Goal: Task Accomplishment & Management: Complete application form

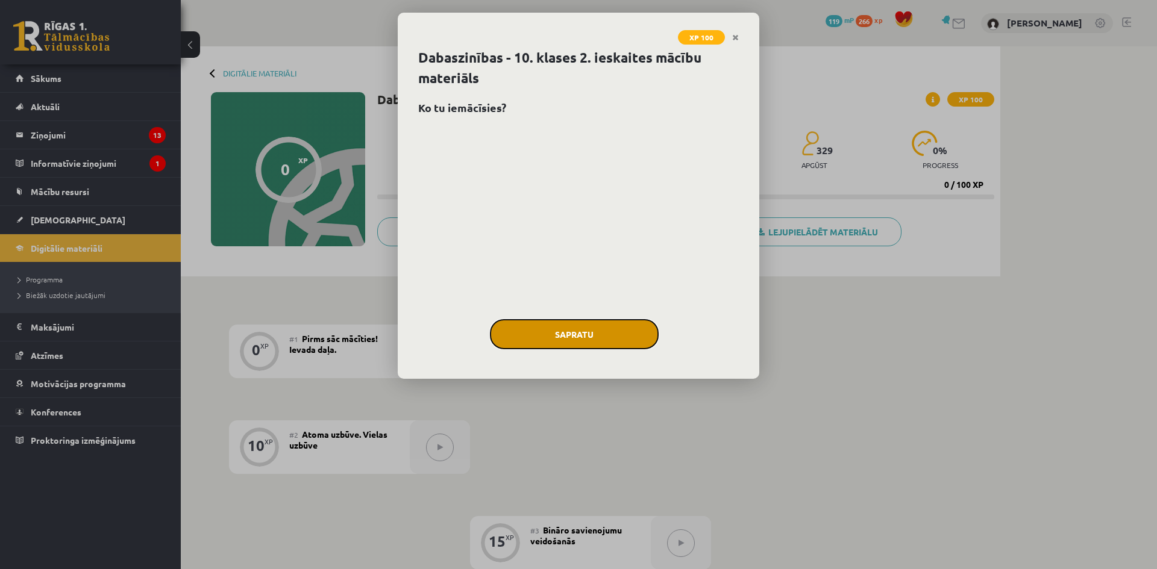
click at [607, 331] on button "Sapratu" at bounding box center [574, 334] width 169 height 30
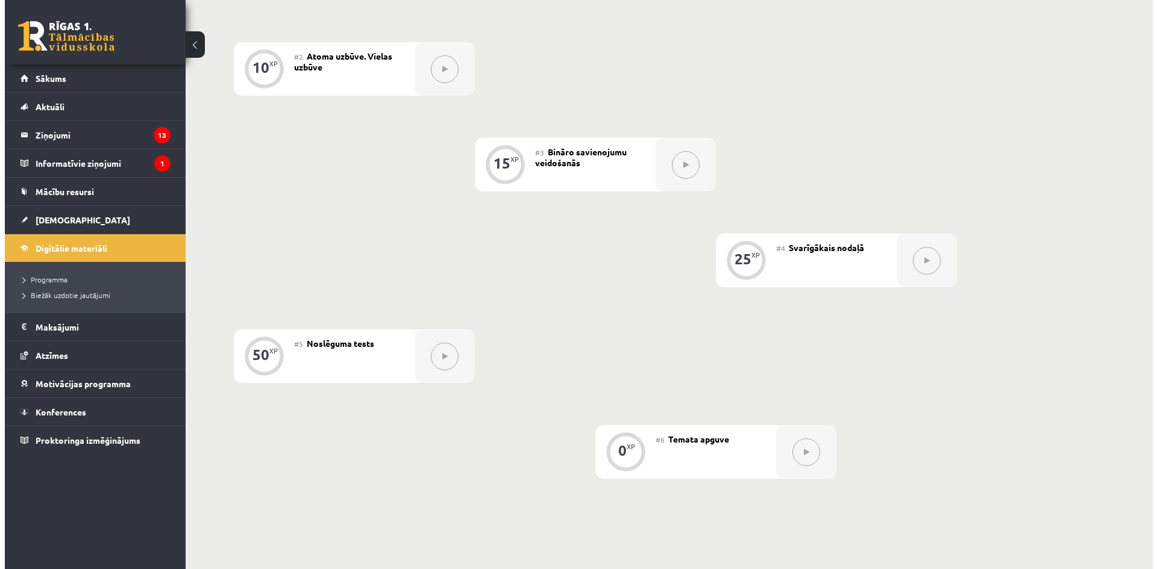
scroll to position [137, 0]
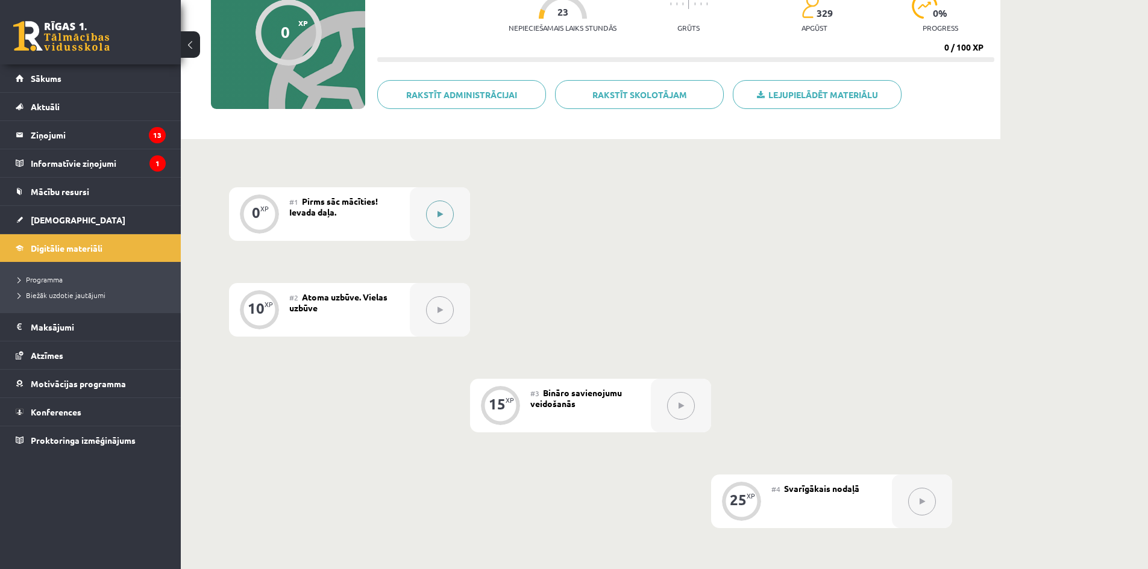
click at [421, 212] on div at bounding box center [440, 214] width 60 height 54
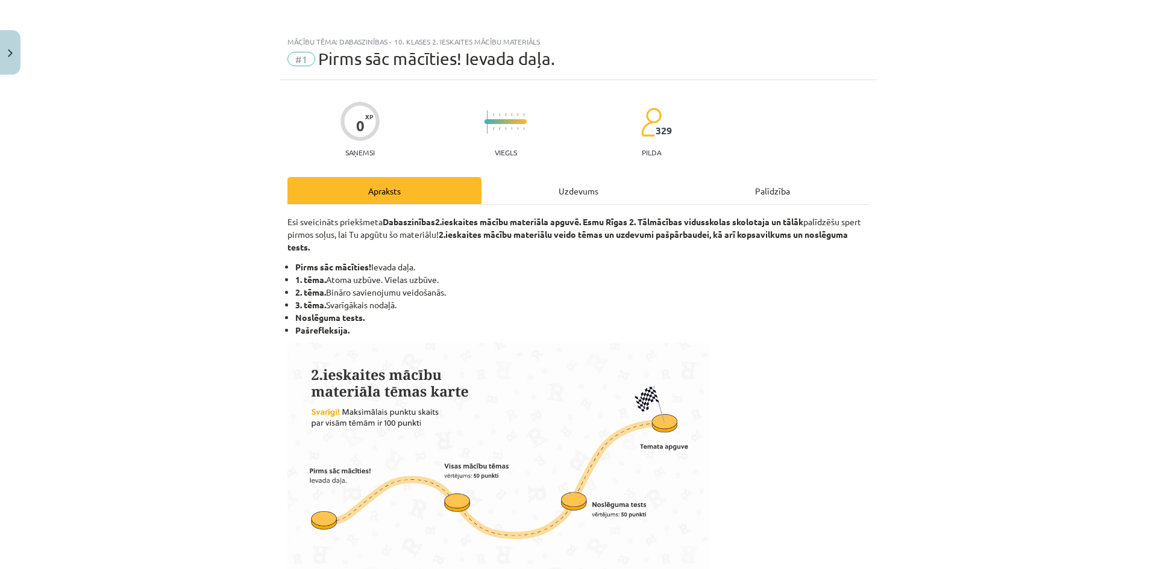
click at [645, 198] on div "Uzdevums" at bounding box center [578, 190] width 194 height 27
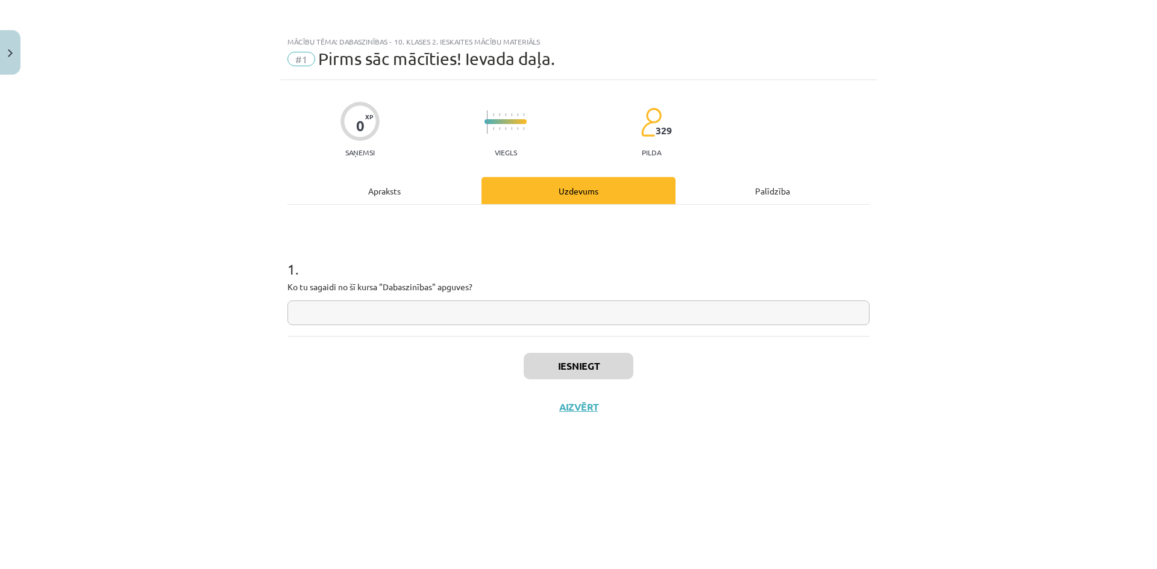
drag, startPoint x: 564, startPoint y: 305, endPoint x: 581, endPoint y: 339, distance: 38.5
click at [565, 306] on input "text" at bounding box center [578, 313] width 582 height 25
type input "****"
click at [574, 375] on button "Iesniegt" at bounding box center [578, 366] width 110 height 27
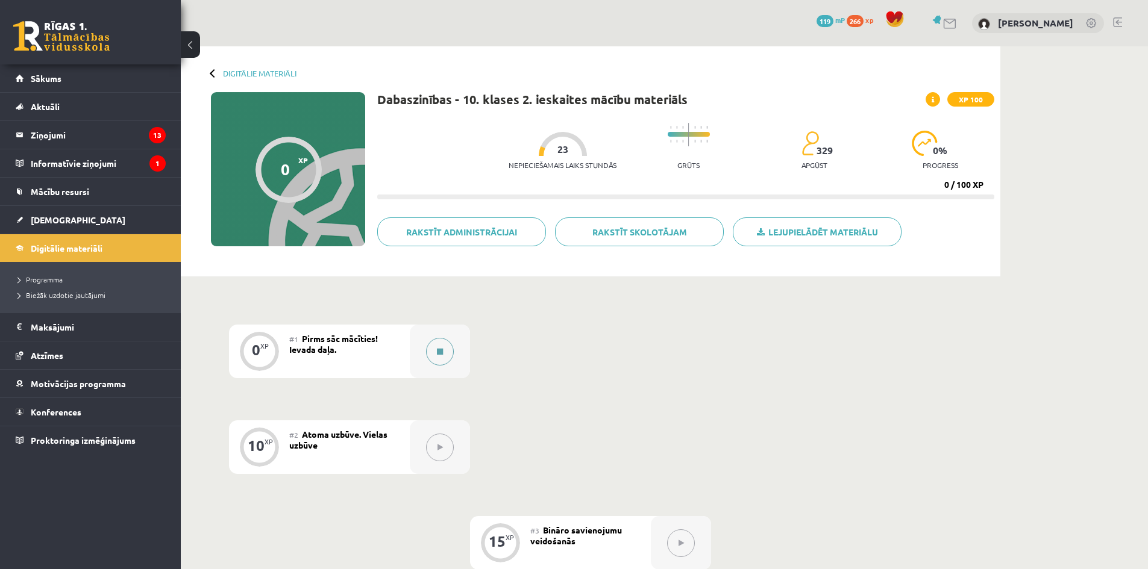
click at [428, 348] on button at bounding box center [440, 352] width 28 height 28
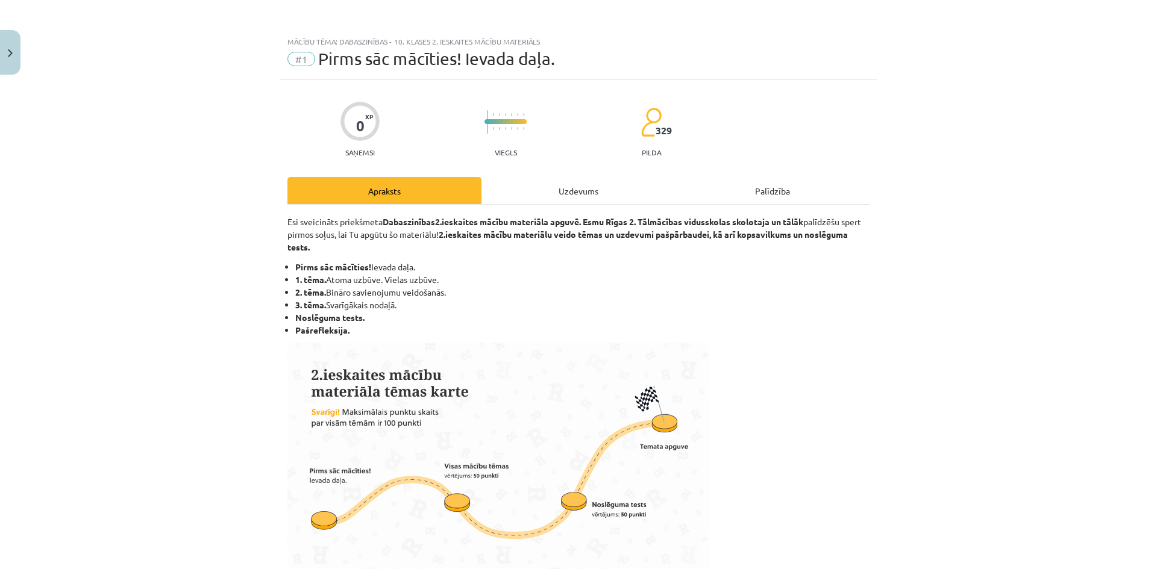
click at [598, 183] on div "Uzdevums" at bounding box center [578, 190] width 194 height 27
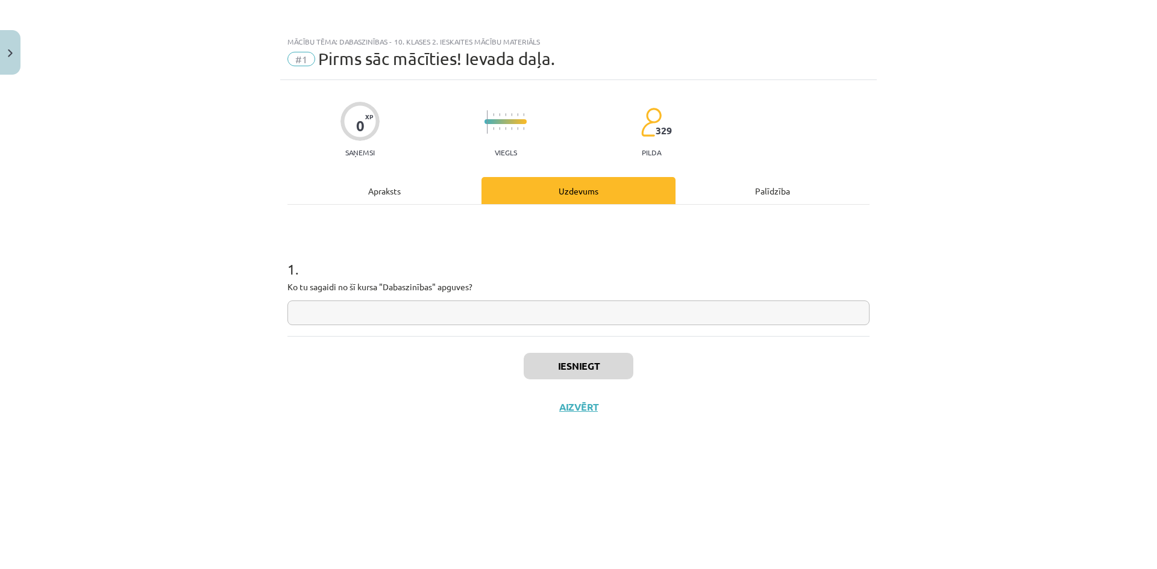
click at [596, 322] on input "text" at bounding box center [578, 313] width 582 height 25
type input "*"
type input "**********"
click at [607, 367] on button "Iesniegt" at bounding box center [578, 366] width 110 height 27
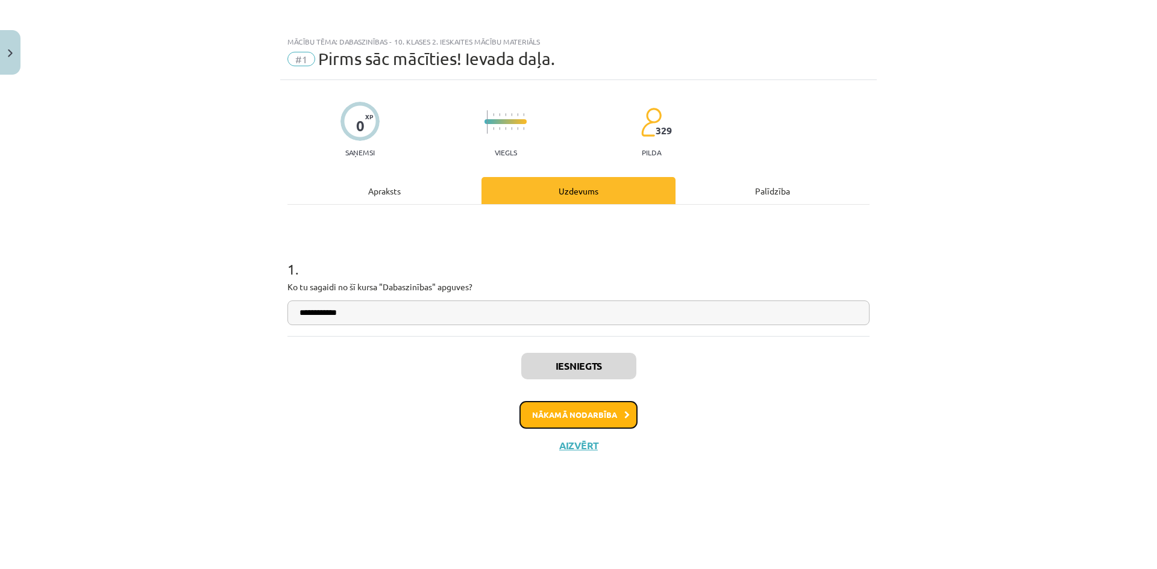
click at [594, 412] on button "Nākamā nodarbība" at bounding box center [578, 415] width 118 height 28
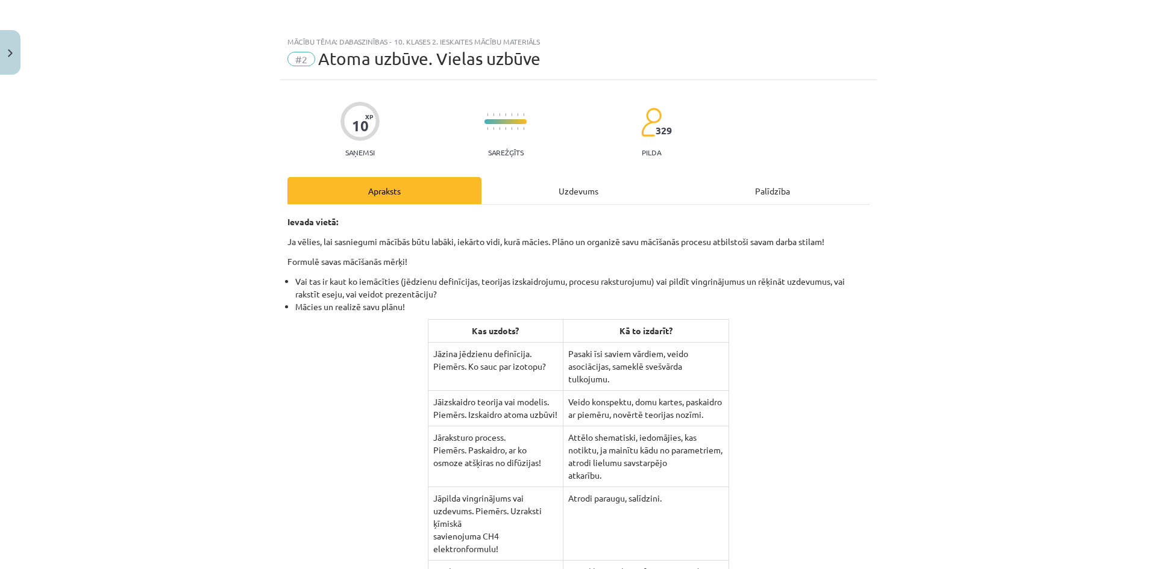
click at [528, 183] on div "Uzdevums" at bounding box center [578, 190] width 194 height 27
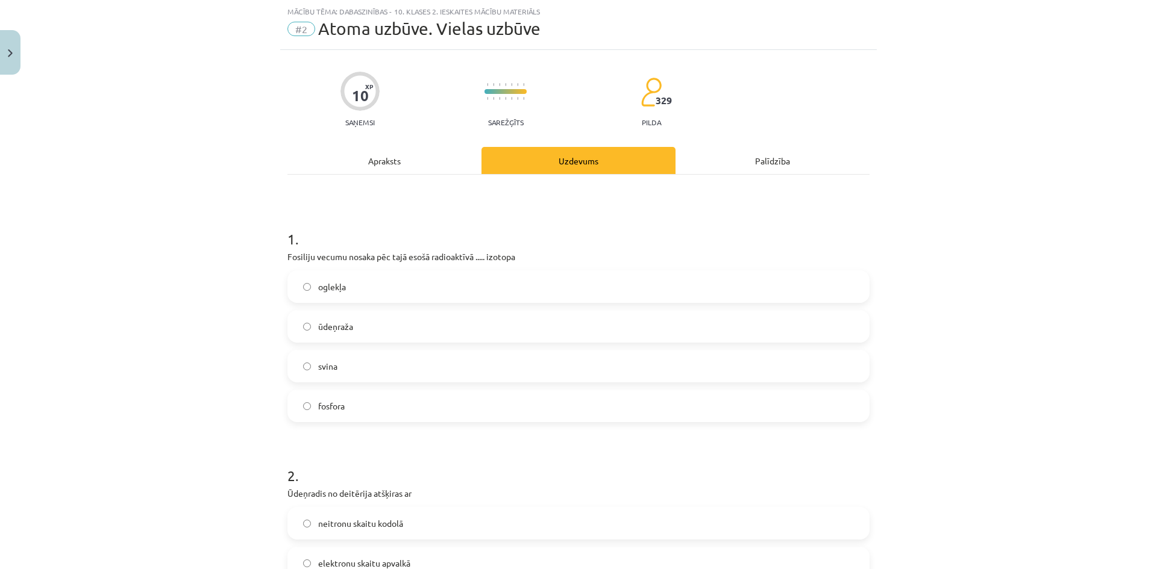
click at [437, 162] on div "Apraksts" at bounding box center [384, 160] width 194 height 27
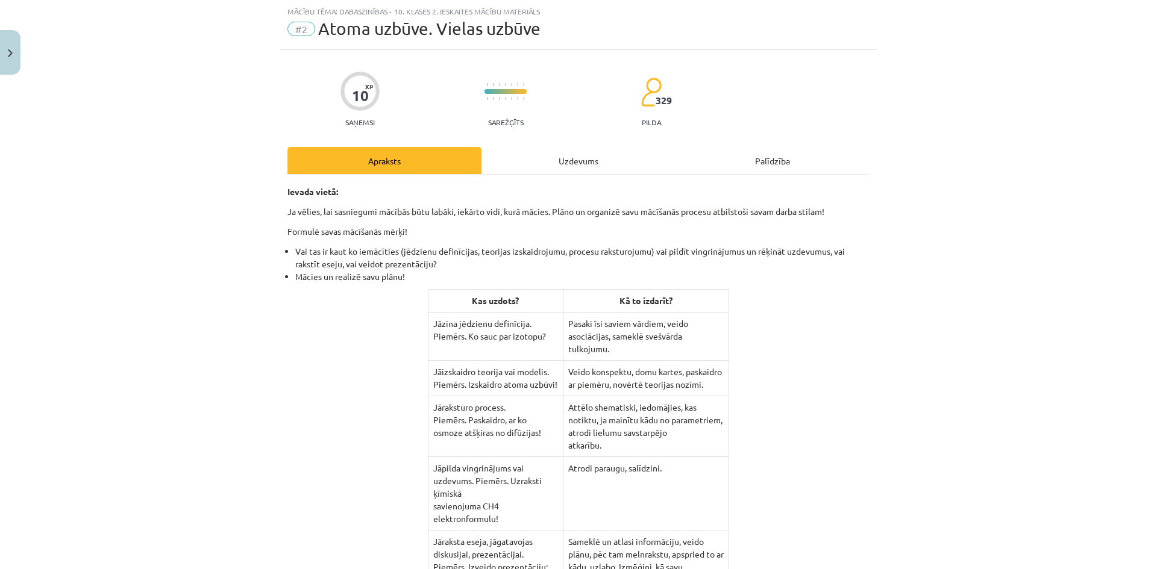
click at [554, 156] on div "Uzdevums" at bounding box center [578, 160] width 194 height 27
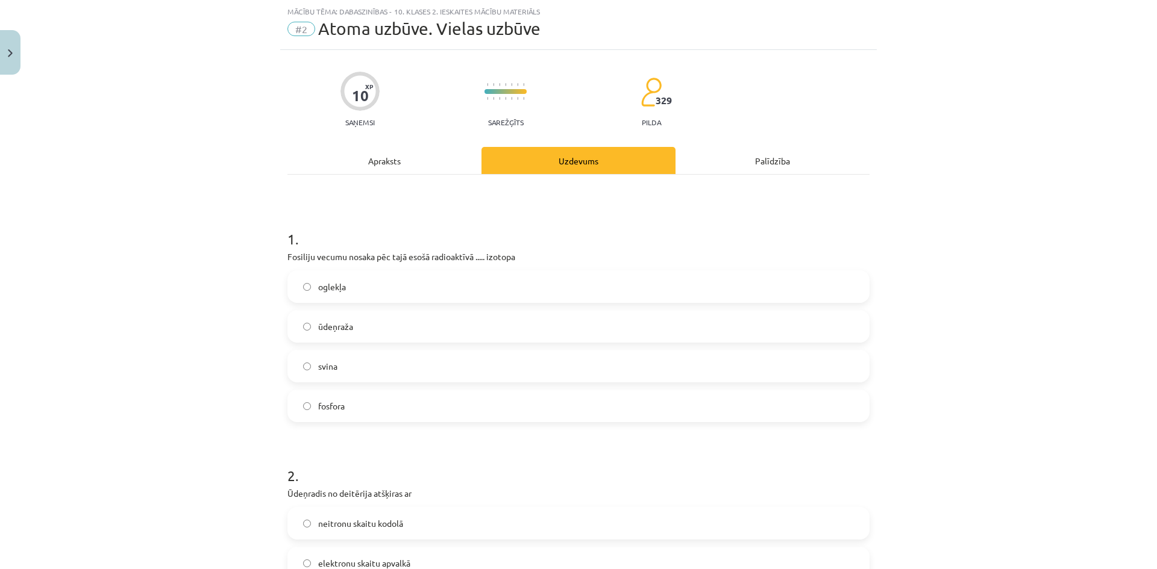
click at [400, 167] on div "Apraksts" at bounding box center [384, 160] width 194 height 27
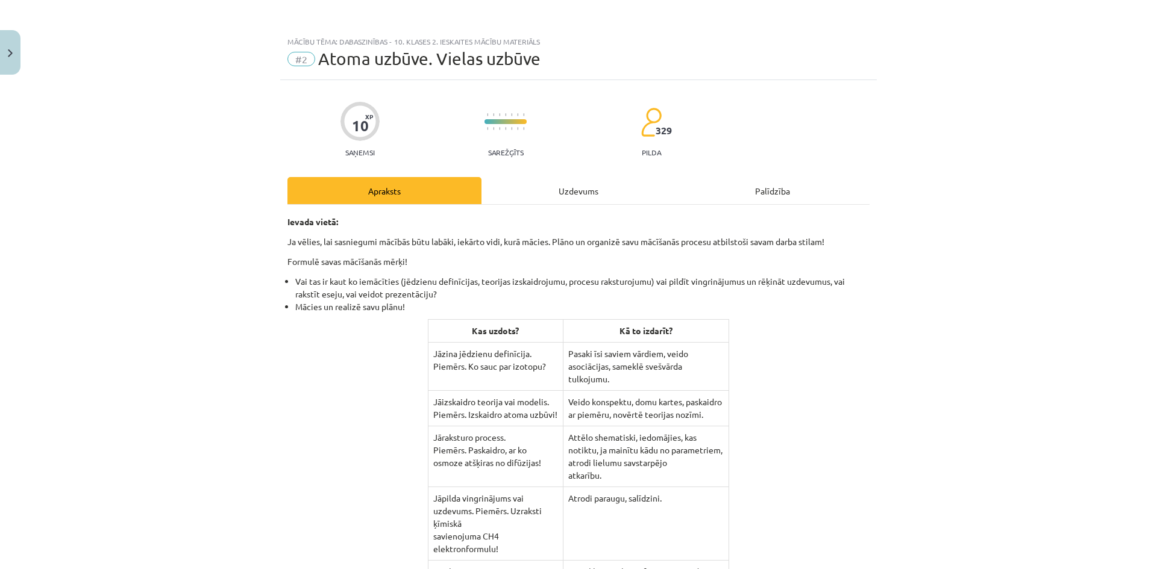
scroll to position [5108, 0]
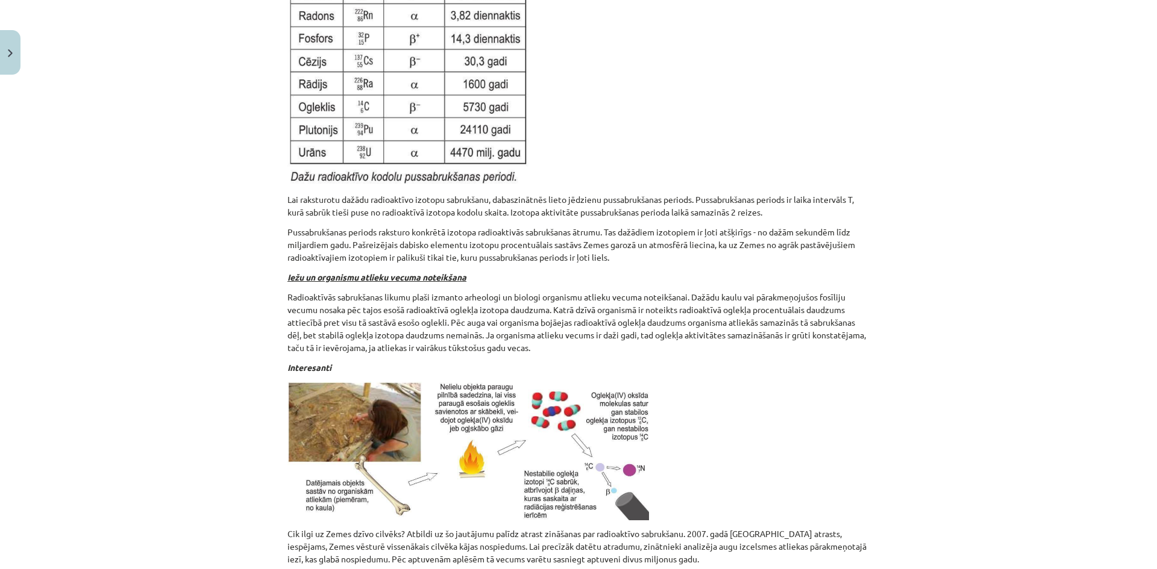
drag, startPoint x: 1005, startPoint y: 207, endPoint x: 905, endPoint y: 267, distance: 116.7
click at [1004, 207] on div "Mācību tēma: Dabaszinības - 10. klases 2. ieskaites mācību materiāls #2 Atoma u…" at bounding box center [578, 284] width 1157 height 569
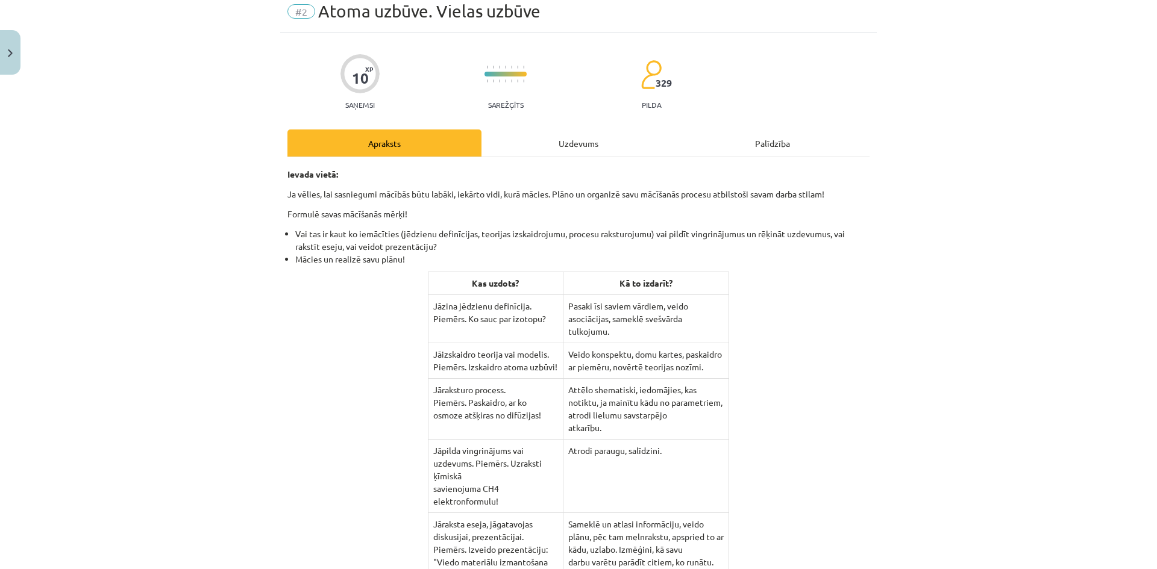
scroll to position [0, 0]
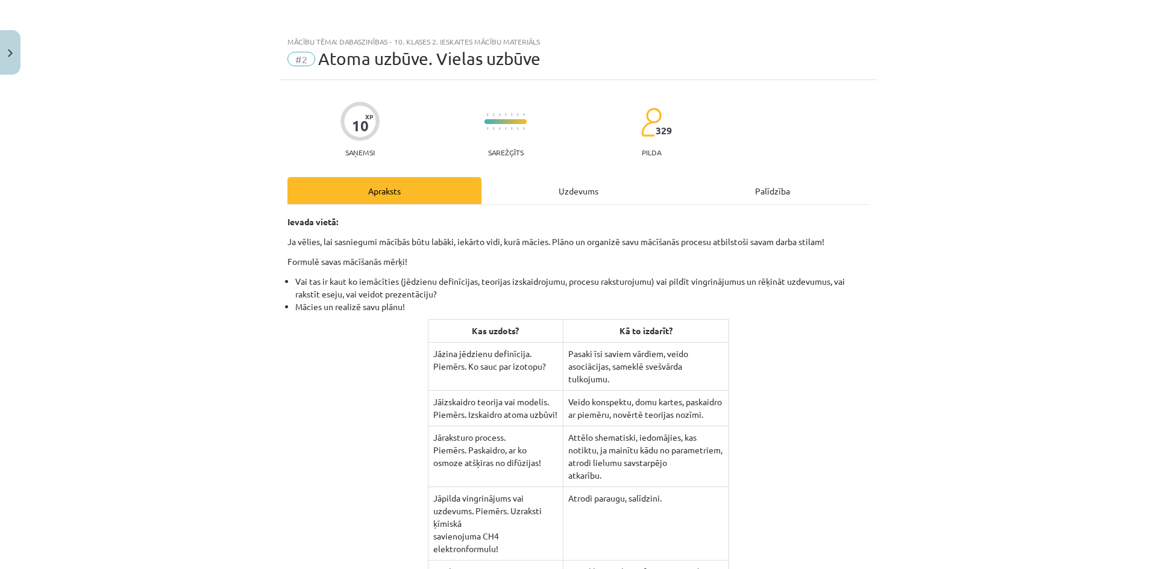
click at [543, 198] on div "Uzdevums" at bounding box center [578, 190] width 194 height 27
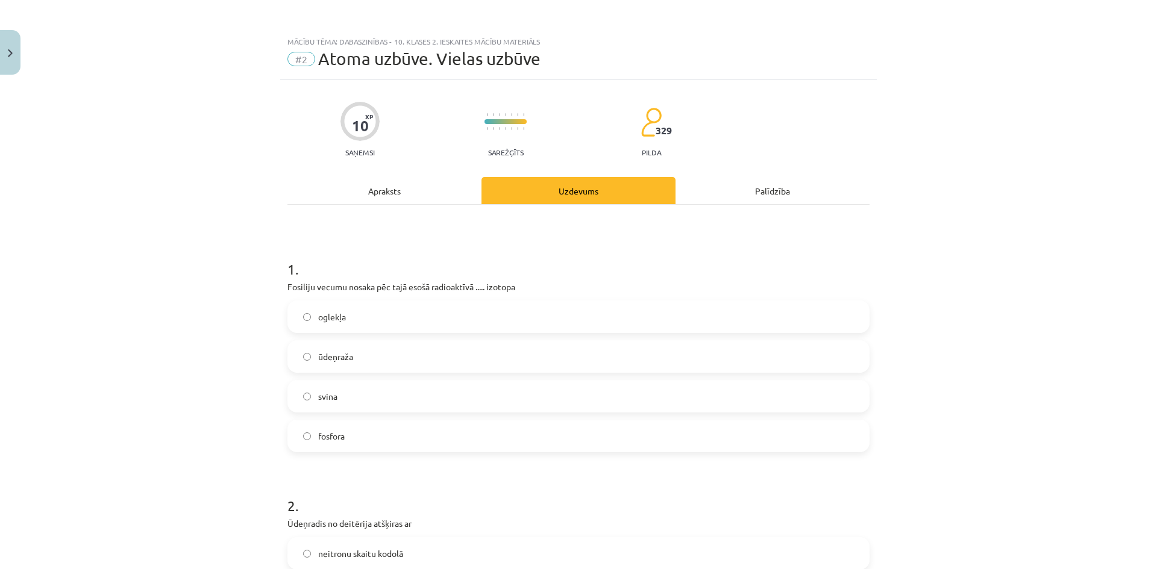
scroll to position [30, 0]
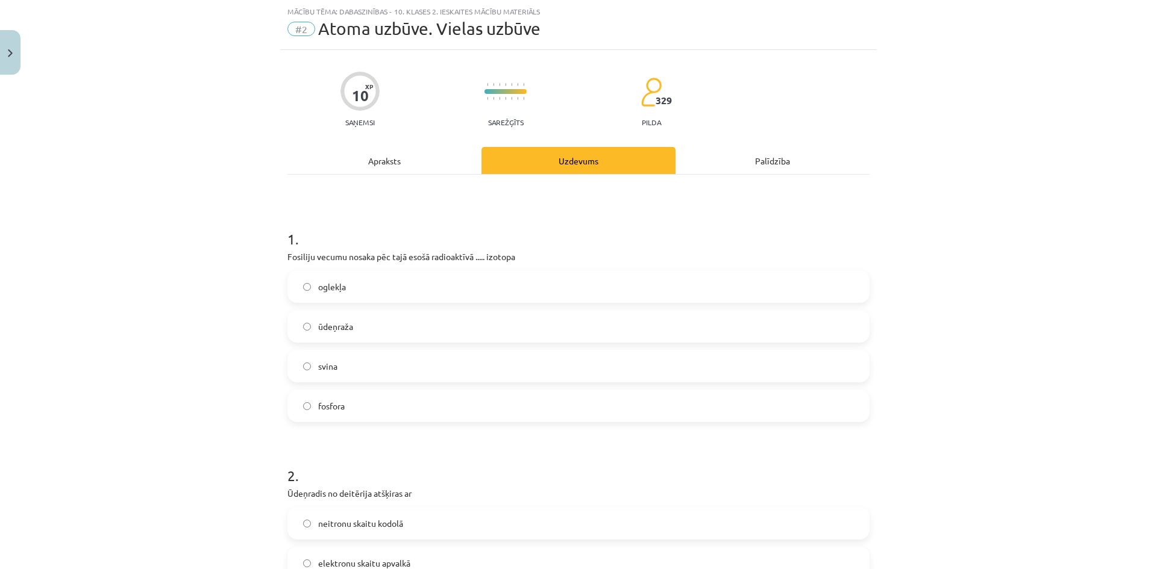
click at [382, 284] on label "oglekļa" at bounding box center [578, 287] width 579 height 30
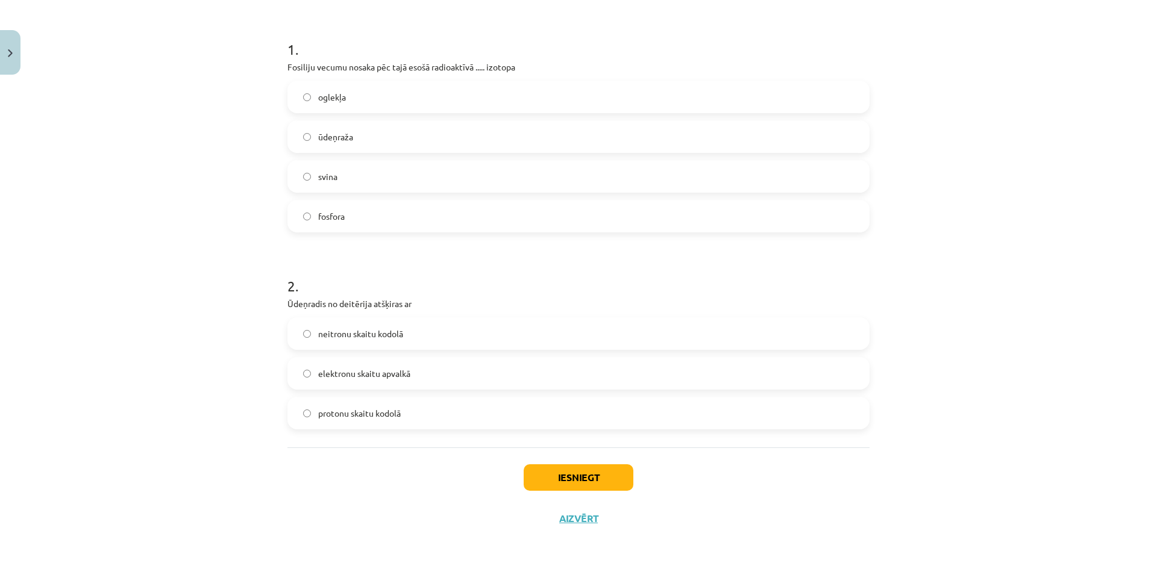
scroll to position [0, 0]
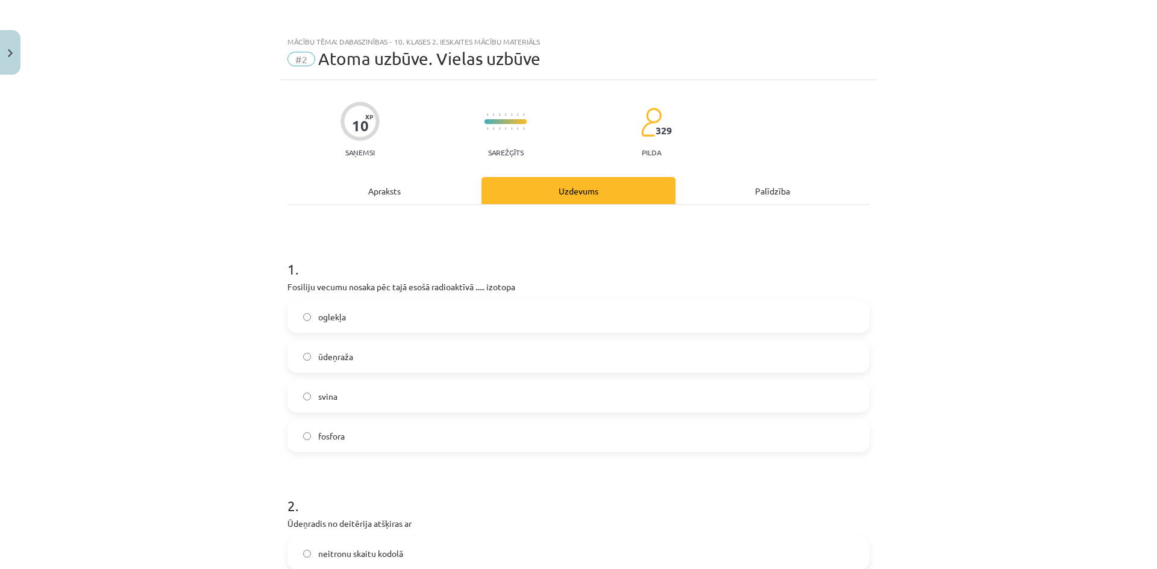
click at [375, 205] on div "1 . Fosiliju vecumu nosaka pēc tajā esošā radioaktīvā ..... izotopa oglekļa ūde…" at bounding box center [578, 436] width 582 height 463
click at [372, 201] on div "Apraksts" at bounding box center [384, 190] width 194 height 27
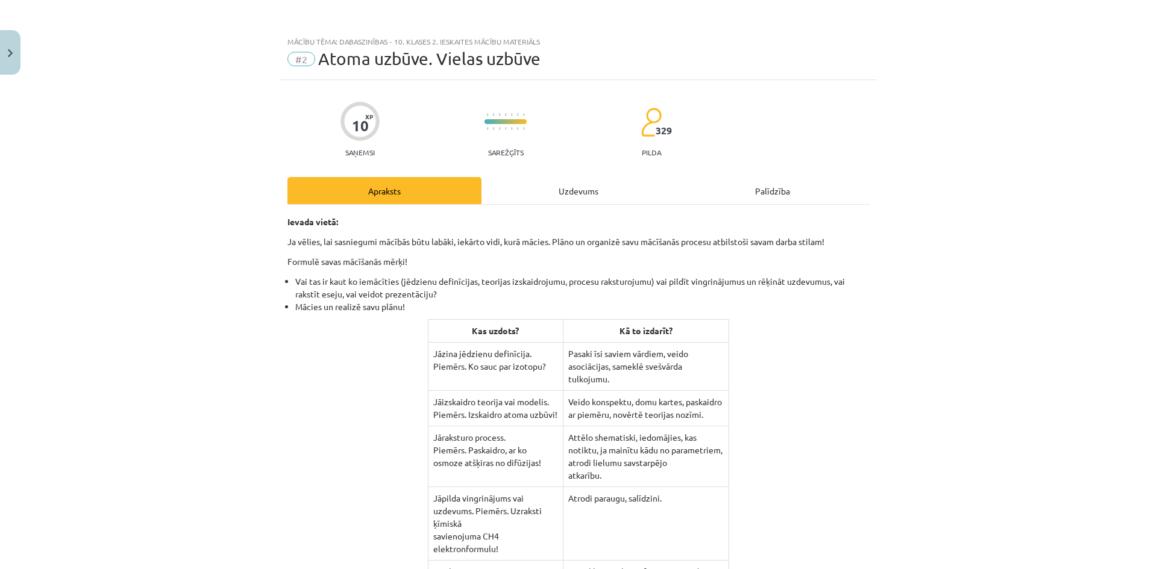
click at [563, 181] on div "Uzdevums" at bounding box center [578, 190] width 194 height 27
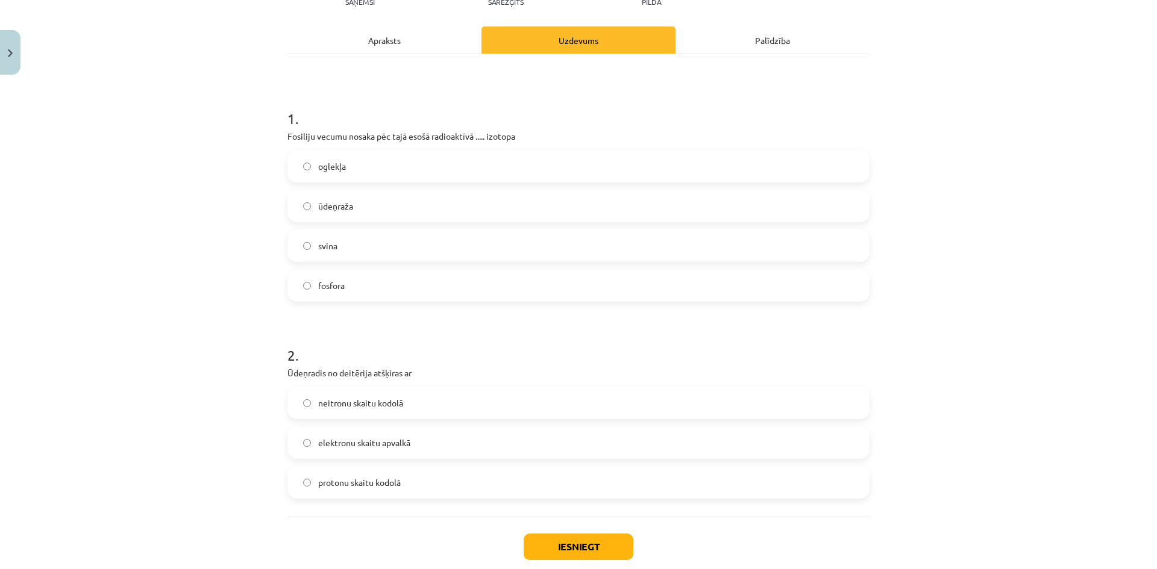
scroll to position [220, 0]
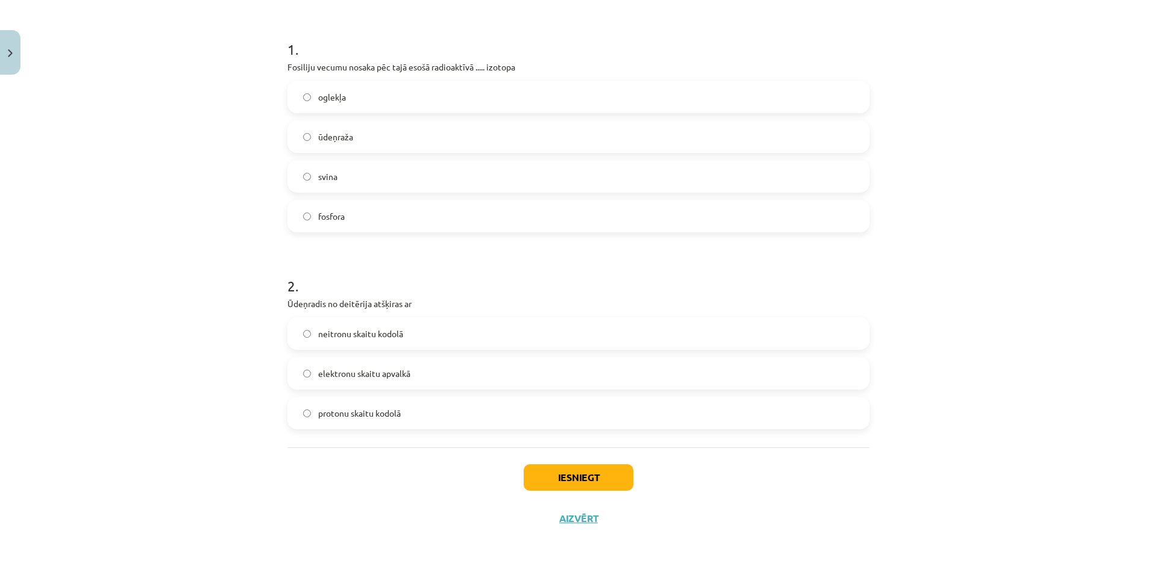
click at [382, 419] on span "protonu skaitu kodolā" at bounding box center [359, 413] width 83 height 13
click at [572, 489] on button "Iesniegt" at bounding box center [578, 477] width 110 height 27
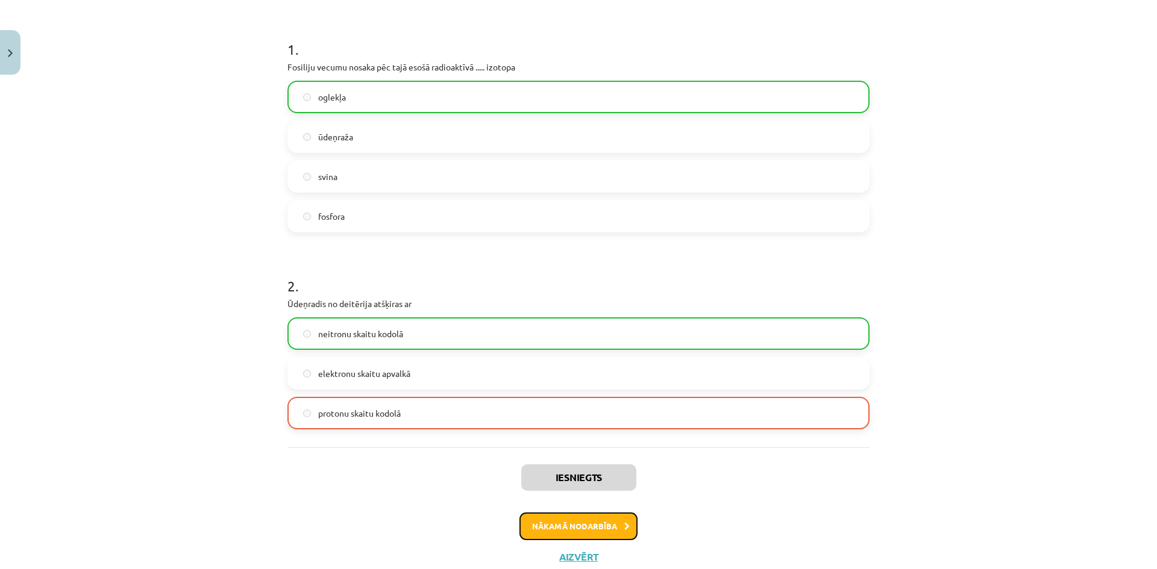
click at [601, 525] on button "Nākamā nodarbība" at bounding box center [578, 527] width 118 height 28
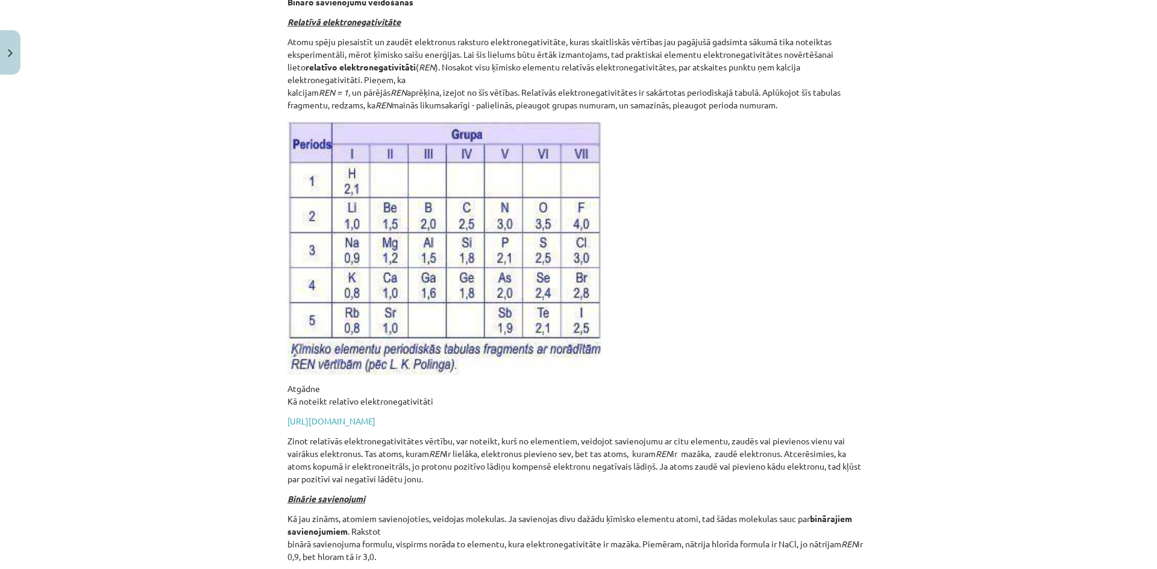
scroll to position [30, 0]
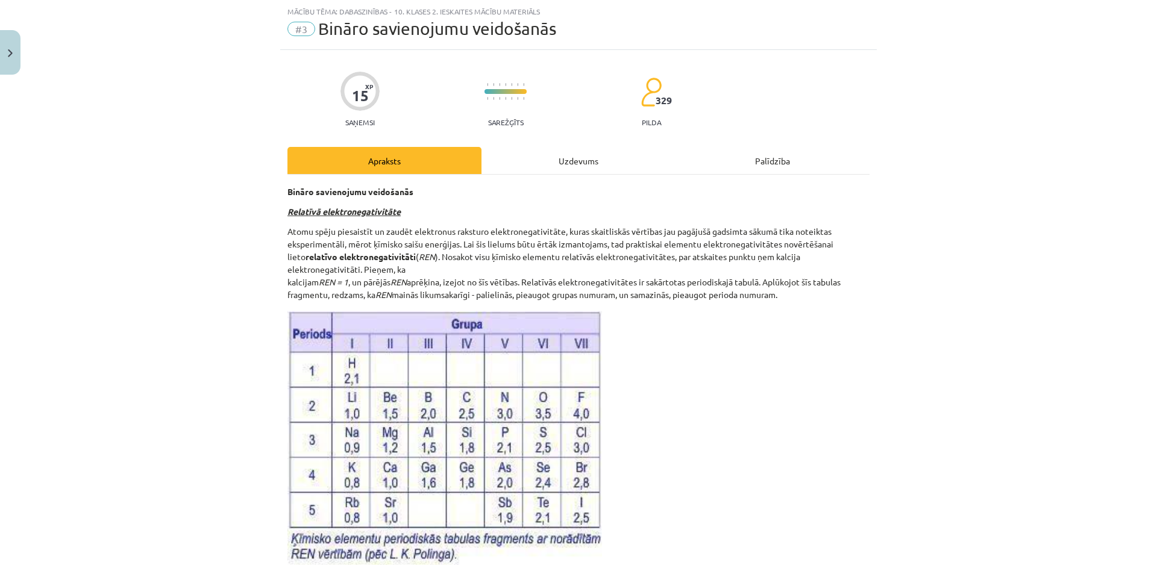
click at [558, 167] on div "Uzdevums" at bounding box center [578, 160] width 194 height 27
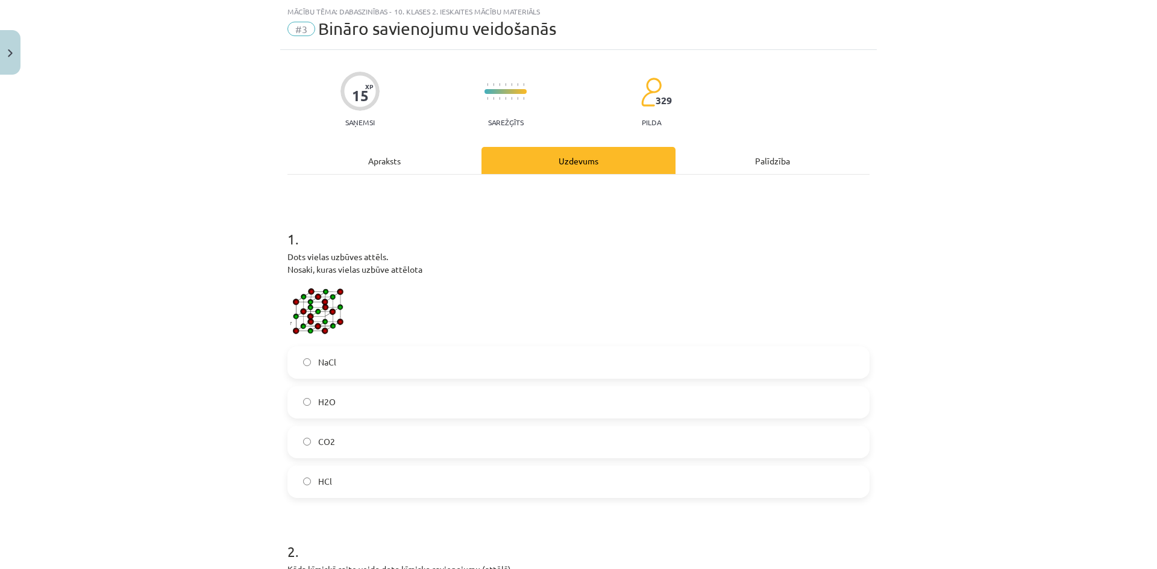
click at [405, 164] on div "Apraksts" at bounding box center [384, 160] width 194 height 27
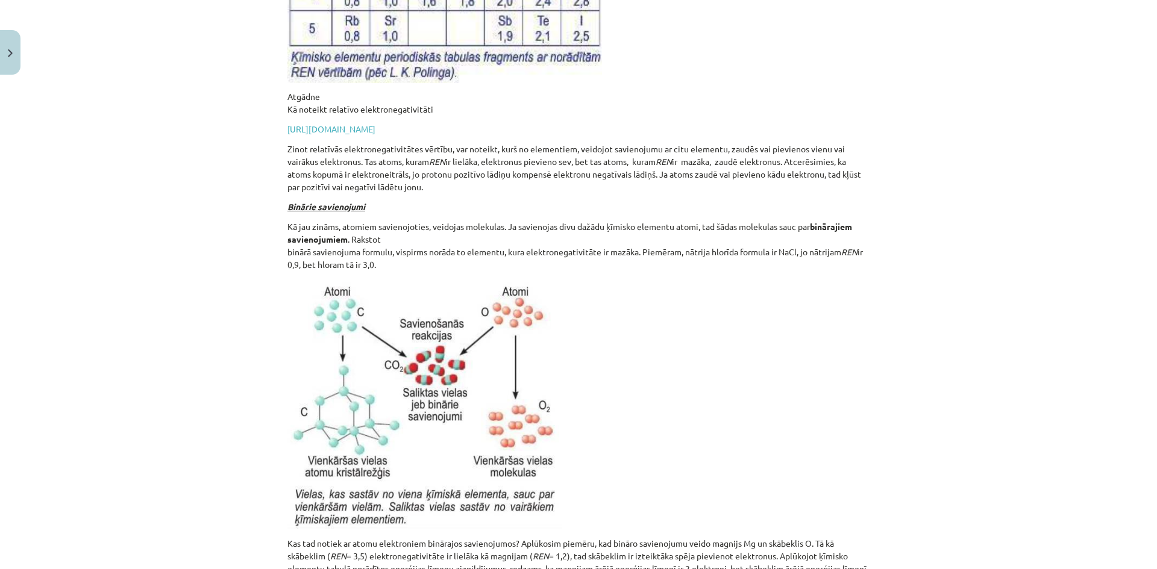
scroll to position [0, 0]
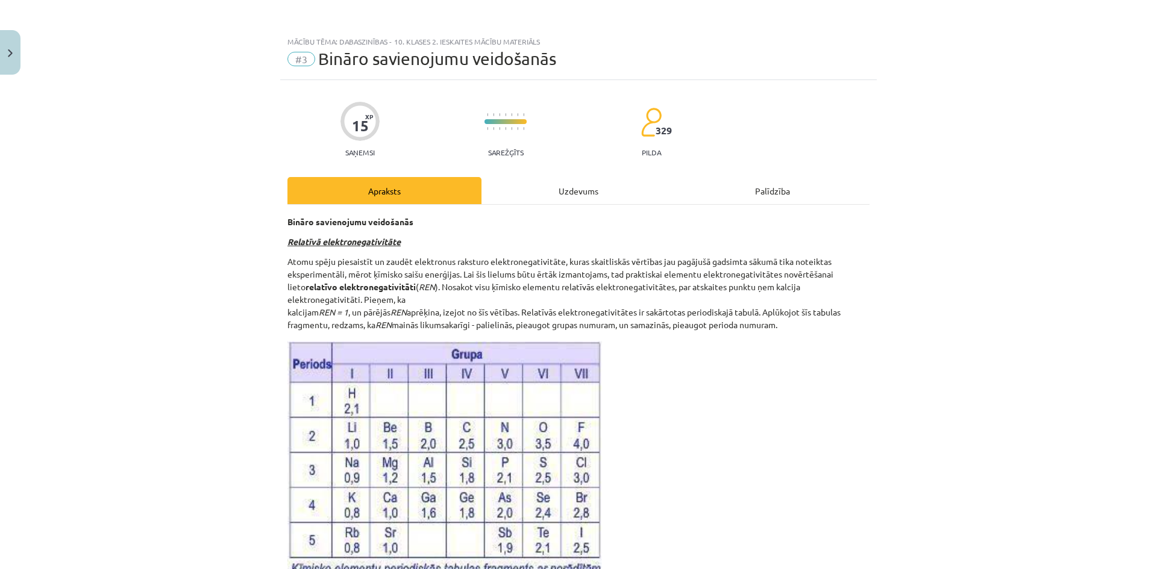
click at [540, 188] on div "Uzdevums" at bounding box center [578, 190] width 194 height 27
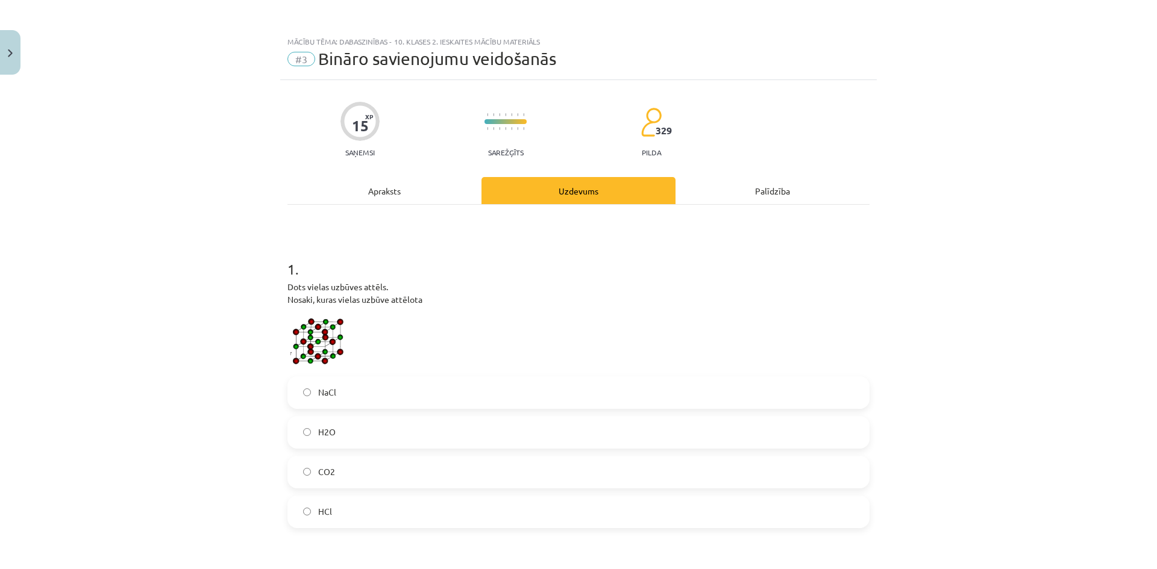
scroll to position [30, 0]
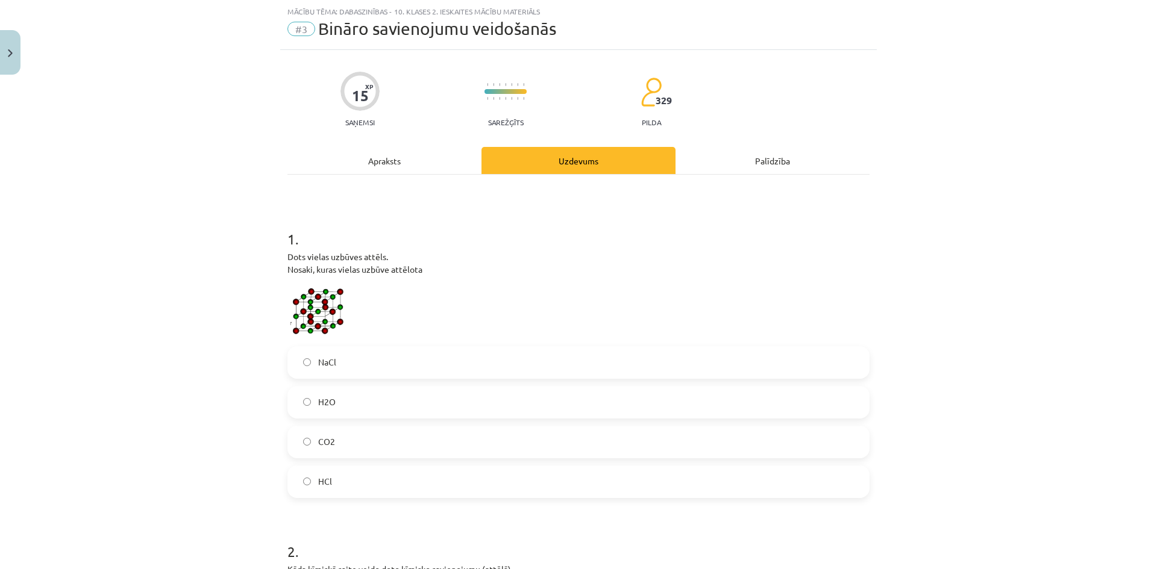
drag, startPoint x: 326, startPoint y: 302, endPoint x: 287, endPoint y: 305, distance: 39.3
click at [287, 305] on img at bounding box center [319, 307] width 65 height 63
click at [494, 258] on p "Dots vielas uzbūves attēls. Nosaki, kuras vielas uzbūve attēlota" at bounding box center [578, 295] width 582 height 89
click at [419, 363] on label "NaCl" at bounding box center [578, 363] width 579 height 30
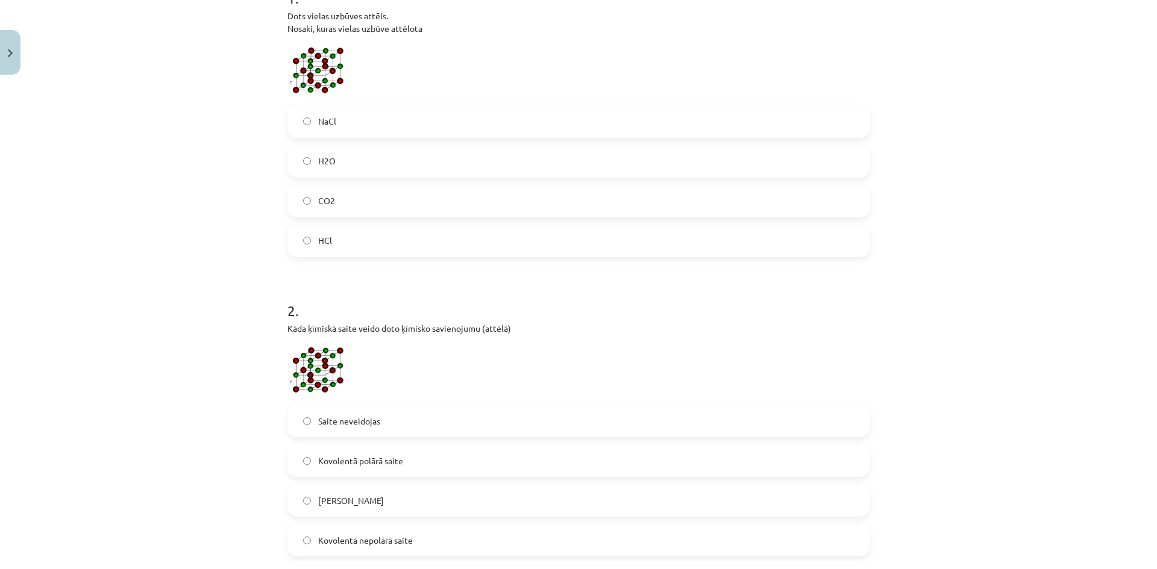
scroll to position [392, 0]
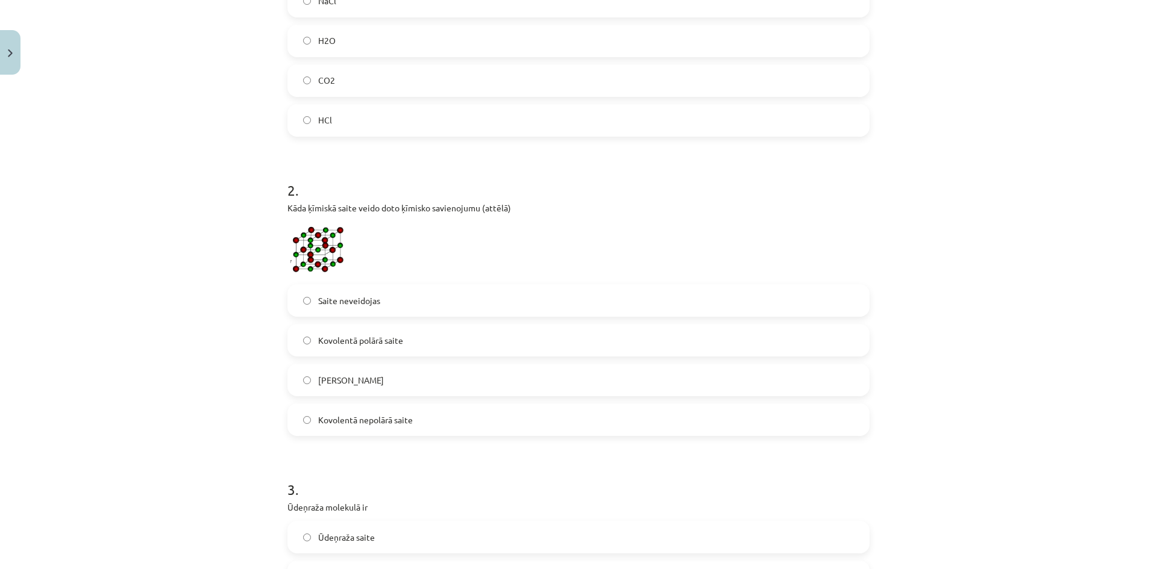
click at [395, 376] on label "Jonu saite" at bounding box center [578, 380] width 579 height 30
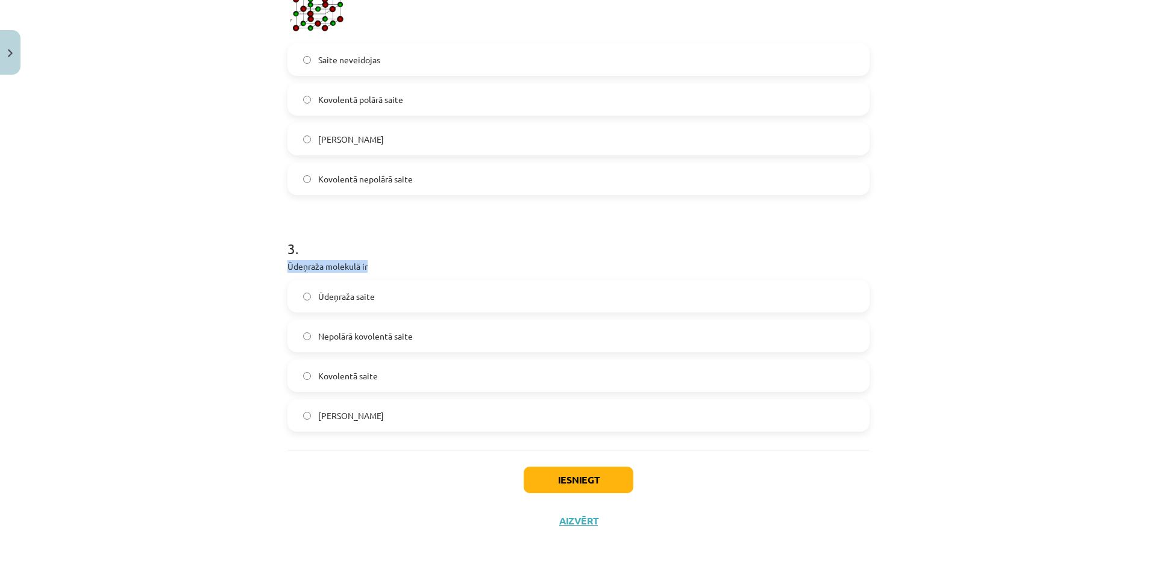
drag, startPoint x: 373, startPoint y: 269, endPoint x: 275, endPoint y: 270, distance: 98.2
copy p "Ūdeņraža molekulā ir"
click at [200, 267] on div "Mācību tēma: Dabaszinības - 10. klases 2. ieskaites mācību materiāls #3 Bināro …" at bounding box center [578, 284] width 1157 height 569
click at [353, 296] on span "Ūdeņraža saite" at bounding box center [346, 296] width 57 height 13
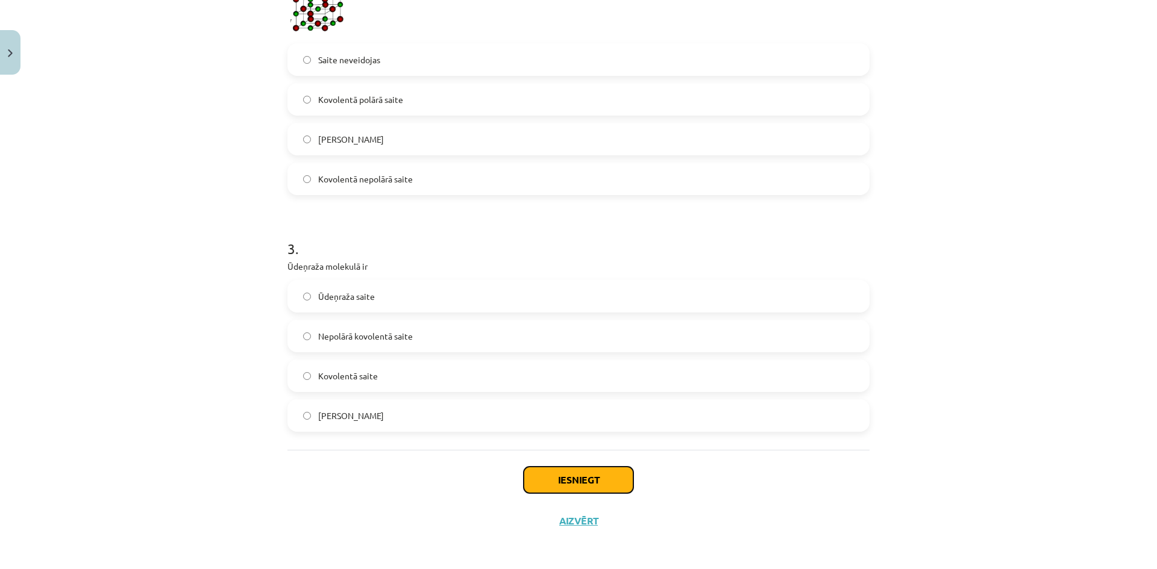
click at [540, 477] on button "Iesniegt" at bounding box center [578, 480] width 110 height 27
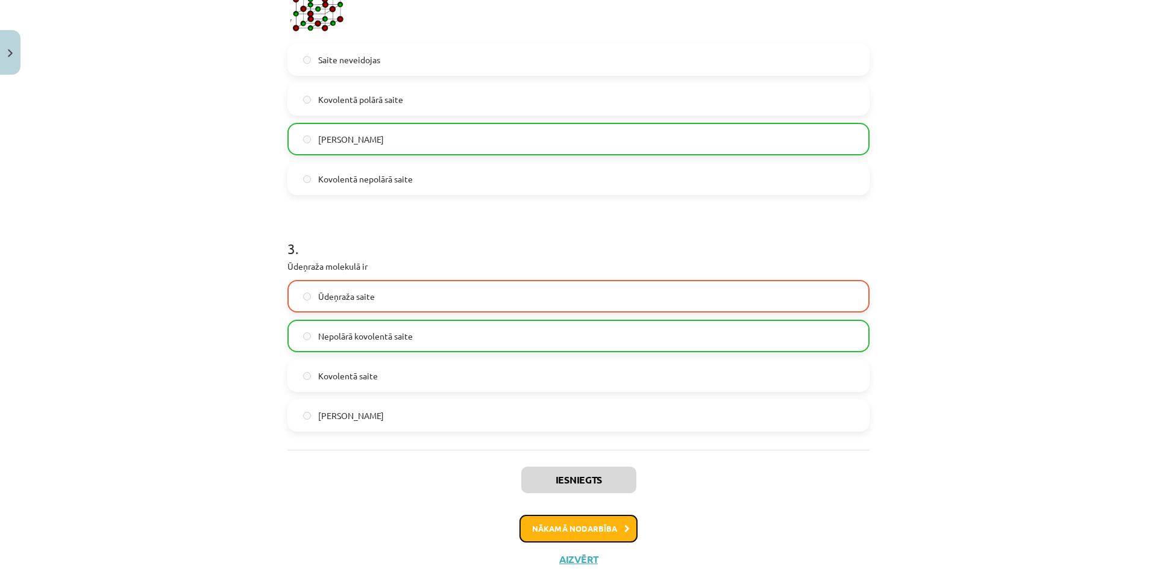
click at [540, 532] on button "Nākamā nodarbība" at bounding box center [578, 529] width 118 height 28
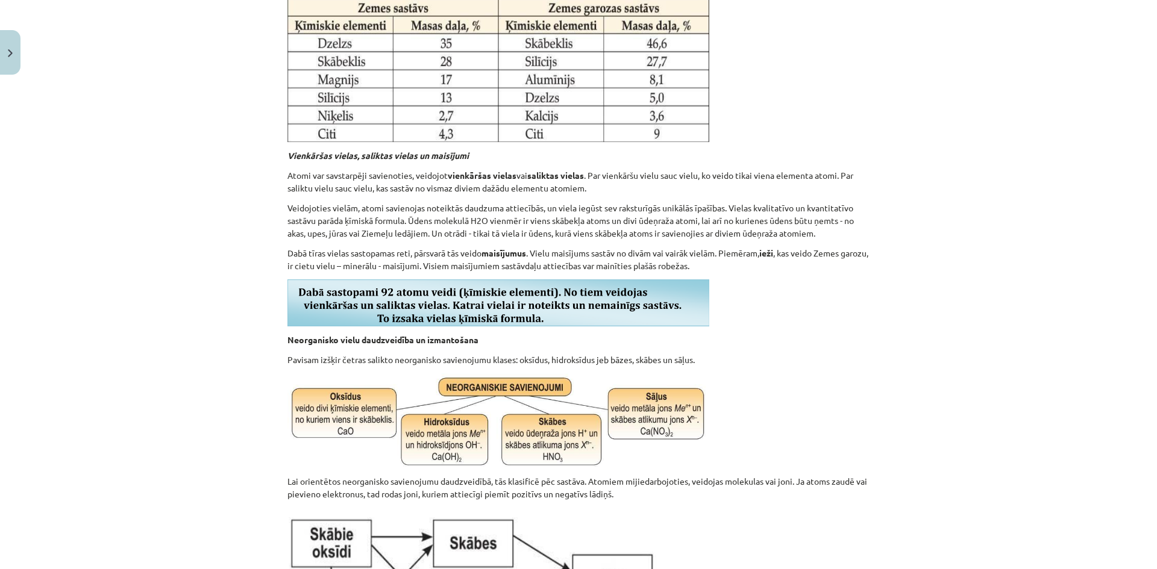
scroll to position [30, 0]
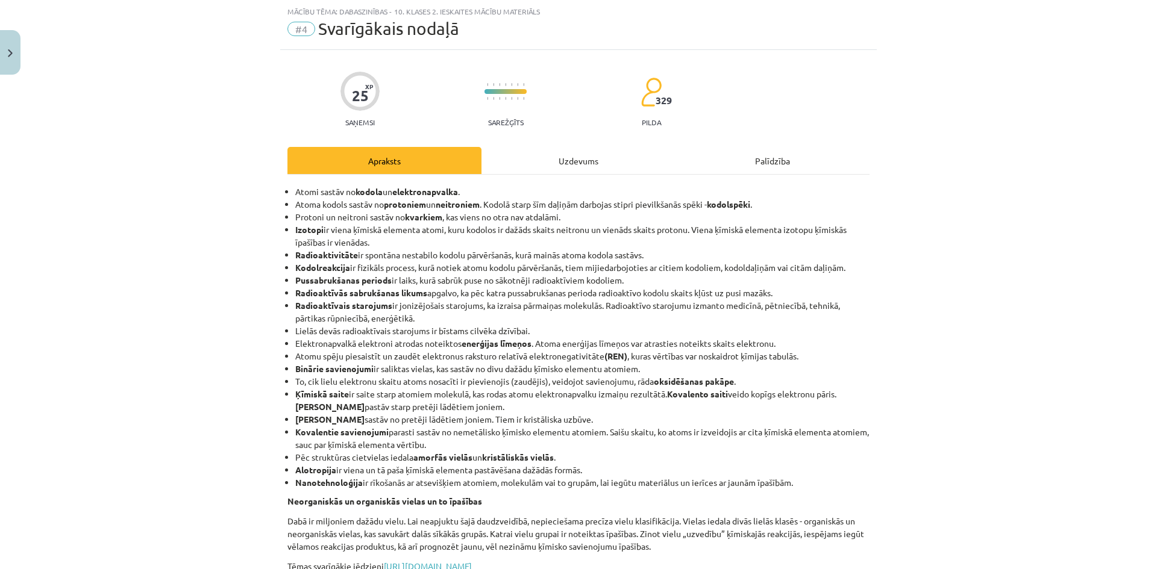
click at [545, 167] on div "Uzdevums" at bounding box center [578, 160] width 194 height 27
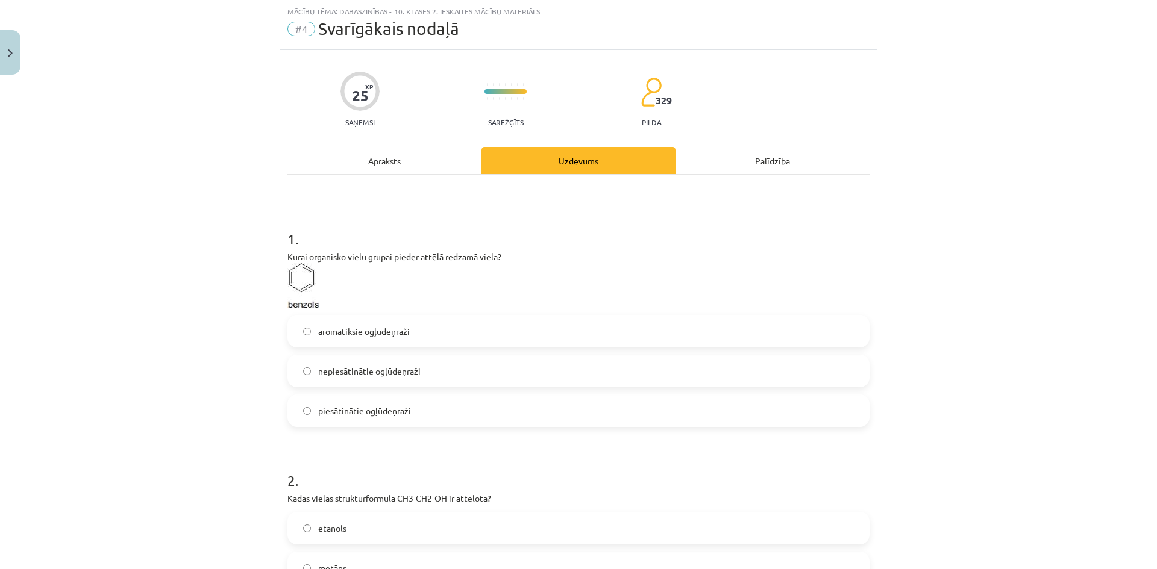
click at [420, 337] on label "aromātiksie ogļūdeņraži" at bounding box center [578, 331] width 579 height 30
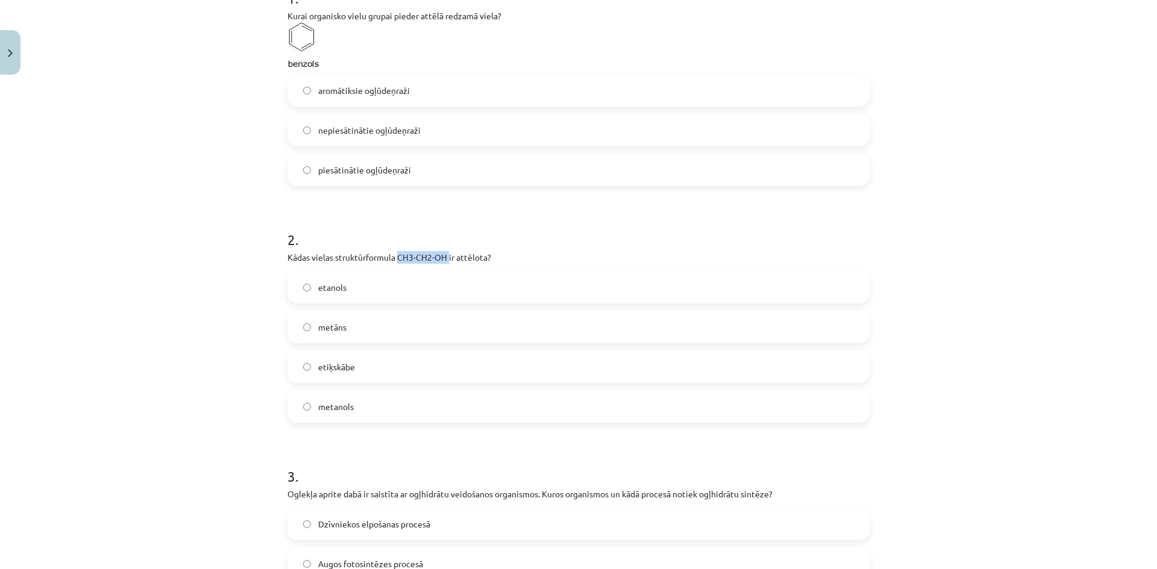
drag, startPoint x: 447, startPoint y: 260, endPoint x: 394, endPoint y: 261, distance: 53.0
click at [394, 261] on p "Kādas vielas struktūrformula CH3-CH2-OH ir attēlota?" at bounding box center [578, 257] width 582 height 13
copy p "CH3-CH2-OH"
click at [350, 290] on label "etanols" at bounding box center [578, 287] width 579 height 30
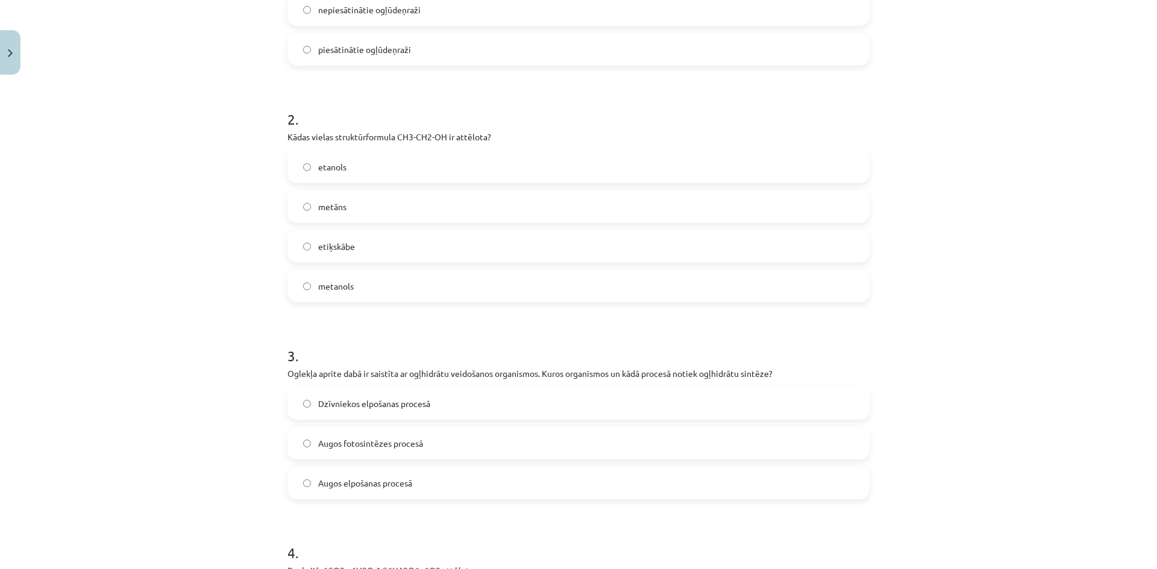
scroll to position [512, 0]
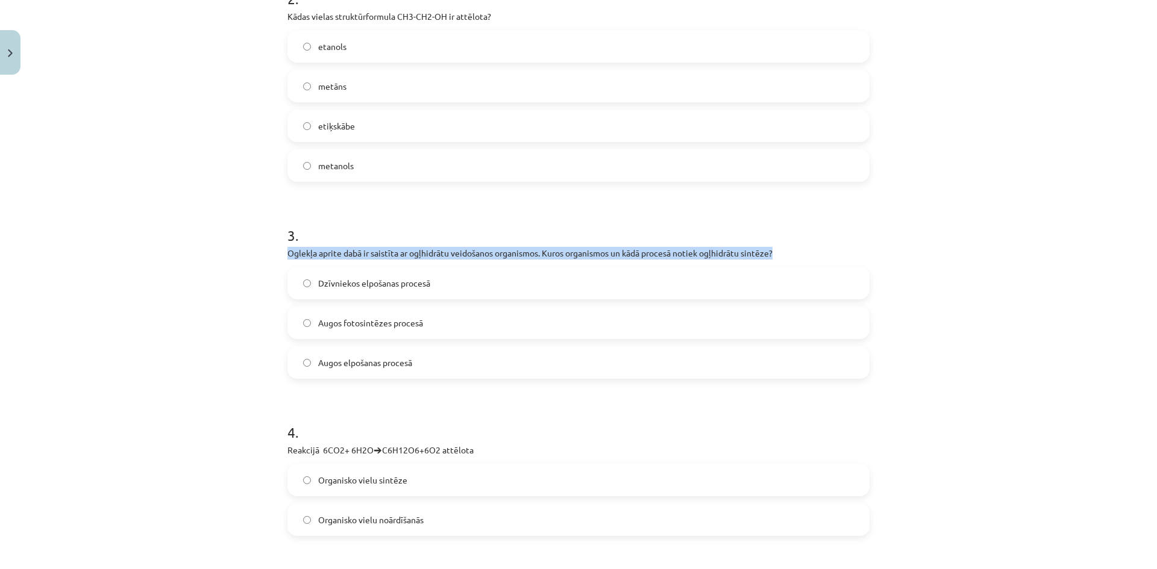
drag, startPoint x: 273, startPoint y: 249, endPoint x: 766, endPoint y: 255, distance: 492.8
click at [766, 255] on div "Mācību tēma: Dabaszinības - 10. klases 2. ieskaites mācību materiāls #4 Svarīgā…" at bounding box center [578, 284] width 1157 height 569
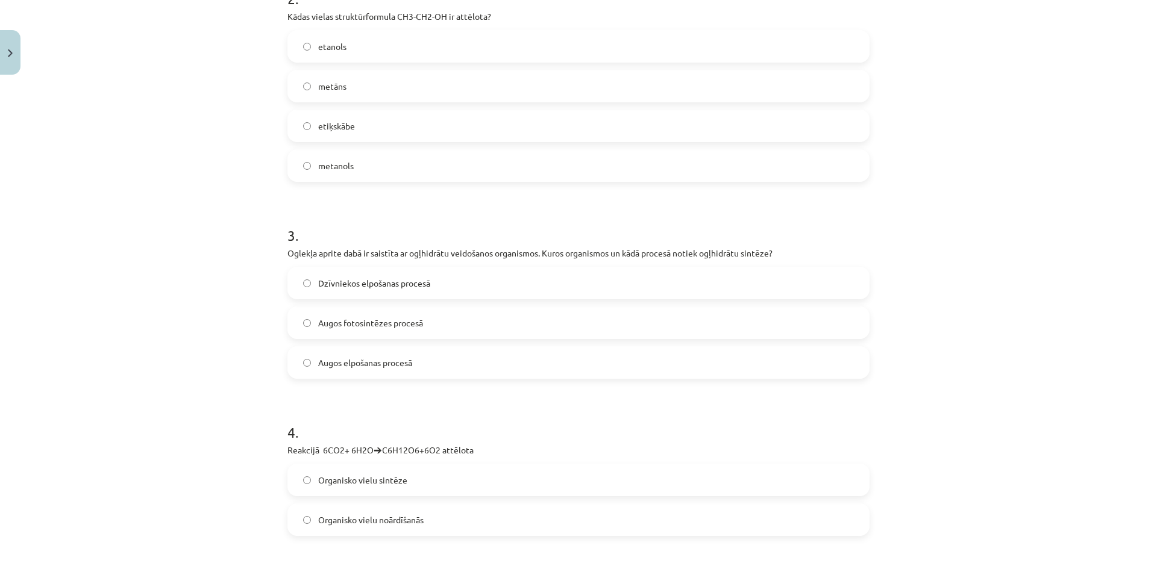
drag, startPoint x: 758, startPoint y: 255, endPoint x: 779, endPoint y: 245, distance: 23.4
click at [781, 234] on h1 "3 ." at bounding box center [578, 224] width 582 height 37
drag, startPoint x: 770, startPoint y: 257, endPoint x: 534, endPoint y: 258, distance: 236.1
click at [534, 258] on p "Oglekļa aprite dabā ir saistīta ar ogļhidrātu veidošanos organismos. Kuros orga…" at bounding box center [578, 253] width 582 height 13
copy p "Kuros organismos un kādā procesā notiek ogļhidrātu sintēze?"
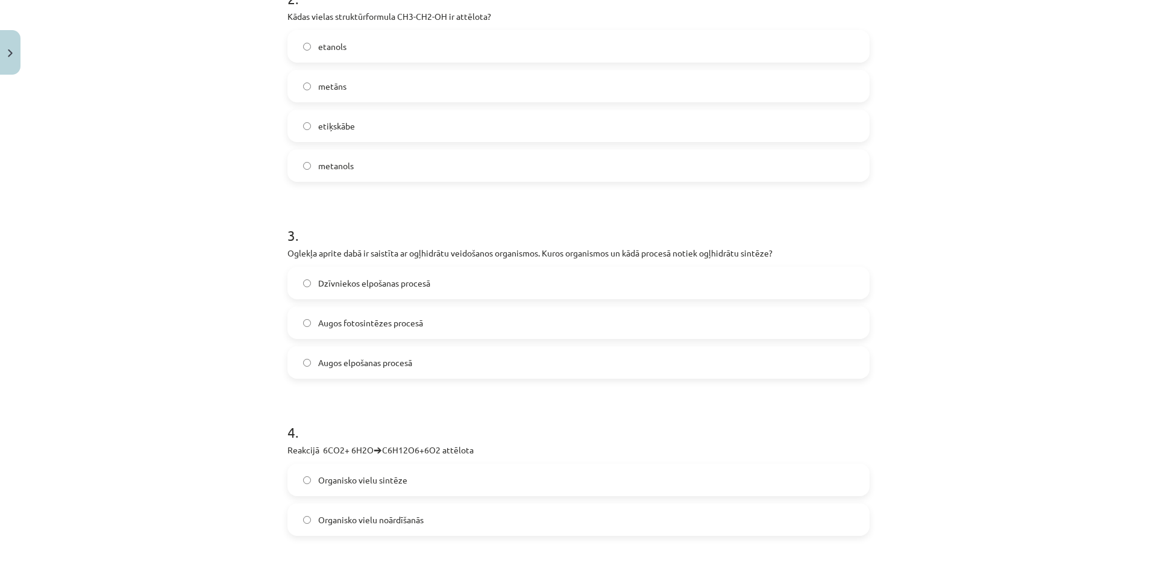
click at [225, 215] on div "Mācību tēma: Dabaszinības - 10. klases 2. ieskaites mācību materiāls #4 Svarīgā…" at bounding box center [578, 284] width 1157 height 569
click at [340, 322] on span "Augos fotosintēzes procesā" at bounding box center [370, 323] width 105 height 13
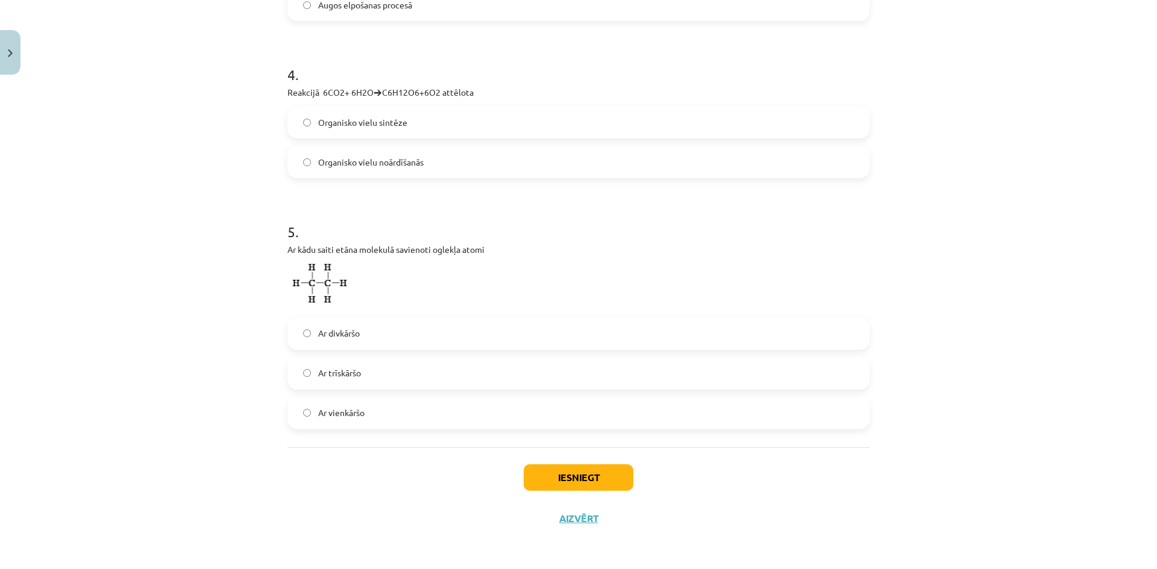
scroll to position [749, 0]
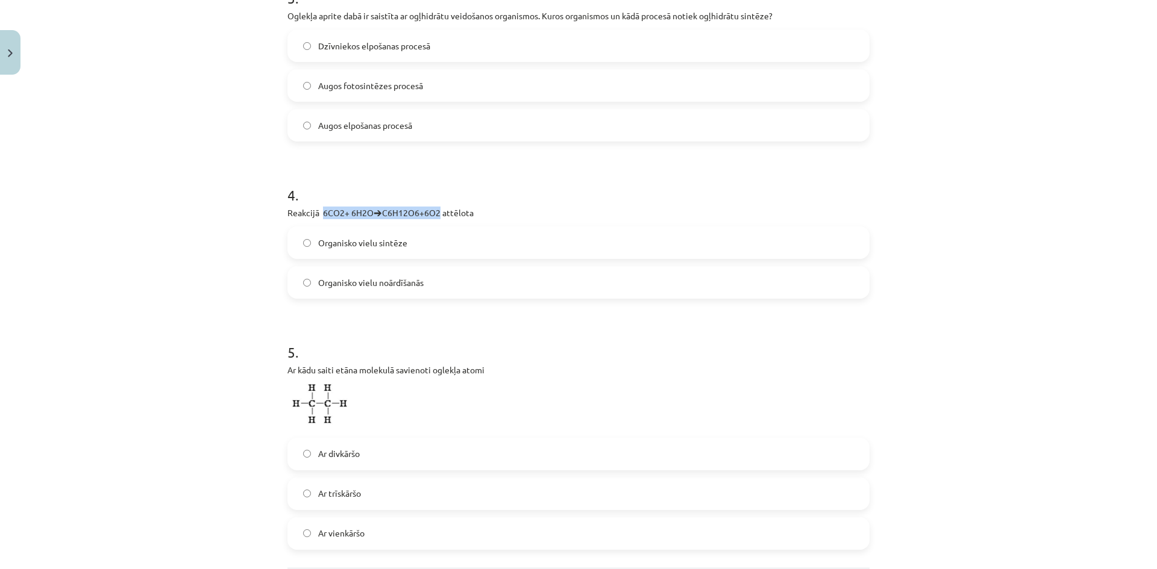
drag, startPoint x: 318, startPoint y: 214, endPoint x: 436, endPoint y: 216, distance: 117.5
click at [436, 216] on p "Reakcijā 6CO2+ 6H2O🡪C6H12O6+6O2 attēlota" at bounding box center [578, 213] width 582 height 13
copy p "6CO2+ 6H2O🡪C6H12O6+6O2"
click at [231, 242] on div "Mācību tēma: Dabaszinības - 10. klases 2. ieskaites mācību materiāls #4 Svarīgā…" at bounding box center [578, 284] width 1157 height 569
click at [428, 245] on label "Organisko vielu sintēze" at bounding box center [578, 243] width 579 height 30
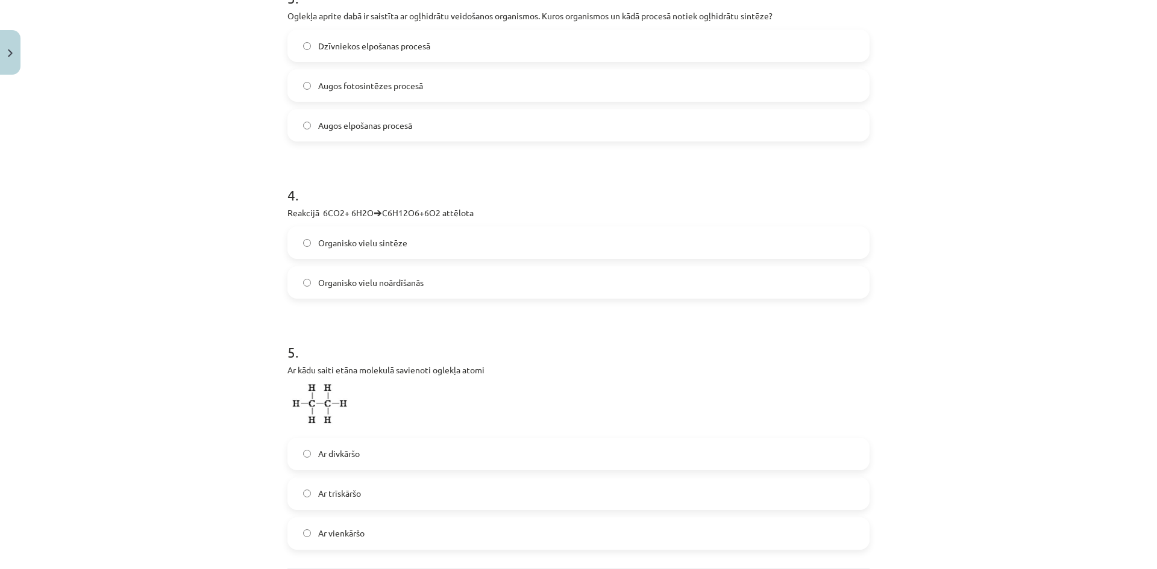
scroll to position [870, 0]
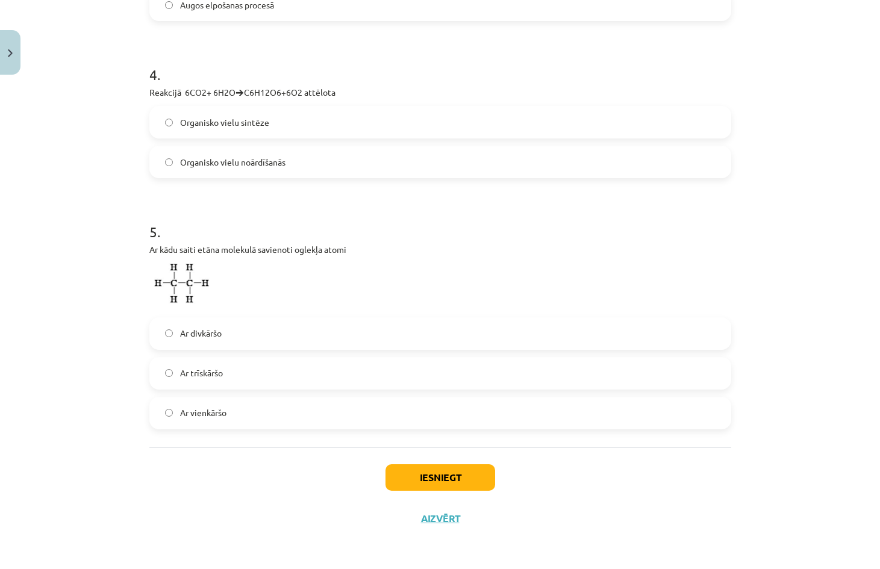
drag, startPoint x: 362, startPoint y: 263, endPoint x: 214, endPoint y: 183, distance: 168.2
click at [358, 258] on p "Ar kādu saiti etāna molekulā savienoti oglekļa atomi" at bounding box center [440, 276] width 582 height 67
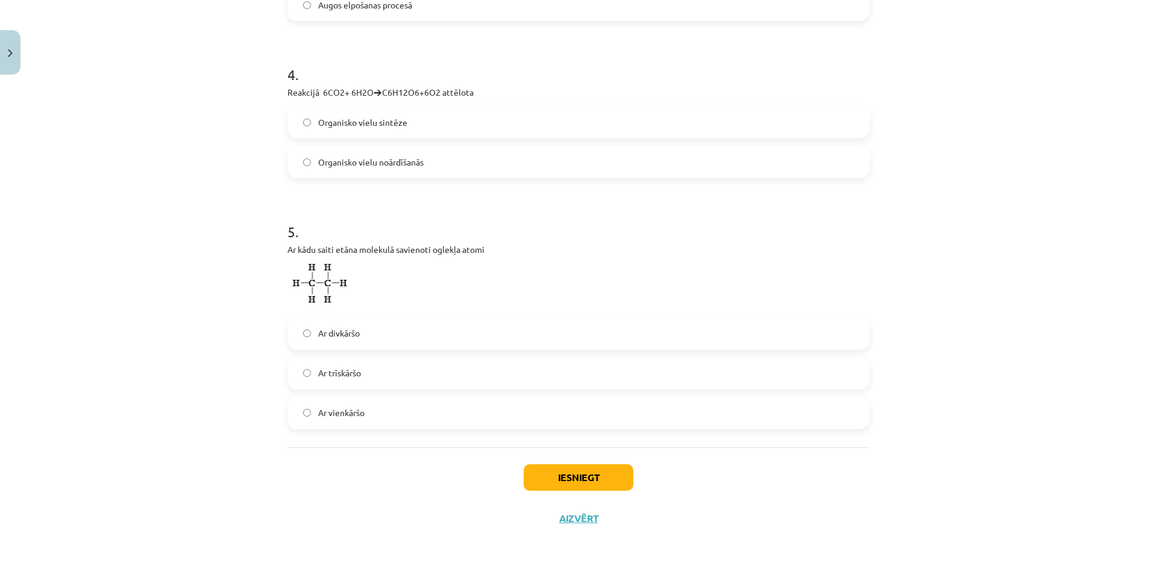
click at [586, 268] on p "Ar kādu saiti etāna molekulā savienoti oglekļa atomi" at bounding box center [578, 276] width 582 height 67
click at [352, 411] on span "Ar vienkāršo" at bounding box center [341, 413] width 46 height 13
click at [412, 410] on label "Ar vienkāršo" at bounding box center [578, 413] width 579 height 30
click at [549, 469] on button "Iesniegt" at bounding box center [578, 477] width 110 height 27
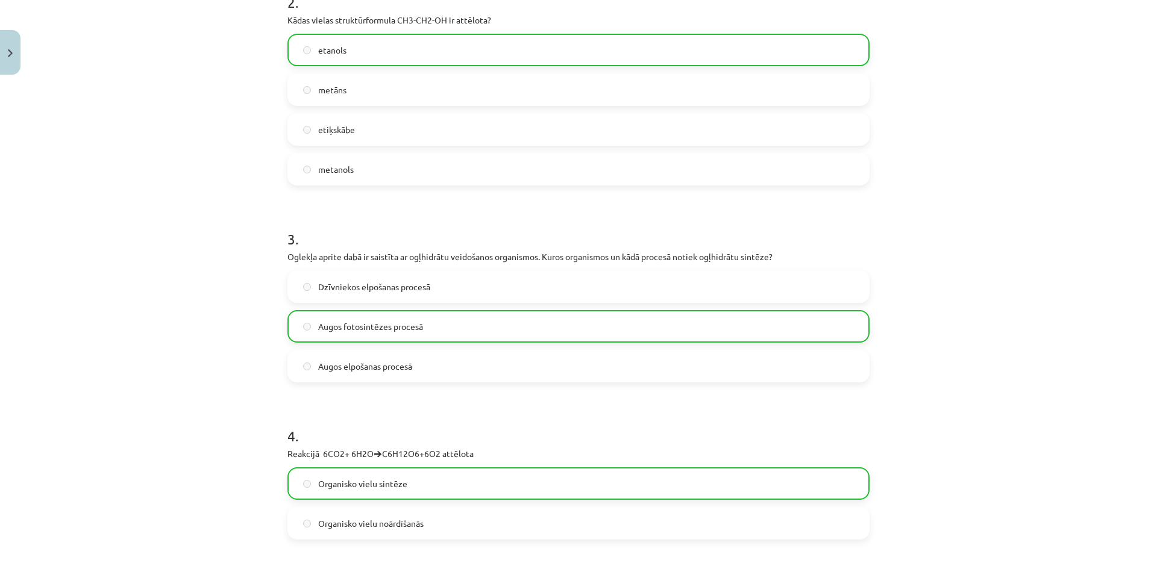
scroll to position [908, 0]
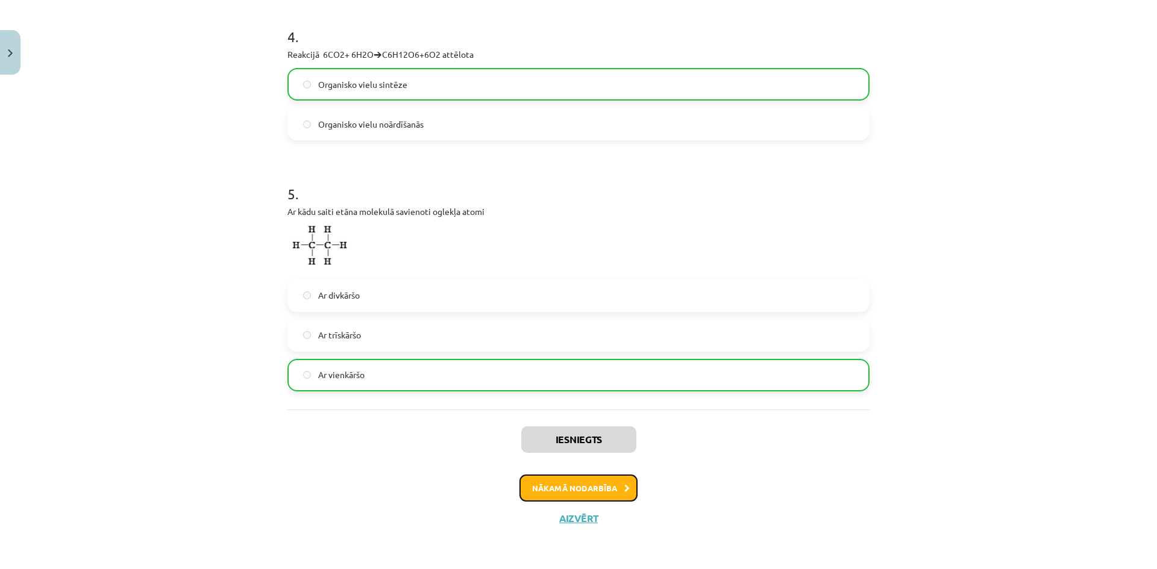
click at [592, 476] on button "Nākamā nodarbība" at bounding box center [578, 489] width 118 height 28
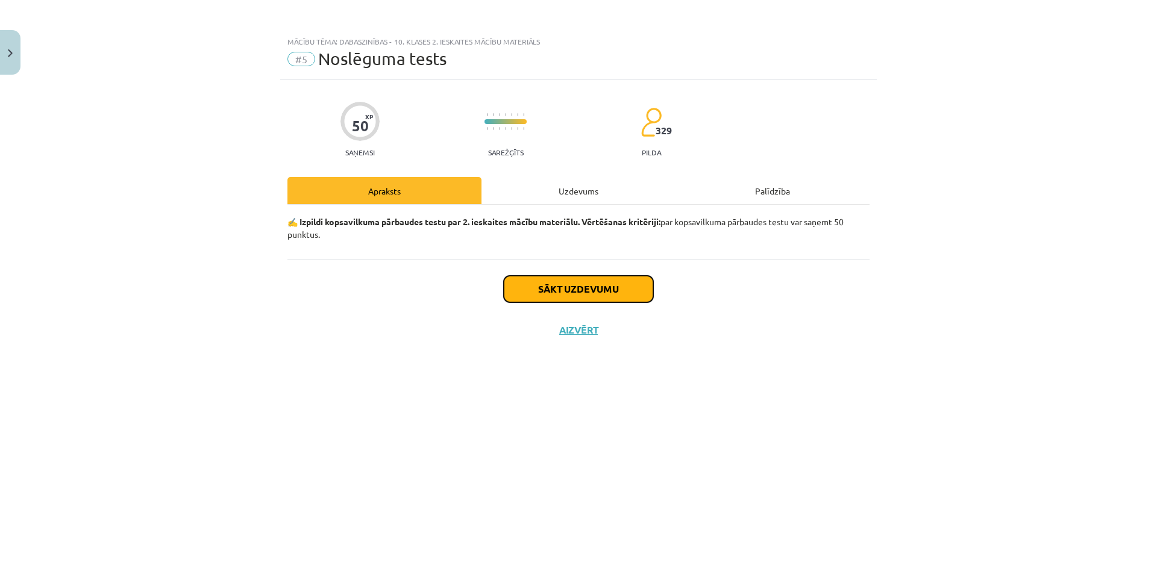
click at [560, 283] on button "Sākt uzdevumu" at bounding box center [578, 289] width 149 height 27
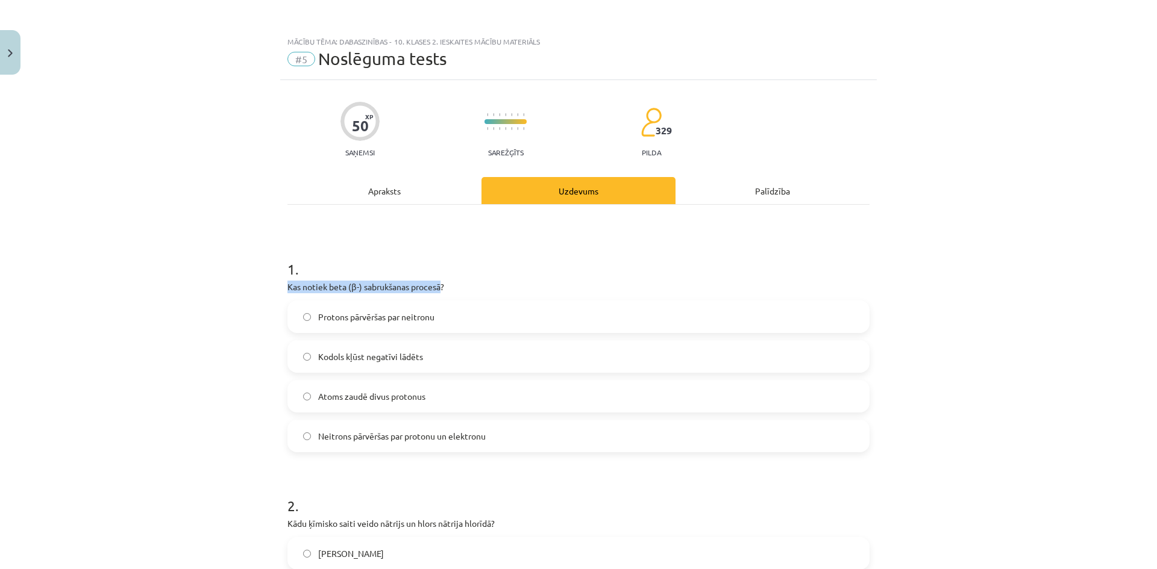
drag, startPoint x: 273, startPoint y: 288, endPoint x: 437, endPoint y: 291, distance: 164.5
click at [437, 291] on div "Mācību tēma: Dabaszinības - 10. klases 2. ieskaites mācību materiāls #5 Noslēgu…" at bounding box center [578, 284] width 1157 height 569
copy p "Kas notiek beta (β-) sabrukšanas procesā"
click at [405, 183] on div "Apraksts" at bounding box center [384, 190] width 194 height 27
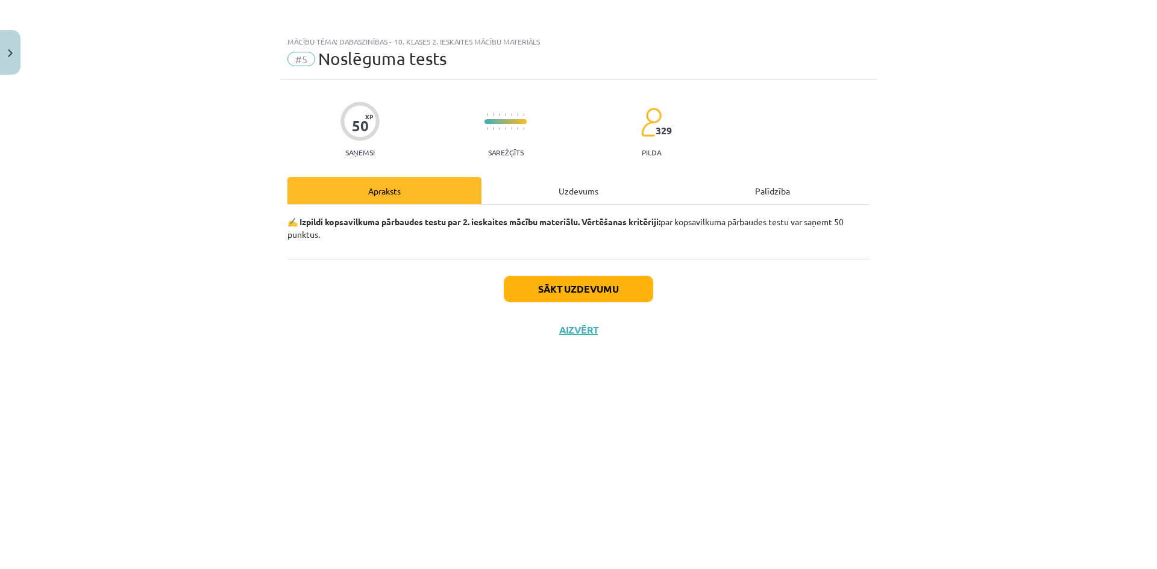
click at [606, 190] on div "Uzdevums" at bounding box center [578, 190] width 194 height 27
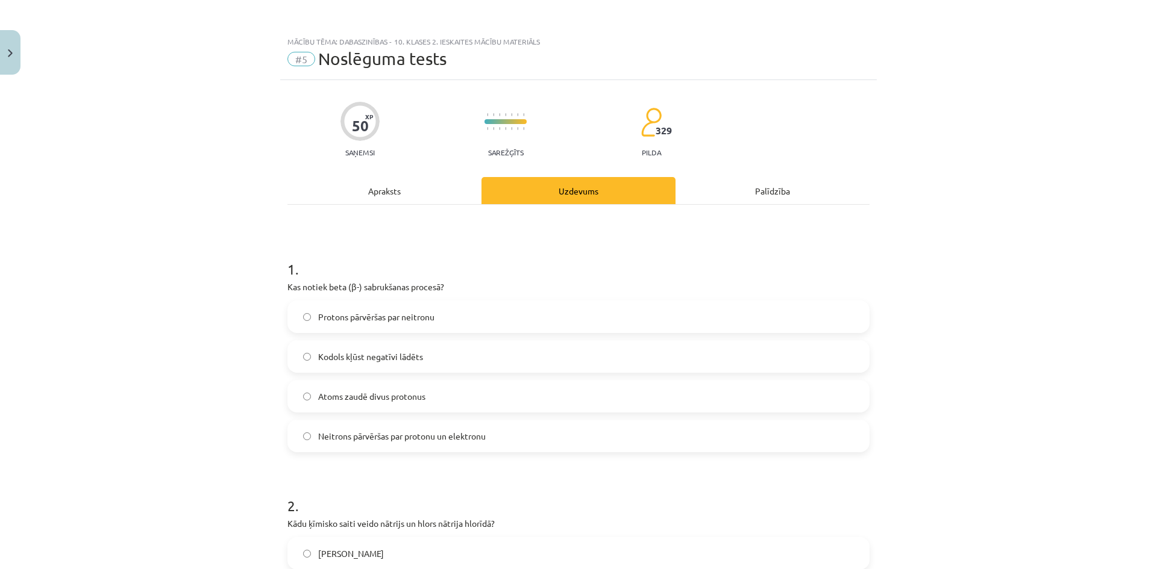
click at [196, 276] on div "Mācību tēma: Dabaszinības - 10. klases 2. ieskaites mācību materiāls #5 Noslēgu…" at bounding box center [578, 284] width 1157 height 569
click at [464, 327] on label "Protons pārvēršas par neitronu" at bounding box center [578, 317] width 579 height 30
click at [427, 379] on div "Protons pārvēršas par neitronu Kodols kļūst negatīvi lādēts Atoms zaudē divus p…" at bounding box center [578, 377] width 582 height 152
click at [429, 436] on span "Neitrons pārvēršas par protonu un elektronu" at bounding box center [401, 436] width 167 height 13
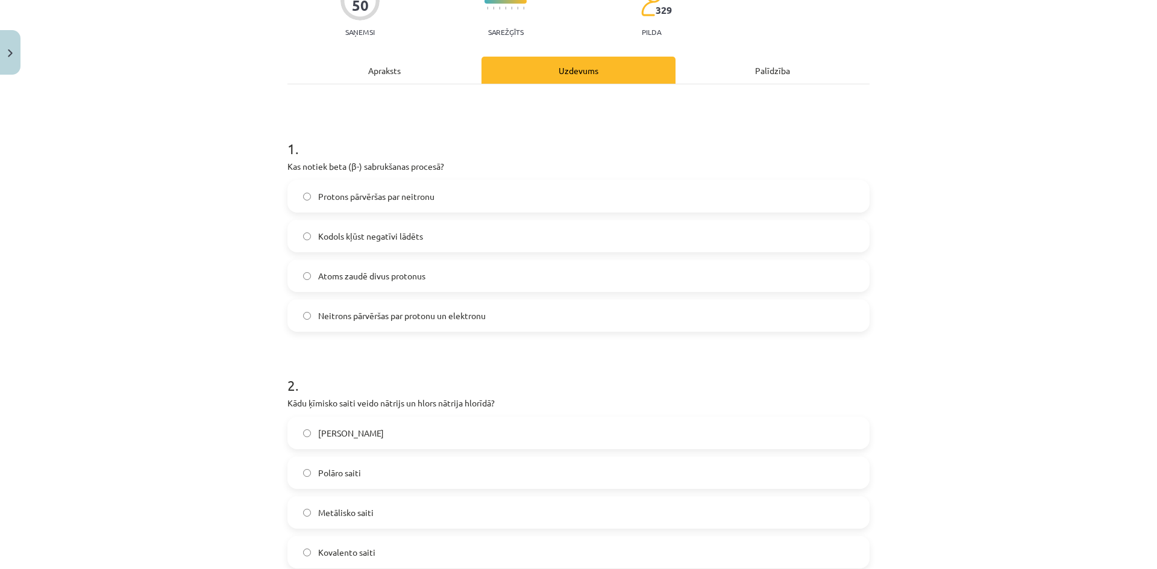
scroll to position [241, 0]
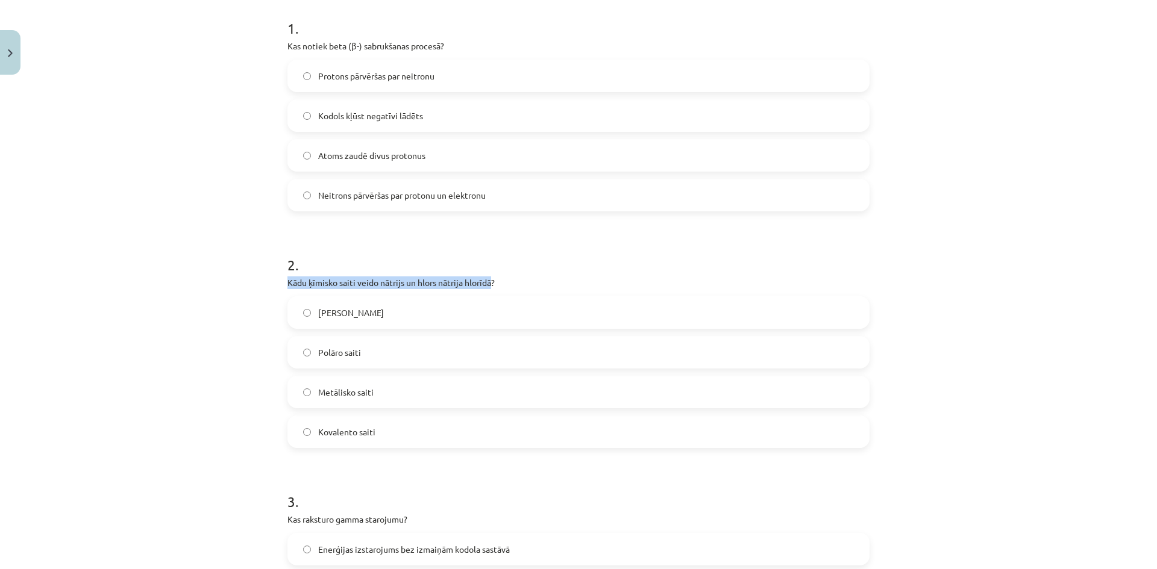
drag, startPoint x: 483, startPoint y: 286, endPoint x: 282, endPoint y: 286, distance: 200.6
copy p "Kādu ķīmisko saiti veido nātrijs un hlors nātrija hlorīdā"
click at [344, 326] on label "Jonu saiti" at bounding box center [578, 313] width 579 height 30
click at [201, 264] on div "Mācību tēma: Dabaszinības - 10. klases 2. ieskaites mācību materiāls #5 Noslēgu…" at bounding box center [578, 284] width 1157 height 569
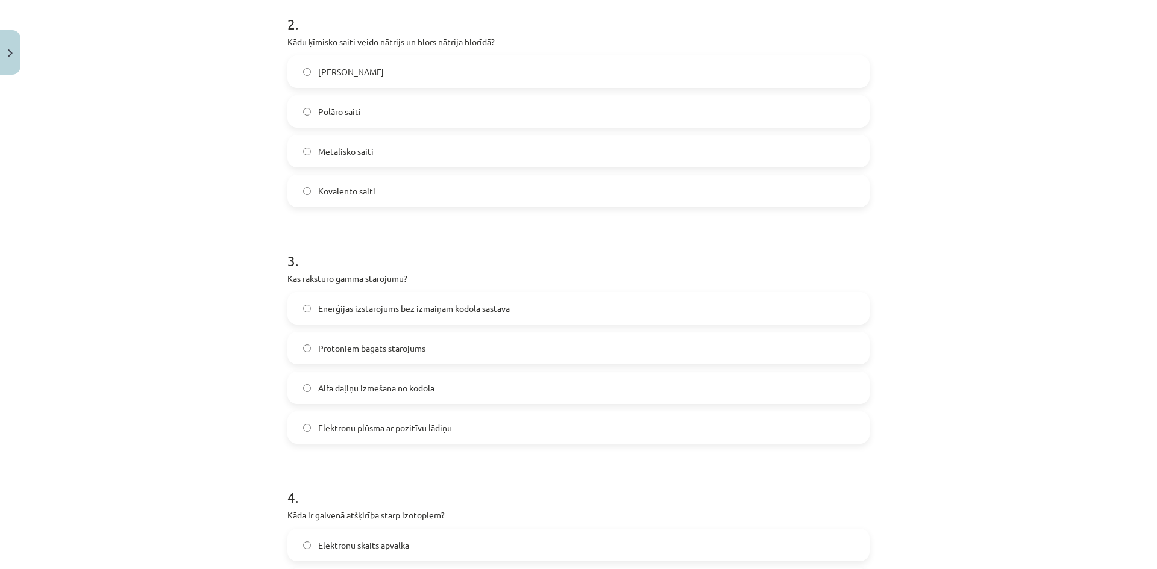
scroll to position [602, 0]
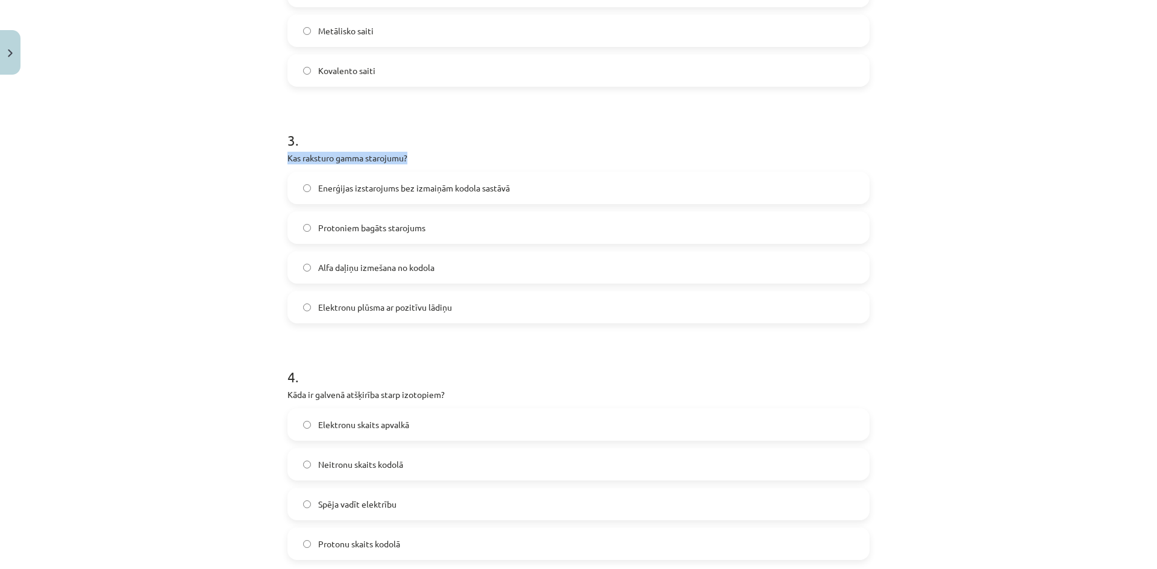
drag, startPoint x: 272, startPoint y: 157, endPoint x: 404, endPoint y: 162, distance: 131.4
click at [404, 162] on div "Mācību tēma: Dabaszinības - 10. klases 2. ieskaites mācību materiāls #5 Noslēgu…" at bounding box center [578, 284] width 1157 height 569
copy p "Kas raksturo gamma starojumu?"
click at [193, 198] on div "Mācību tēma: Dabaszinības - 10. klases 2. ieskaites mācību materiāls #5 Noslēgu…" at bounding box center [578, 284] width 1157 height 569
click at [416, 316] on label "Elektronu plūsma ar pozitīvu lādiņu" at bounding box center [578, 307] width 579 height 30
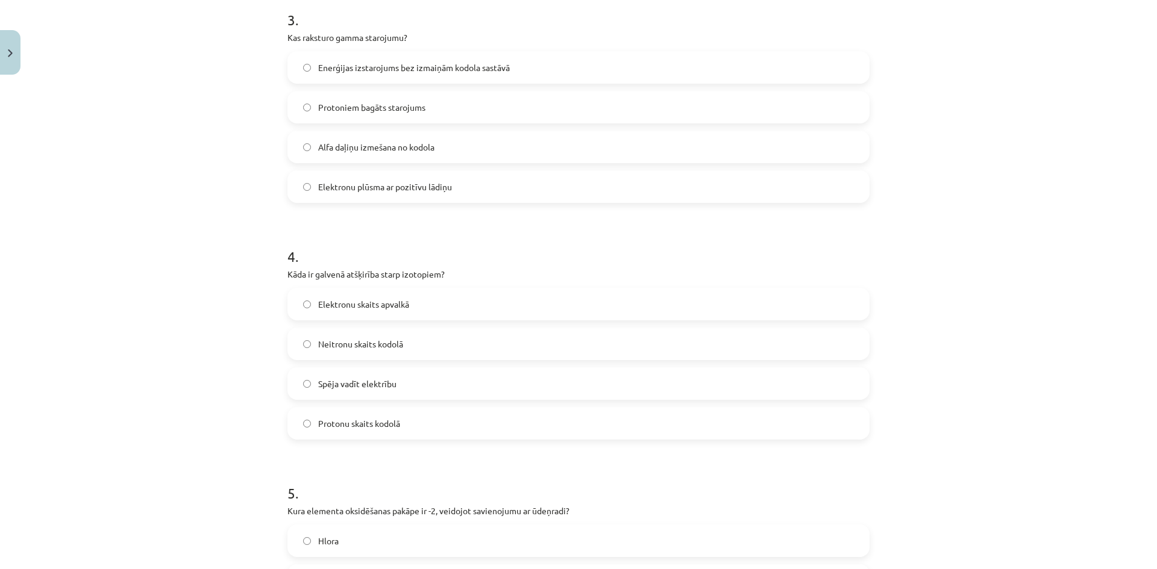
scroll to position [843, 0]
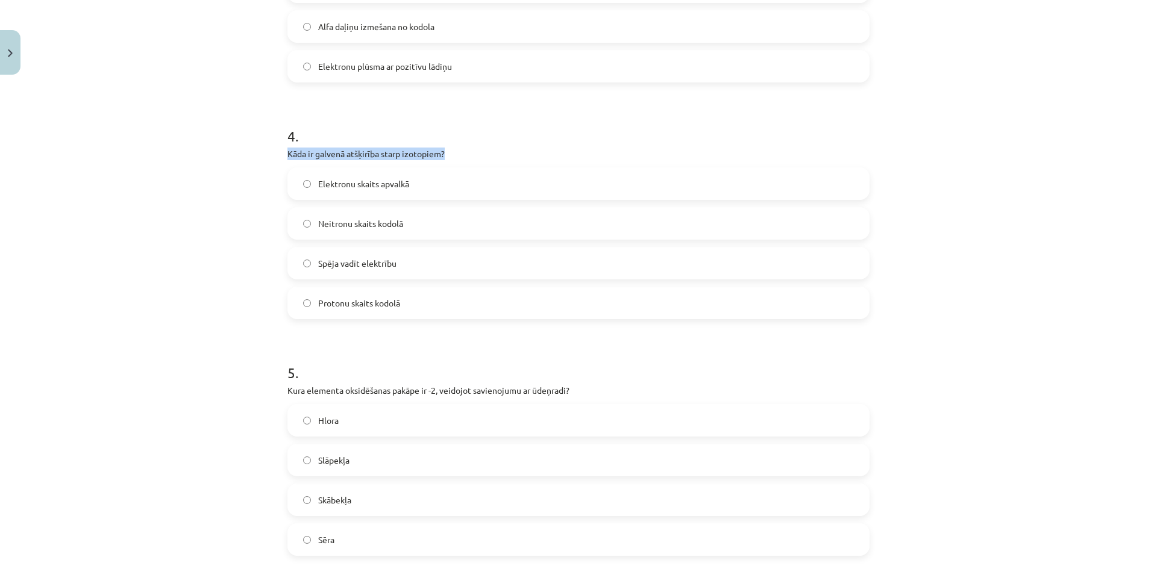
drag, startPoint x: 440, startPoint y: 155, endPoint x: 281, endPoint y: 158, distance: 159.1
click at [281, 158] on div "50 XP Saņemsi Sarežģīts 329 pilda Apraksts Uzdevums Palīdzība 1 . Kas notiek be…" at bounding box center [578, 543] width 596 height 2613
copy p "Kāda ir galvenā atšķirība starp izotopiem?"
drag, startPoint x: 186, startPoint y: 264, endPoint x: 182, endPoint y: 256, distance: 9.2
click at [185, 264] on div "Mācību tēma: Dabaszinības - 10. klases 2. ieskaites mācību materiāls #5 Noslēgu…" at bounding box center [578, 284] width 1157 height 569
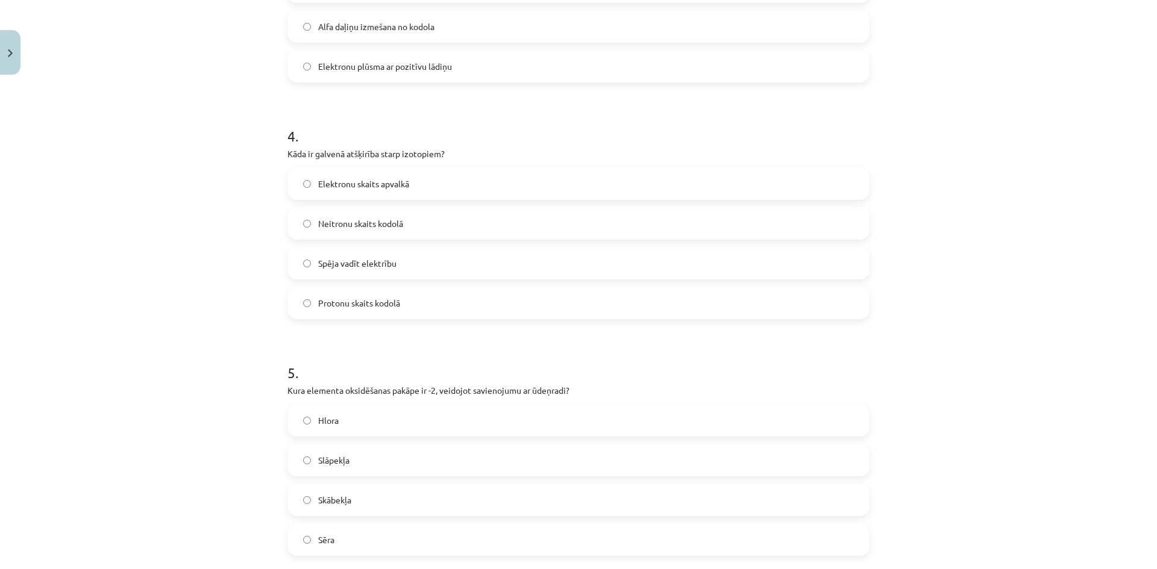
click at [360, 219] on span "Neitronu skaits kodolā" at bounding box center [360, 223] width 85 height 13
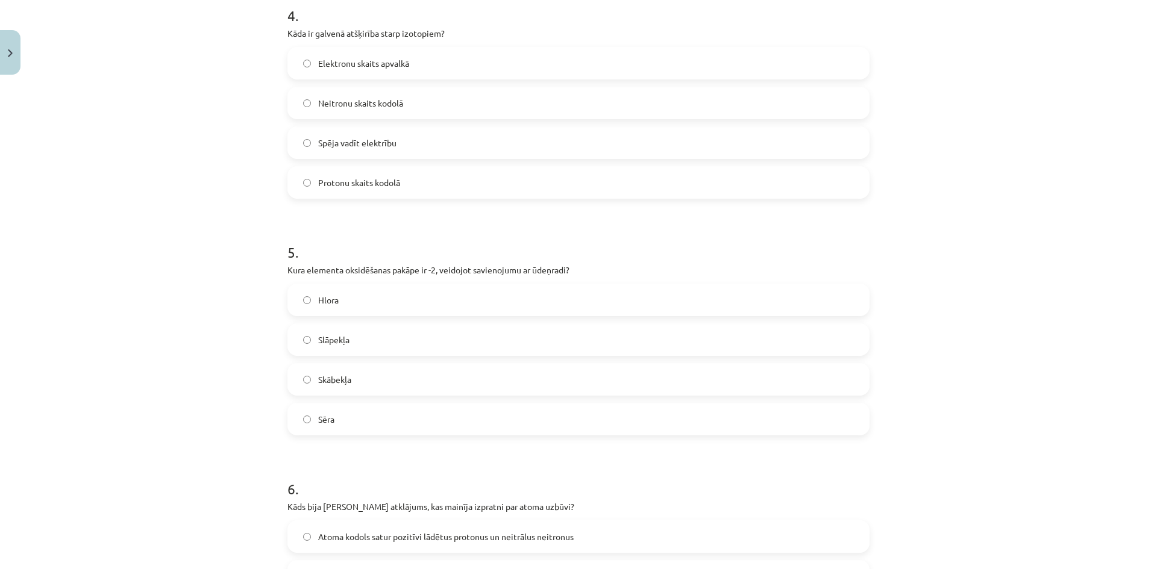
drag, startPoint x: 573, startPoint y: 267, endPoint x: 275, endPoint y: 276, distance: 298.3
click at [280, 276] on div "50 XP Saņemsi Sarežģīts 329 pilda Apraksts Uzdevums Palīdzība 1 . Kas notiek be…" at bounding box center [578, 422] width 596 height 2613
drag, startPoint x: 275, startPoint y: 270, endPoint x: 563, endPoint y: 272, distance: 288.5
click at [563, 272] on div "Mācību tēma: Dabaszinības - 10. klases 2. ieskaites mācību materiāls #5 Noslēgu…" at bounding box center [578, 284] width 1157 height 569
copy p "Kura elementa oksidēšanas pakāpe ir -2, veidojot savienojumu ar ūdeņradi?"
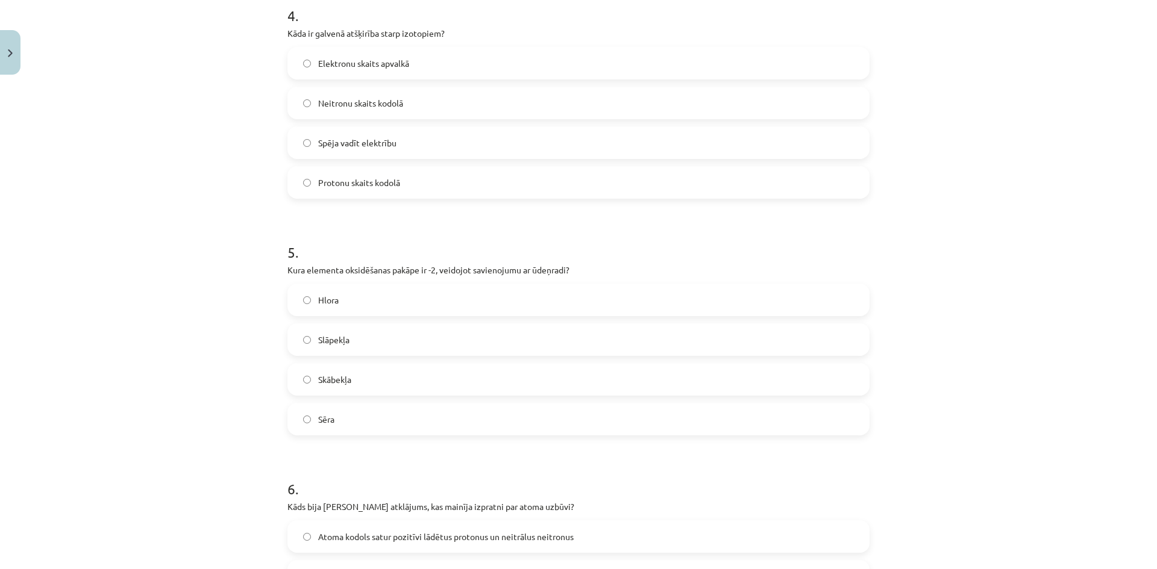
click at [231, 130] on div "Mācību tēma: Dabaszinības - 10. klases 2. ieskaites mācību materiāls #5 Noslēgu…" at bounding box center [578, 284] width 1157 height 569
click at [351, 374] on label "Skābekļa" at bounding box center [578, 379] width 579 height 30
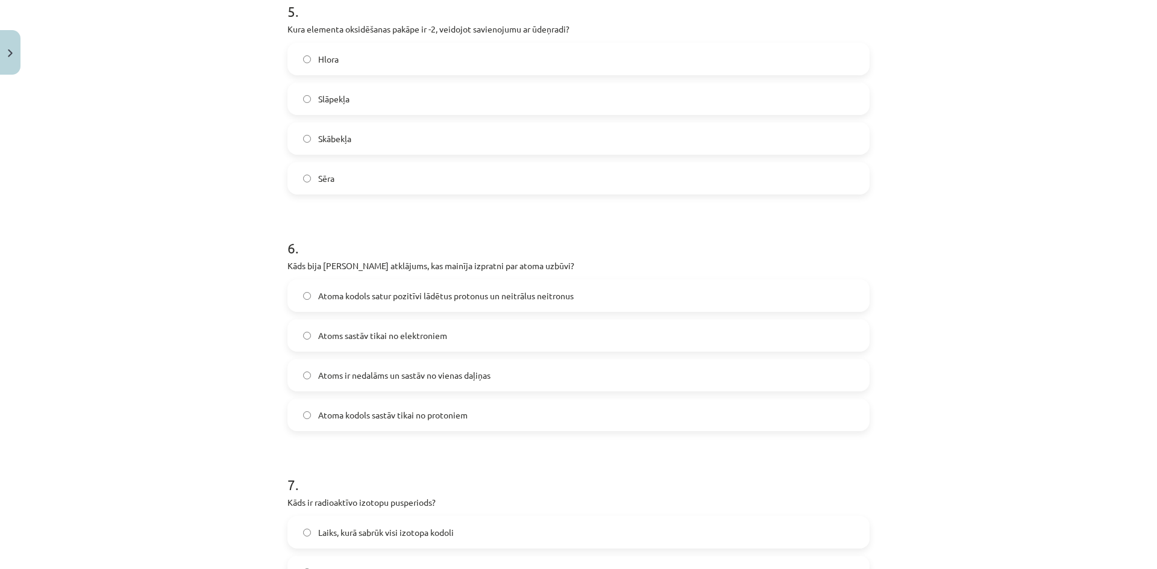
click at [184, 251] on div "Mācību tēma: Dabaszinības - 10. klases 2. ieskaites mācību materiāls #5 Noslēgu…" at bounding box center [578, 284] width 1157 height 569
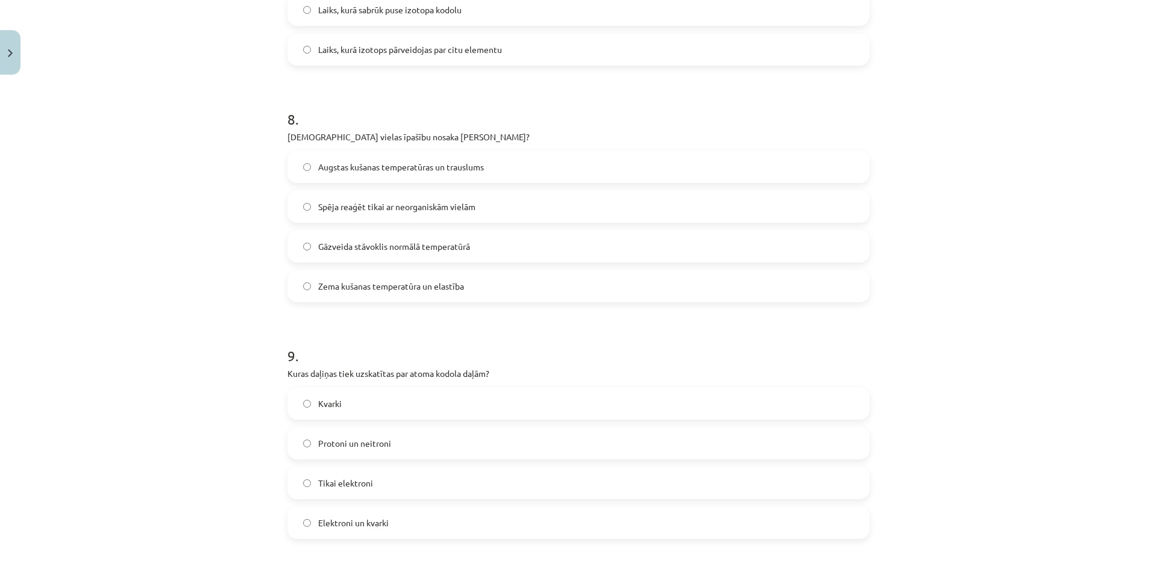
scroll to position [1566, 0]
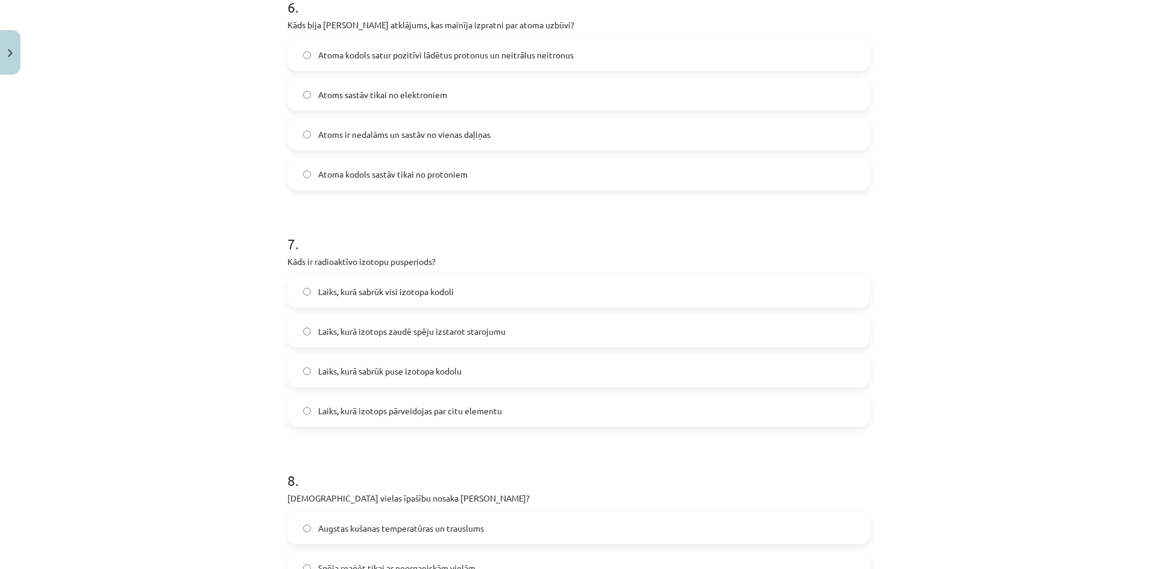
click at [220, 216] on div "Mācību tēma: Dabaszinības - 10. klases 2. ieskaites mācību materiāls #5 Noslēgu…" at bounding box center [578, 284] width 1157 height 569
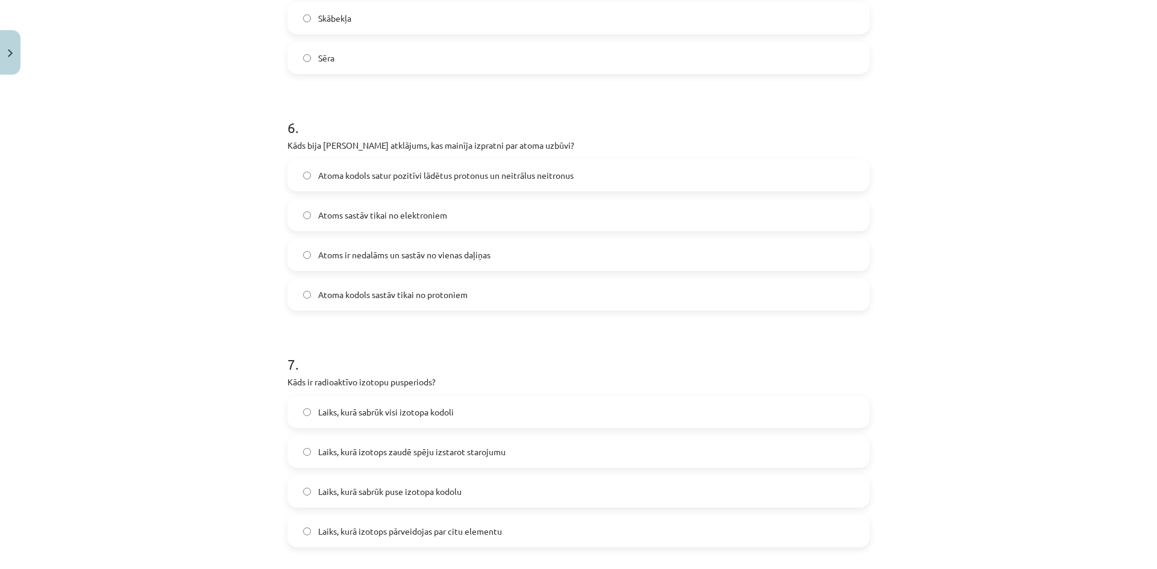
drag, startPoint x: 272, startPoint y: 143, endPoint x: 572, endPoint y: 146, distance: 300.6
click at [572, 146] on div "Mācību tēma: Dabaszinības - 10. klases 2. ieskaites mācību materiāls #5 Noslēgu…" at bounding box center [578, 284] width 1157 height 569
copy p "Kāds bija Ernesta Rezerforda atklājums, kas mainīja izpratni par atoma uzbūvi?"
click at [346, 326] on form "1 . Kas notiek beta (β-) sabrukšanas procesā? Protons pārvēršas par neitronu Ko…" at bounding box center [578, 86] width 582 height 2343
click at [374, 177] on span "Atoma kodols satur pozitīvi lādētus protonus un neitrālus neitronus" at bounding box center [445, 175] width 255 height 13
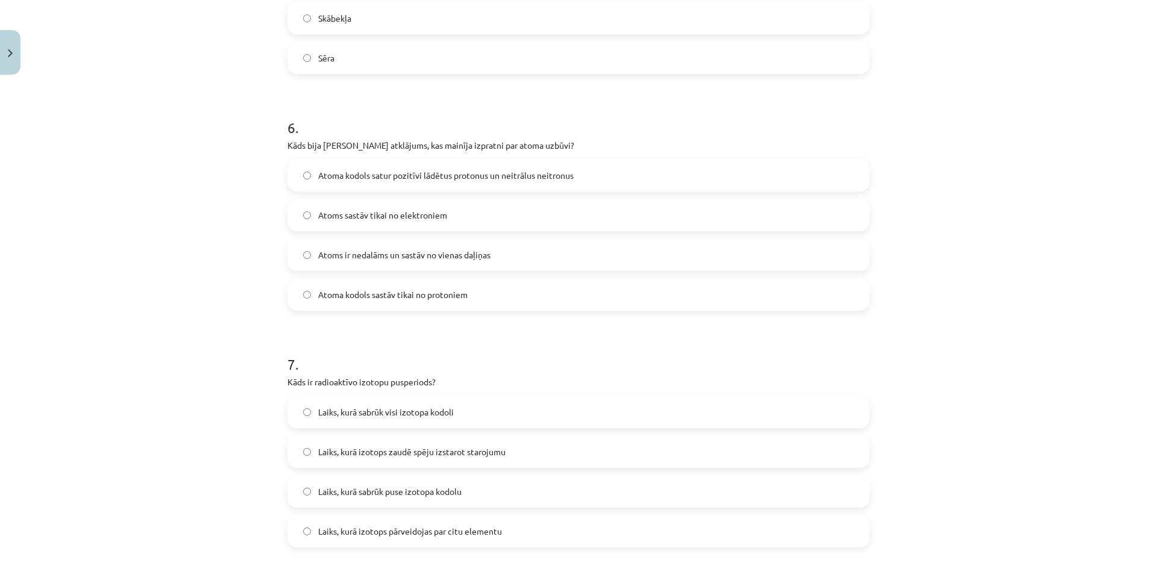
scroll to position [1446, 0]
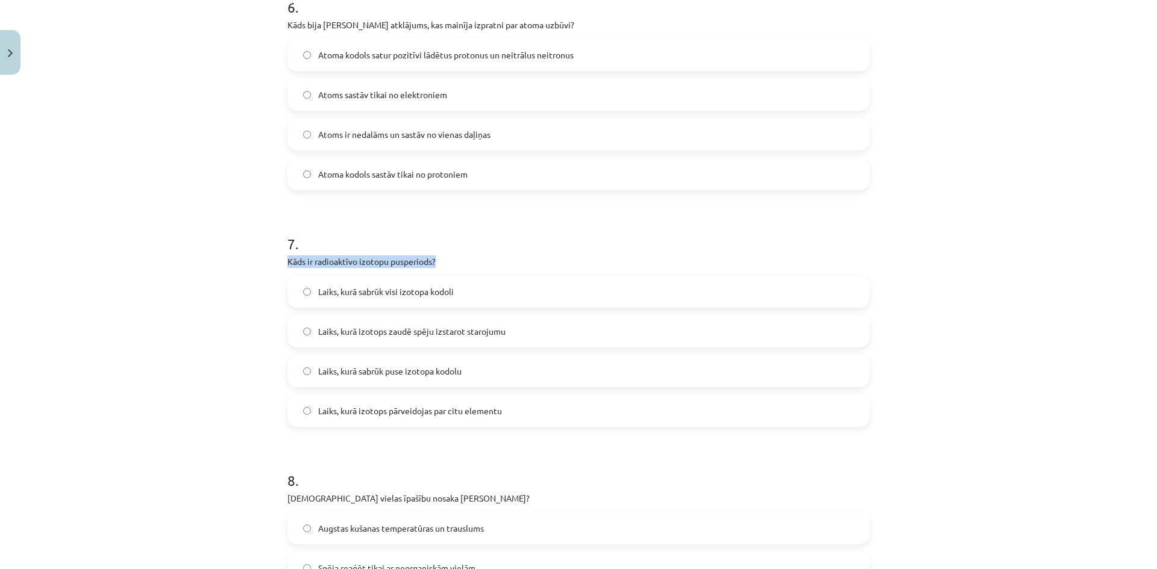
drag, startPoint x: 269, startPoint y: 260, endPoint x: 436, endPoint y: 261, distance: 166.3
click at [436, 261] on div "Mācību tēma: Dabaszinības - 10. klases 2. ieskaites mācību materiāls #5 Noslēgu…" at bounding box center [578, 284] width 1157 height 569
click at [616, 248] on h1 "7 ." at bounding box center [578, 232] width 582 height 37
click at [470, 398] on label "Laiks, kurā izotops pārveidojas par citu elementu" at bounding box center [578, 411] width 579 height 30
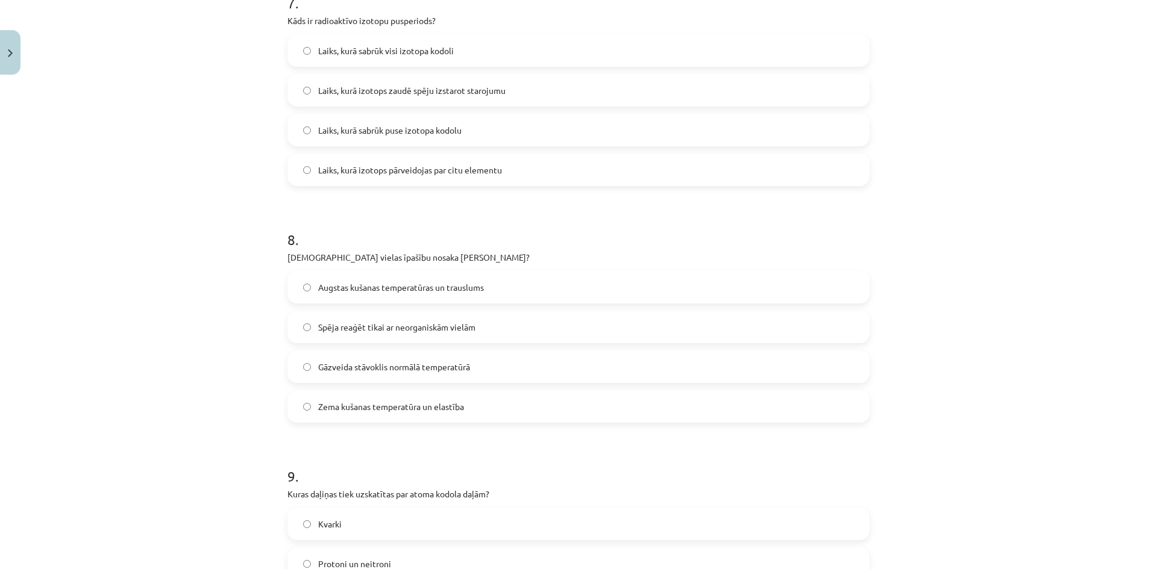
scroll to position [1807, 0]
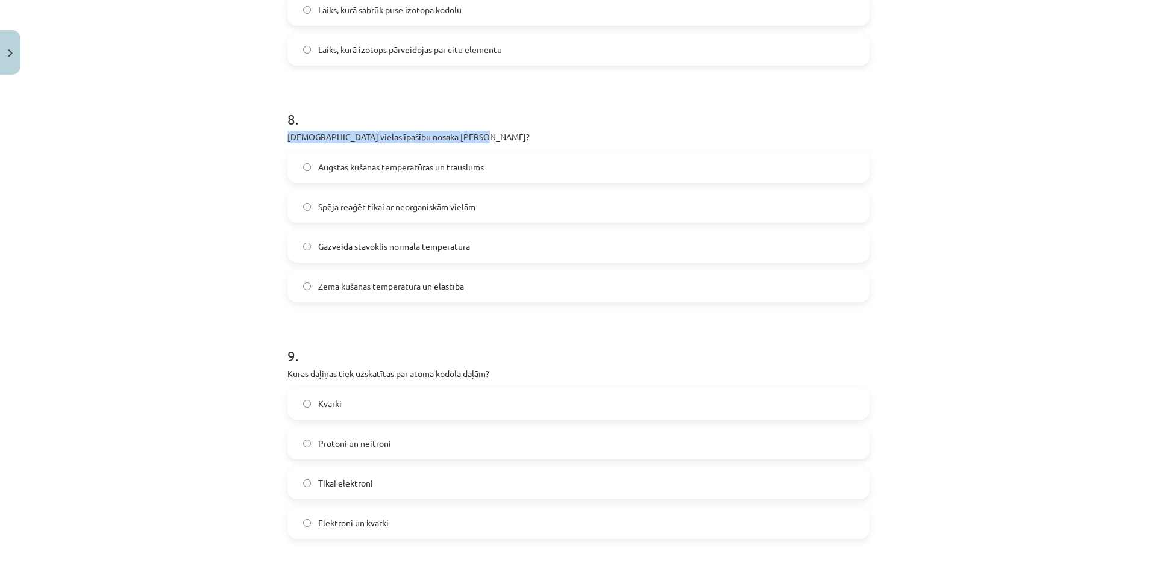
drag, startPoint x: 458, startPoint y: 138, endPoint x: 275, endPoint y: 139, distance: 183.1
click at [273, 140] on div "Mācību tēma: Dabaszinības - 10. klases 2. ieskaites mācību materiāls #5 Noslēgu…" at bounding box center [578, 284] width 1157 height 569
click at [178, 182] on div "Mācību tēma: Dabaszinības - 10. klases 2. ieskaites mācību materiāls #5 Noslēgu…" at bounding box center [578, 284] width 1157 height 569
click at [451, 214] on label "Spēja reaģēt tikai ar neorganiskām vielām" at bounding box center [578, 207] width 579 height 30
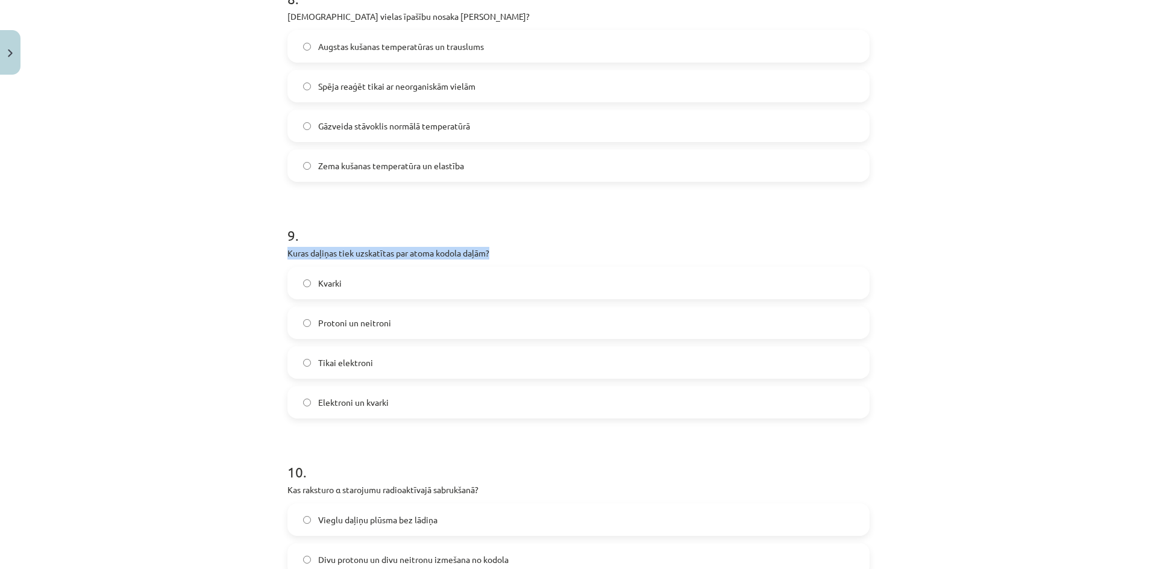
drag, startPoint x: 263, startPoint y: 248, endPoint x: 486, endPoint y: 250, distance: 222.9
click at [486, 250] on div "Mācību tēma: Dabaszinības - 10. klases 2. ieskaites mācību materiāls #5 Noslēgu…" at bounding box center [578, 284] width 1157 height 569
click at [201, 196] on div "Mācību tēma: Dabaszinības - 10. klases 2. ieskaites mācību materiāls #5 Noslēgu…" at bounding box center [578, 284] width 1157 height 569
click at [363, 322] on span "Protoni un neitroni" at bounding box center [354, 323] width 73 height 13
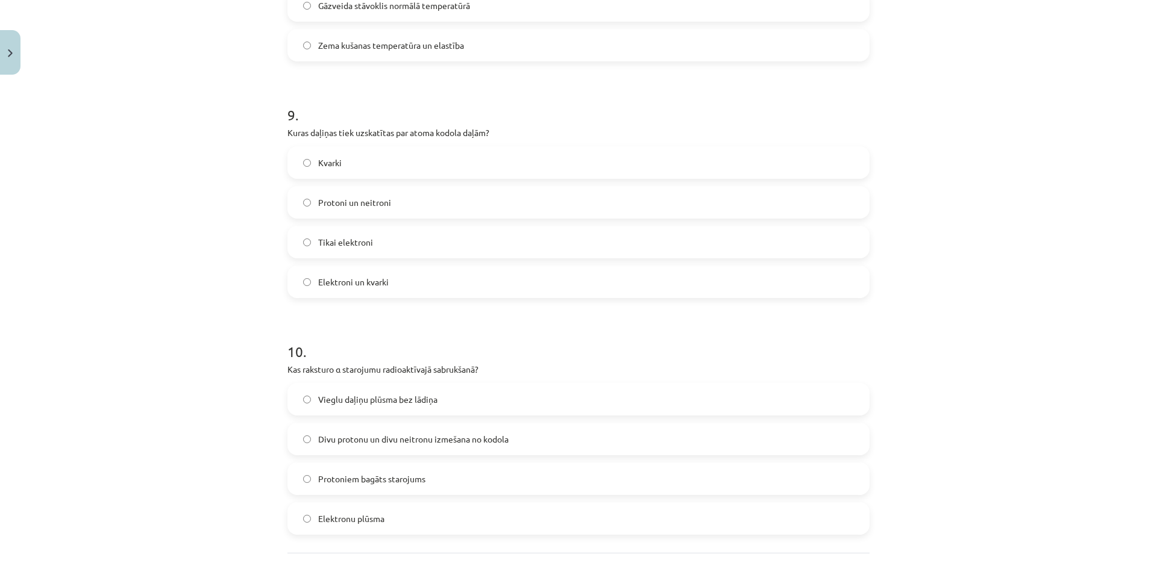
scroll to position [2154, 0]
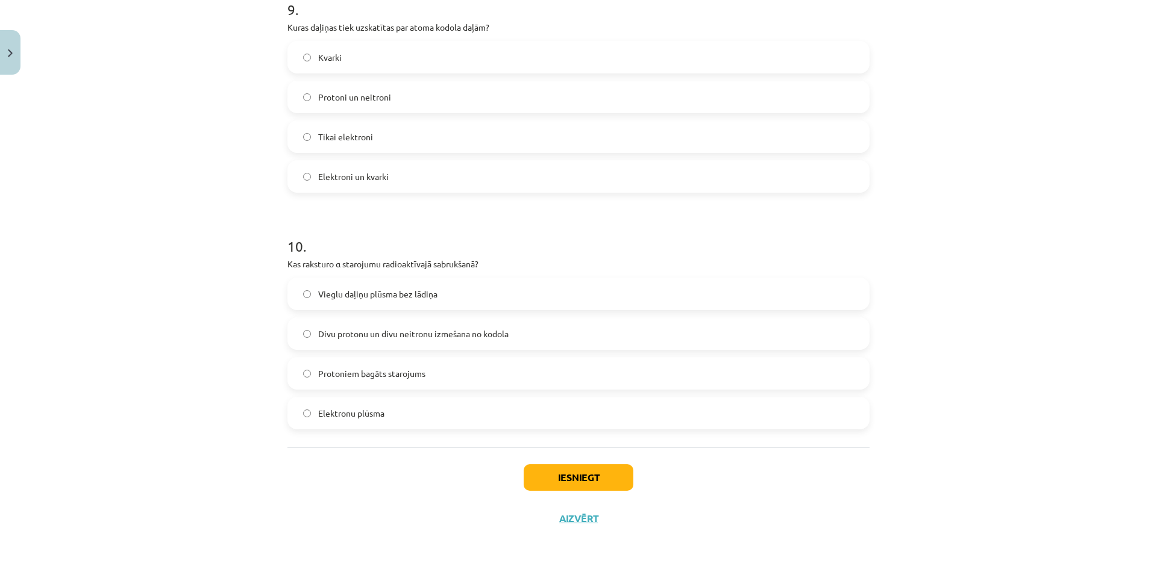
click at [339, 136] on span "Tikai elektroni" at bounding box center [345, 137] width 55 height 13
click at [355, 93] on span "Protoni un neitroni" at bounding box center [354, 97] width 73 height 13
drag, startPoint x: 484, startPoint y: 265, endPoint x: 276, endPoint y: 270, distance: 208.5
click at [214, 268] on div "Mācību tēma: Dabaszinības - 10. klases 2. ieskaites mācību materiāls #5 Noslēgu…" at bounding box center [578, 284] width 1157 height 569
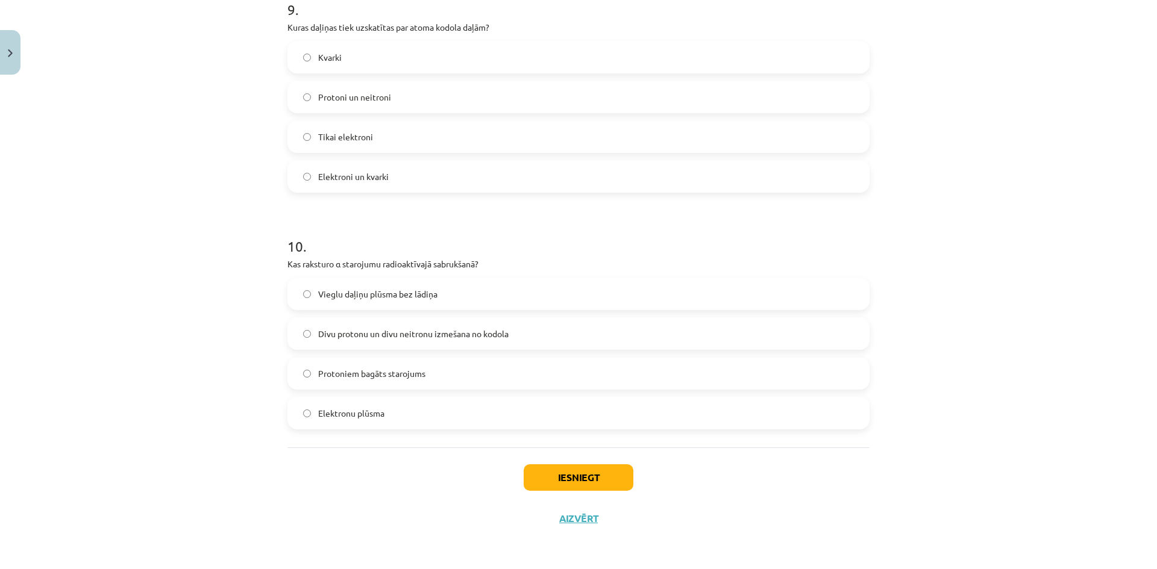
click at [495, 340] on span "Divu protonu un divu neitronu izmešana no kodola" at bounding box center [413, 334] width 190 height 13
click at [586, 476] on button "Iesniegt" at bounding box center [578, 477] width 110 height 27
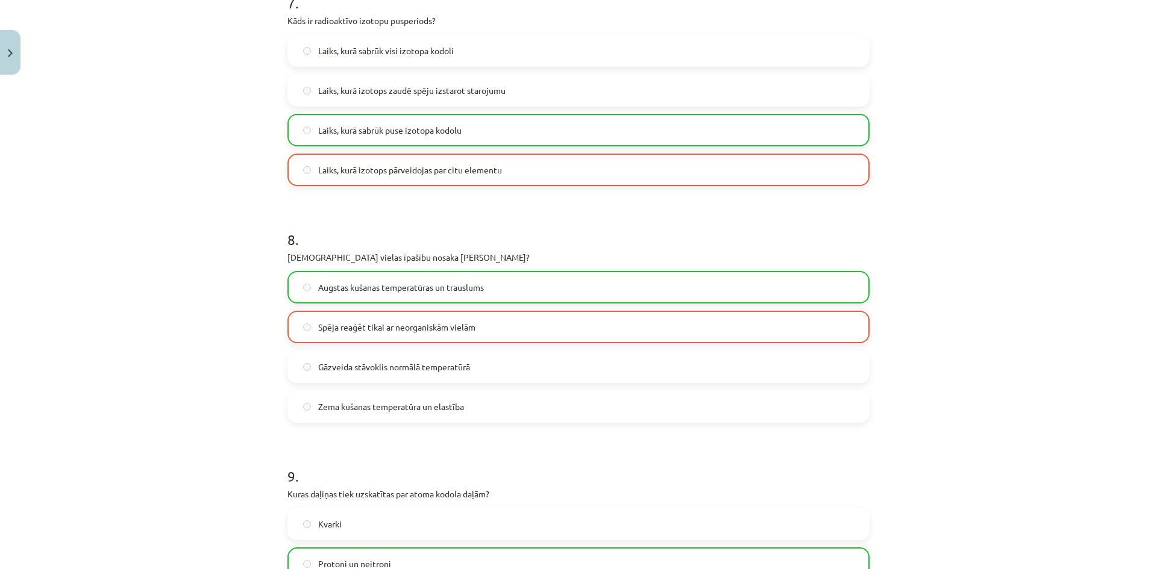
scroll to position [2192, 0]
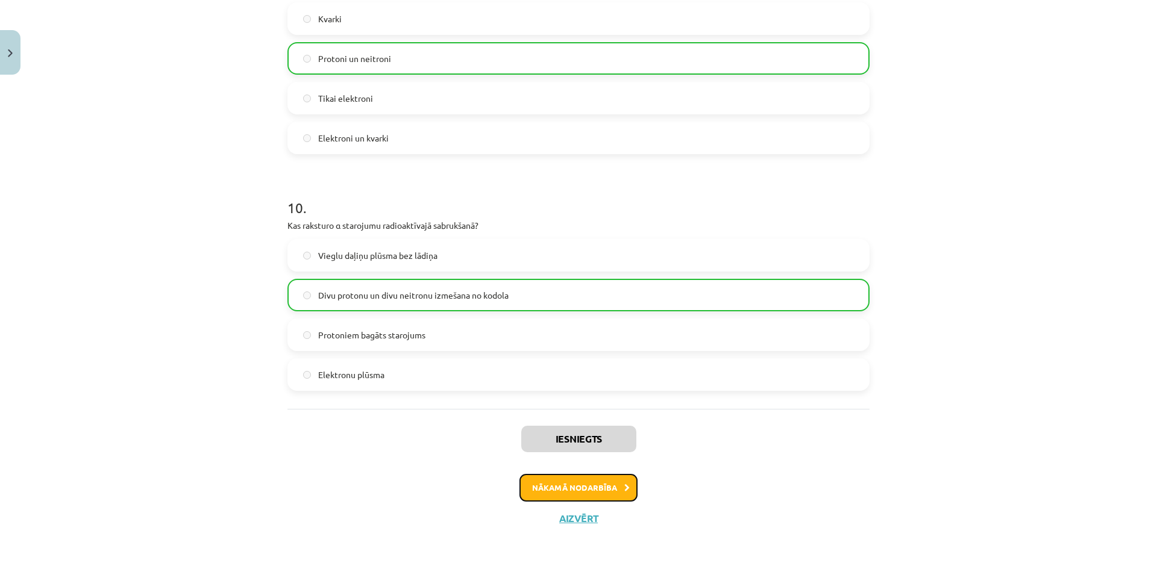
click at [613, 484] on button "Nākamā nodarbība" at bounding box center [578, 488] width 118 height 28
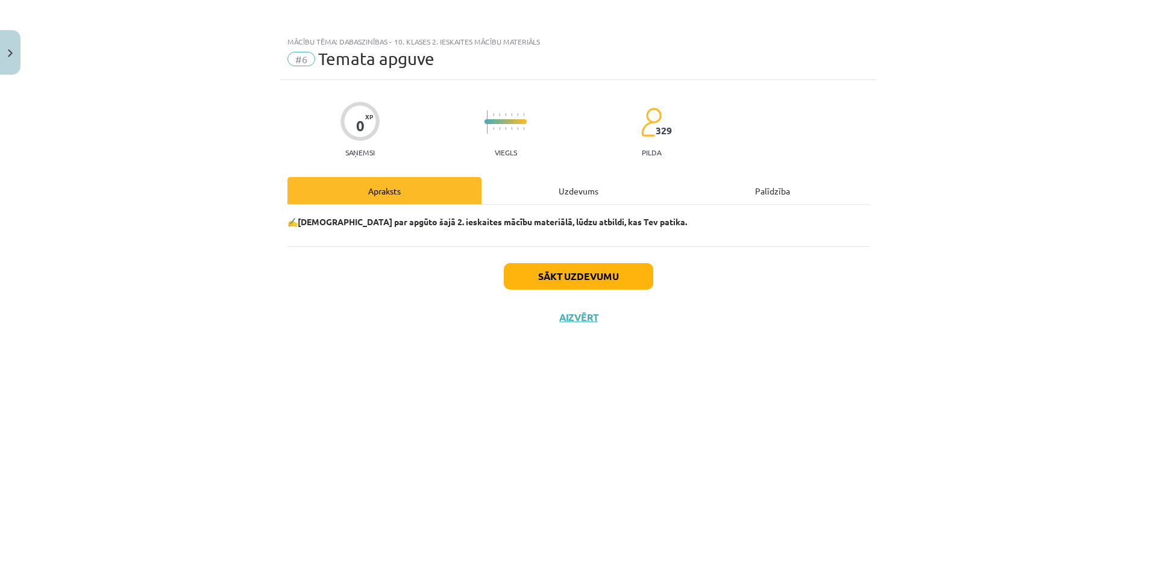
scroll to position [0, 0]
click at [572, 270] on button "Sākt uzdevumu" at bounding box center [578, 276] width 149 height 27
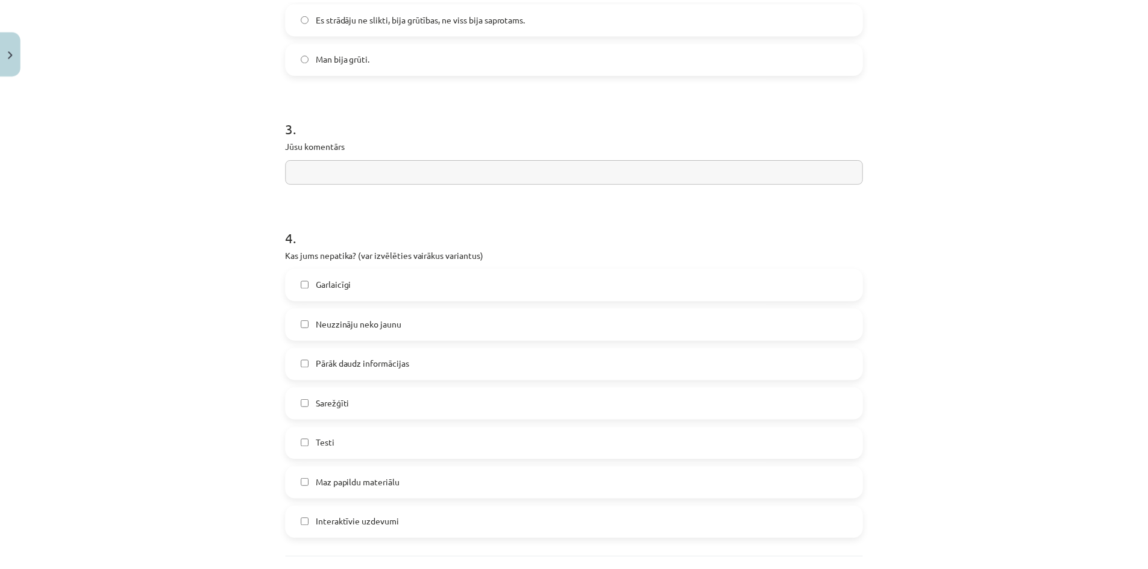
scroll to position [954, 0]
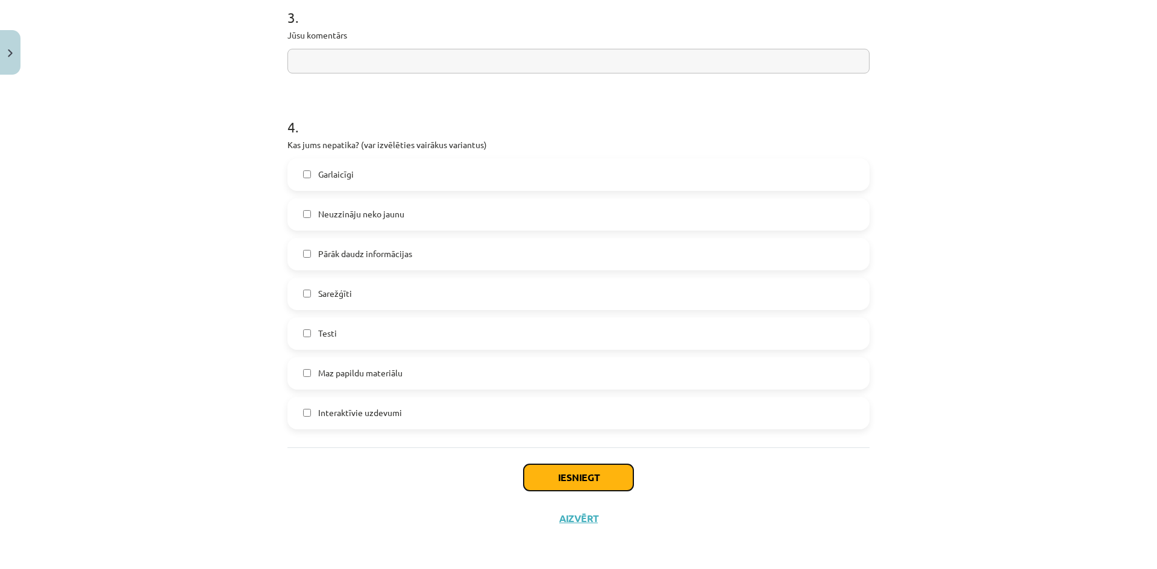
click at [566, 484] on button "Iesniegt" at bounding box center [578, 477] width 110 height 27
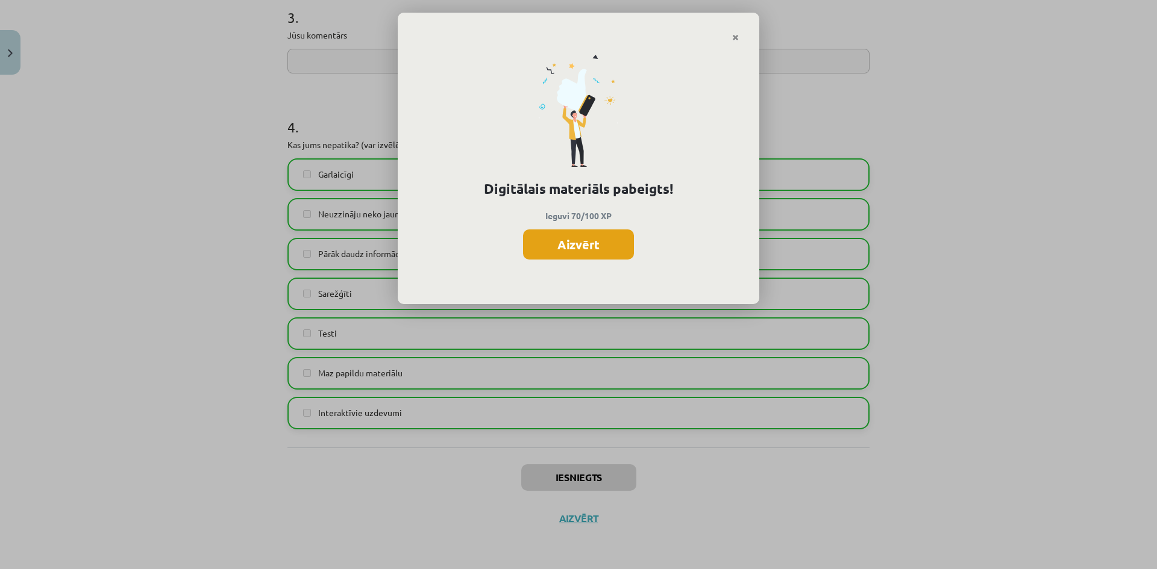
click at [558, 243] on button "Aizvērt" at bounding box center [578, 245] width 111 height 30
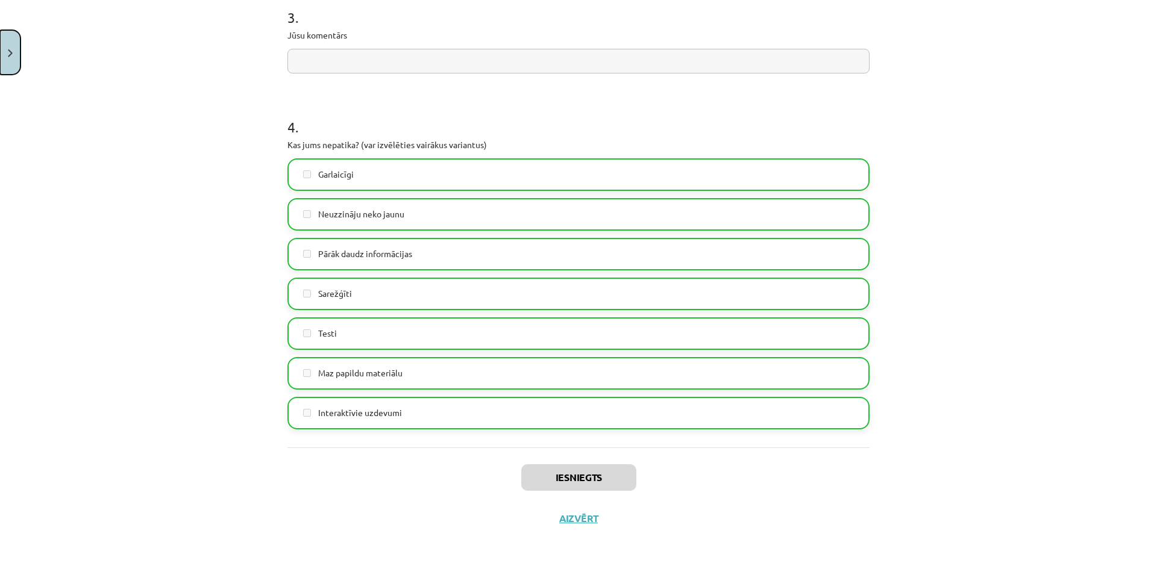
click at [11, 48] on button "Close" at bounding box center [10, 52] width 20 height 45
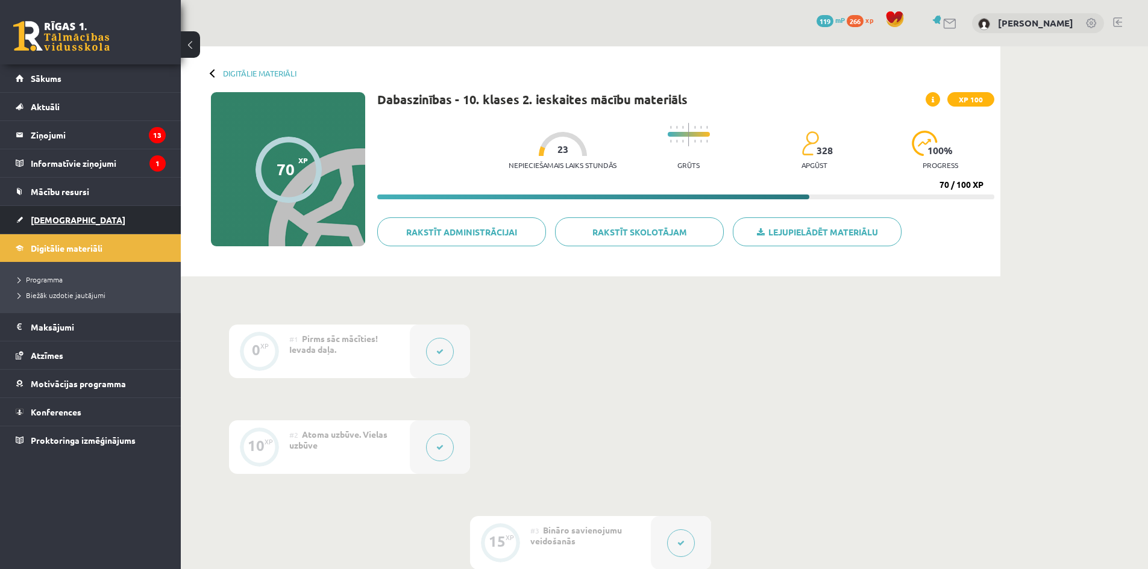
click at [79, 219] on link "[DEMOGRAPHIC_DATA]" at bounding box center [91, 220] width 150 height 28
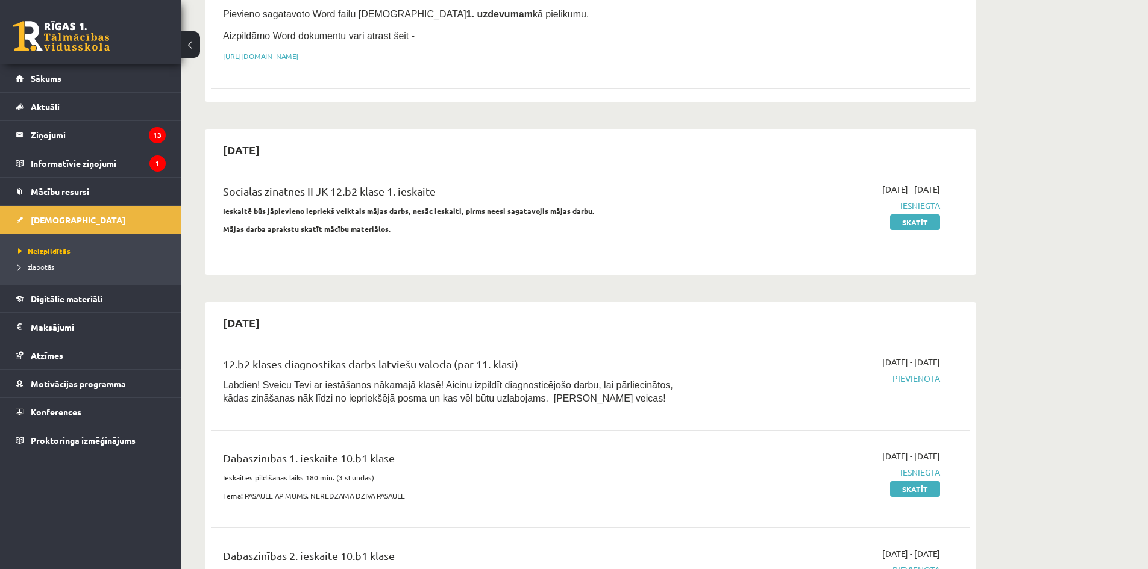
scroll to position [482, 0]
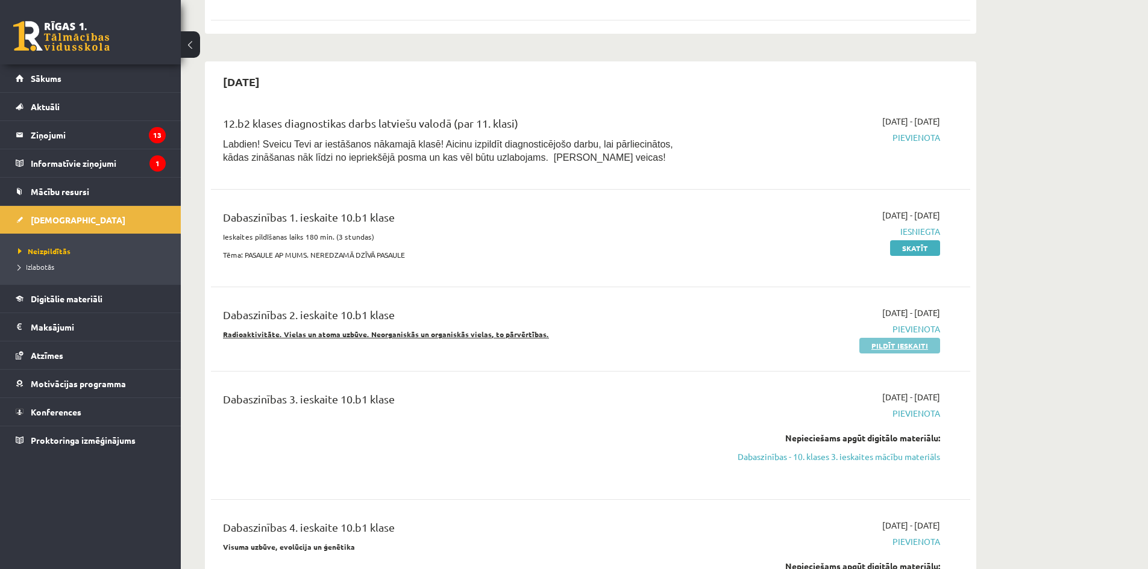
click at [869, 352] on link "Pildīt ieskaiti" at bounding box center [899, 346] width 81 height 16
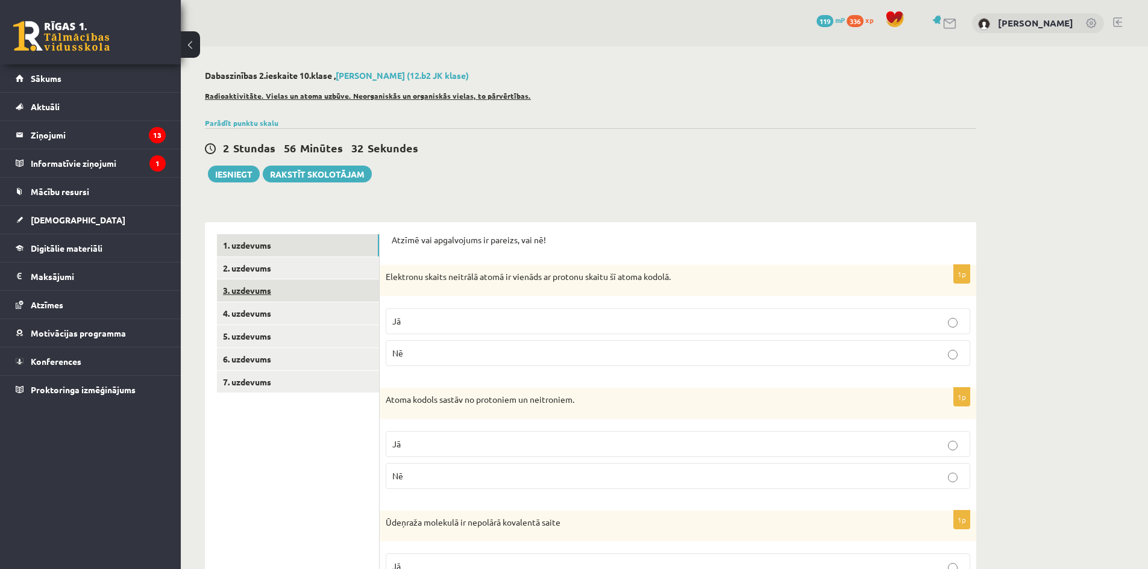
scroll to position [120, 0]
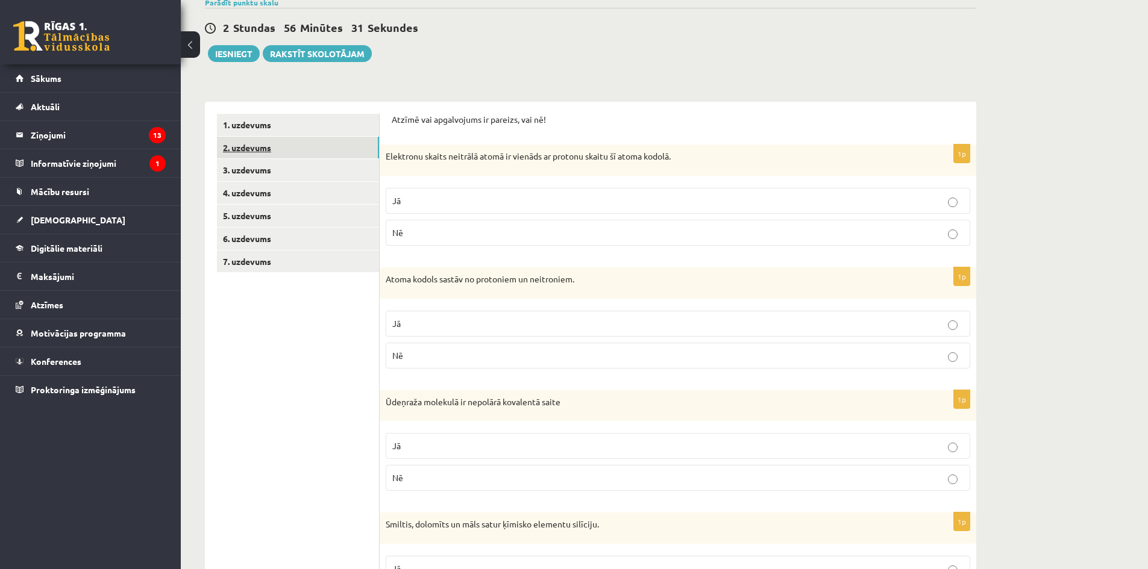
click at [304, 158] on link "2. uzdevums" at bounding box center [298, 148] width 162 height 22
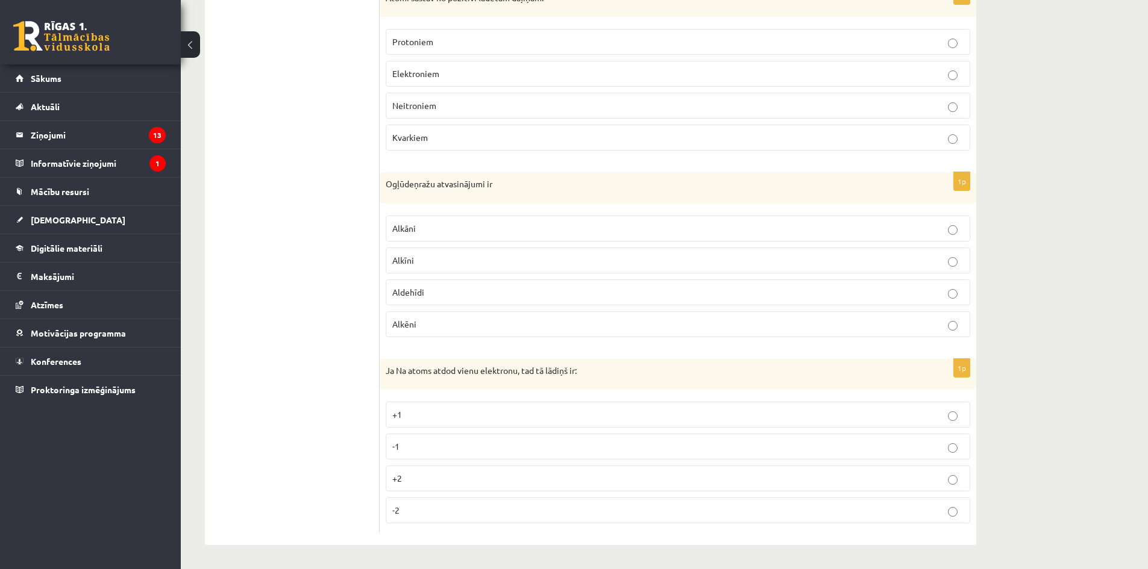
scroll to position [0, 0]
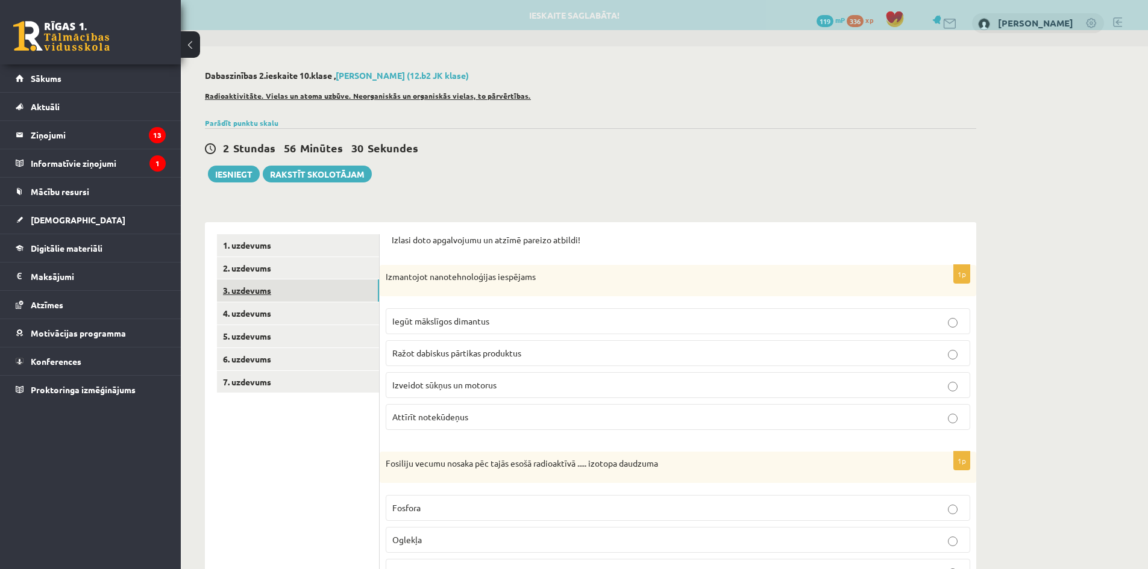
click at [307, 283] on link "3. uzdevums" at bounding box center [298, 291] width 162 height 22
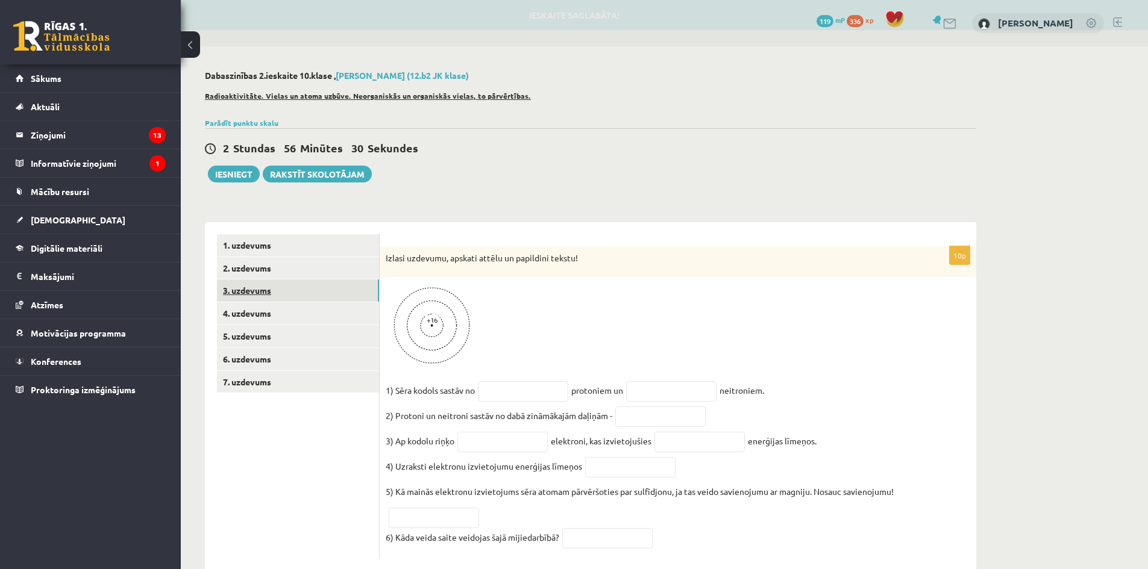
scroll to position [33, 0]
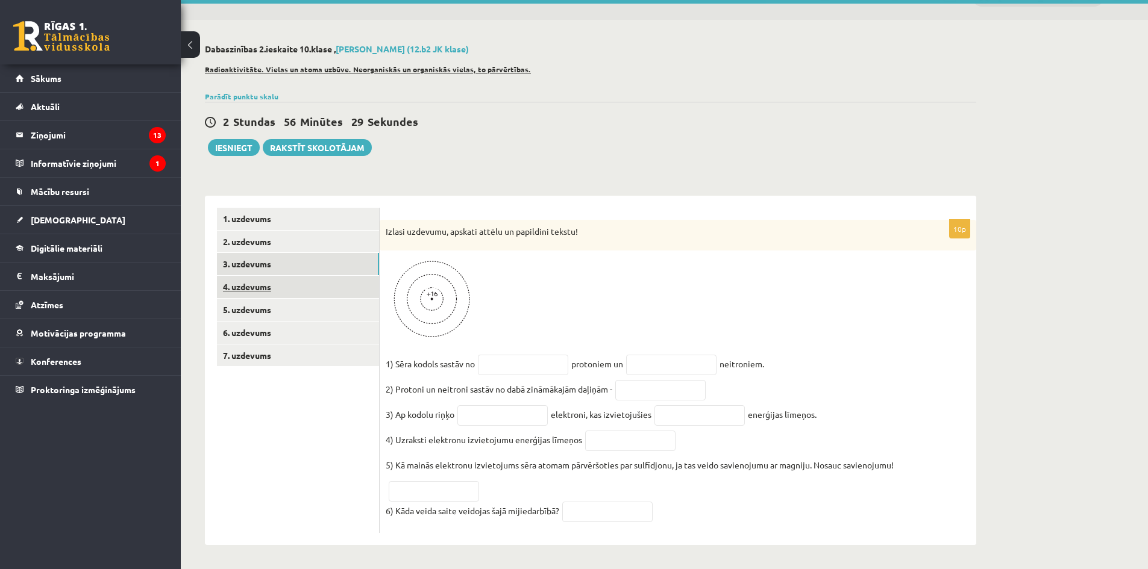
click at [305, 290] on link "4. uzdevums" at bounding box center [298, 287] width 162 height 22
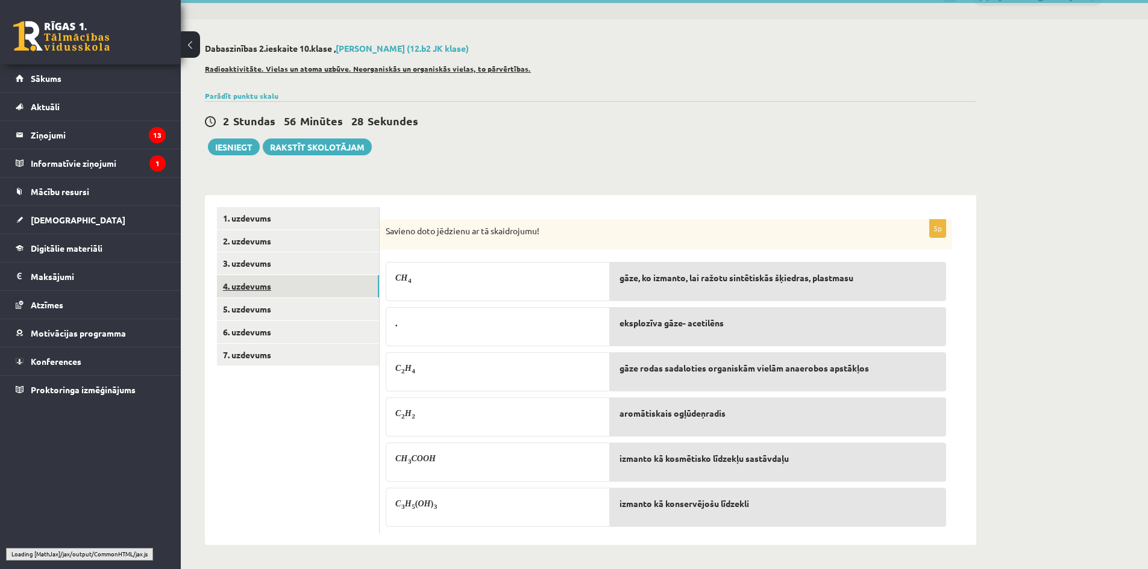
scroll to position [27, 0]
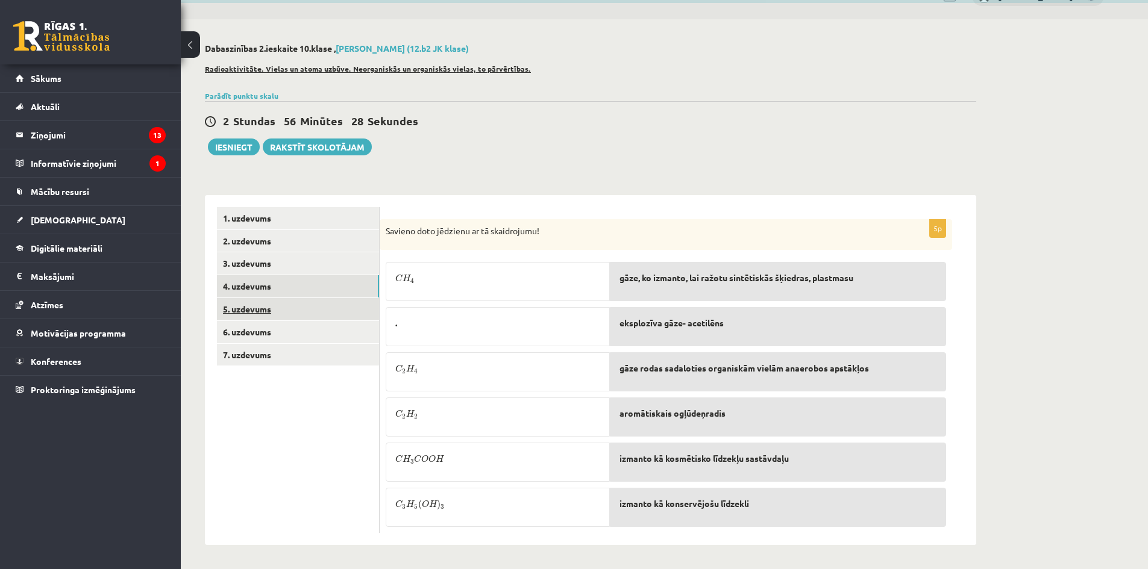
click at [308, 316] on link "5. uzdevums" at bounding box center [298, 309] width 162 height 22
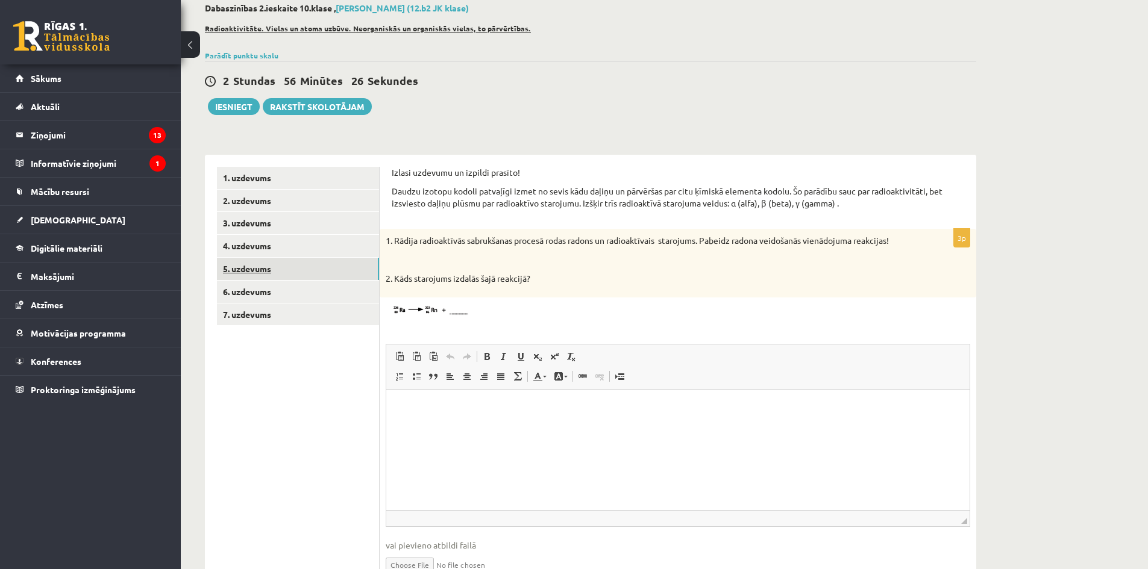
scroll to position [0, 0]
click at [301, 276] on link "5. uzdevums" at bounding box center [298, 269] width 162 height 22
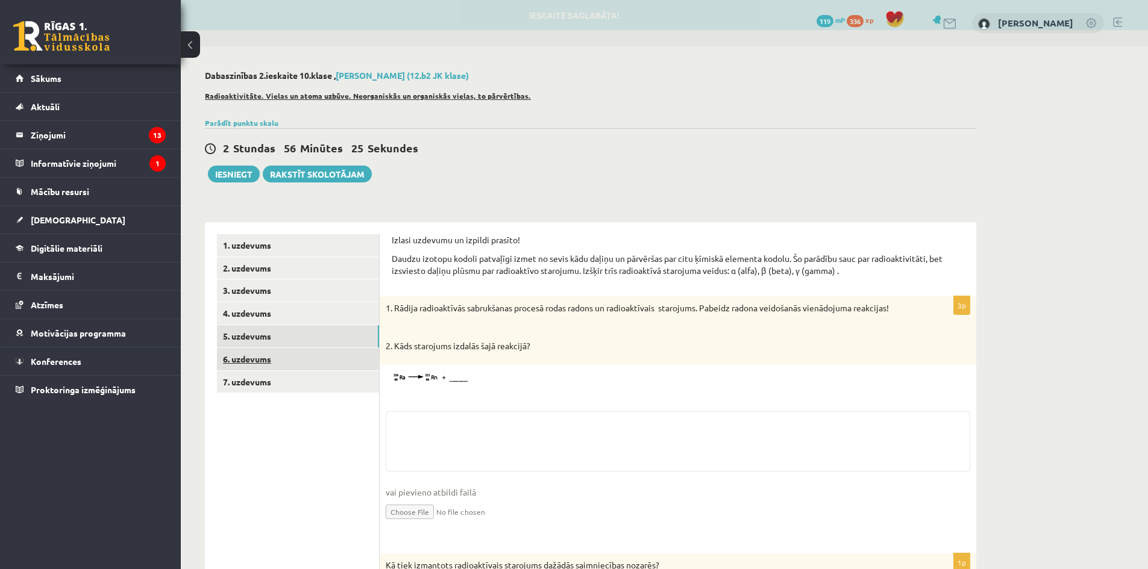
click at [299, 283] on link "3. uzdevums" at bounding box center [298, 291] width 162 height 22
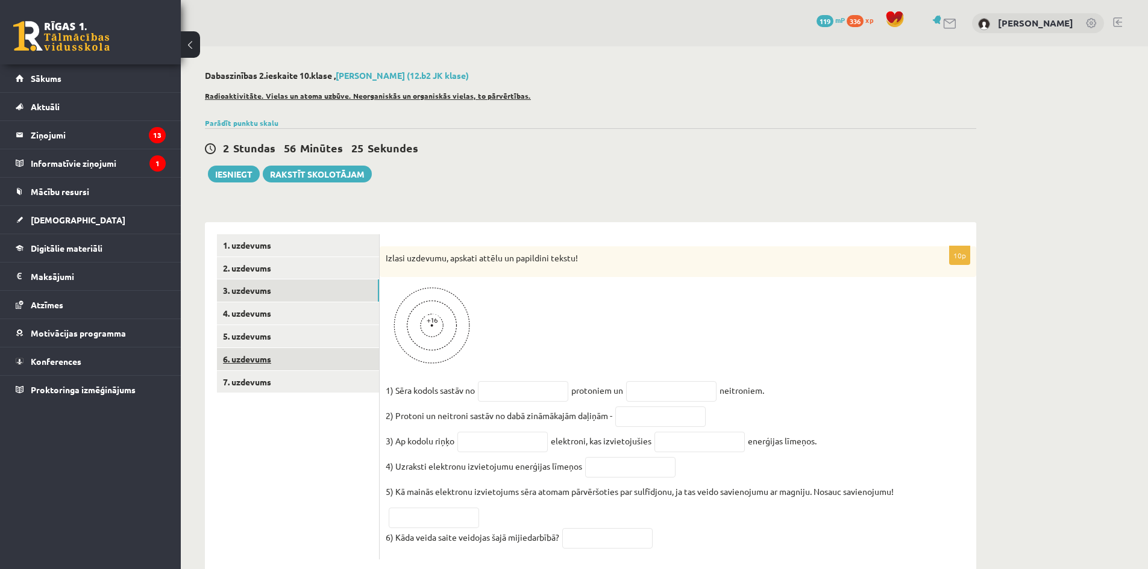
click at [292, 357] on link "6. uzdevums" at bounding box center [298, 359] width 162 height 22
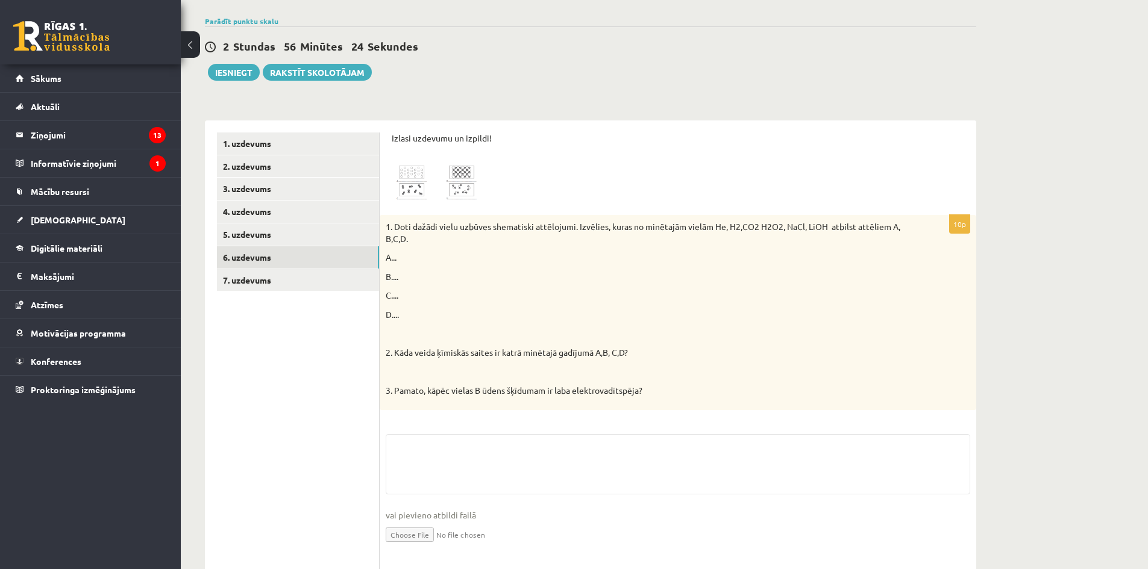
scroll to position [222, 0]
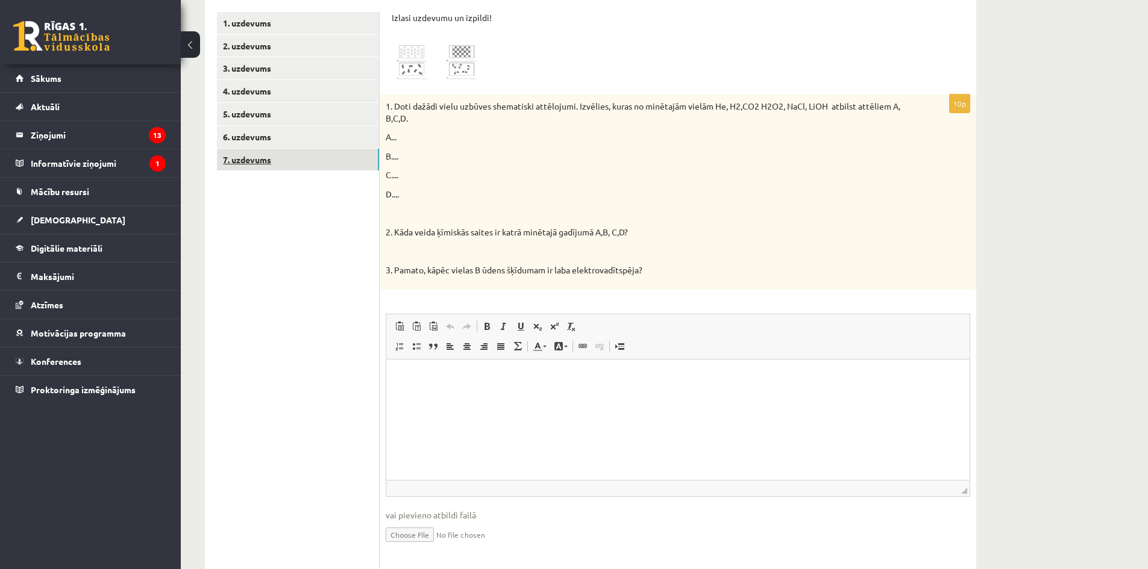
click at [275, 169] on link "7. uzdevums" at bounding box center [298, 160] width 162 height 22
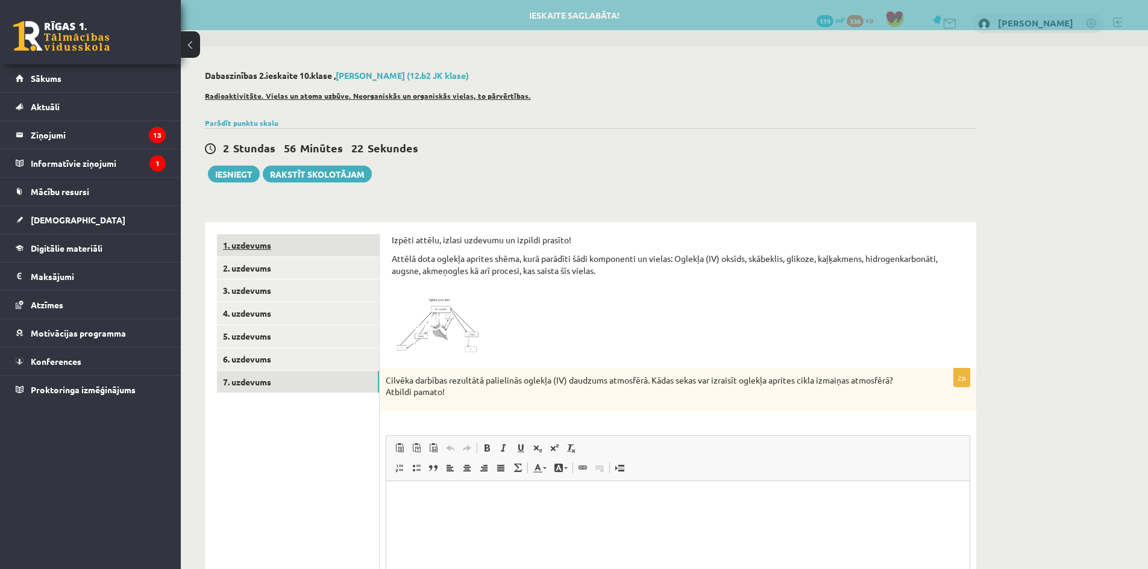
scroll to position [0, 0]
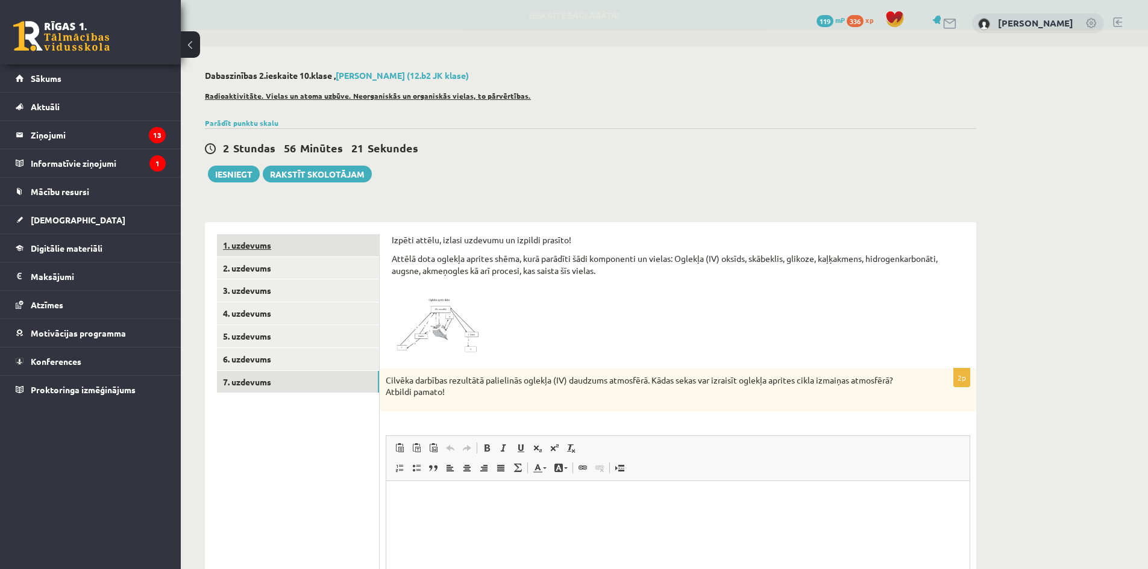
click at [278, 240] on link "1. uzdevums" at bounding box center [298, 245] width 162 height 22
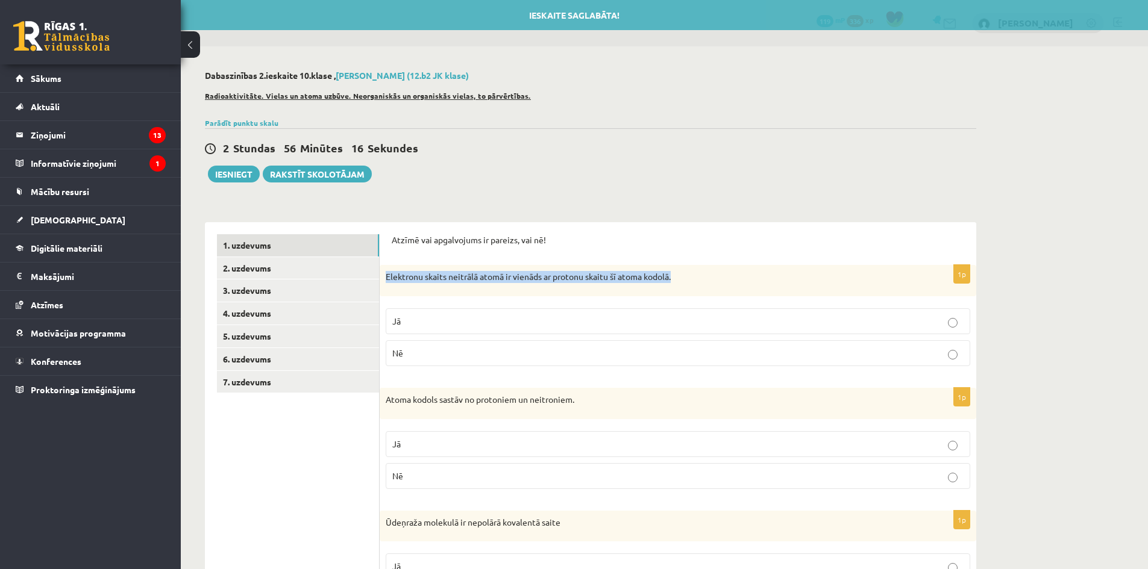
drag, startPoint x: 694, startPoint y: 275, endPoint x: 385, endPoint y: 286, distance: 309.2
click at [385, 286] on div "Elektronu skaits neitrālā atomā ir vienāds ar protonu skaitu šī atoma kodolā." at bounding box center [678, 280] width 596 height 31
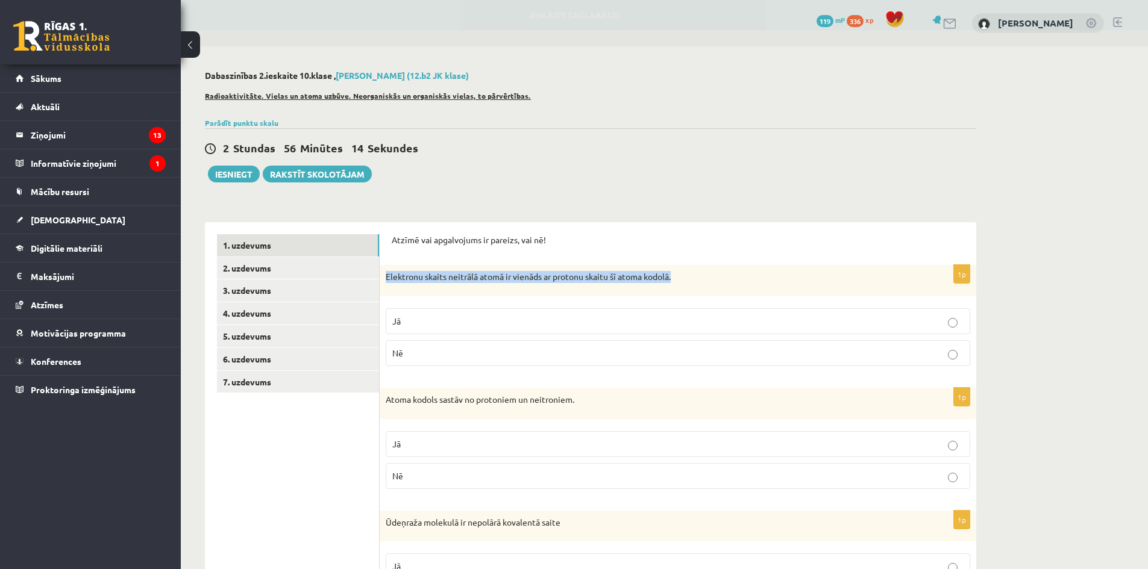
copy p "Elektronu skaits neitrālā atomā ir vienāds ar protonu skaitu šī atoma kodolā."
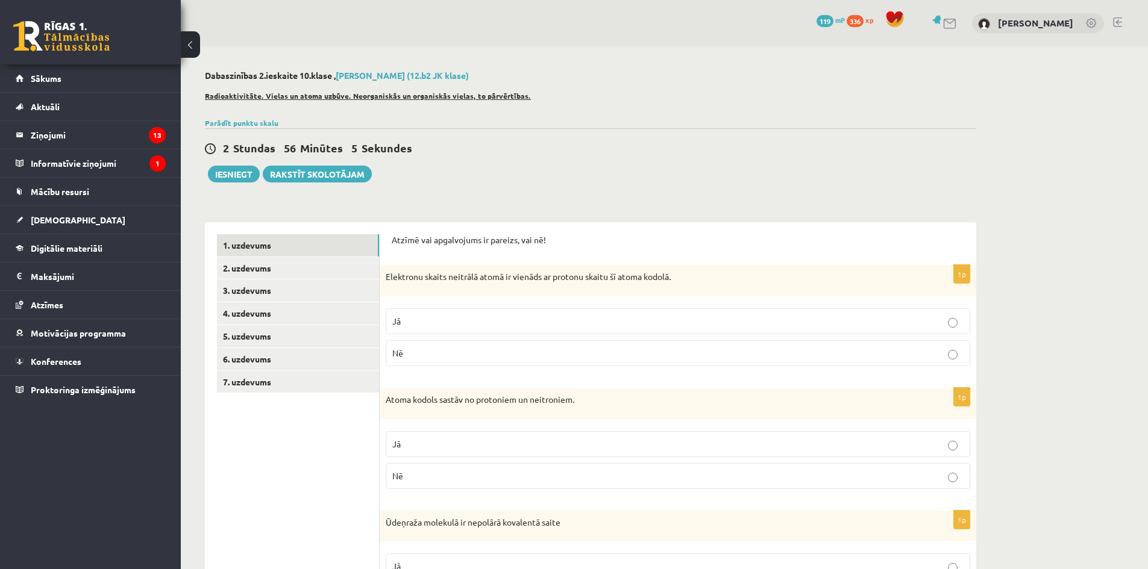
click at [558, 233] on div "Atzīmē vai apgalvojums ir pareizs, vai nē! 1p Elektronu skaits neitrālā atomā i…" at bounding box center [678, 550] width 596 height 657
click at [654, 307] on fieldset "Jā Nē" at bounding box center [678, 335] width 584 height 67
click at [439, 354] on p "Nē" at bounding box center [677, 353] width 571 height 13
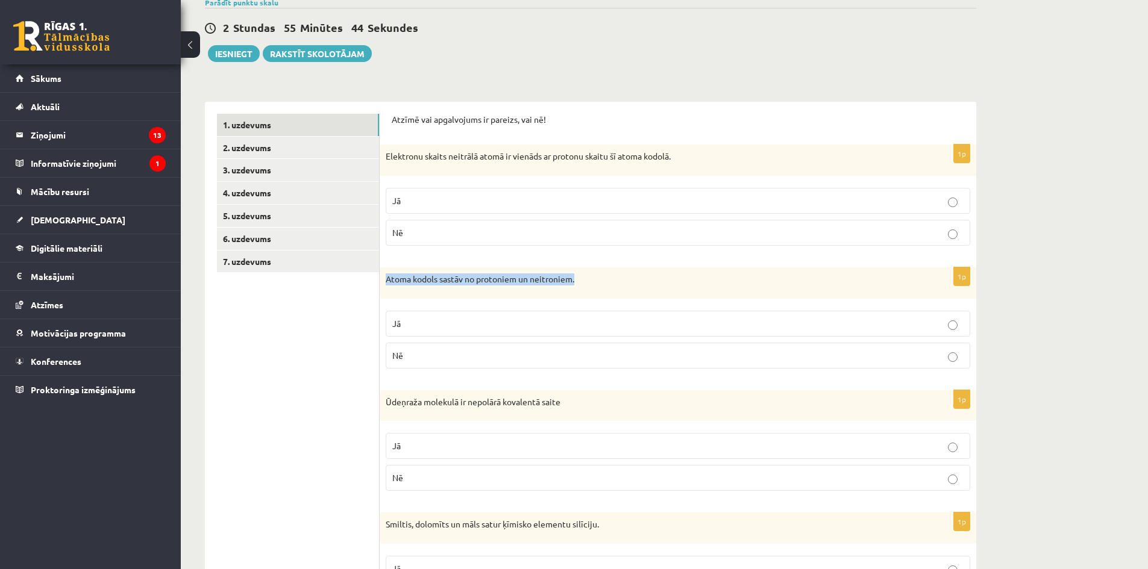
drag, startPoint x: 516, startPoint y: 275, endPoint x: 390, endPoint y: 280, distance: 125.4
click at [386, 279] on p "Atoma kodols sastāv no protoniem un neitroniem." at bounding box center [648, 279] width 524 height 12
click at [439, 313] on label "Jā" at bounding box center [678, 324] width 584 height 26
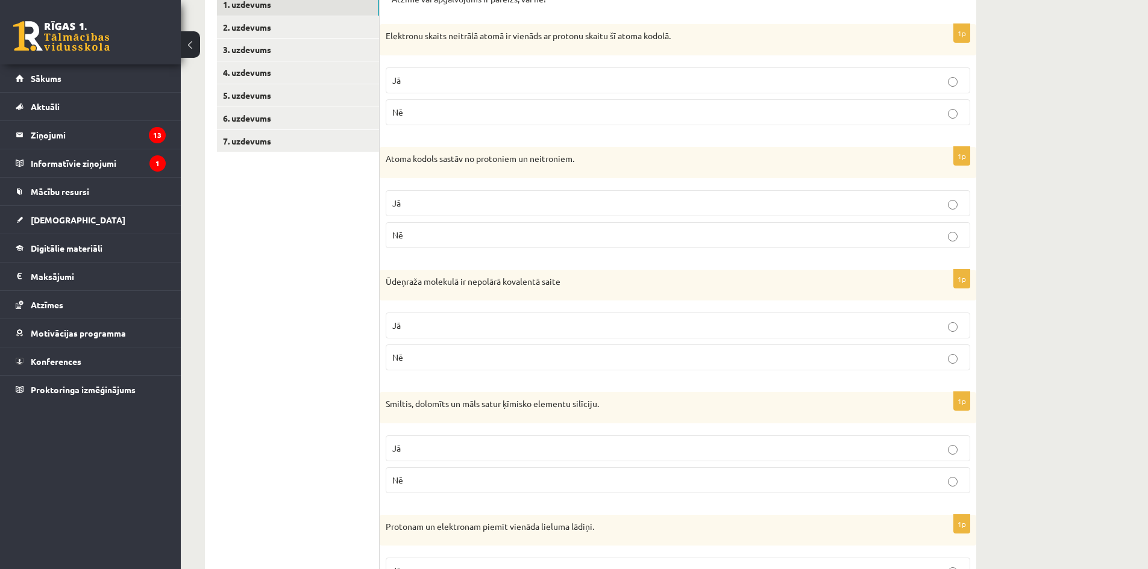
drag, startPoint x: 560, startPoint y: 281, endPoint x: 387, endPoint y: 284, distance: 172.3
click at [373, 288] on div "**********" at bounding box center [590, 309] width 771 height 657
click at [434, 299] on div "Ūdeņraža molekulā ir nepolārā kovalentā saite" at bounding box center [678, 285] width 596 height 31
drag, startPoint x: 536, startPoint y: 283, endPoint x: 386, endPoint y: 287, distance: 150.7
click at [386, 287] on p "Ūdeņraža molekulā ir nepolārā kovalentā saite" at bounding box center [648, 282] width 524 height 12
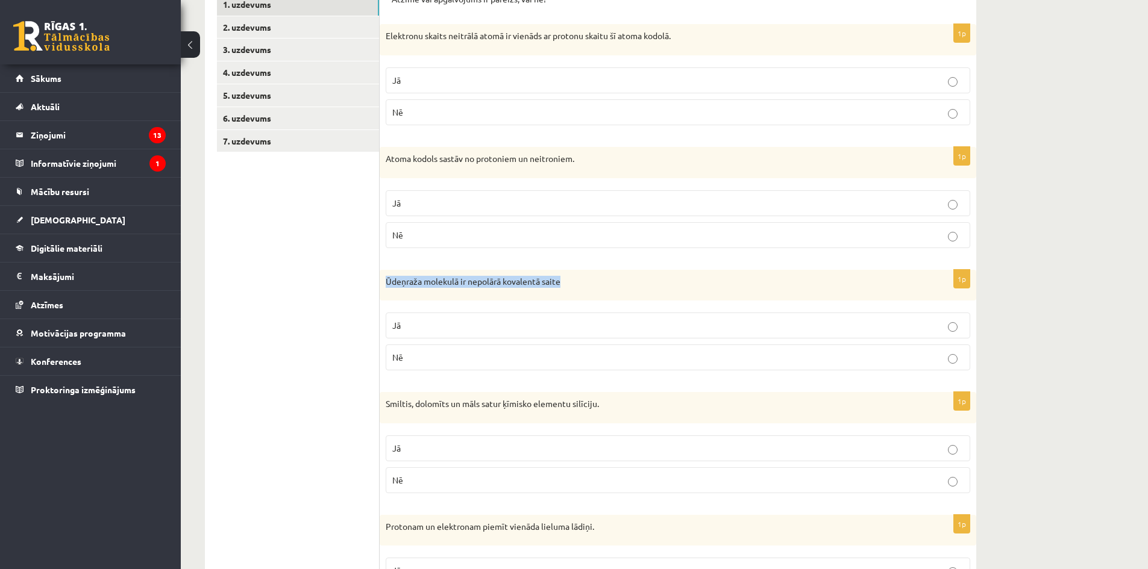
copy p "Ūdeņraža molekulā ir nepolārā kovalentā saite"
click at [386, 304] on div "1p Ūdeņraža molekulā ir nepolārā kovalentā saite Jā Nē" at bounding box center [678, 325] width 596 height 111
click at [402, 322] on p "Jā" at bounding box center [677, 325] width 571 height 13
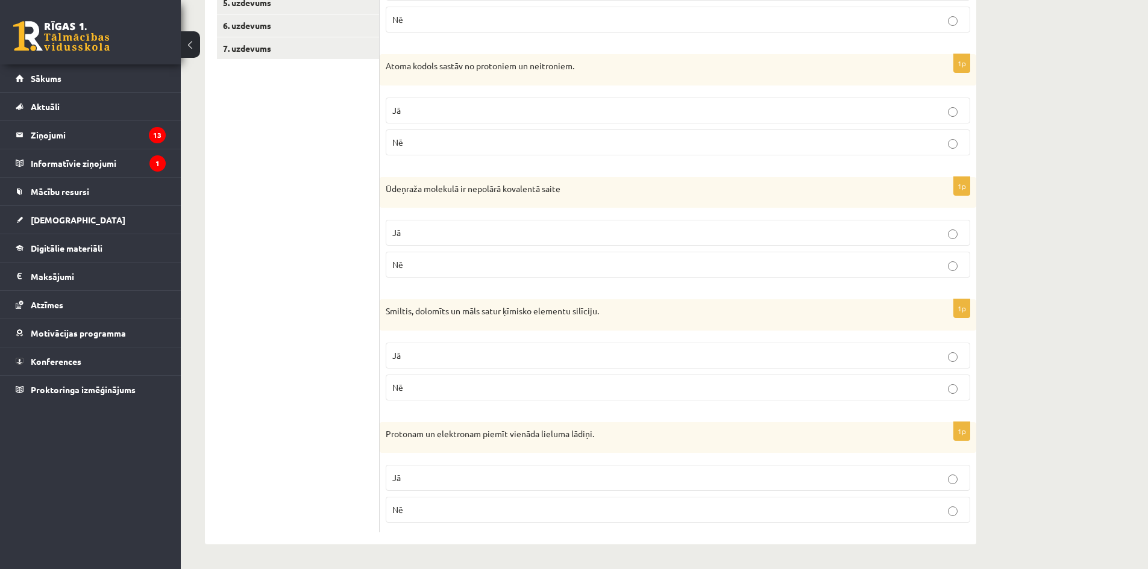
click at [427, 381] on p "Nē" at bounding box center [677, 387] width 571 height 13
click at [464, 353] on p "Jā" at bounding box center [677, 355] width 571 height 13
click at [498, 501] on label "Nē" at bounding box center [678, 510] width 584 height 26
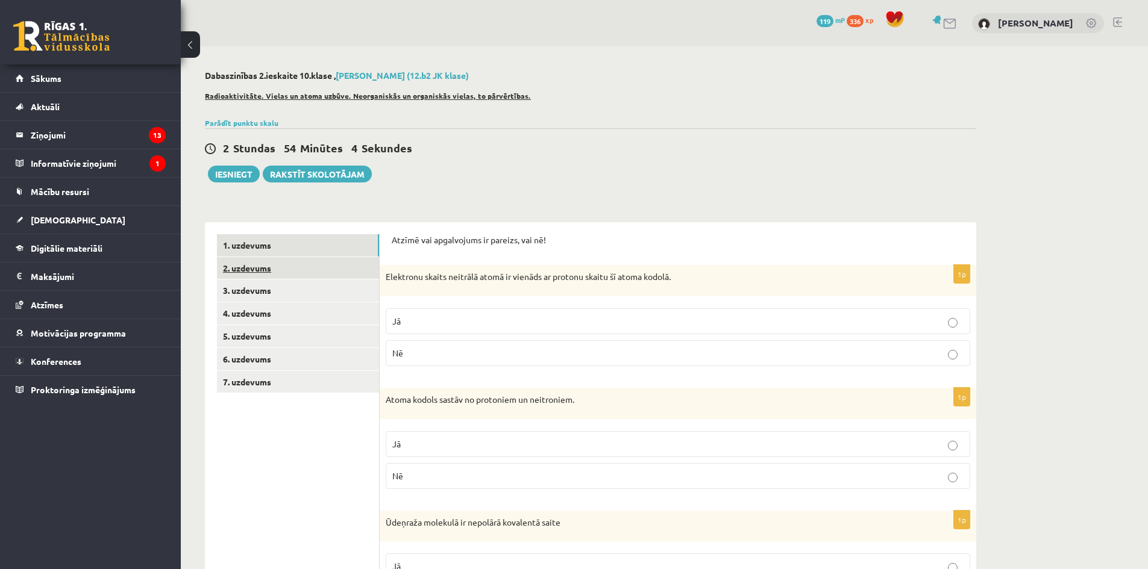
click at [361, 274] on link "2. uzdevums" at bounding box center [298, 268] width 162 height 22
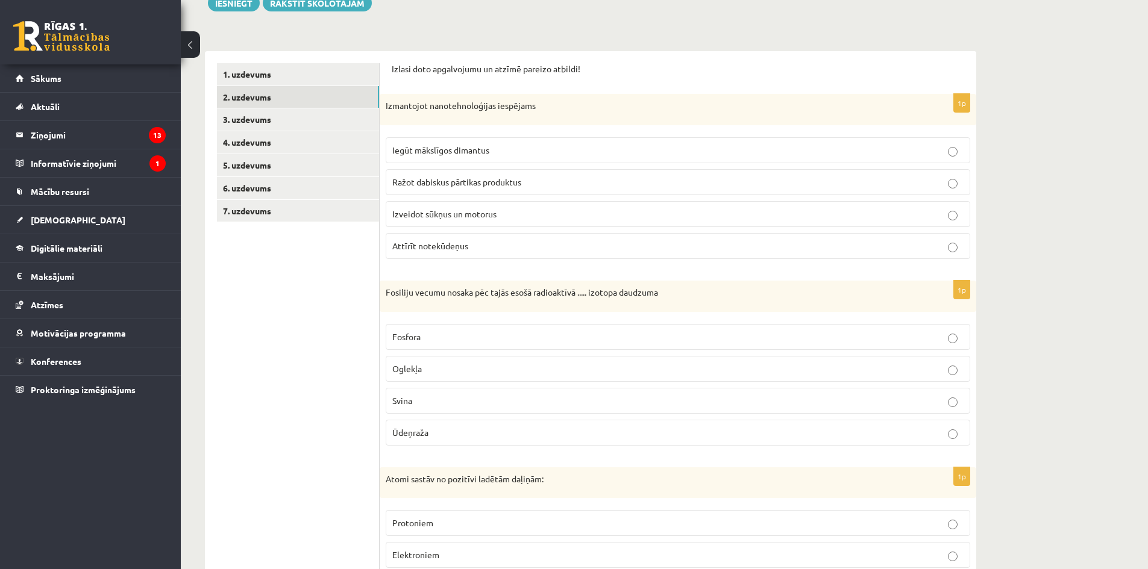
scroll to position [51, 0]
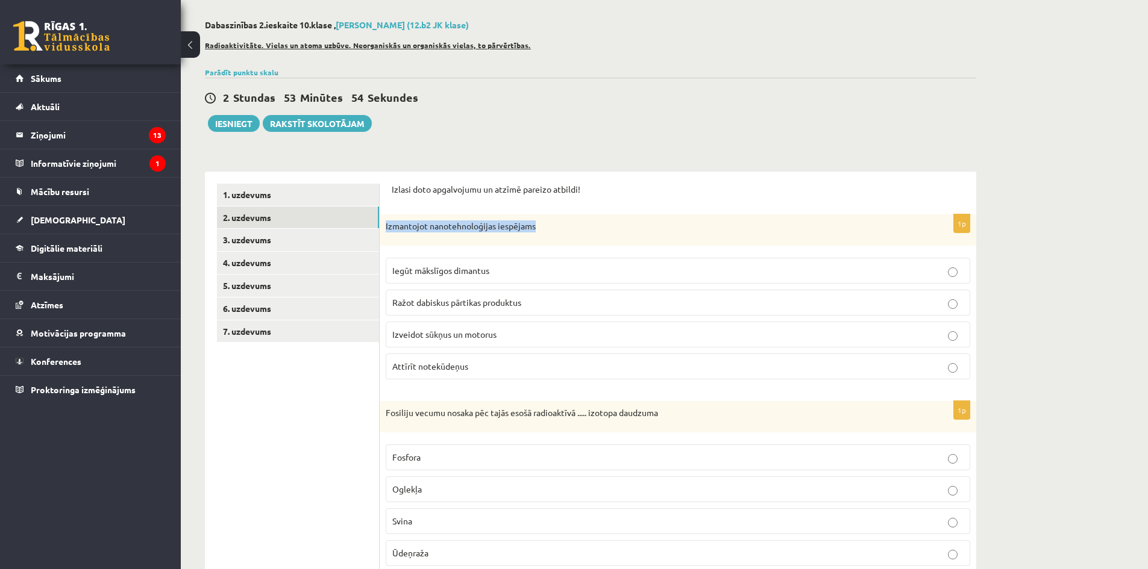
drag, startPoint x: 542, startPoint y: 228, endPoint x: 402, endPoint y: 238, distance: 140.1
click at [384, 227] on div "Izmantojot nanotehnoloģijas iespējams" at bounding box center [678, 229] width 596 height 31
copy p "Izmantojot nanotehnoloģijas iespējams"
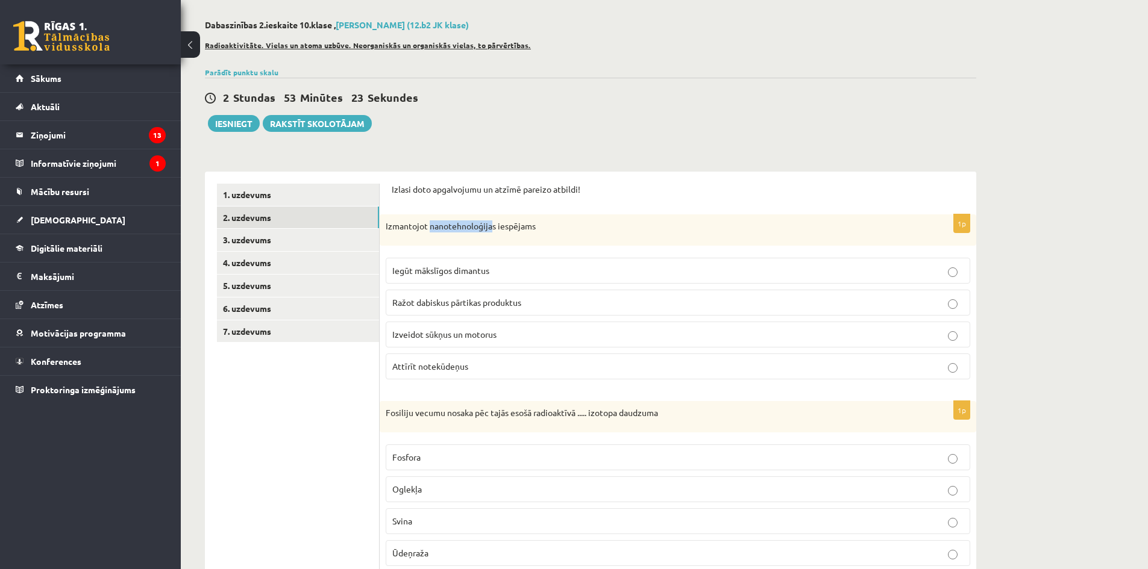
drag, startPoint x: 429, startPoint y: 226, endPoint x: 489, endPoint y: 239, distance: 61.1
click at [489, 239] on div "Izmantojot nanotehnoloģijas iespējams" at bounding box center [678, 229] width 596 height 31
copy p "nanotehnoloģija"
click at [505, 197] on div "Izlasi doto apgalvojumu un atzīmē pareizo atbildi!" at bounding box center [678, 193] width 572 height 19
click at [523, 270] on p "Iegūt mākslīgos dimantus" at bounding box center [677, 270] width 571 height 13
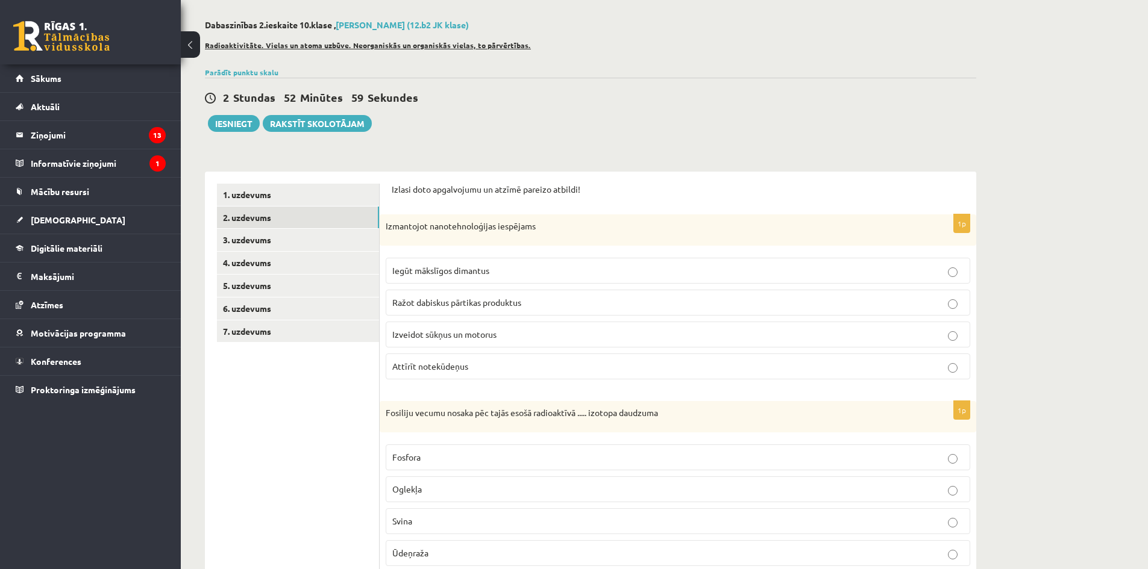
click at [506, 297] on span "Ražot dabiskus pārtikas produktus" at bounding box center [456, 302] width 129 height 11
click at [486, 269] on span "Iegūt mākslīgos dimantus" at bounding box center [440, 270] width 97 height 11
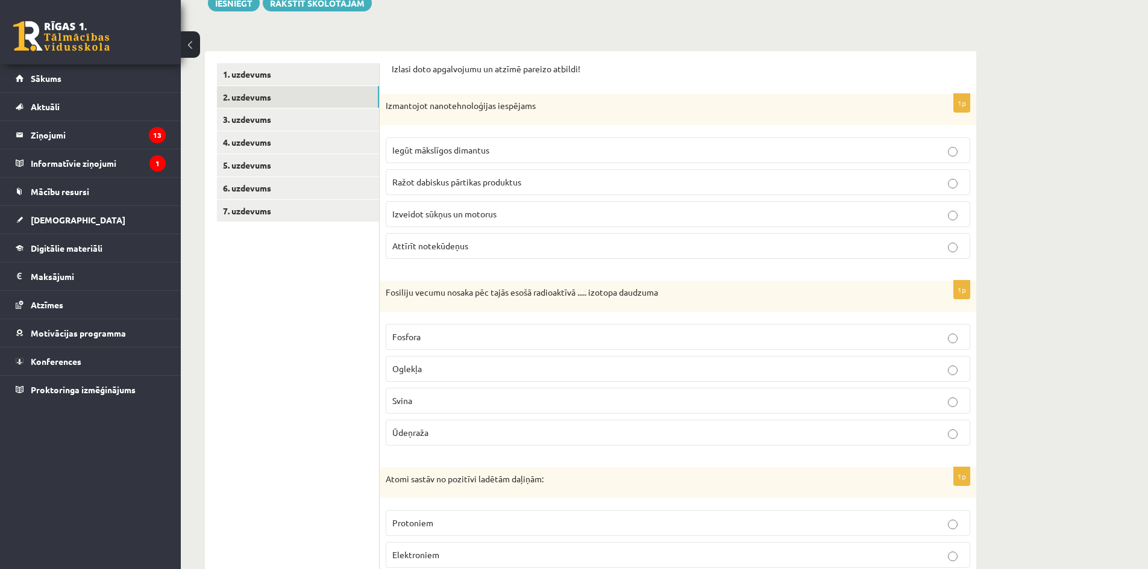
click at [500, 180] on span "Ražot dabiskus pārtikas produktus" at bounding box center [456, 181] width 129 height 11
click at [495, 161] on label "Iegūt mākslīgos dimantus" at bounding box center [678, 150] width 584 height 26
drag, startPoint x: 493, startPoint y: 260, endPoint x: 492, endPoint y: 248, distance: 12.1
click at [492, 252] on fieldset "Iegūt mākslīgos dimantus Ražot dabiskus pārtikas produktus Izveidot sūkņus un m…" at bounding box center [678, 196] width 584 height 131
click at [492, 248] on p "Attīrīt notekūdeņus" at bounding box center [677, 246] width 571 height 13
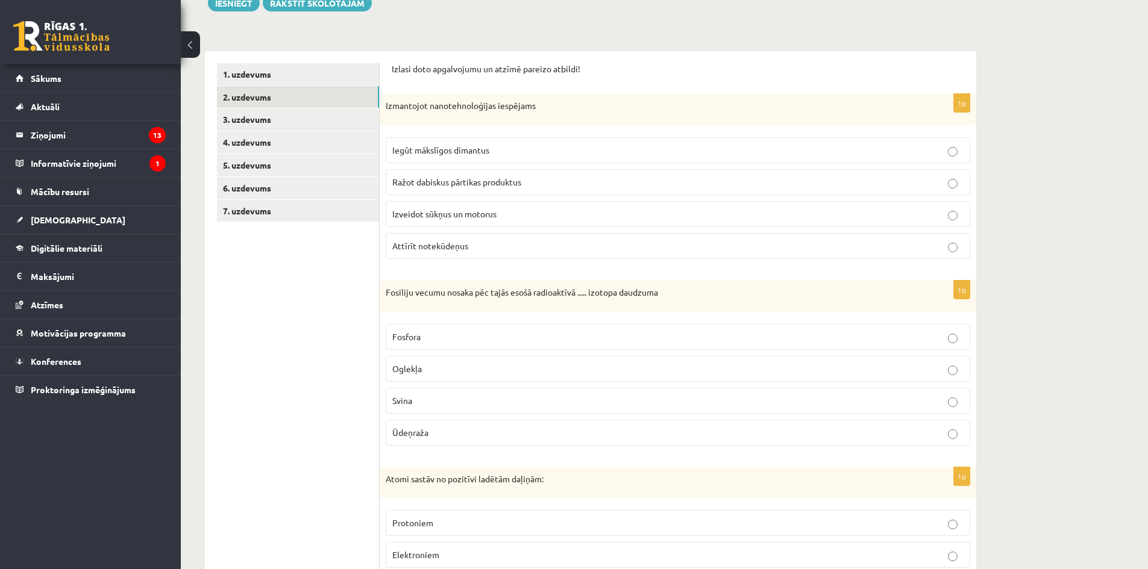
drag, startPoint x: 514, startPoint y: 132, endPoint x: 511, endPoint y: 144, distance: 12.3
drag, startPoint x: 511, startPoint y: 144, endPoint x: 517, endPoint y: 140, distance: 6.9
click at [506, 122] on div "Izmantojot nanotehnoloģijas iespējams" at bounding box center [678, 109] width 596 height 31
click at [516, 139] on label "Iegūt mākslīgos dimantus" at bounding box center [678, 150] width 584 height 26
click at [523, 152] on p "Iegūt mākslīgos dimantus" at bounding box center [677, 150] width 571 height 13
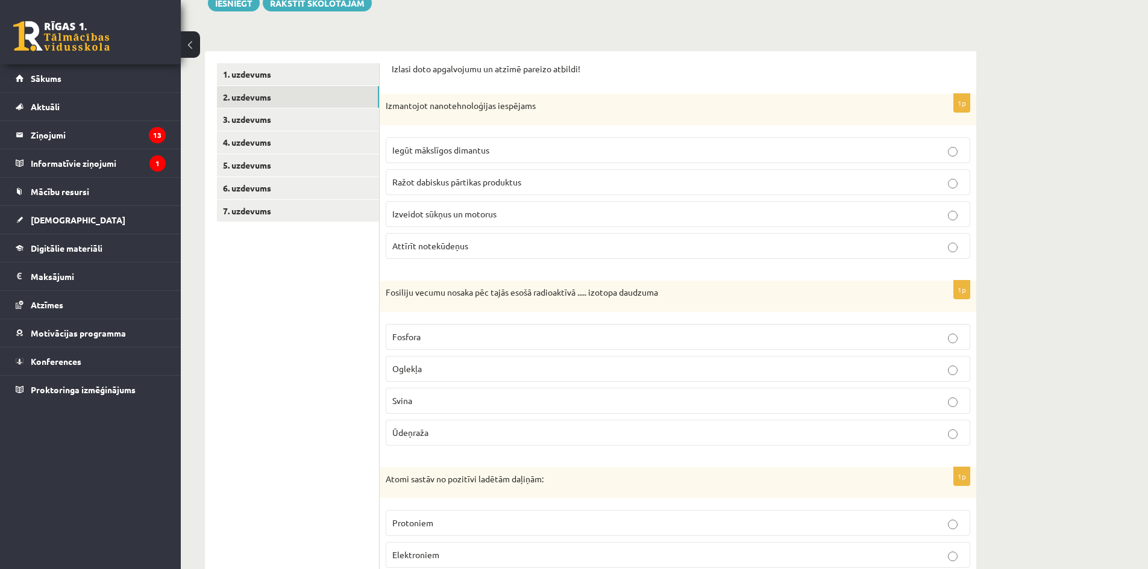
scroll to position [292, 0]
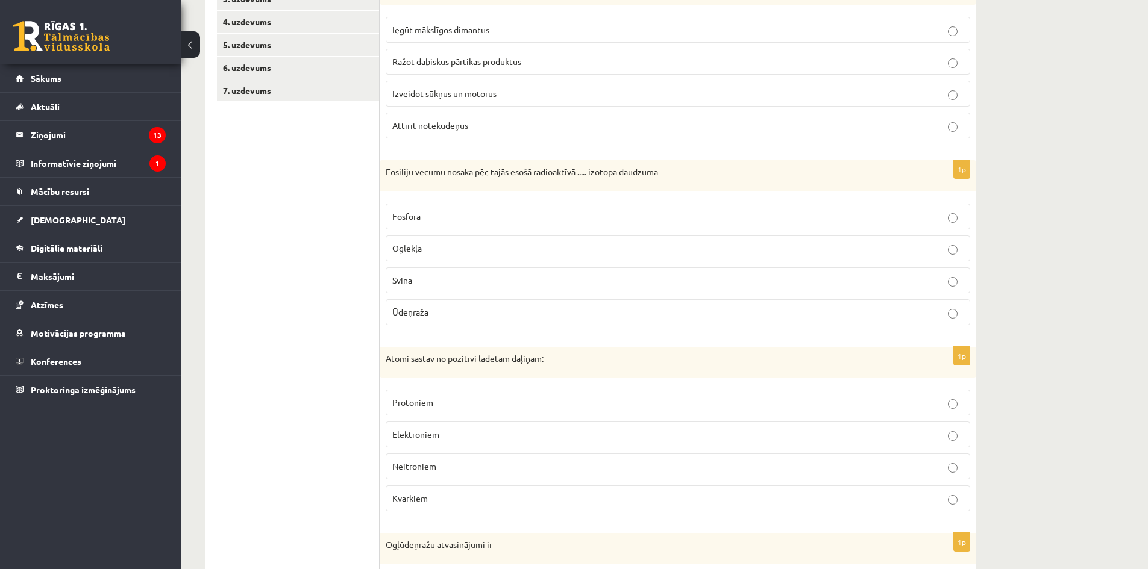
click at [463, 253] on p "Oglekļa" at bounding box center [677, 248] width 571 height 13
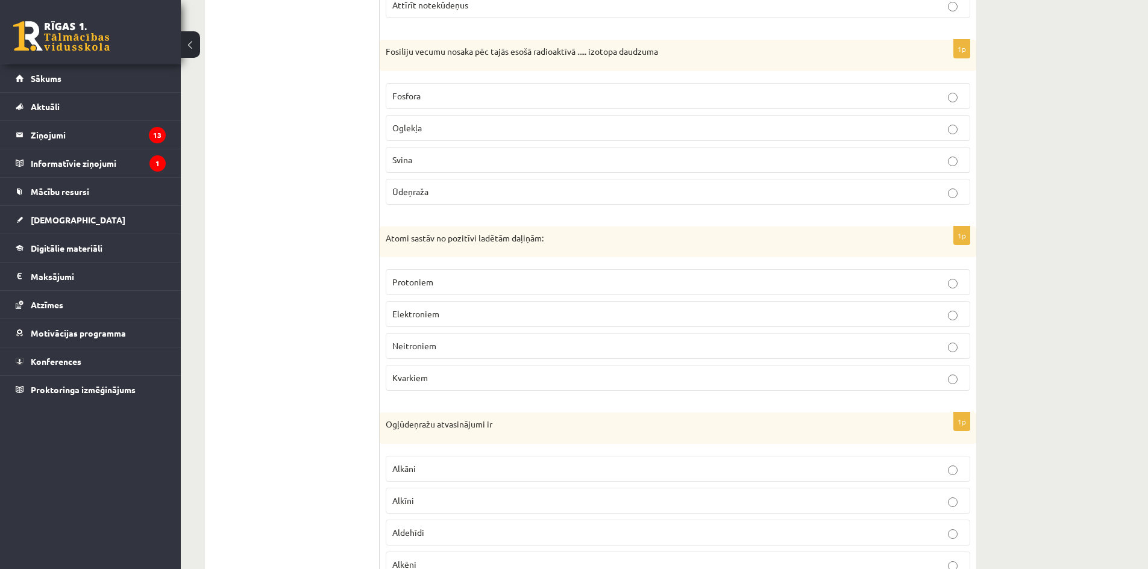
drag, startPoint x: 472, startPoint y: 316, endPoint x: 448, endPoint y: 257, distance: 63.8
click at [446, 255] on div "Atomi sastāv no pozitīvi ladētām daļiņām:" at bounding box center [678, 241] width 596 height 31
click at [517, 326] on label "Elektroniem" at bounding box center [678, 314] width 584 height 26
drag, startPoint x: 387, startPoint y: 242, endPoint x: 429, endPoint y: 242, distance: 41.6
click at [433, 243] on div "Atomi sastāv no pozitīvi ladētām daļiņām:" at bounding box center [678, 241] width 596 height 31
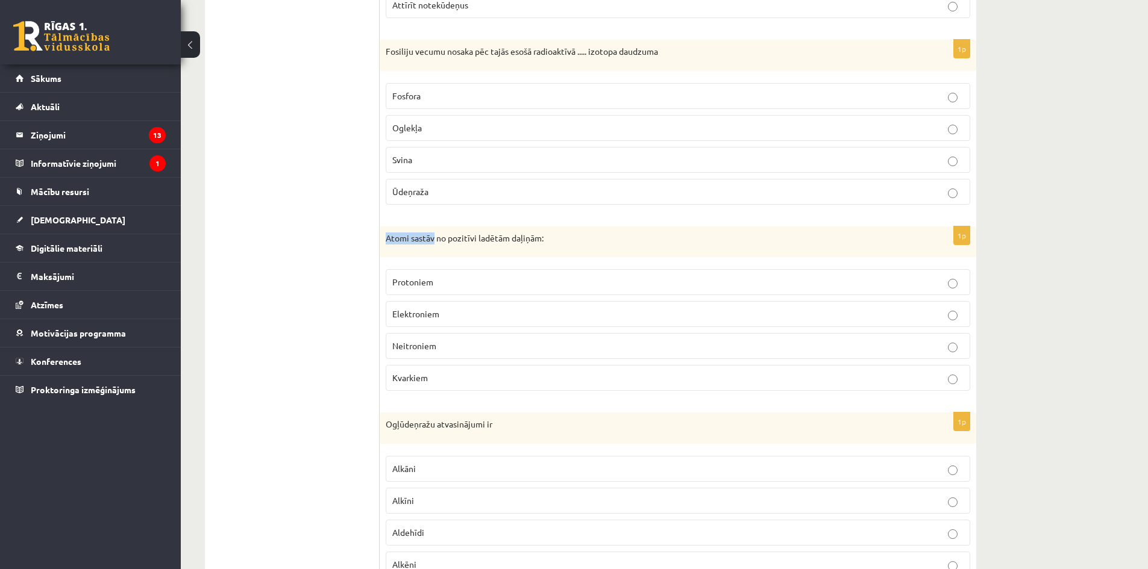
copy p "Atomi sastāv"
click at [563, 248] on div "Atomi sastāv no pozitīvi ladētām daļiņām:" at bounding box center [678, 241] width 596 height 31
click at [387, 275] on label "Protoniem" at bounding box center [678, 282] width 584 height 26
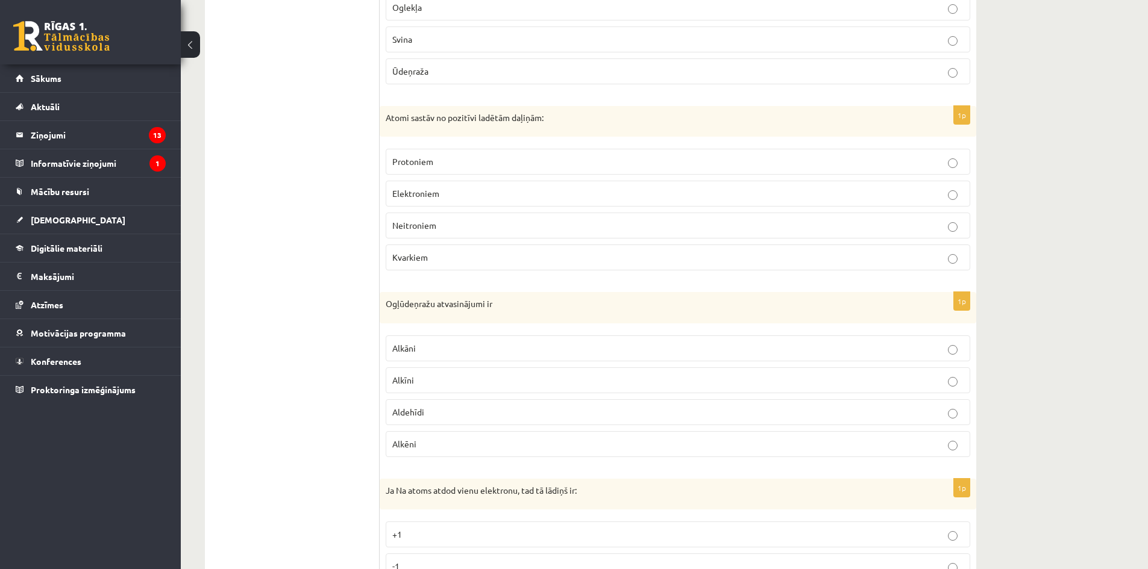
scroll to position [653, 0]
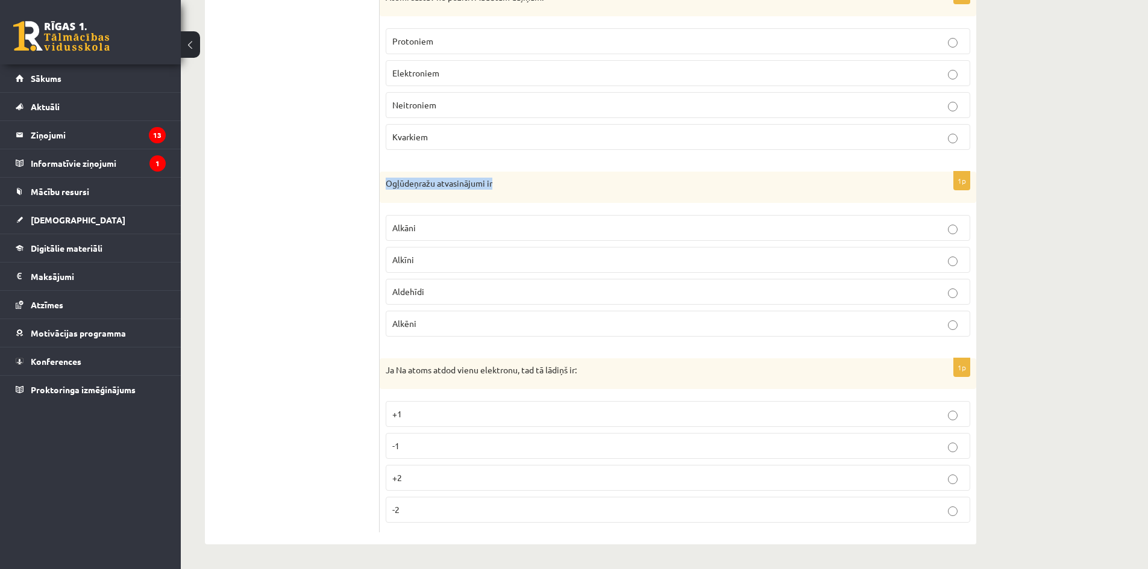
drag, startPoint x: 411, startPoint y: 187, endPoint x: 490, endPoint y: 195, distance: 78.7
click at [490, 195] on div "Ogļūdeņražu atvasinājumi ir" at bounding box center [678, 187] width 596 height 31
copy p "Ogļūdeņražu atvasinājumi ir"
click at [298, 222] on ul "1. uzdevums 2. uzdevums 3. uzdevums 4. uzdevums 5. uzdevums 6. uzdevums 7. uzde…" at bounding box center [298, 57] width 163 height 952
click at [455, 234] on p "Alkāni" at bounding box center [677, 228] width 571 height 13
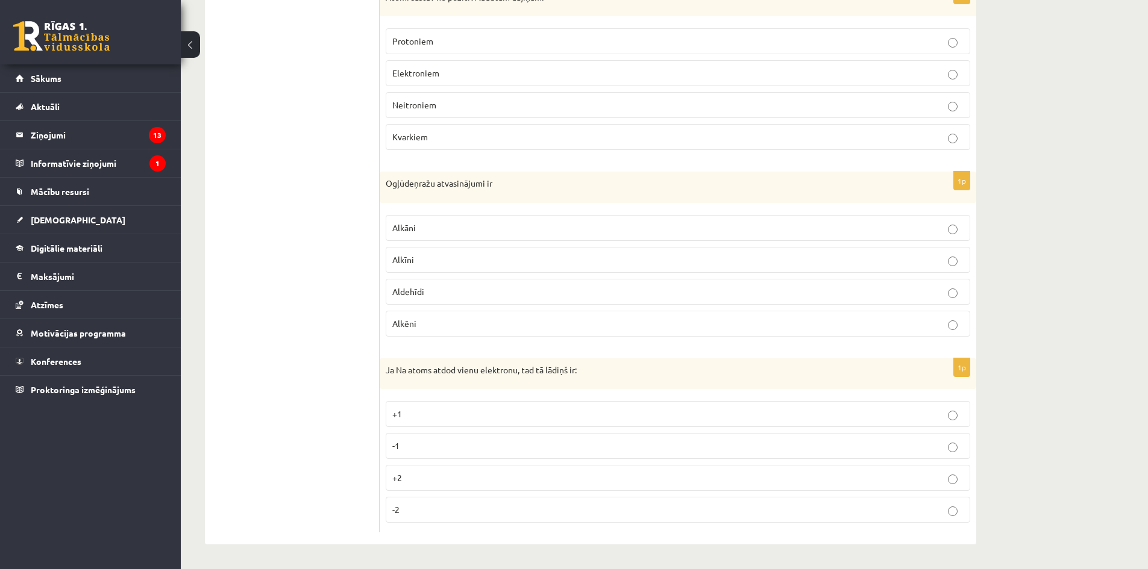
drag, startPoint x: 599, startPoint y: 378, endPoint x: 384, endPoint y: 376, distance: 215.1
click at [379, 378] on div "**********" at bounding box center [590, 57] width 771 height 976
click at [372, 382] on ul "1. uzdevums 2. uzdevums 3. uzdevums 4. uzdevums 5. uzdevums 6. uzdevums 7. uzde…" at bounding box center [298, 57] width 163 height 952
click at [574, 396] on fieldset "+1 -1 +2 -2" at bounding box center [678, 460] width 584 height 131
drag, startPoint x: 590, startPoint y: 374, endPoint x: 386, endPoint y: 375, distance: 204.2
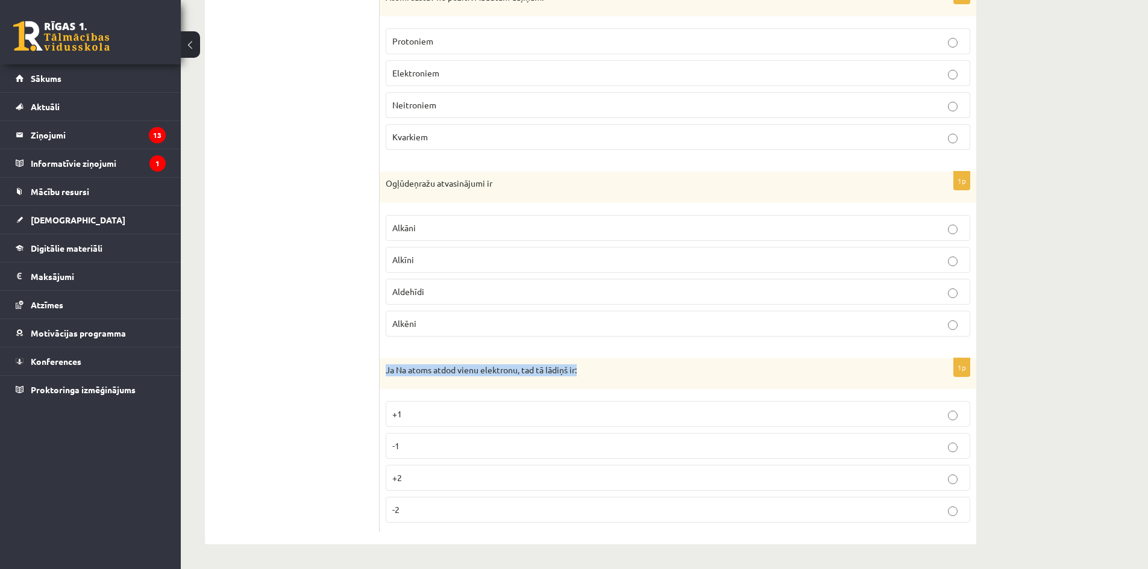
click at [386, 375] on p "Ja Na atoms atdod vienu elektronu, tad tā lādiņš ir:" at bounding box center [648, 370] width 524 height 12
copy p "Ja Na atoms atdod vienu elektronu, tad tā lādiņš ir:"
click at [303, 344] on ul "1. uzdevums 2. uzdevums 3. uzdevums 4. uzdevums 5. uzdevums 6. uzdevums 7. uzde…" at bounding box center [298, 57] width 163 height 952
click at [398, 451] on span "-1" at bounding box center [395, 445] width 7 height 11
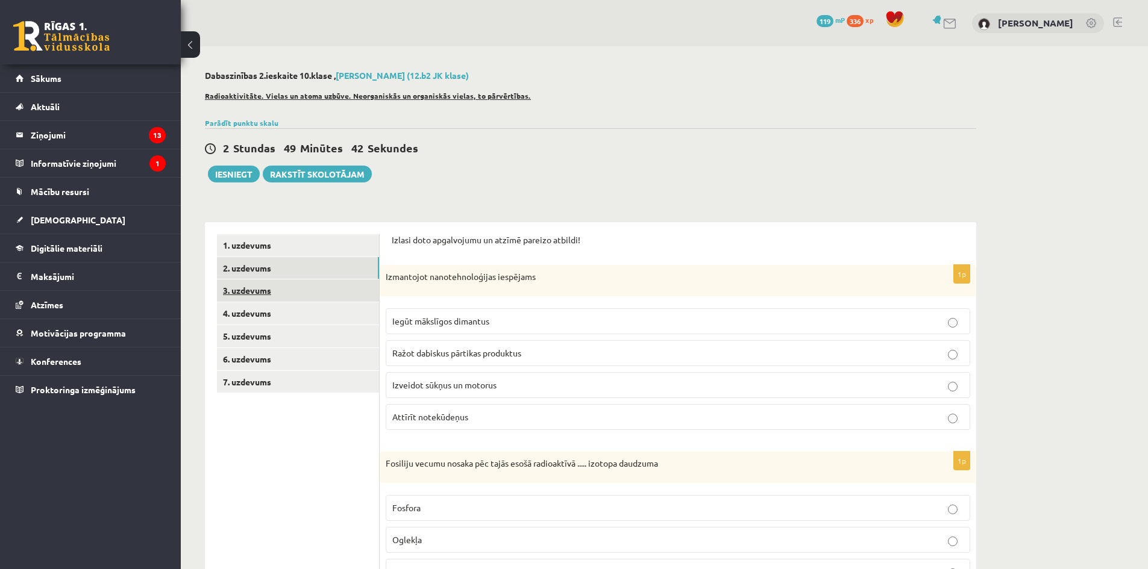
click at [307, 288] on link "3. uzdevums" at bounding box center [298, 291] width 162 height 22
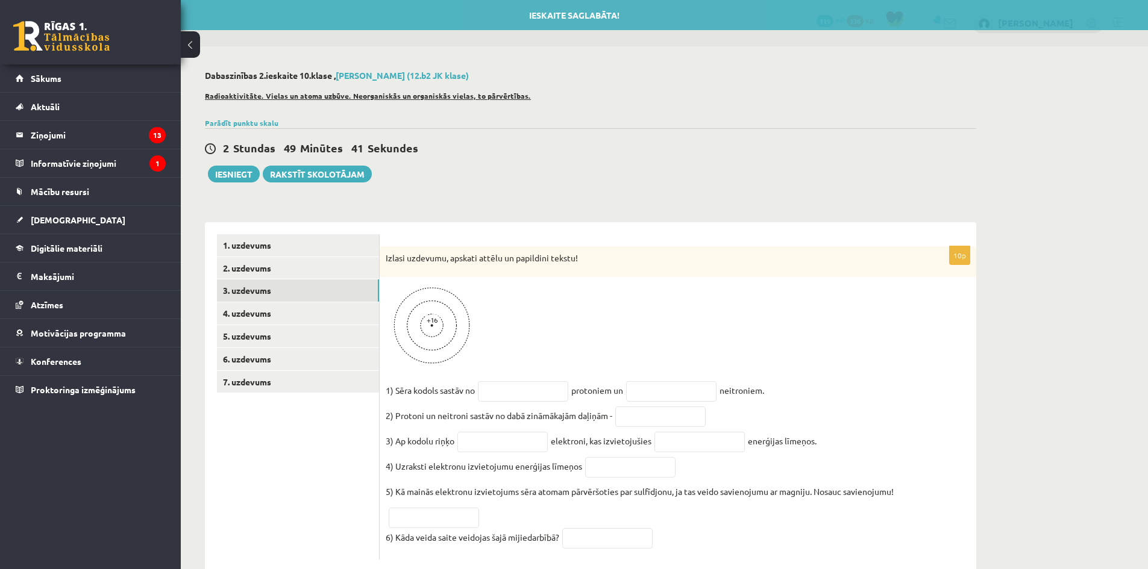
scroll to position [33, 0]
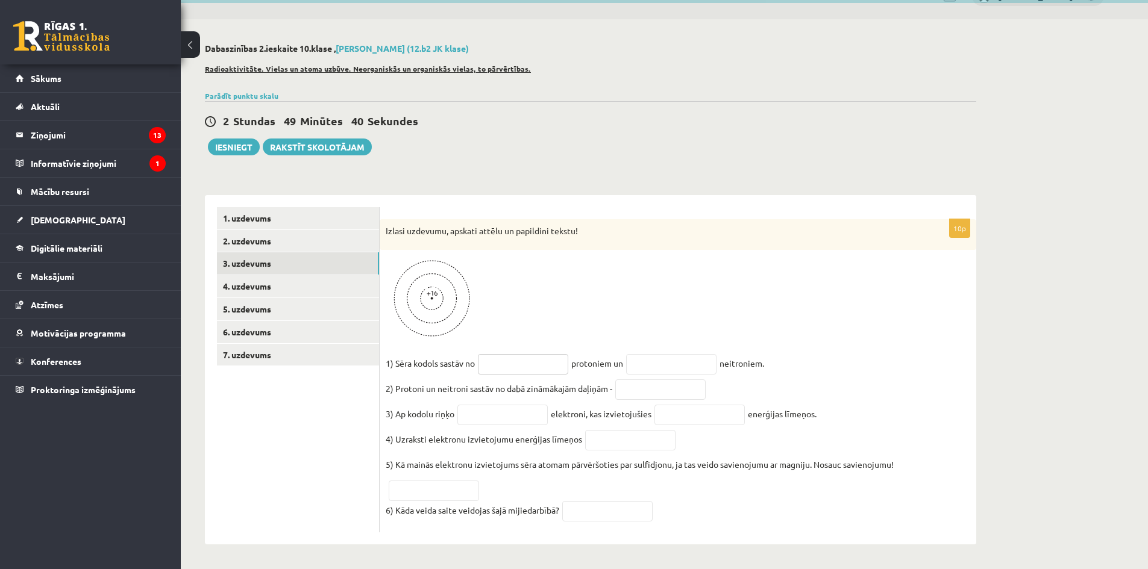
click at [558, 355] on input "text" at bounding box center [523, 364] width 90 height 20
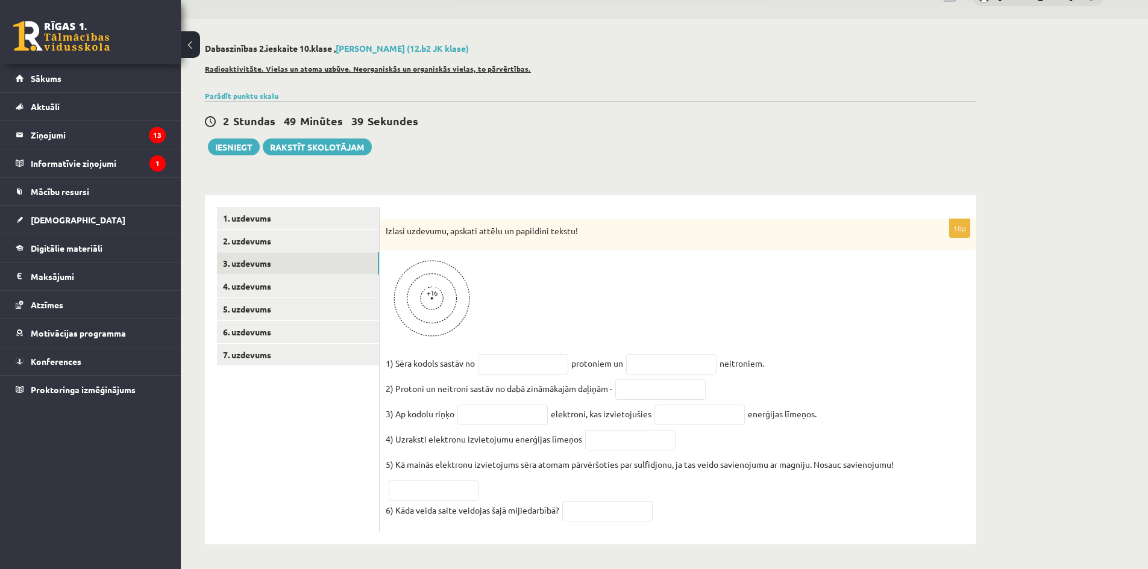
click at [579, 339] on div "10p Izlasi uzdevumu, apskati attēlu un papildini tekstu! 1) Sēra kodols sastāv …" at bounding box center [678, 376] width 596 height 314
click at [448, 293] on img at bounding box center [431, 299] width 90 height 86
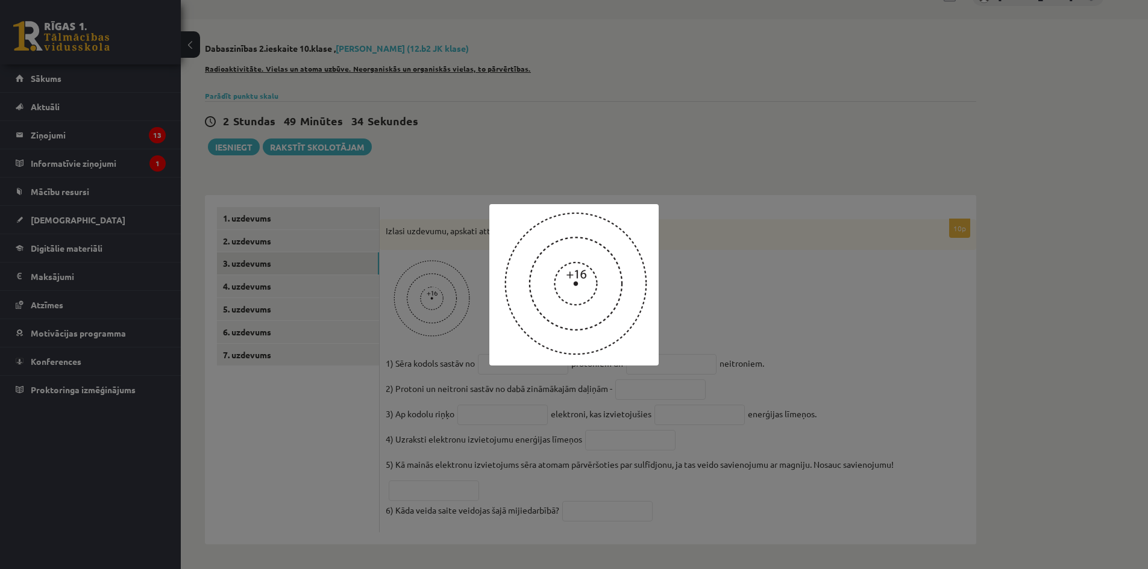
click at [805, 217] on div at bounding box center [574, 284] width 1148 height 569
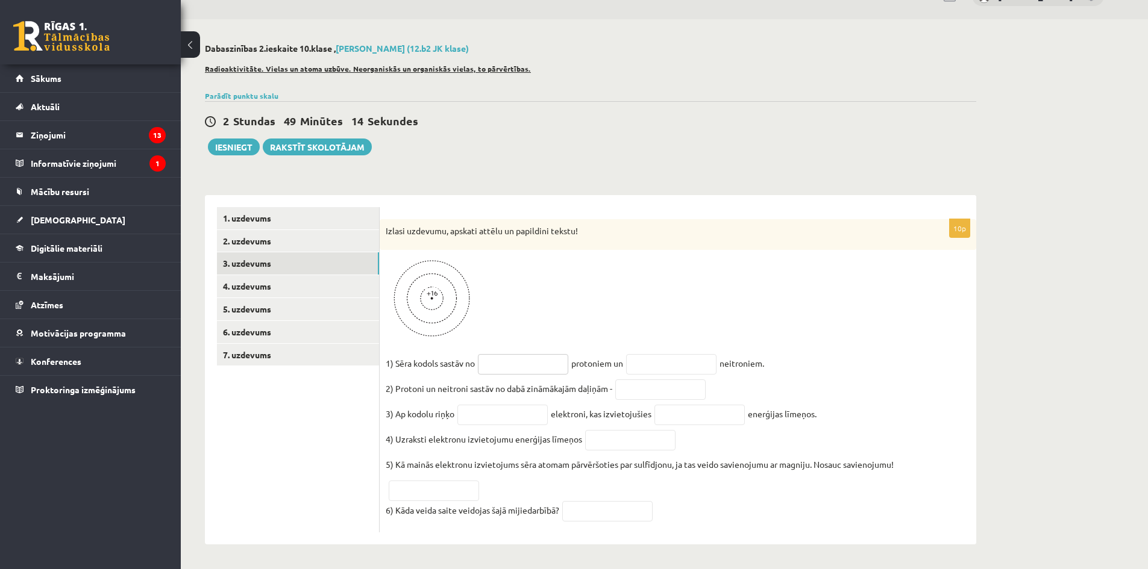
drag, startPoint x: 548, startPoint y: 359, endPoint x: 555, endPoint y: 361, distance: 7.6
click at [547, 359] on input "text" at bounding box center [523, 364] width 90 height 20
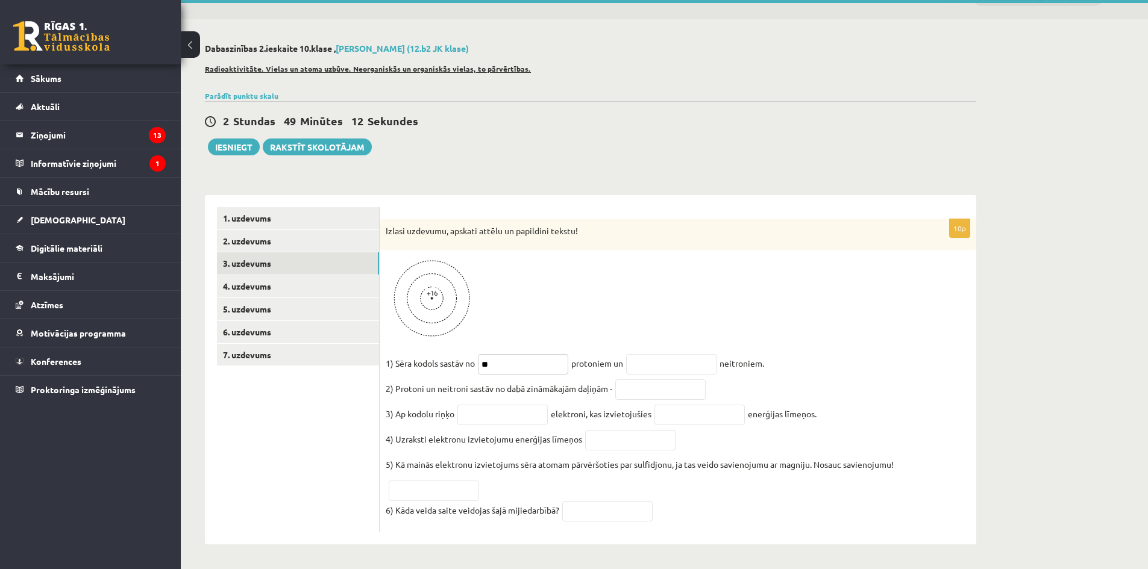
type input "**"
click at [642, 354] on input "text" at bounding box center [671, 364] width 90 height 20
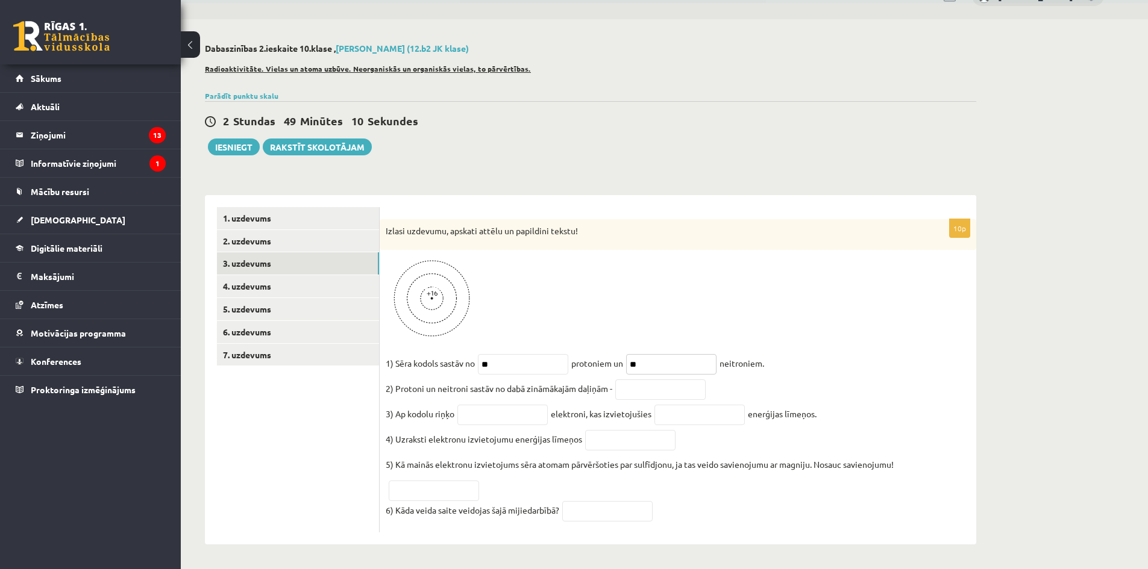
type input "**"
click at [804, 333] on div at bounding box center [678, 299] width 584 height 86
click at [255, 101] on div "2 Stundas 49 Minūtes 7 Sekundes Ieskaite saglabāta! Iesniegt Rakstīt skolotājam" at bounding box center [590, 128] width 771 height 54
click at [253, 91] on link "Parādīt punktu skalu" at bounding box center [241, 96] width 73 height 10
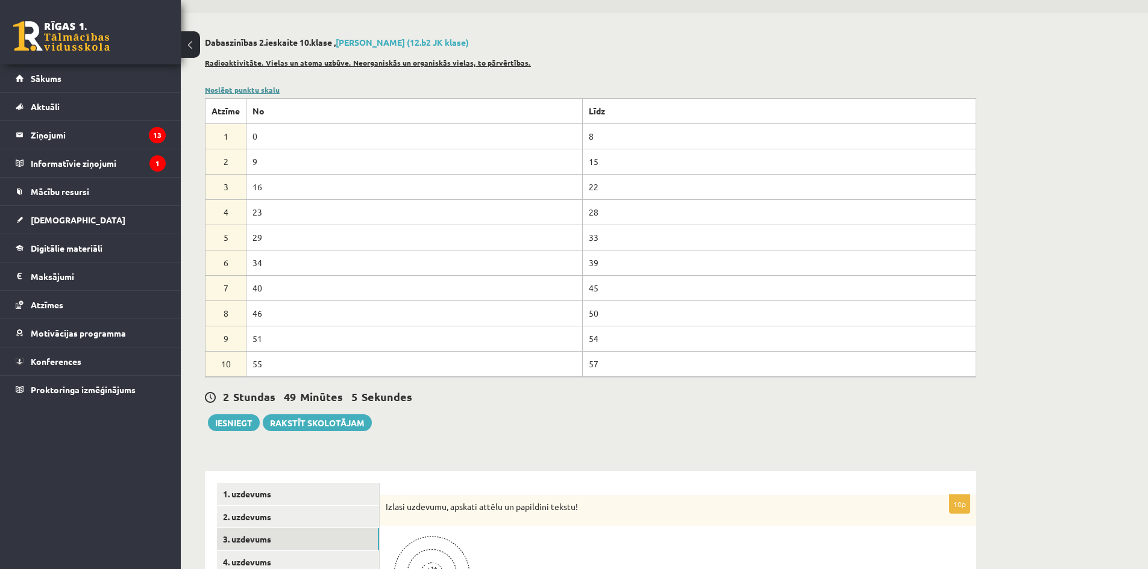
click at [228, 93] on link "Noslēpt punktu skalu" at bounding box center [242, 90] width 75 height 10
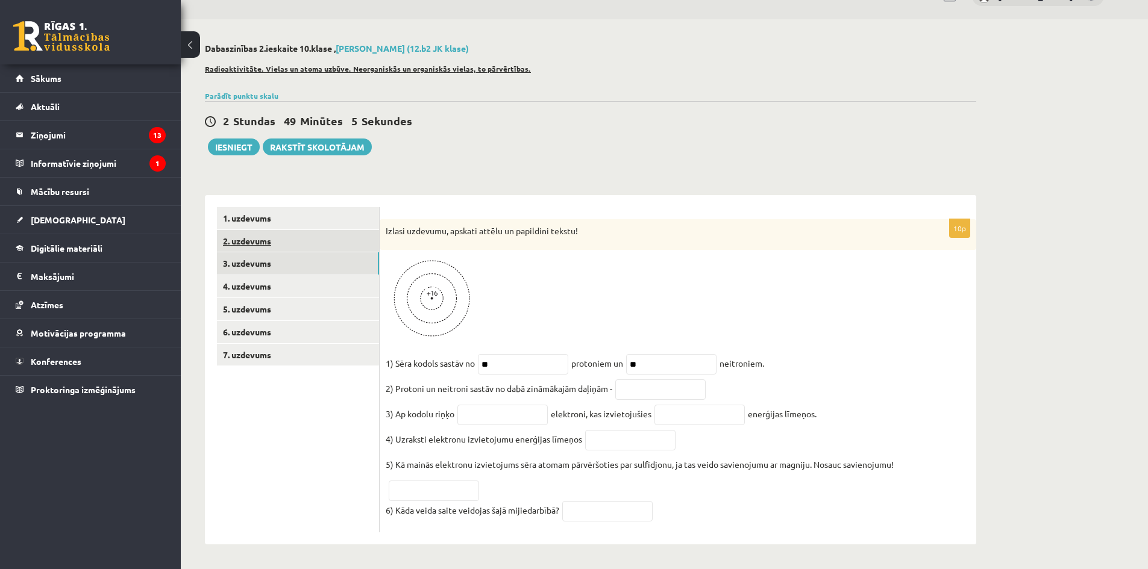
click at [299, 239] on link "2. uzdevums" at bounding box center [298, 241] width 162 height 22
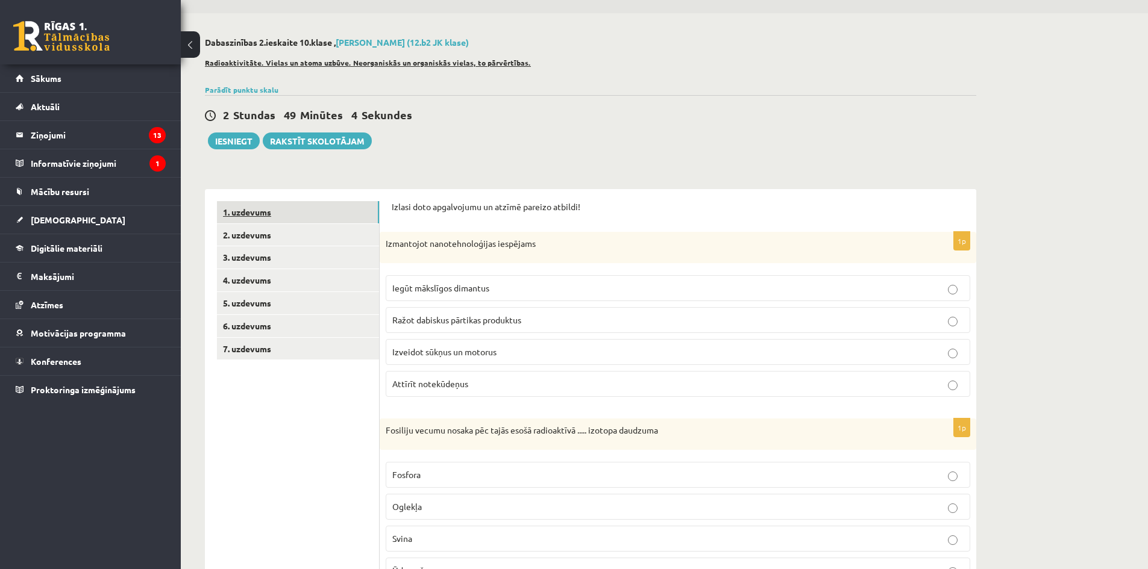
click at [300, 221] on link "1. uzdevums" at bounding box center [298, 212] width 162 height 22
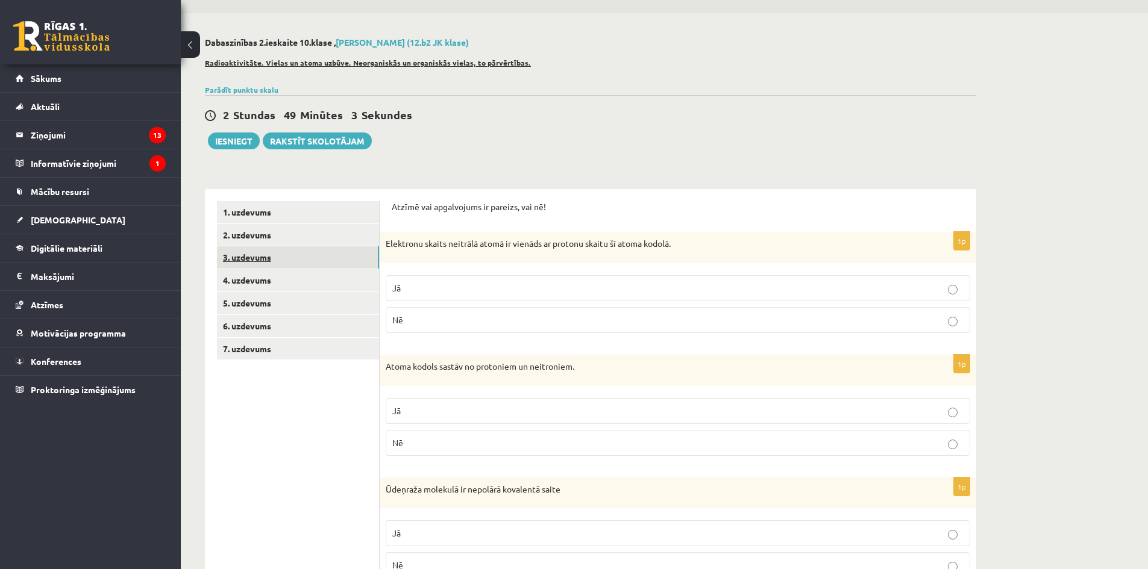
click at [295, 258] on link "3. uzdevums" at bounding box center [298, 257] width 162 height 22
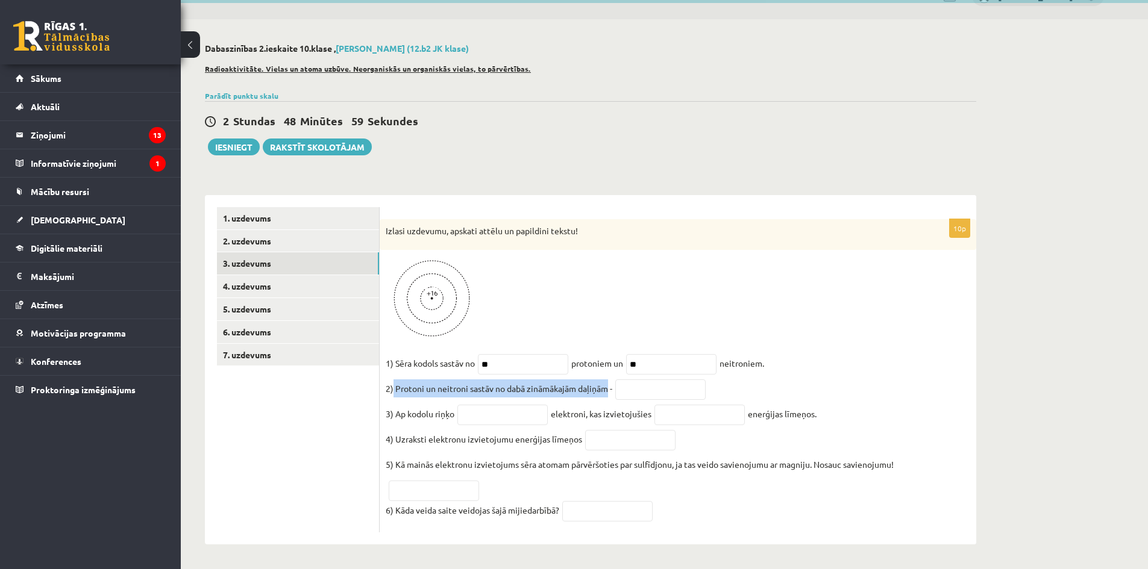
drag, startPoint x: 607, startPoint y: 386, endPoint x: 392, endPoint y: 389, distance: 214.5
click at [392, 389] on p "2) Protoni un neitroni sastāv no dabā zināmākajām daļiņām -" at bounding box center [499, 389] width 226 height 18
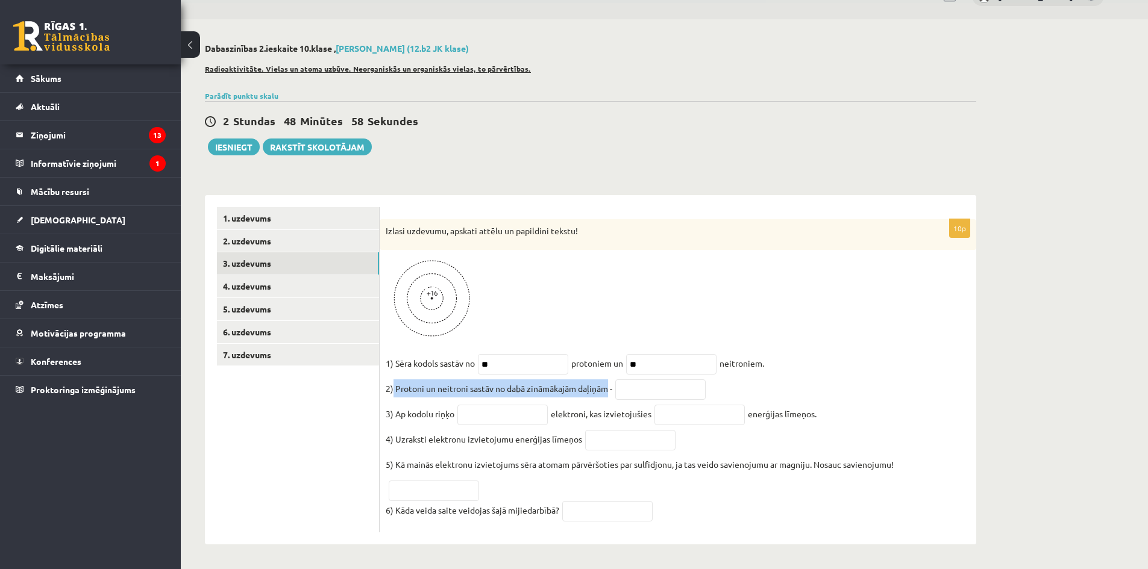
copy p "Protoni un neitroni sastāv no dabā zināmākajām daļiņām"
click at [650, 386] on input "text" at bounding box center [660, 390] width 90 height 20
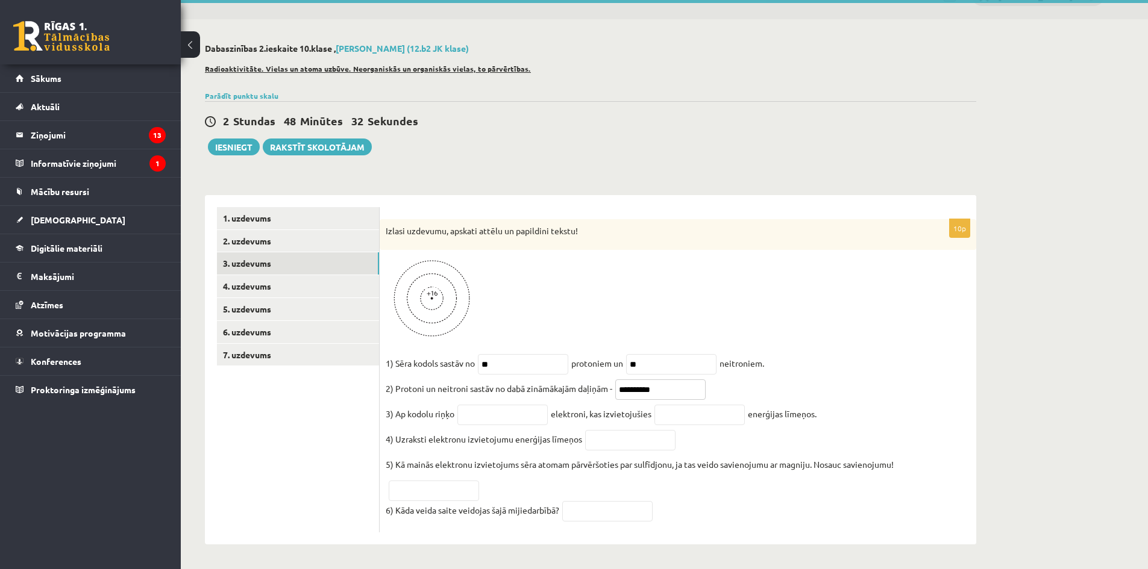
type input "**********"
click at [794, 383] on fieldset "**********" at bounding box center [678, 440] width 584 height 172
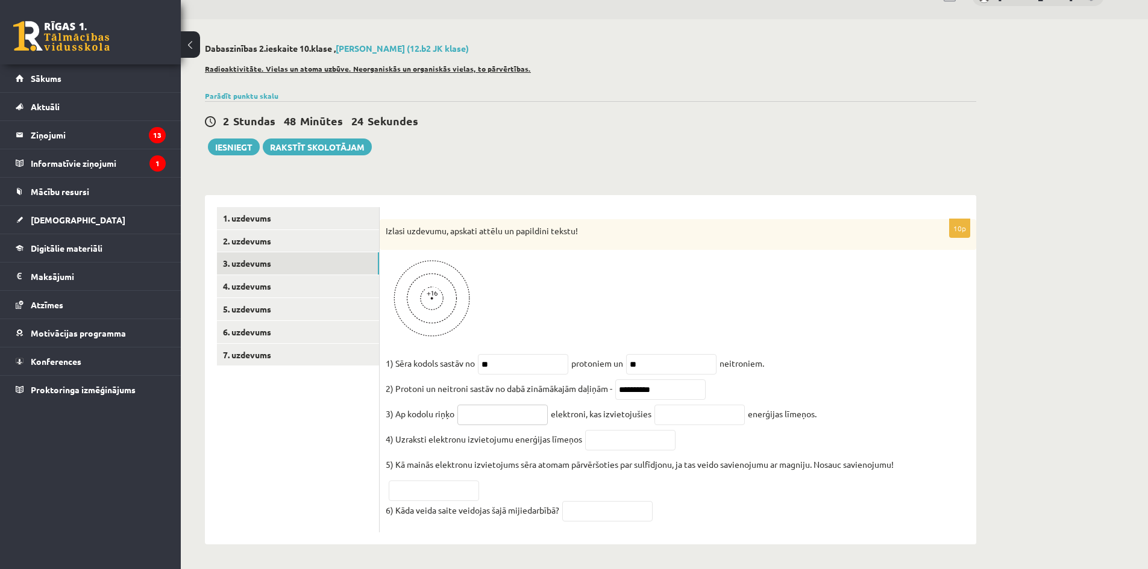
click at [507, 417] on input "text" at bounding box center [502, 415] width 90 height 20
type input "**"
click at [866, 407] on fieldset "**********" at bounding box center [678, 440] width 584 height 172
click at [722, 414] on input "text" at bounding box center [699, 415] width 90 height 20
type input "*"
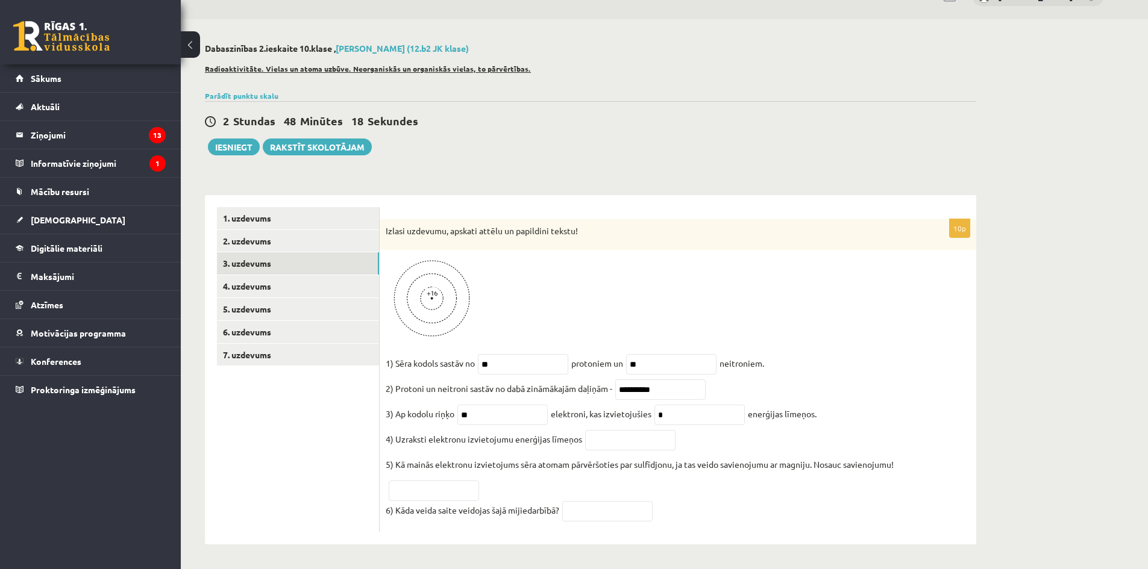
click at [982, 405] on div "**********" at bounding box center [590, 293] width 819 height 549
click at [635, 440] on input "text" at bounding box center [630, 440] width 90 height 20
drag, startPoint x: 396, startPoint y: 439, endPoint x: 558, endPoint y: 450, distance: 162.4
click at [558, 450] on fieldset "**********" at bounding box center [678, 440] width 584 height 172
click at [552, 457] on p "5) Kā mainās elektronu izvietojums sēra atomam pārvēršoties par sulfīdjonu, ja …" at bounding box center [640, 464] width 508 height 18
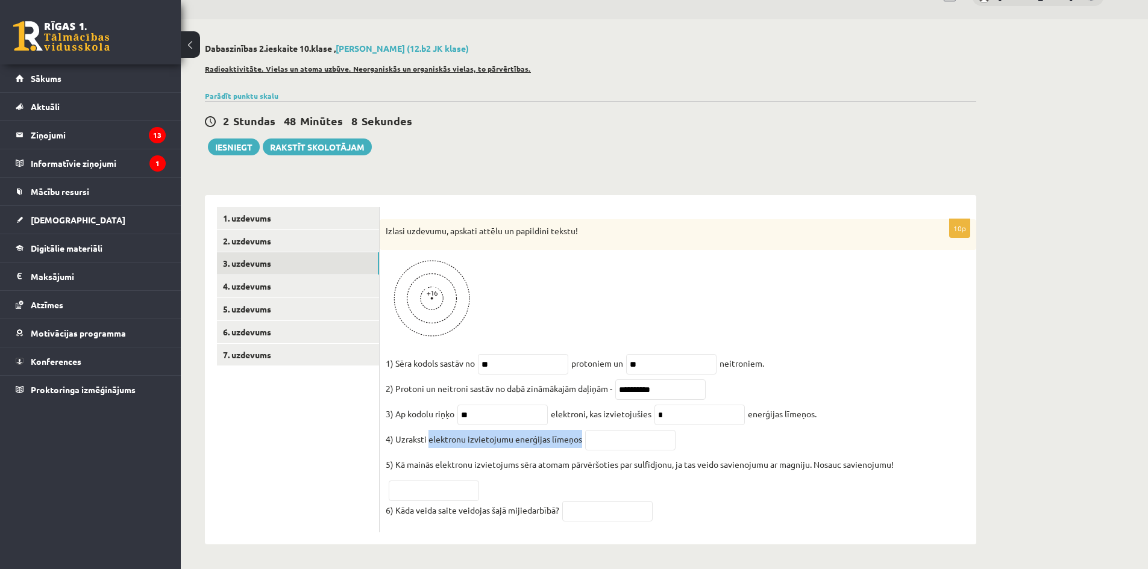
drag, startPoint x: 581, startPoint y: 440, endPoint x: 429, endPoint y: 445, distance: 151.3
click at [429, 445] on fieldset "**********" at bounding box center [678, 440] width 584 height 172
copy p "elektronu izvietojumu enerģijas līmeņos"
click at [684, 439] on fieldset "**********" at bounding box center [678, 440] width 584 height 172
click at [646, 435] on input "text" at bounding box center [630, 440] width 90 height 20
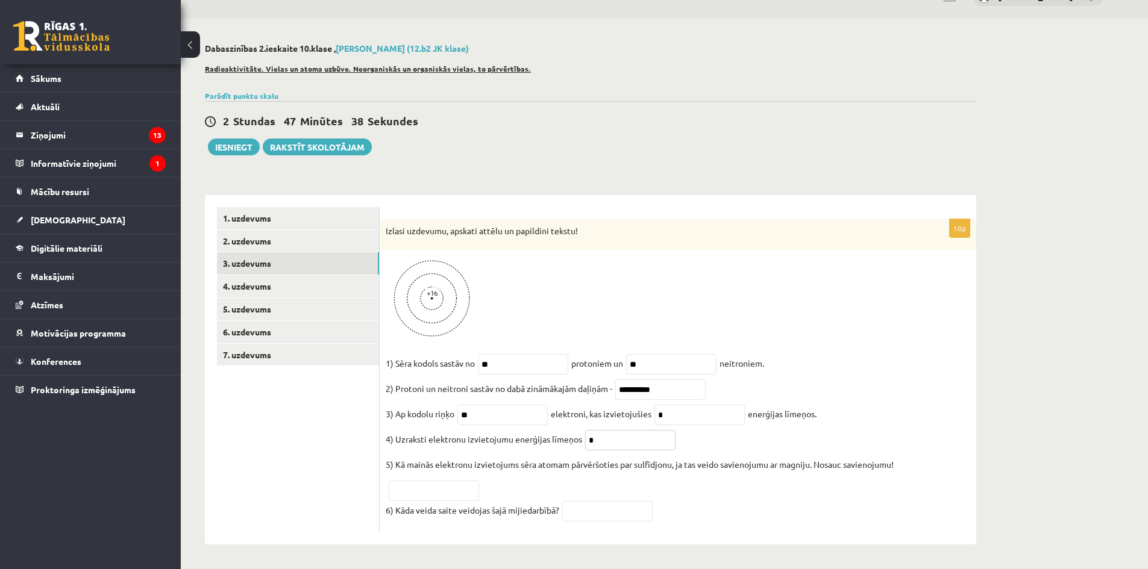
type input "*"
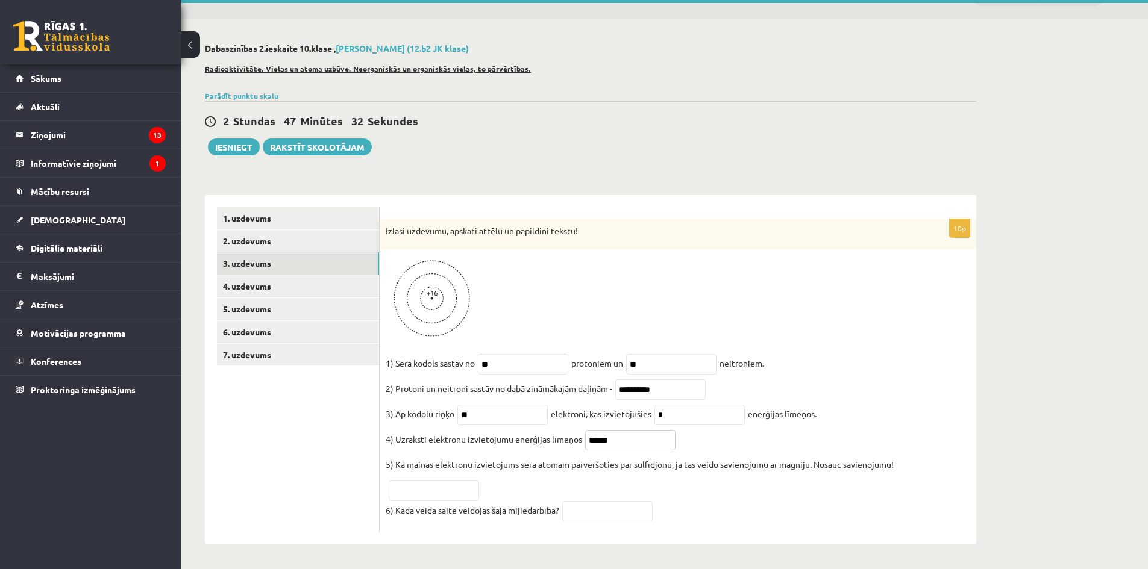
type input "*****"
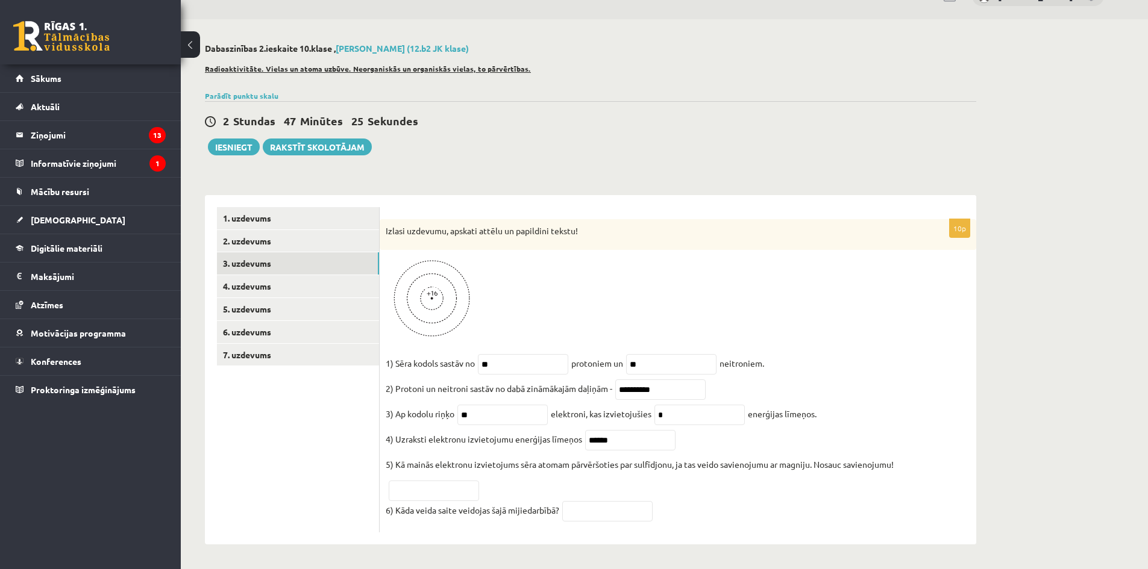
click at [455, 470] on p "5) Kā mainās elektronu izvietojums sēra atomam pārvēršoties par sulfīdjonu, ja …" at bounding box center [640, 464] width 508 height 18
click at [449, 487] on input "text" at bounding box center [434, 491] width 90 height 20
click at [889, 448] on fieldset "**********" at bounding box center [678, 440] width 584 height 172
click at [450, 481] on input "text" at bounding box center [434, 491] width 90 height 20
type input "**********"
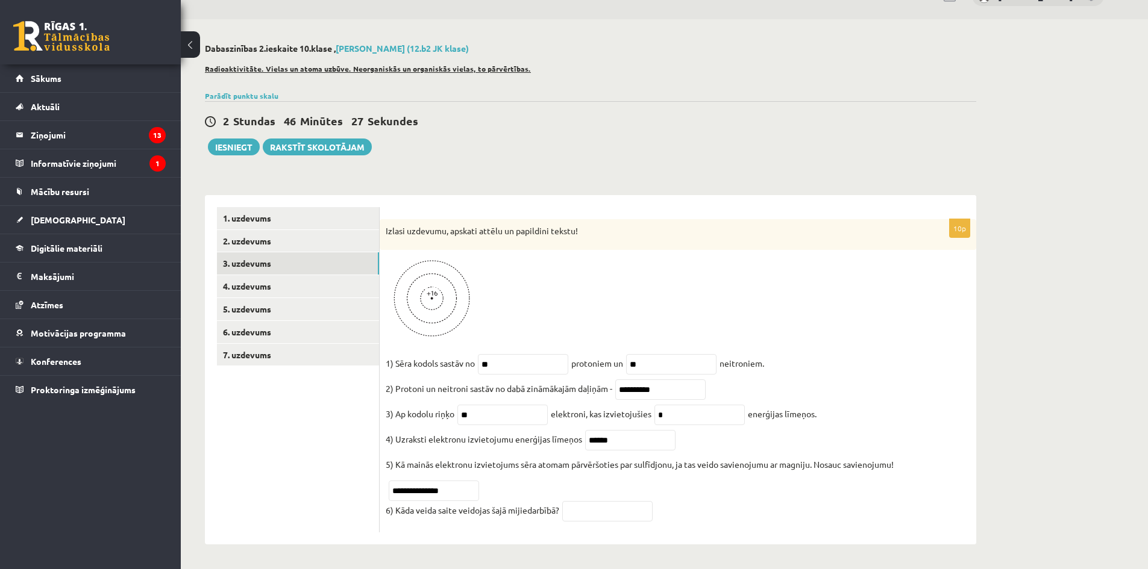
click at [526, 480] on fieldset "**********" at bounding box center [678, 440] width 584 height 172
click at [608, 517] on input "text" at bounding box center [607, 511] width 90 height 20
drag, startPoint x: 552, startPoint y: 515, endPoint x: 395, endPoint y: 515, distance: 156.6
click at [395, 515] on p "6) Kāda veida saite veidojas šajā mijiedarbībā?" at bounding box center [472, 510] width 173 height 18
click at [485, 525] on fieldset "**********" at bounding box center [678, 440] width 584 height 172
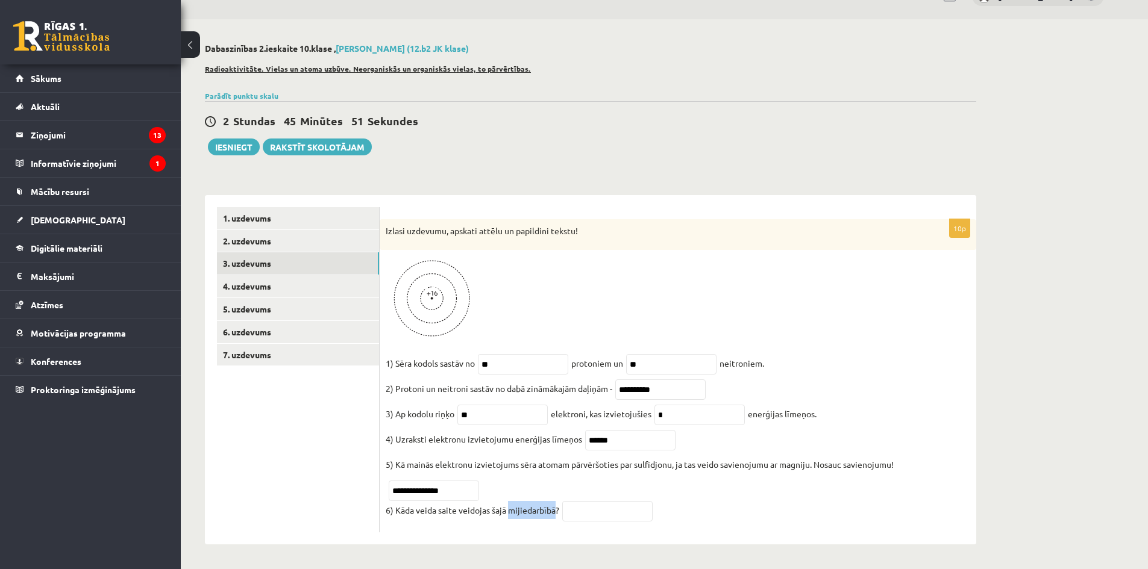
drag, startPoint x: 550, startPoint y: 511, endPoint x: 507, endPoint y: 514, distance: 42.9
click at [507, 514] on p "6) Kāda veida saite veidojas šajā mijiedarbībā?" at bounding box center [472, 510] width 173 height 18
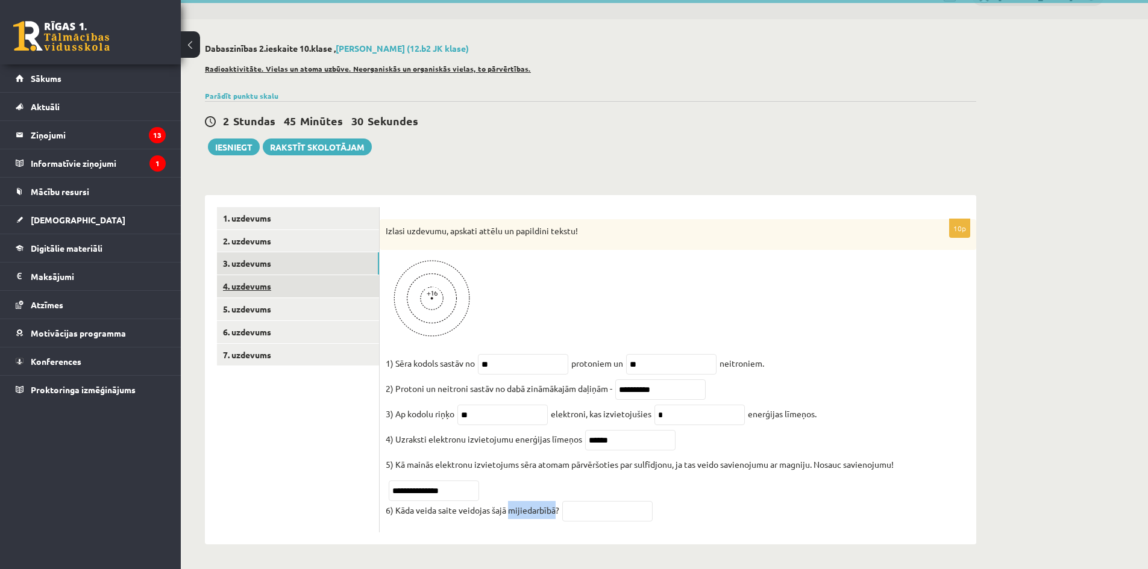
click at [287, 287] on link "4. uzdevums" at bounding box center [298, 286] width 162 height 22
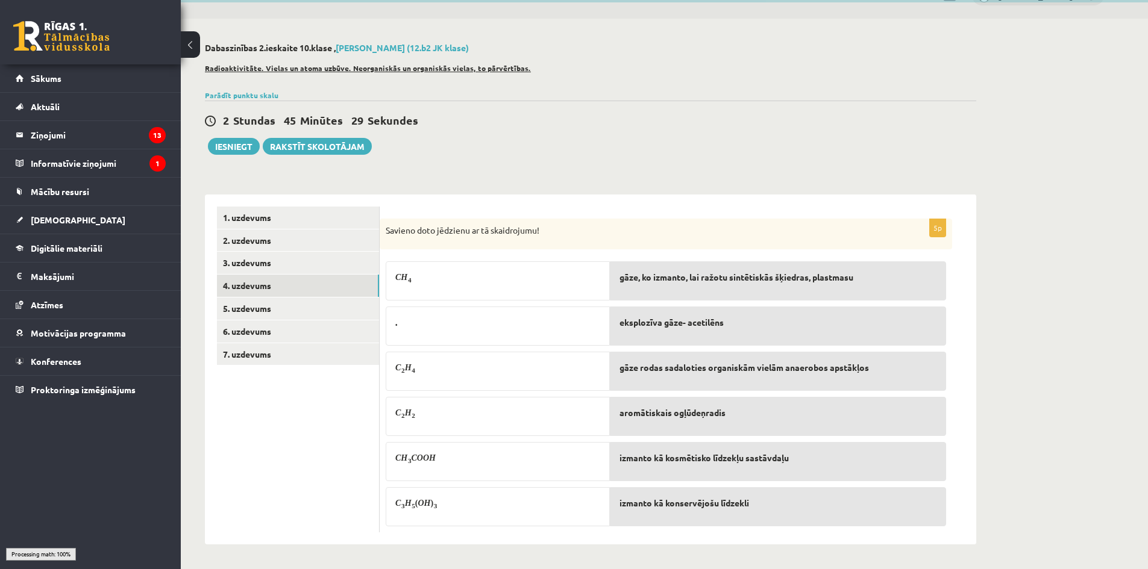
scroll to position [28, 0]
drag, startPoint x: 424, startPoint y: 283, endPoint x: 383, endPoint y: 280, distance: 41.1
click at [383, 280] on div "5p Savieno doto jēdzienu ar tā skaidrojumu! C H 4 C H 4 . C 2 H 4 C 2 H 4 C 2 H…" at bounding box center [666, 376] width 572 height 314
copy span "C H 4"
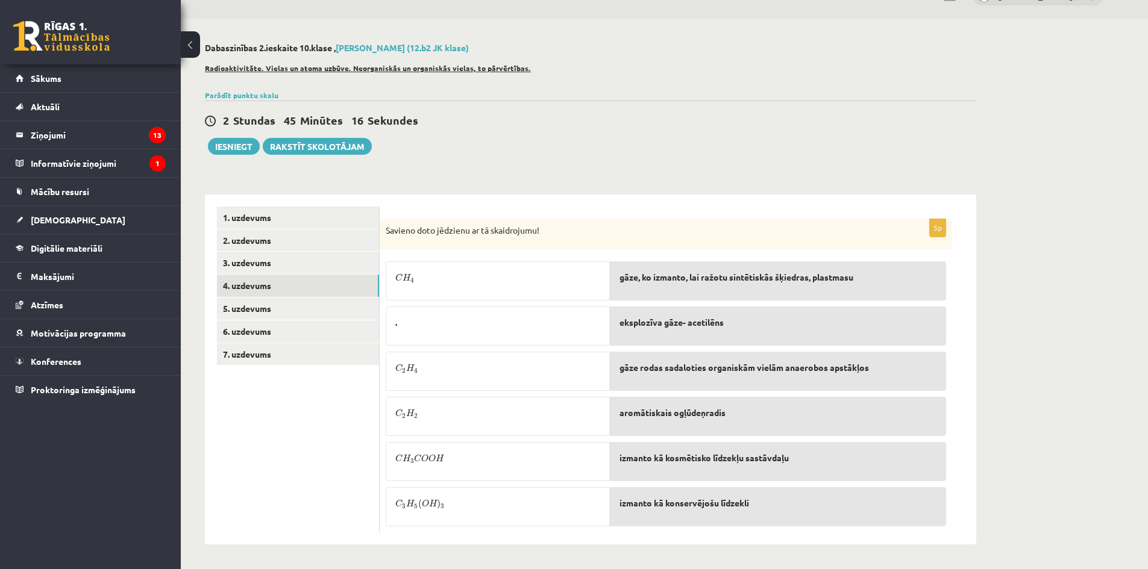
click at [728, 234] on p "Savieno doto jēdzienu ar tā skaidrojumu!" at bounding box center [636, 231] width 500 height 12
drag, startPoint x: 431, startPoint y: 364, endPoint x: 386, endPoint y: 371, distance: 45.2
click at [386, 371] on div "C 2 H 4 C 2 H 4" at bounding box center [498, 371] width 224 height 39
click at [804, 220] on div "Savieno doto jēdzienu ar tā skaidrojumu!" at bounding box center [666, 234] width 572 height 31
drag, startPoint x: 410, startPoint y: 411, endPoint x: 391, endPoint y: 413, distance: 19.4
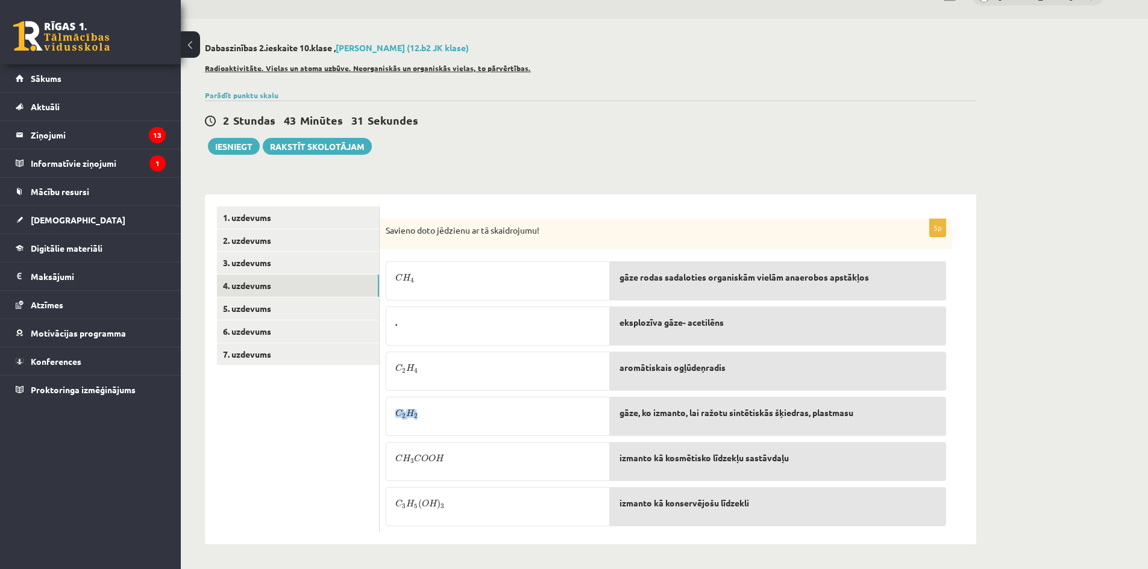
click at [391, 413] on div "C 2 H 2 C 2 H 2" at bounding box center [498, 416] width 224 height 39
click at [599, 419] on p "C 2 H 2 C 2 H 2" at bounding box center [497, 413] width 205 height 13
drag, startPoint x: 446, startPoint y: 463, endPoint x: 390, endPoint y: 458, distance: 56.8
click at [390, 458] on div "C H 3 C O O H C H 3 C O O H" at bounding box center [498, 461] width 224 height 39
click at [299, 433] on ul "1. uzdevums 2. uzdevums 3. uzdevums 4. uzdevums 5. uzdevums 6. uzdevums 7. uzde…" at bounding box center [298, 370] width 163 height 326
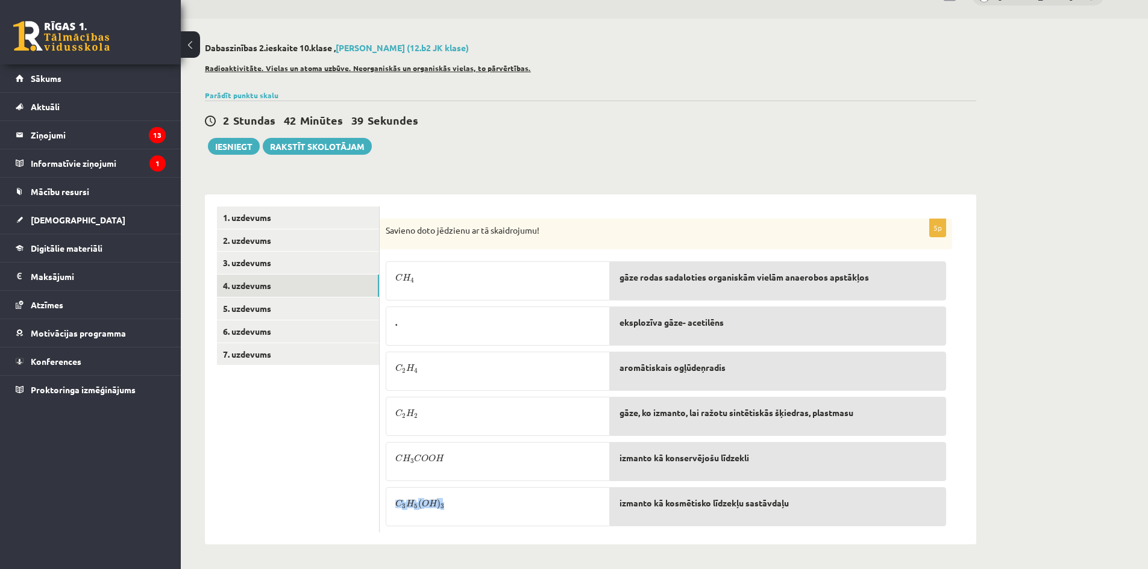
drag, startPoint x: 461, startPoint y: 509, endPoint x: 390, endPoint y: 507, distance: 71.1
click at [390, 507] on div "C 3 H 5 ( O H ) 3 C 3 H 5 ( O H ) 3" at bounding box center [498, 506] width 224 height 39
click at [580, 499] on p "C 3 H 5 ( O H ) 3 C 3 H 5 ( O H ) 3" at bounding box center [497, 503] width 205 height 13
click at [269, 308] on link "5. uzdevums" at bounding box center [298, 309] width 162 height 22
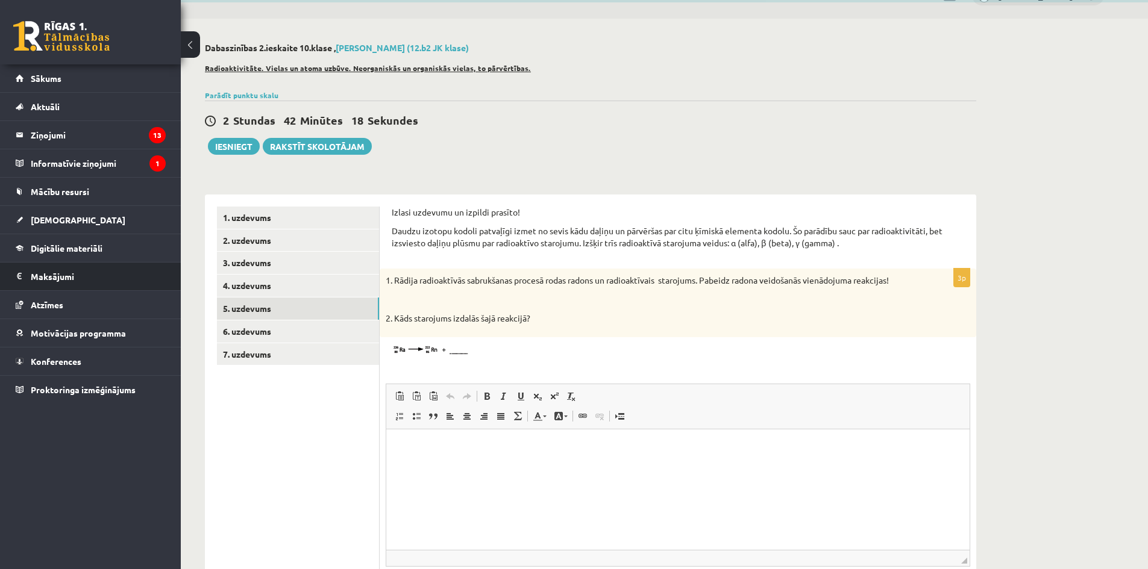
scroll to position [0, 0]
click at [420, 352] on img at bounding box center [431, 351] width 90 height 16
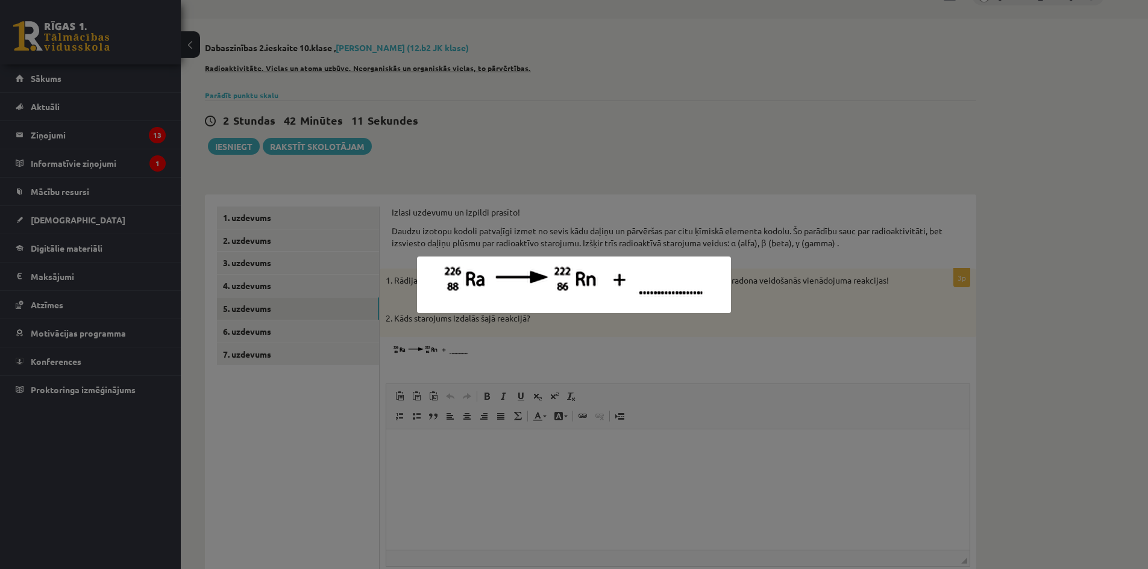
click at [843, 363] on div at bounding box center [574, 284] width 1148 height 569
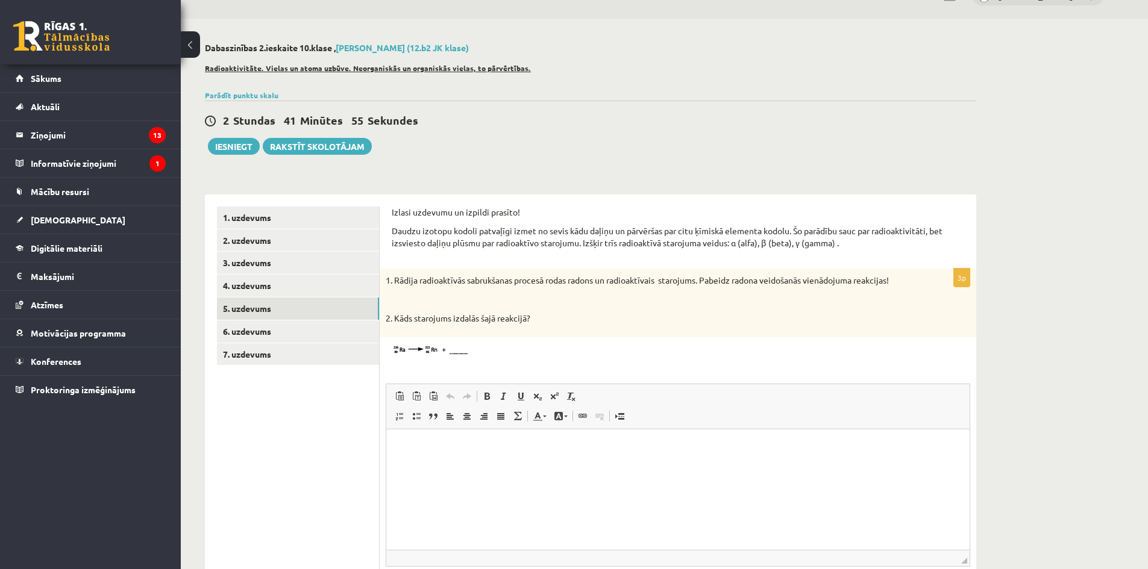
click at [440, 349] on img at bounding box center [431, 351] width 90 height 16
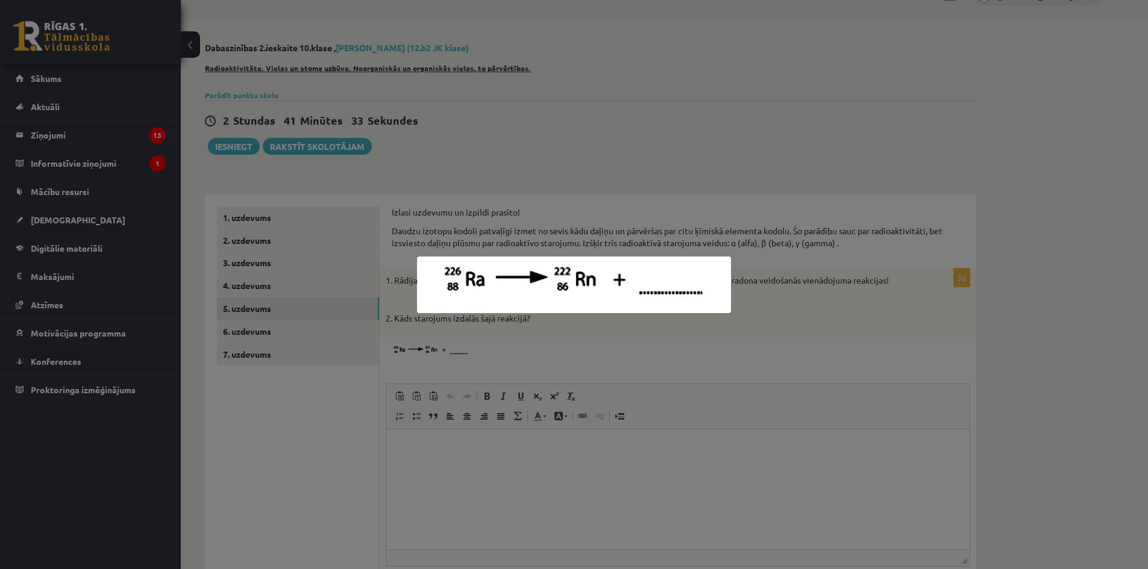
click at [778, 280] on div at bounding box center [574, 284] width 1148 height 569
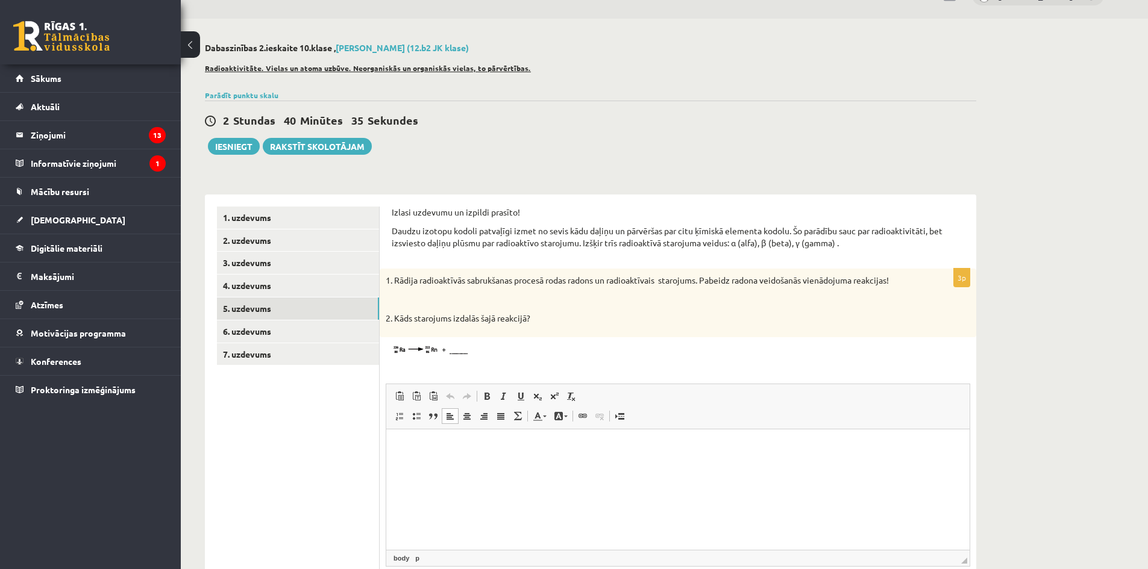
click at [518, 466] on html at bounding box center [677, 447] width 583 height 37
drag, startPoint x: 528, startPoint y: 430, endPoint x: 529, endPoint y: 407, distance: 22.9
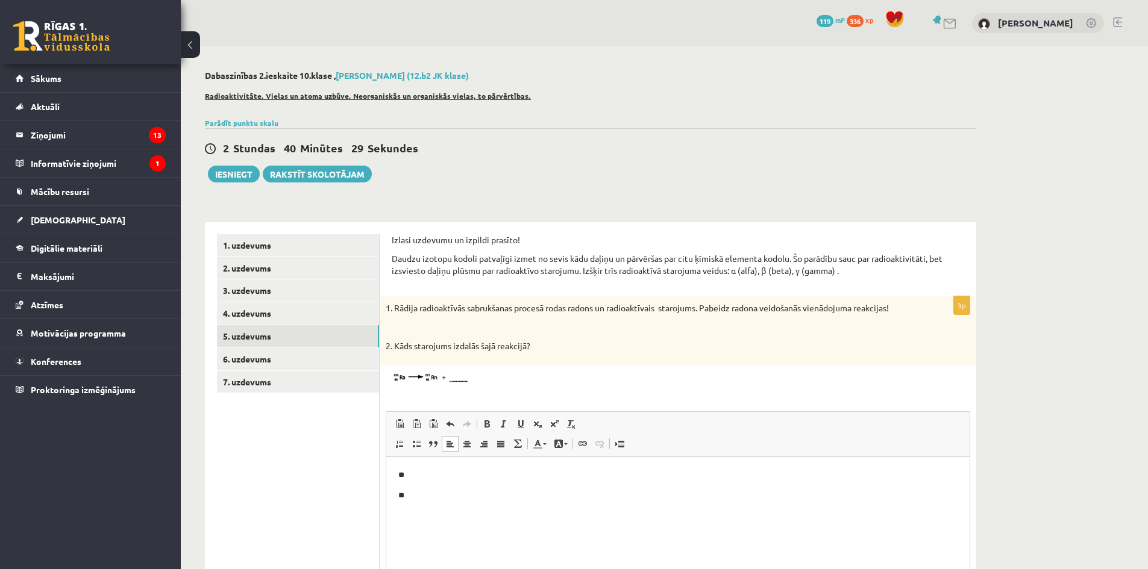
click at [520, 457] on iframe at bounding box center [677, 517] width 583 height 120
click at [516, 467] on html "** **" at bounding box center [677, 485] width 583 height 57
click at [448, 495] on p "**" at bounding box center [677, 496] width 559 height 13
click at [448, 467] on html "** **" at bounding box center [677, 485] width 583 height 57
click at [446, 472] on p "**" at bounding box center [677, 475] width 559 height 13
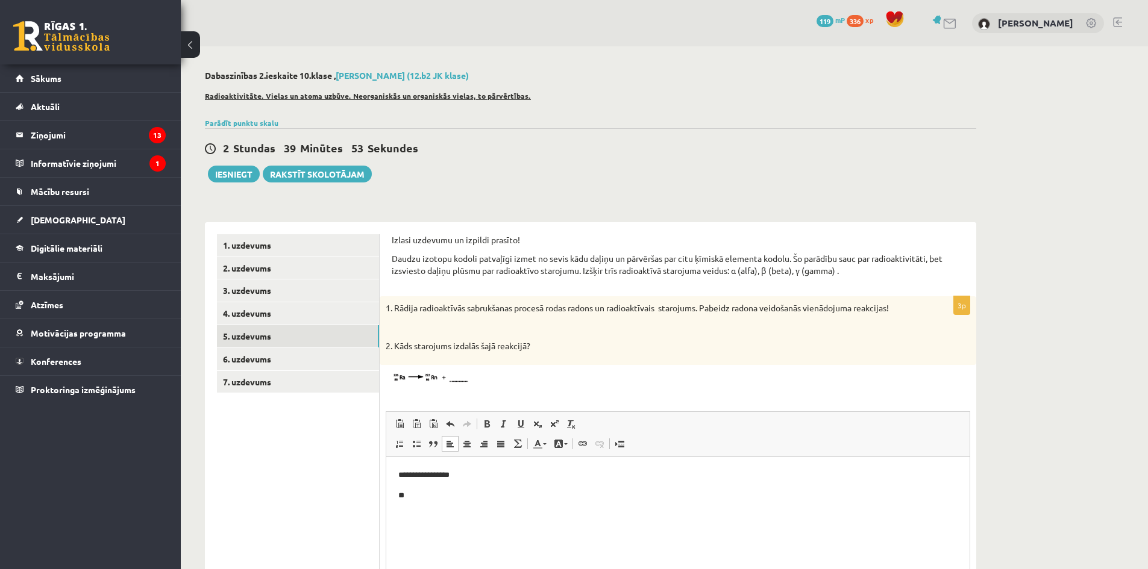
click at [672, 376] on div at bounding box center [678, 379] width 584 height 16
click at [536, 429] on span at bounding box center [538, 424] width 10 height 10
click at [551, 420] on span at bounding box center [554, 424] width 10 height 10
drag, startPoint x: 554, startPoint y: 425, endPoint x: 543, endPoint y: 426, distance: 11.0
click at [553, 425] on span at bounding box center [554, 424] width 10 height 10
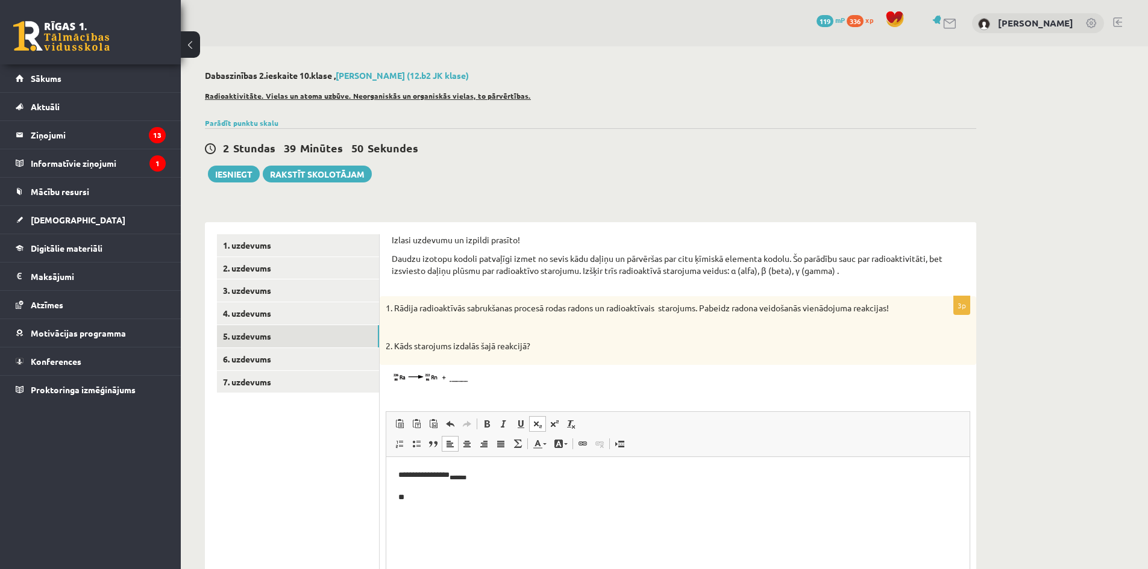
click at [542, 426] on link "Subscript" at bounding box center [537, 424] width 17 height 16
click at [407, 479] on p "**********" at bounding box center [677, 476] width 559 height 14
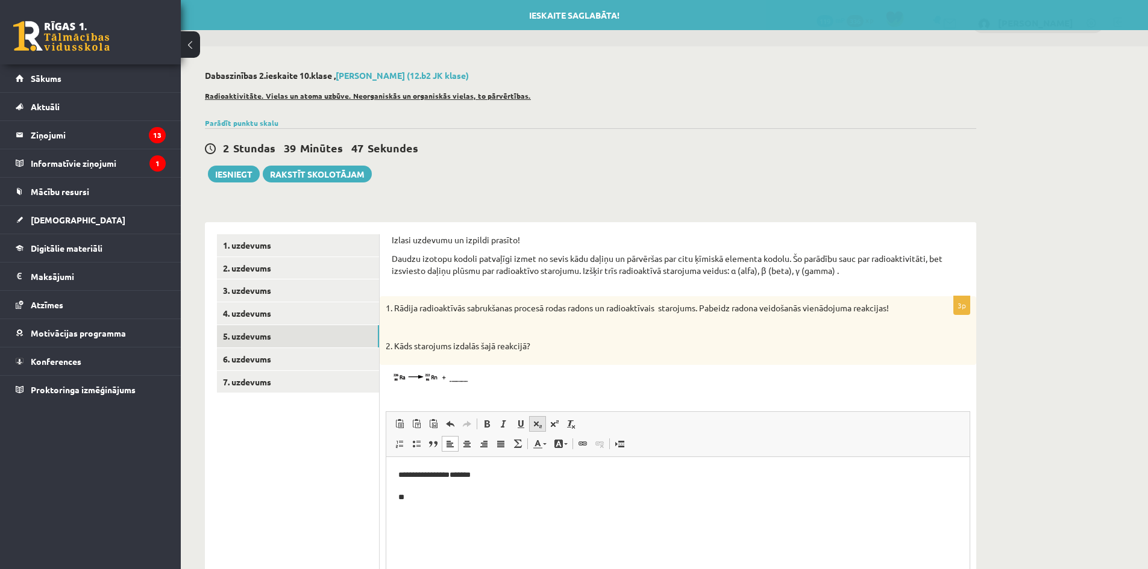
click at [542, 427] on span at bounding box center [538, 424] width 10 height 10
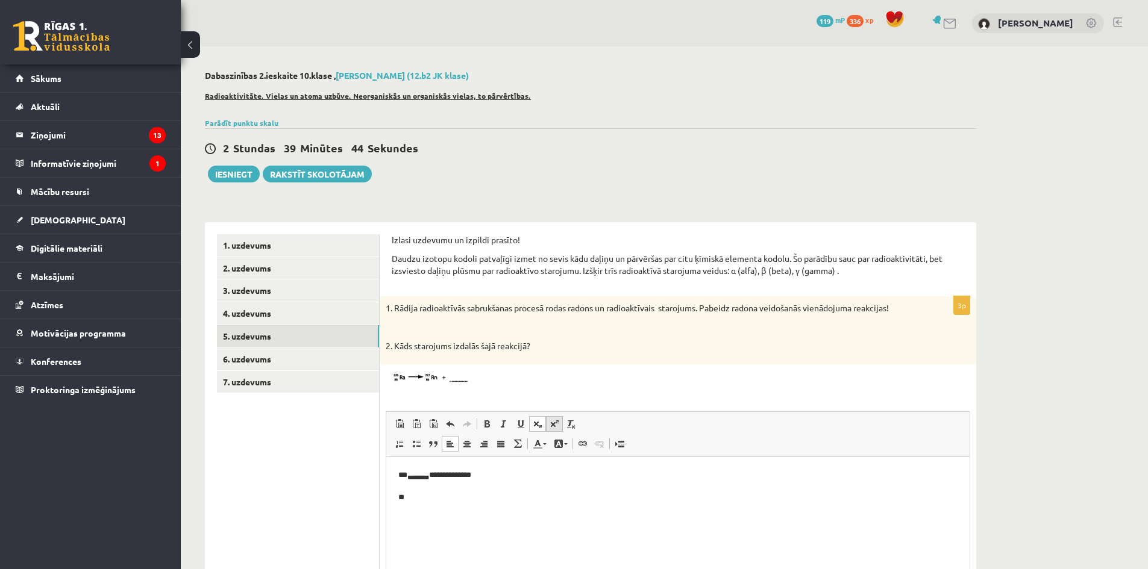
click at [550, 422] on span at bounding box center [554, 424] width 10 height 10
click at [407, 473] on p "**********" at bounding box center [677, 476] width 559 height 14
click at [412, 475] on p "**********" at bounding box center [677, 476] width 559 height 14
click at [437, 477] on p "**********" at bounding box center [677, 476] width 559 height 14
click at [539, 422] on span at bounding box center [538, 424] width 10 height 10
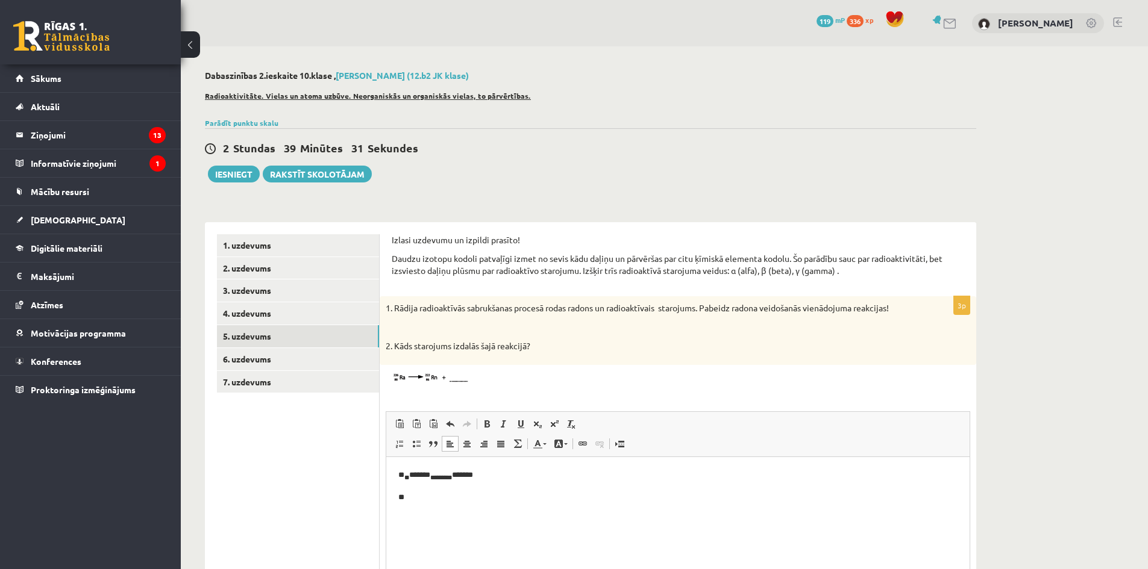
click at [405, 468] on html "** ** ****** ********* ******* **" at bounding box center [677, 486] width 583 height 59
click at [411, 473] on p "** ** ****** ** *******" at bounding box center [677, 476] width 559 height 14
click at [551, 429] on link "Superscript" at bounding box center [554, 424] width 17 height 16
click at [454, 475] on p "**********" at bounding box center [677, 476] width 559 height 14
click at [552, 429] on link "Superscript" at bounding box center [554, 424] width 17 height 16
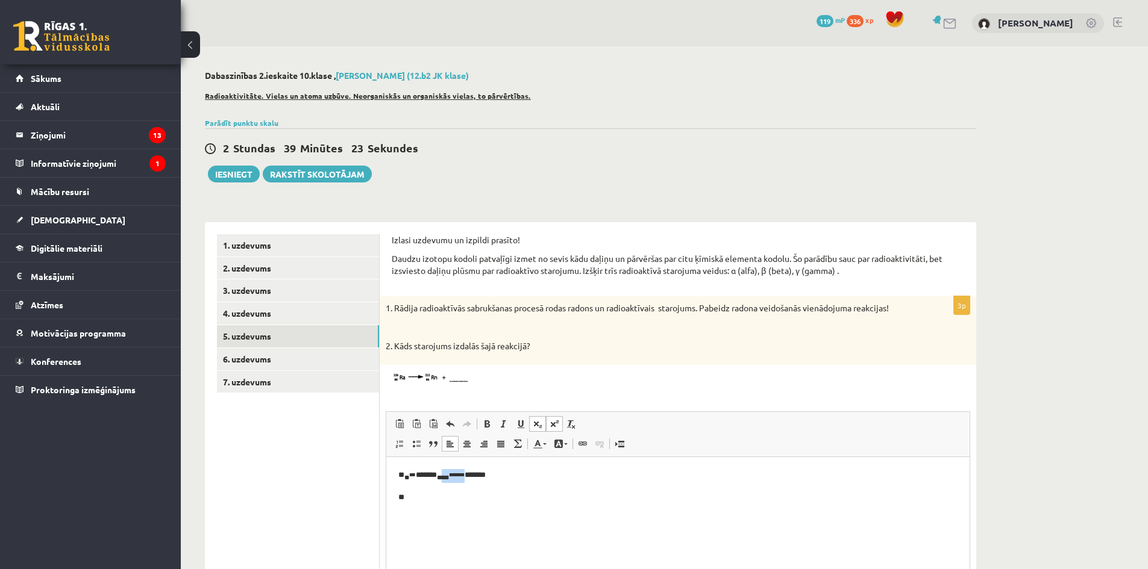
drag, startPoint x: 464, startPoint y: 481, endPoint x: 454, endPoint y: 482, distance: 10.3
click at [454, 482] on p "** ** *** ****** ***** ******* *******" at bounding box center [677, 476] width 559 height 14
click at [549, 422] on span at bounding box center [554, 424] width 10 height 10
click at [482, 478] on p "**********" at bounding box center [677, 476] width 559 height 14
drag, startPoint x: 933, startPoint y: 914, endPoint x: 533, endPoint y: 463, distance: 603.4
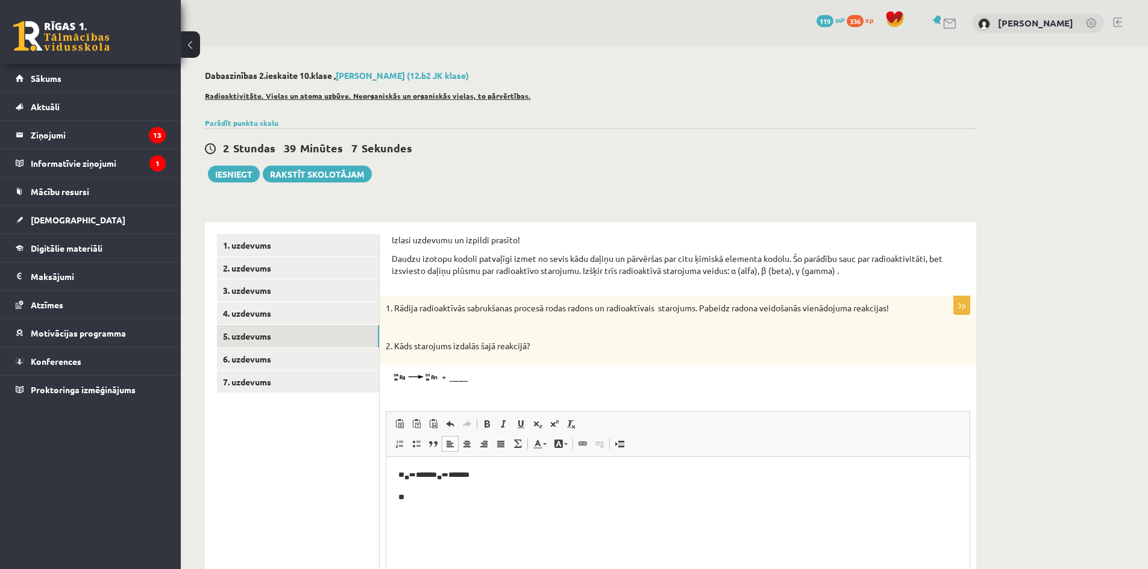
click at [481, 475] on p "** ** *** ****** ** *** *******" at bounding box center [677, 476] width 559 height 14
click at [538, 422] on span at bounding box center [538, 424] width 10 height 10
click at [554, 427] on span at bounding box center [554, 424] width 10 height 10
click at [555, 428] on span at bounding box center [554, 424] width 10 height 10
click at [617, 397] on div "**********" at bounding box center [678, 479] width 596 height 366
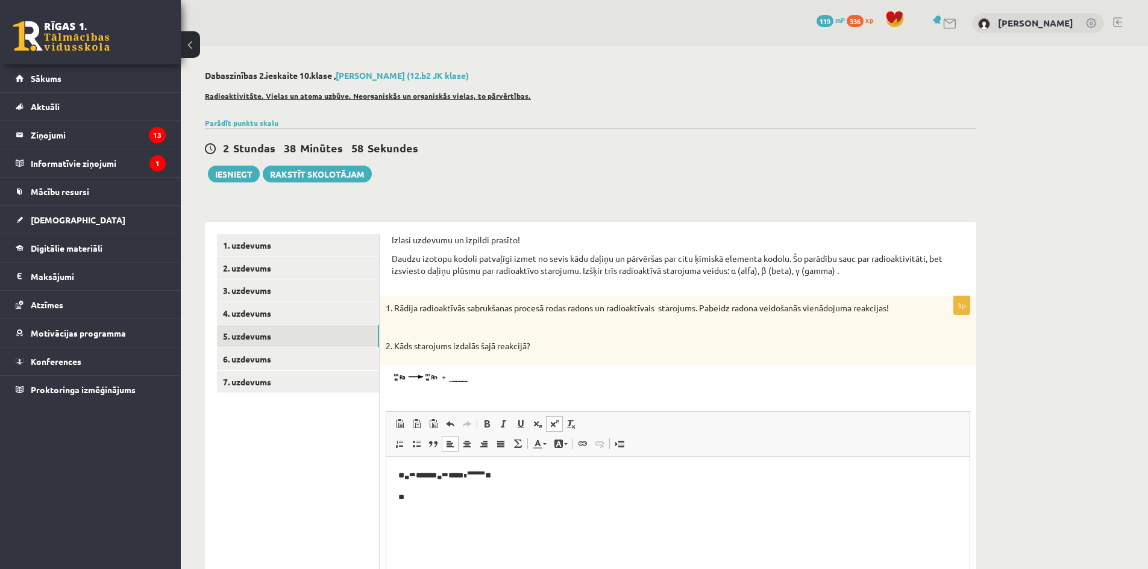
click at [447, 499] on p "**" at bounding box center [677, 498] width 559 height 13
click at [431, 498] on p "**" at bounding box center [677, 498] width 559 height 13
click at [440, 502] on p "**" at bounding box center [677, 498] width 559 height 13
click at [550, 499] on p "**" at bounding box center [677, 498] width 559 height 13
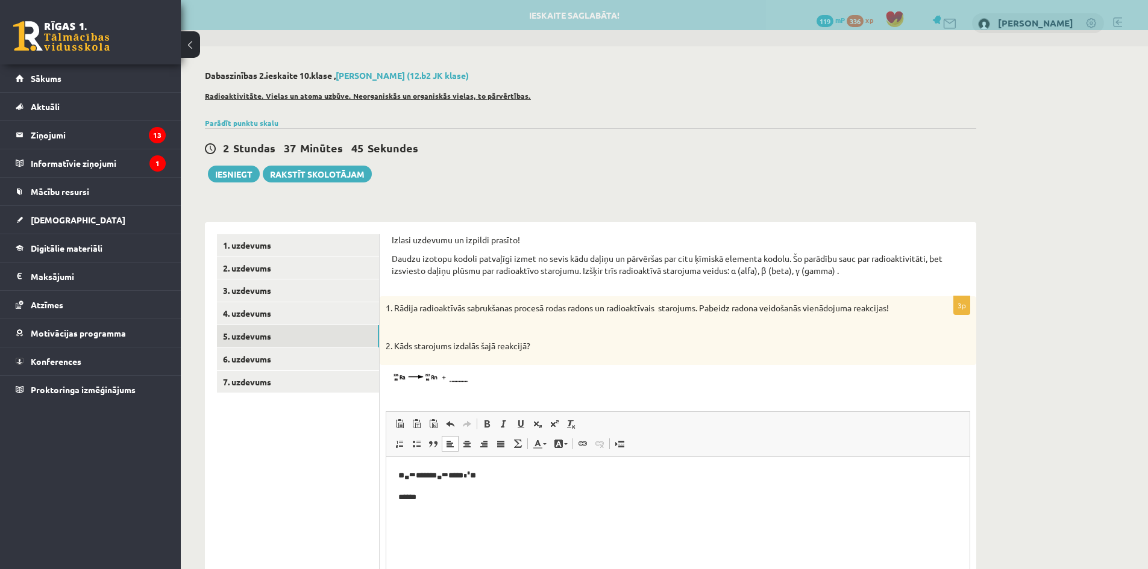
click at [651, 372] on div at bounding box center [678, 379] width 584 height 16
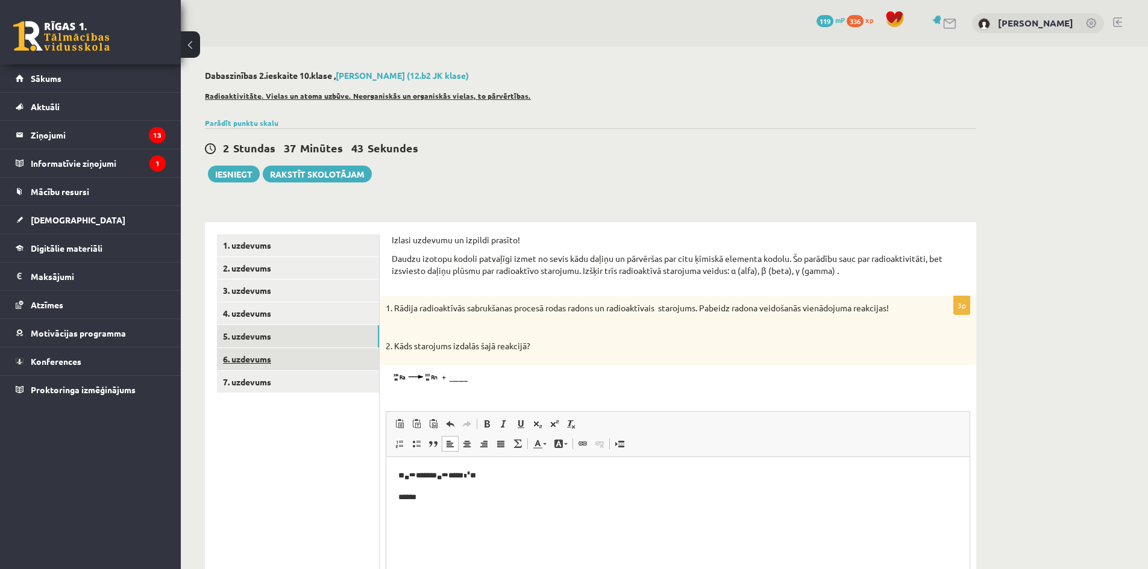
click at [336, 367] on link "6. uzdevums" at bounding box center [298, 359] width 162 height 22
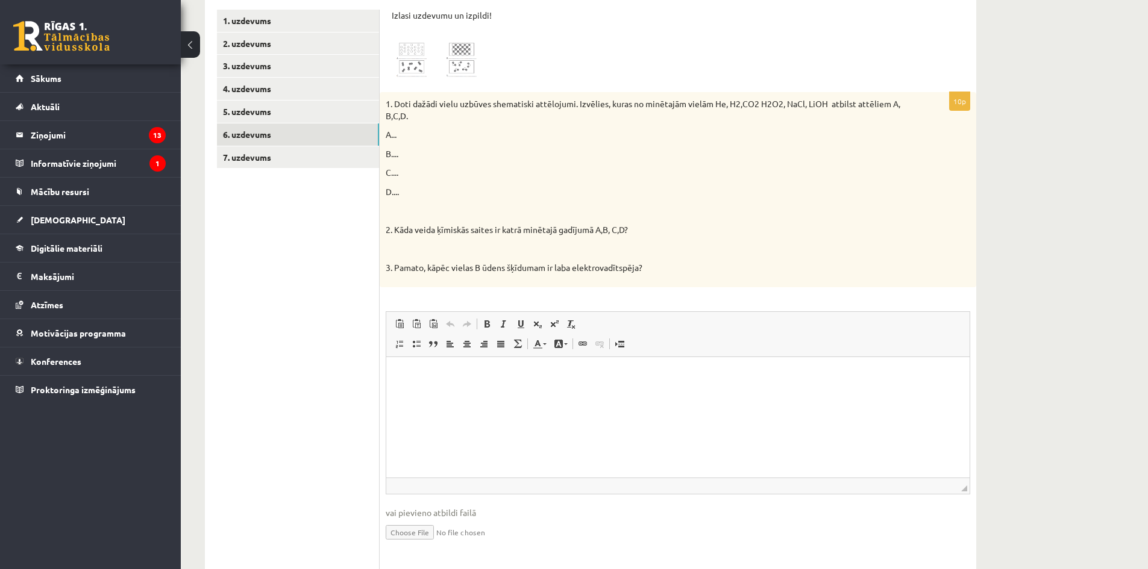
scroll to position [104, 0]
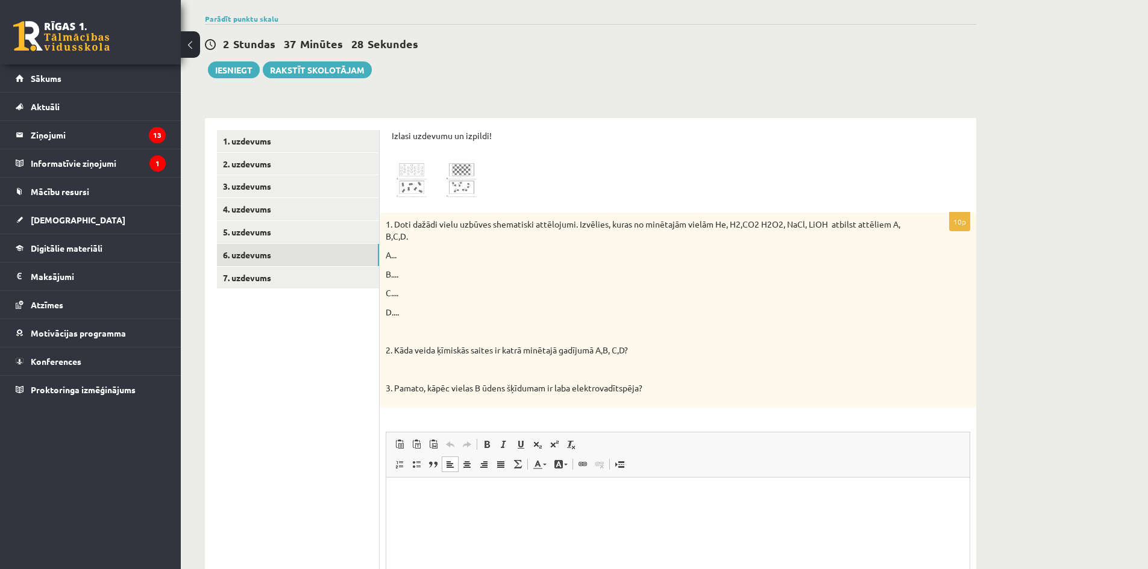
click at [449, 495] on p "Rich Text Editor, wiswyg-editor-user-answer-47433852644900" at bounding box center [677, 495] width 559 height 13
click at [435, 494] on p "*" at bounding box center [677, 495] width 559 height 13
click at [426, 512] on p "*" at bounding box center [677, 516] width 559 height 13
click at [425, 536] on p "*" at bounding box center [677, 535] width 559 height 13
click at [425, 557] on p "*" at bounding box center [677, 556] width 559 height 13
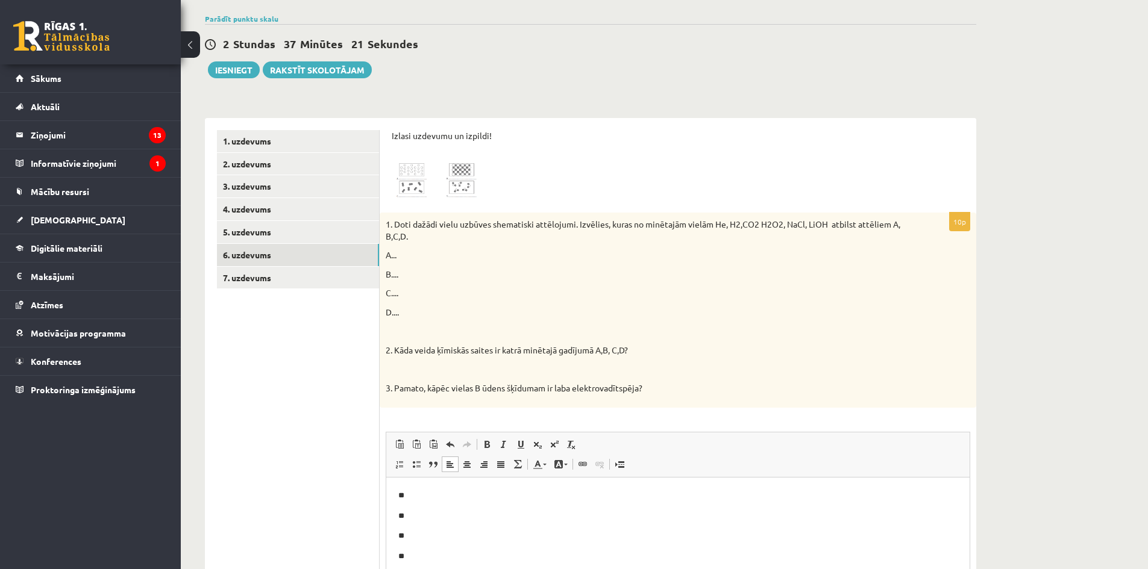
click at [414, 167] on img at bounding box center [437, 181] width 90 height 40
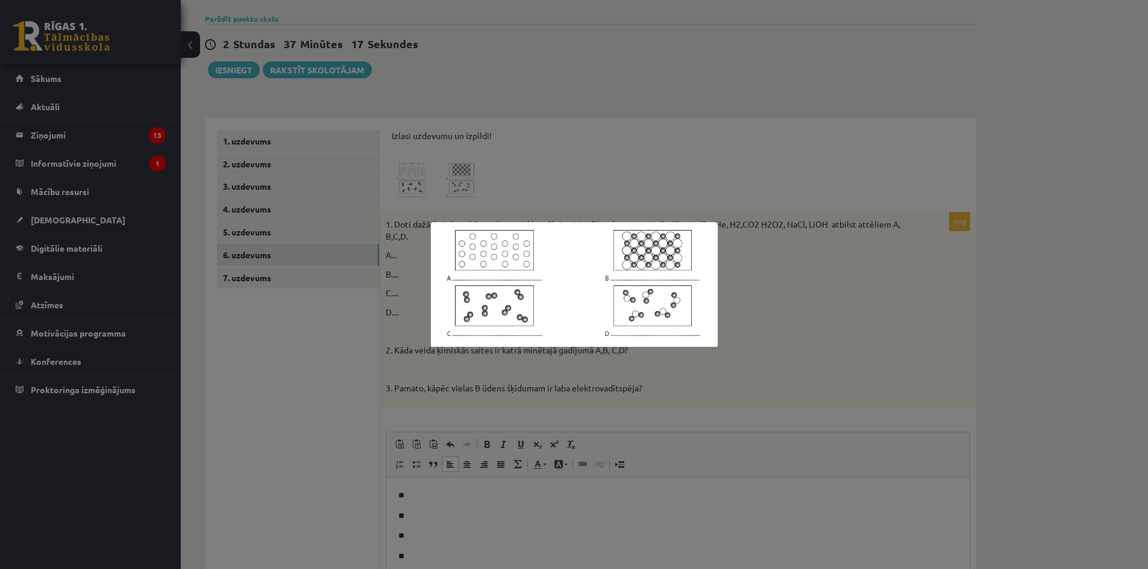
click at [770, 248] on div at bounding box center [574, 284] width 1148 height 569
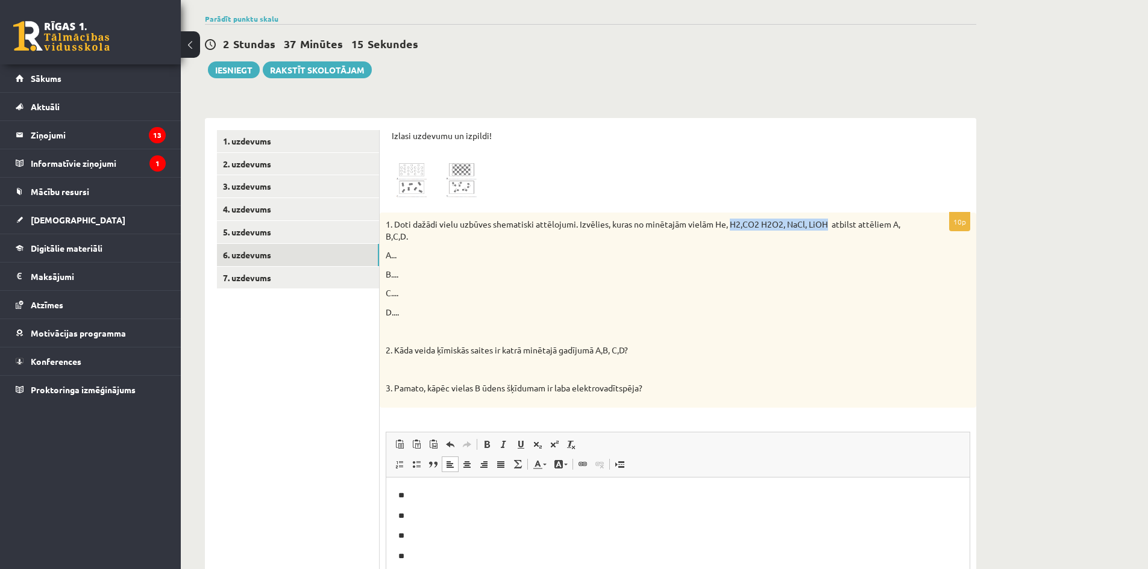
drag, startPoint x: 824, startPoint y: 226, endPoint x: 736, endPoint y: 268, distance: 97.5
click at [725, 230] on p "1. Doti dažādi vielu uzbūves shematiski attēlojumi. Izvēlies, kuras no minētajā…" at bounding box center [648, 230] width 524 height 23
click at [736, 269] on p "B...." at bounding box center [648, 275] width 524 height 12
drag, startPoint x: 727, startPoint y: 230, endPoint x: 735, endPoint y: 230, distance: 7.9
click at [735, 230] on p "1. Doti dažādi vielu uzbūves shematiski attēlojumi. Izvēlies, kuras no minētajā…" at bounding box center [648, 230] width 524 height 23
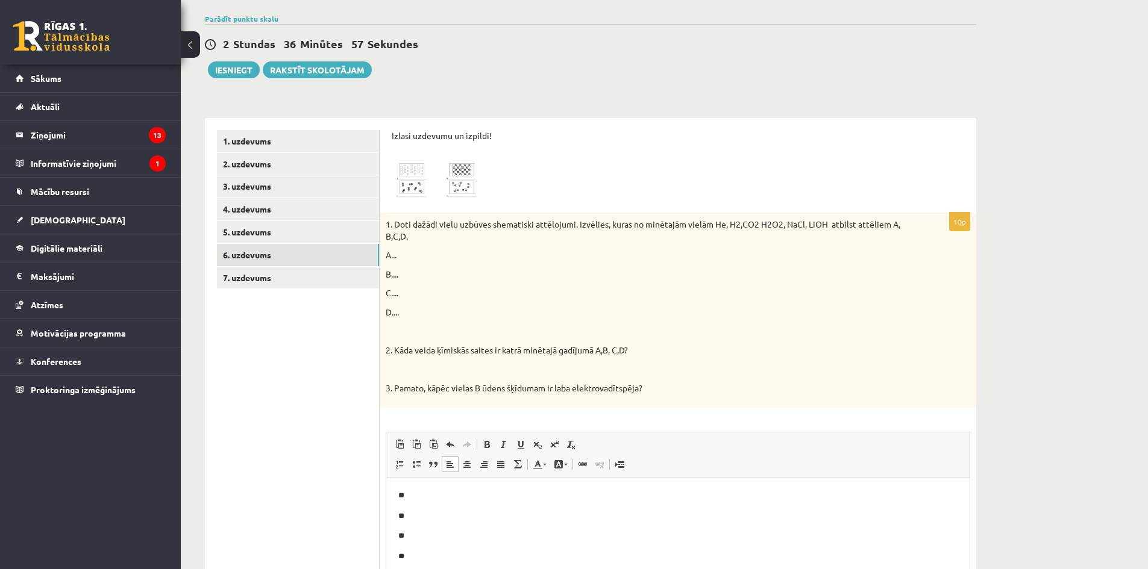
click at [519, 295] on p "C...." at bounding box center [648, 293] width 524 height 12
click at [446, 174] on img at bounding box center [437, 181] width 90 height 40
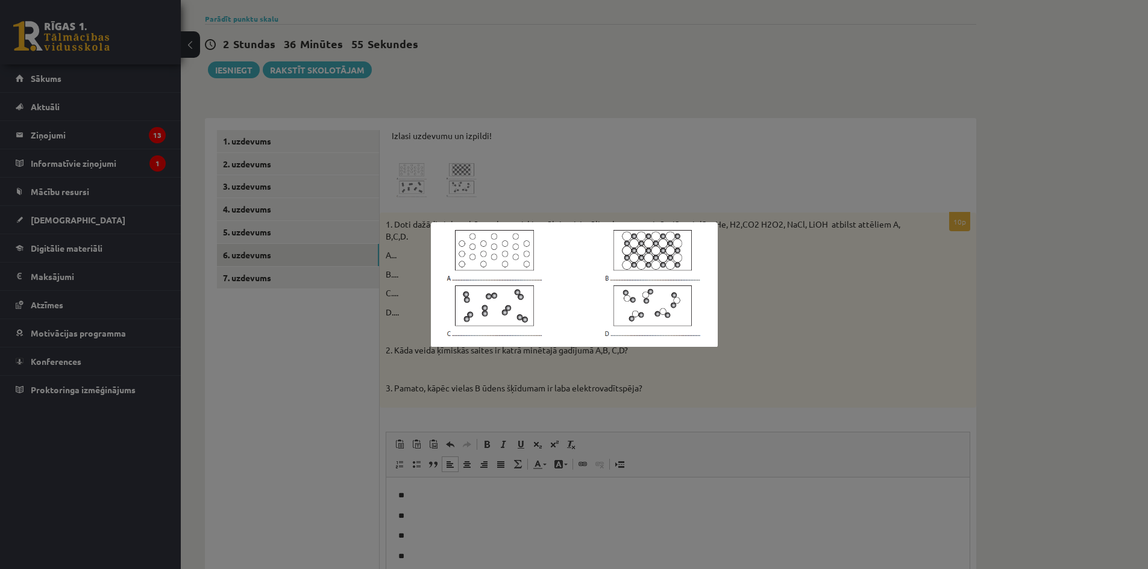
click at [783, 263] on div at bounding box center [574, 284] width 1148 height 569
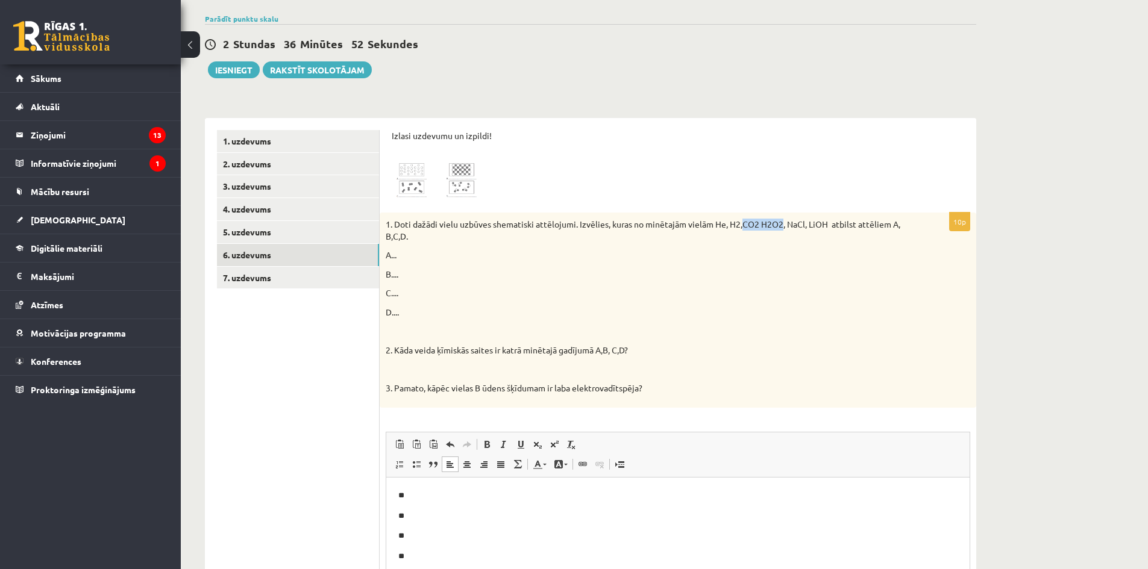
drag, startPoint x: 741, startPoint y: 227, endPoint x: 779, endPoint y: 226, distance: 38.0
click at [779, 226] on p "1. Doti dažādi vielu uzbūves shematiski attēlojumi. Izvēlies, kuras no minētajā…" at bounding box center [648, 230] width 524 height 23
drag, startPoint x: 458, startPoint y: 178, endPoint x: 443, endPoint y: 180, distance: 14.7
click at [439, 178] on img at bounding box center [437, 181] width 90 height 40
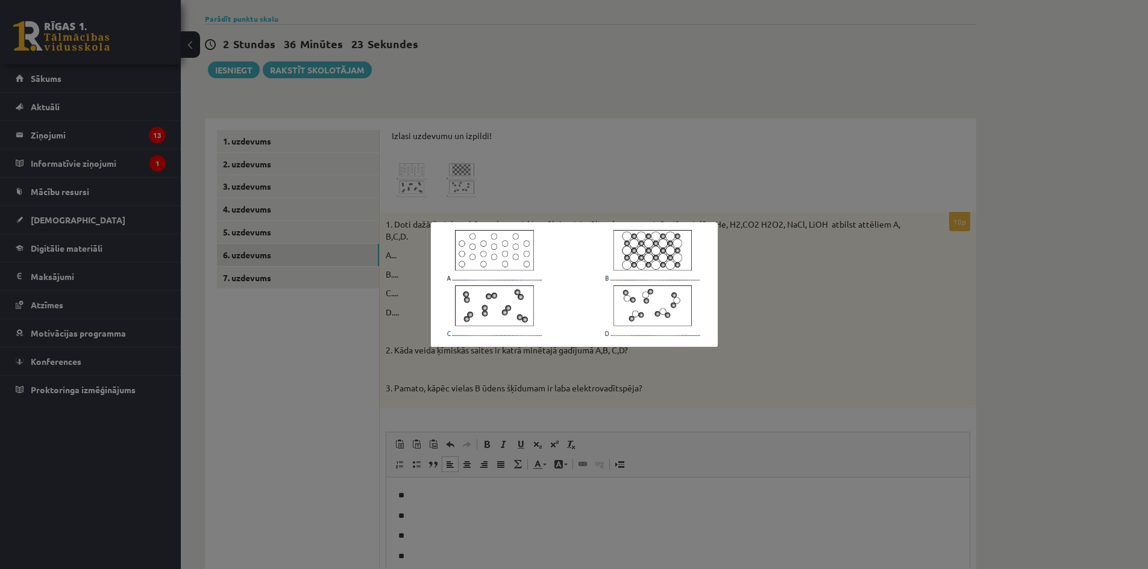
click at [716, 170] on div at bounding box center [574, 284] width 1148 height 569
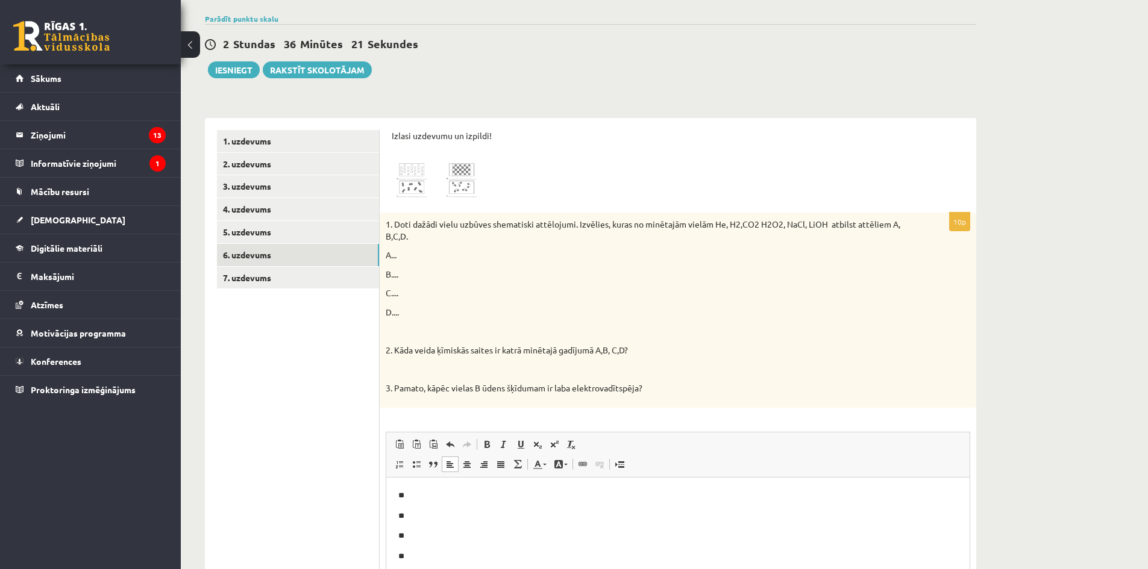
click at [416, 192] on img at bounding box center [437, 181] width 90 height 40
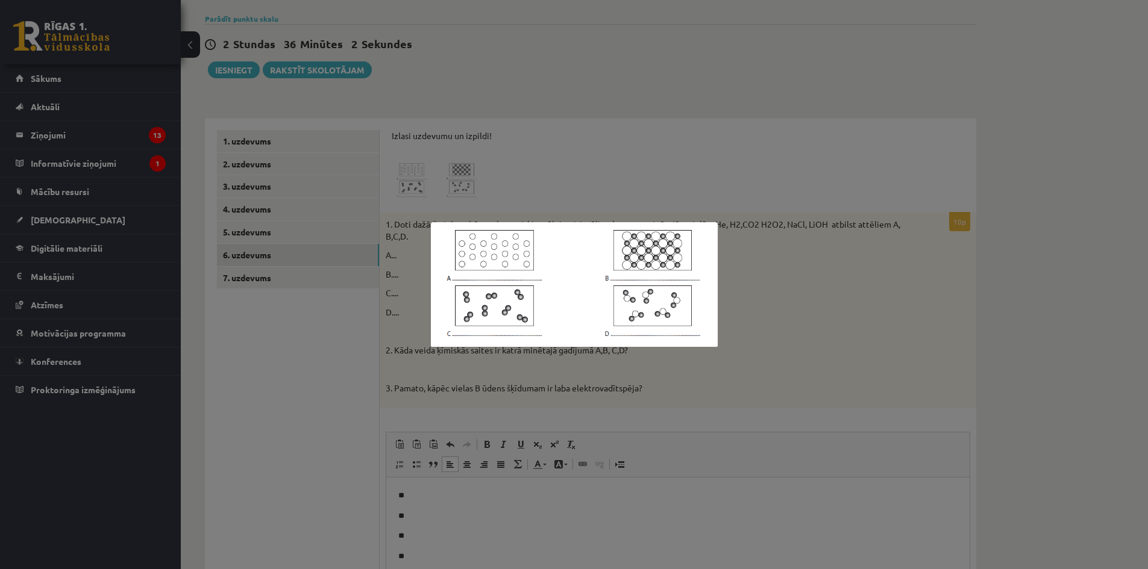
drag, startPoint x: 772, startPoint y: 130, endPoint x: 632, endPoint y: 108, distance: 141.4
click at [752, 98] on div at bounding box center [574, 284] width 1148 height 569
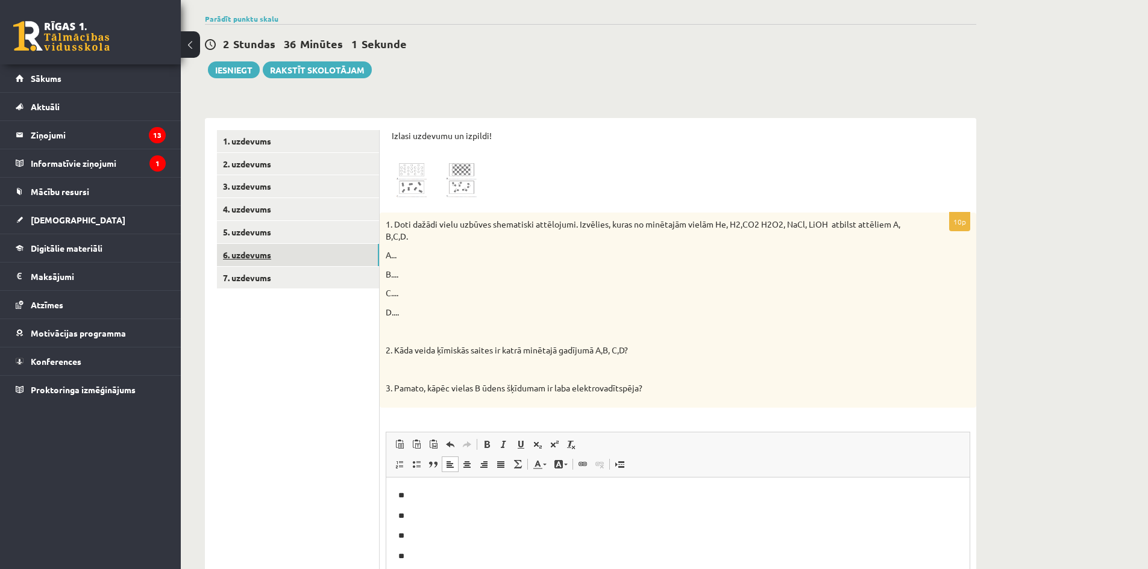
click at [308, 265] on link "6. uzdevums" at bounding box center [298, 255] width 162 height 22
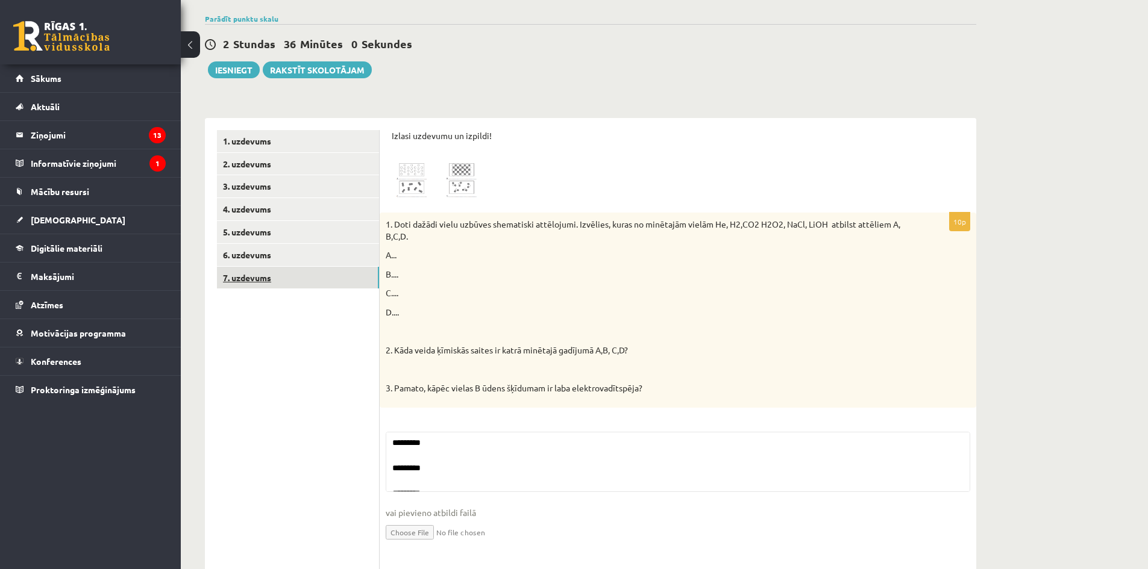
click at [322, 278] on link "7. uzdevums" at bounding box center [298, 278] width 162 height 22
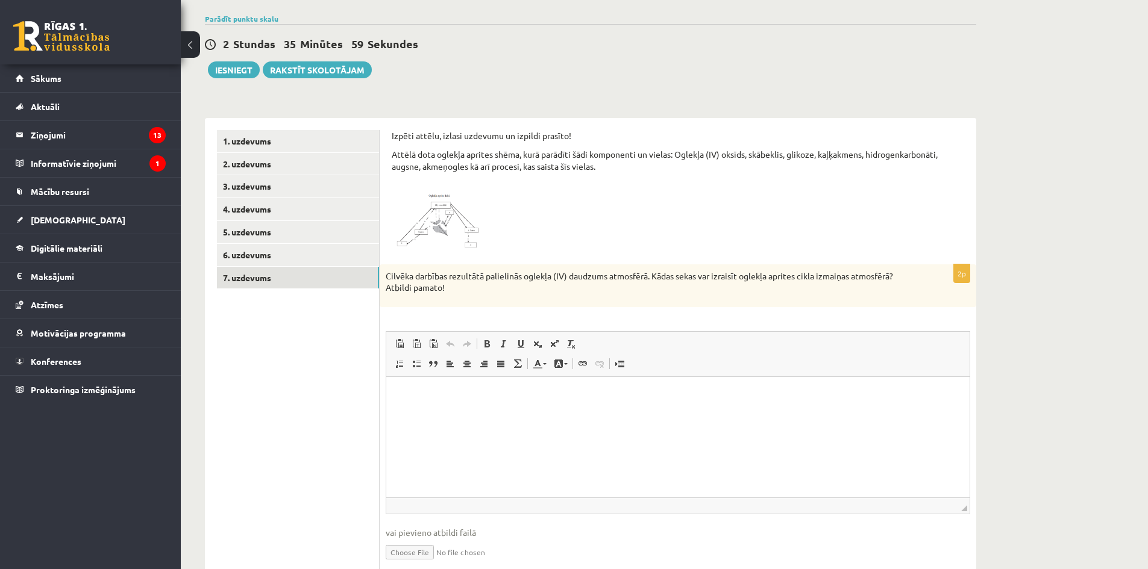
scroll to position [0, 0]
click at [304, 267] on link "7. uzdevums" at bounding box center [298, 278] width 162 height 22
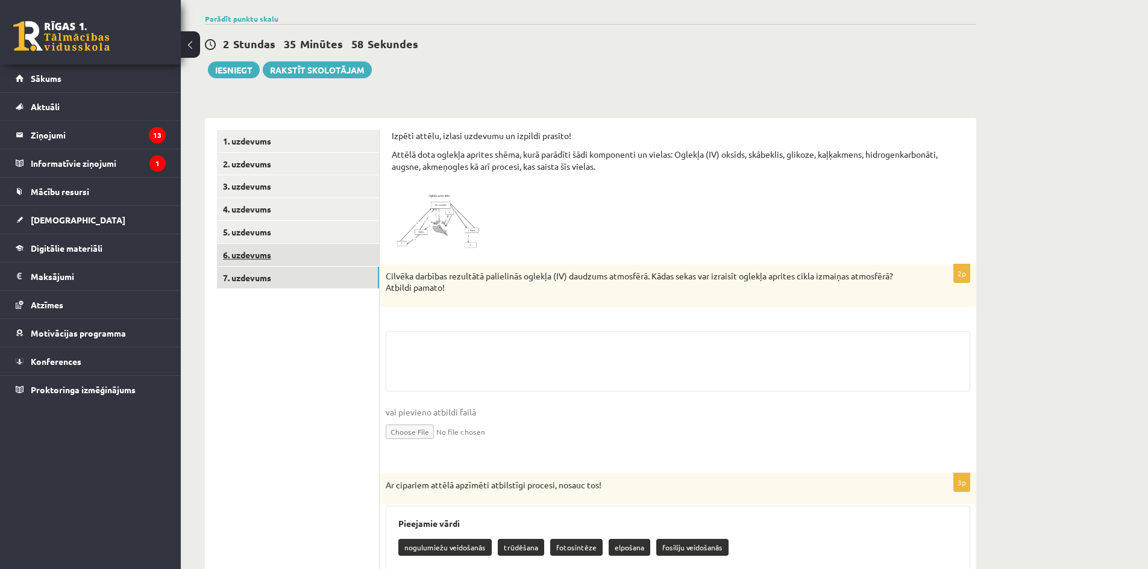
click at [316, 260] on link "6. uzdevums" at bounding box center [298, 255] width 162 height 22
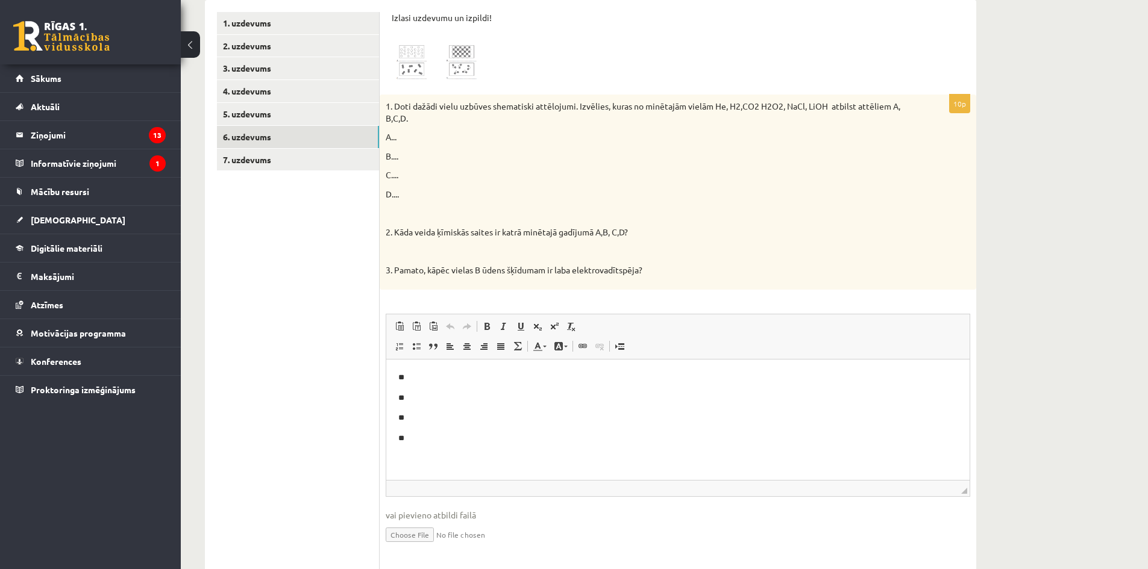
click at [289, 173] on ul "1. uzdevums 2. uzdevums 3. uzdevums 4. uzdevums 5. uzdevums 6. uzdevums 7. uzde…" at bounding box center [298, 453] width 163 height 882
click at [290, 169] on link "7. uzdevums" at bounding box center [298, 160] width 162 height 22
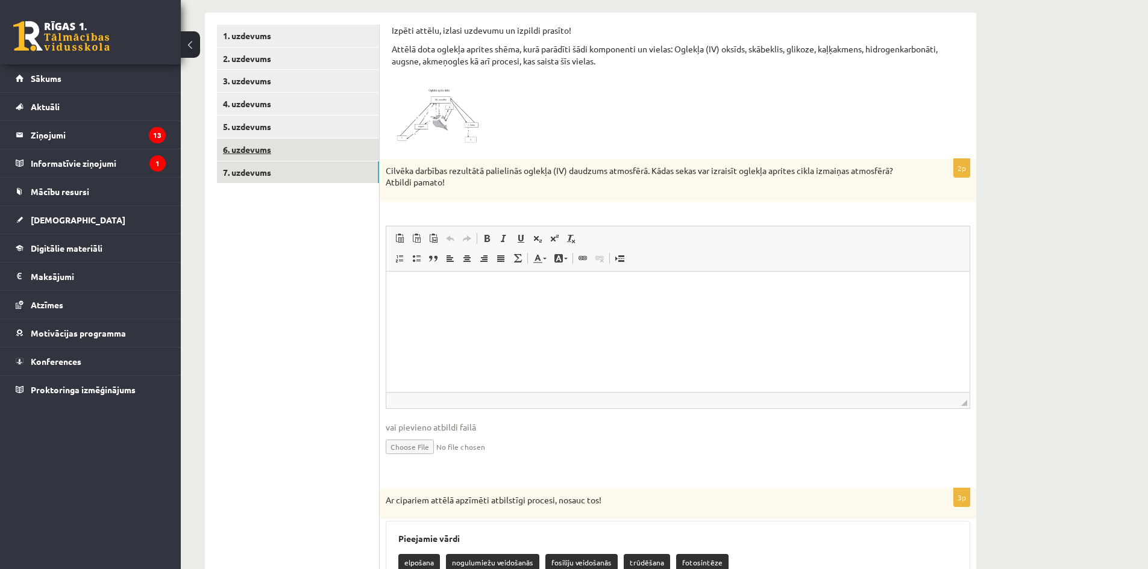
click at [278, 160] on link "6. uzdevums" at bounding box center [298, 150] width 162 height 22
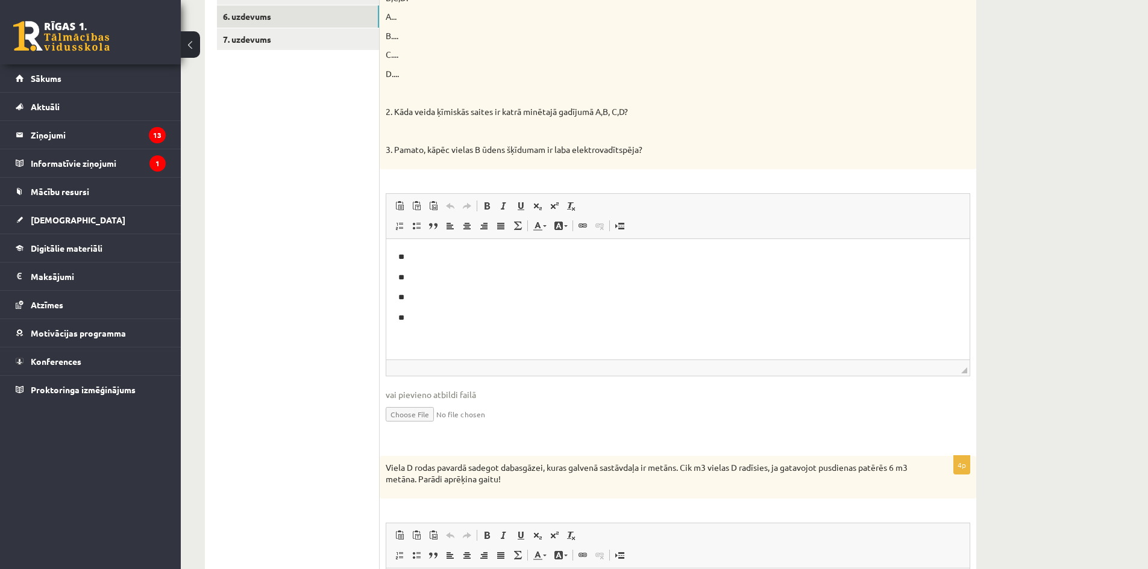
scroll to position [222, 0]
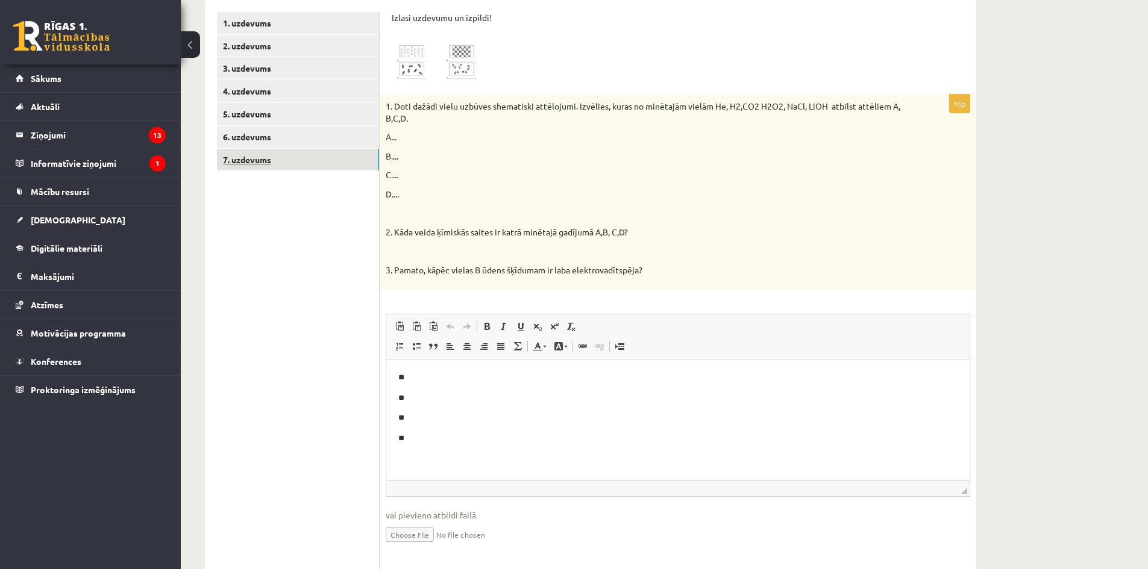
click at [267, 159] on link "7. uzdevums" at bounding box center [298, 160] width 162 height 22
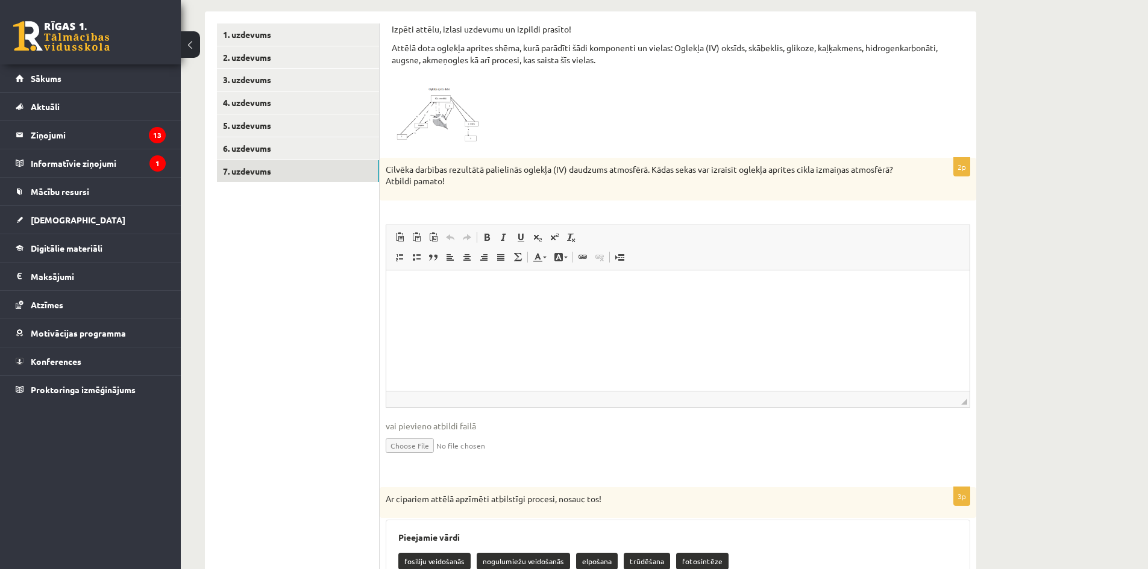
scroll to position [90, 0]
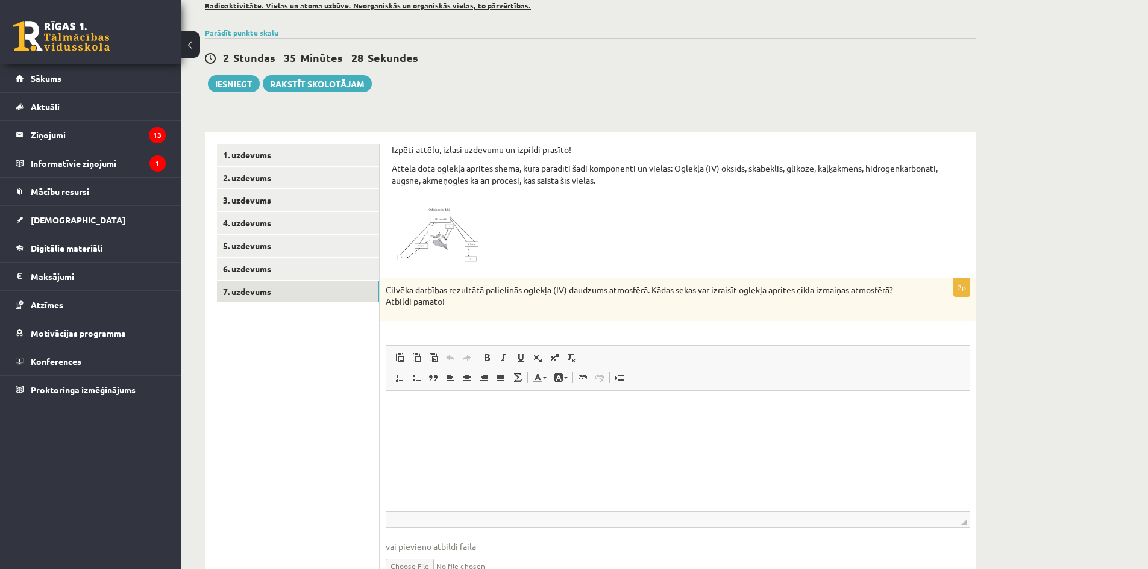
click at [451, 253] on img at bounding box center [437, 236] width 90 height 60
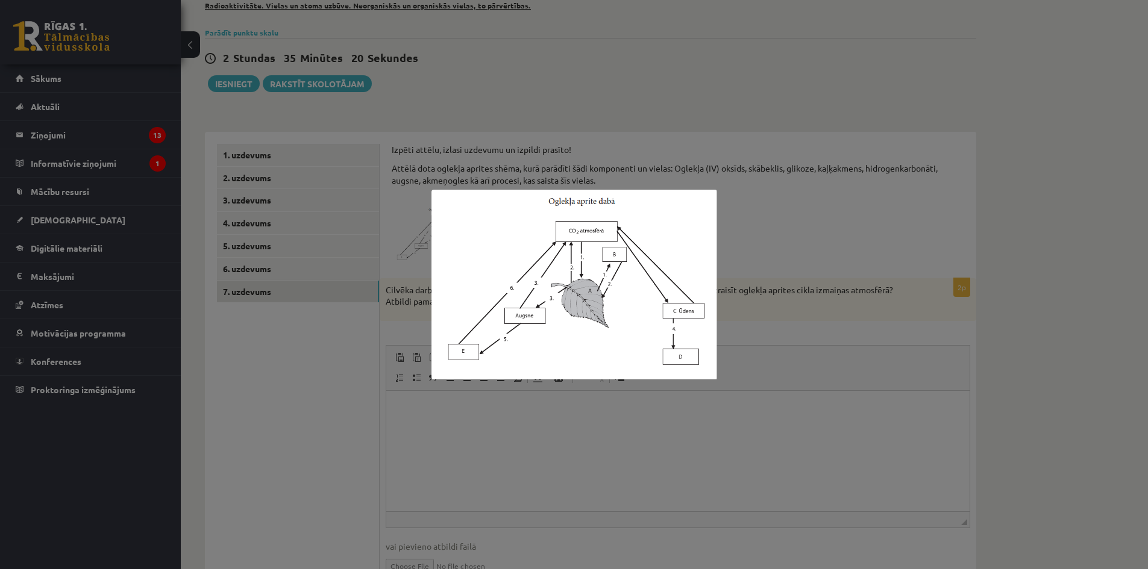
click at [899, 228] on div at bounding box center [574, 284] width 1148 height 569
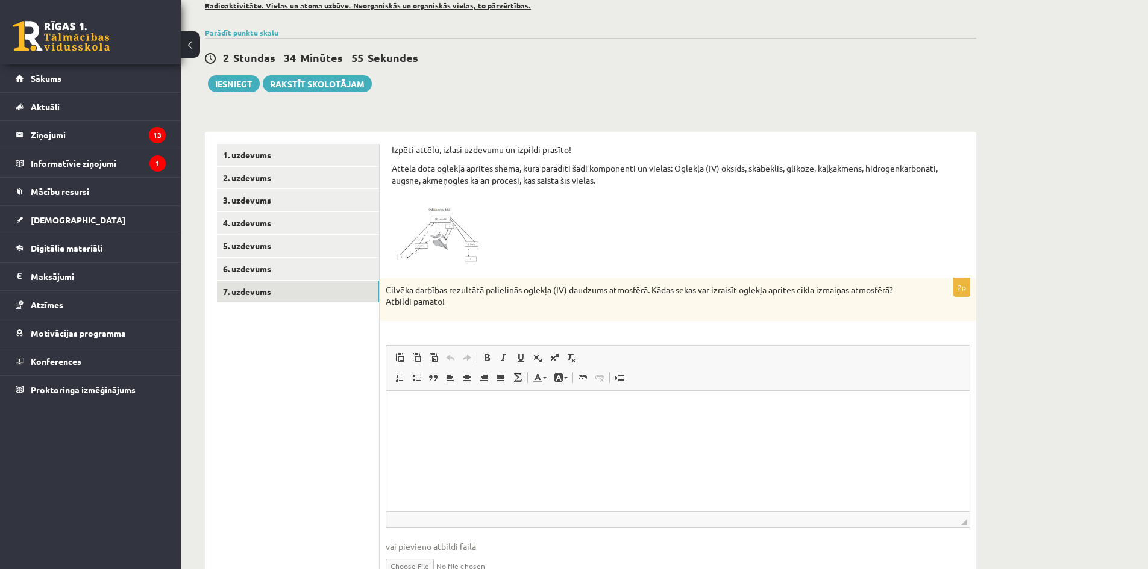
drag, startPoint x: 423, startPoint y: 230, endPoint x: 470, endPoint y: 219, distance: 48.7
click at [566, 205] on div "Izpēti attēlu, izlasi uzdevumu un izpildi prasīto! Attēlā dota oglekļa aprites …" at bounding box center [678, 205] width 572 height 122
click at [416, 231] on img at bounding box center [437, 236] width 90 height 60
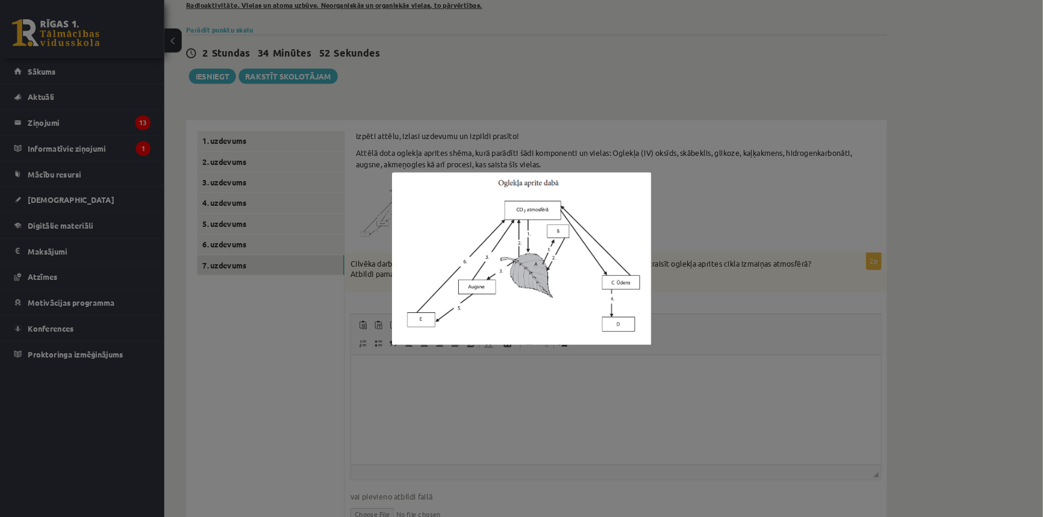
scroll to position [572, 0]
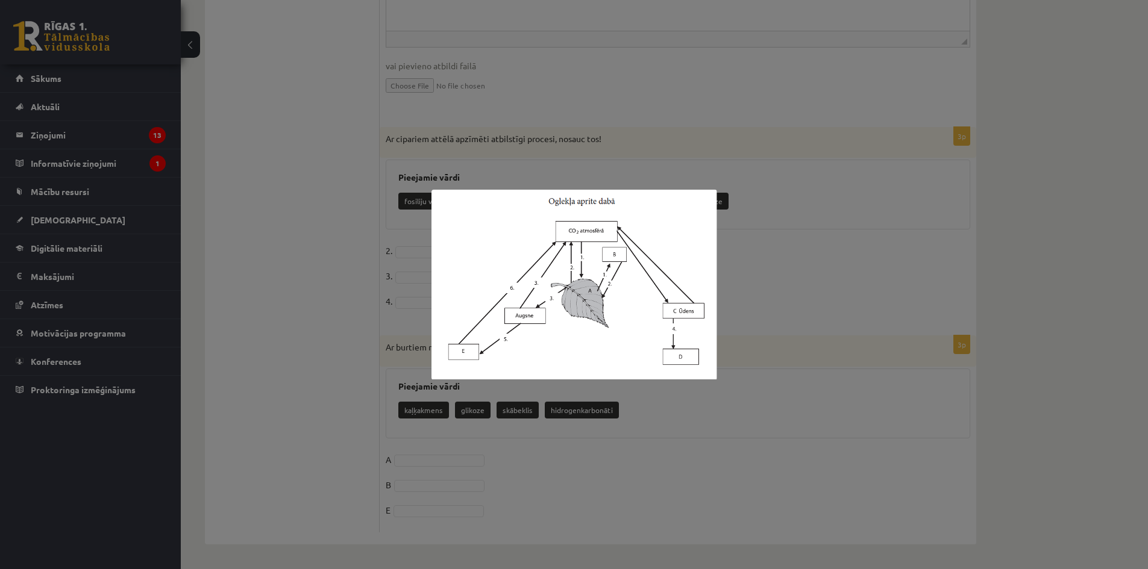
click at [348, 156] on div at bounding box center [574, 284] width 1148 height 569
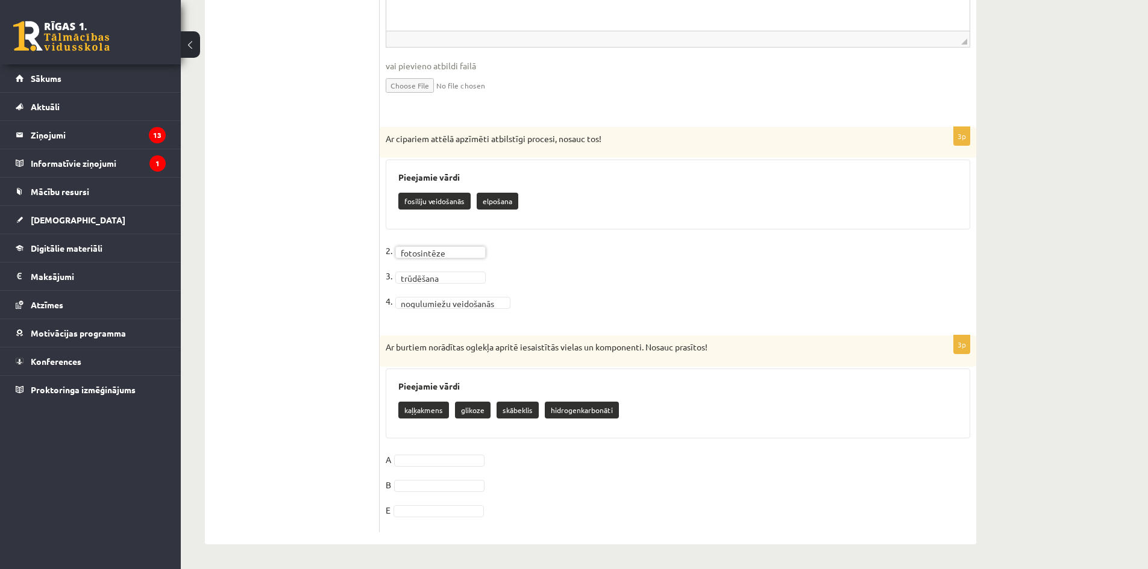
click at [577, 315] on fieldset "**********" at bounding box center [678, 280] width 584 height 76
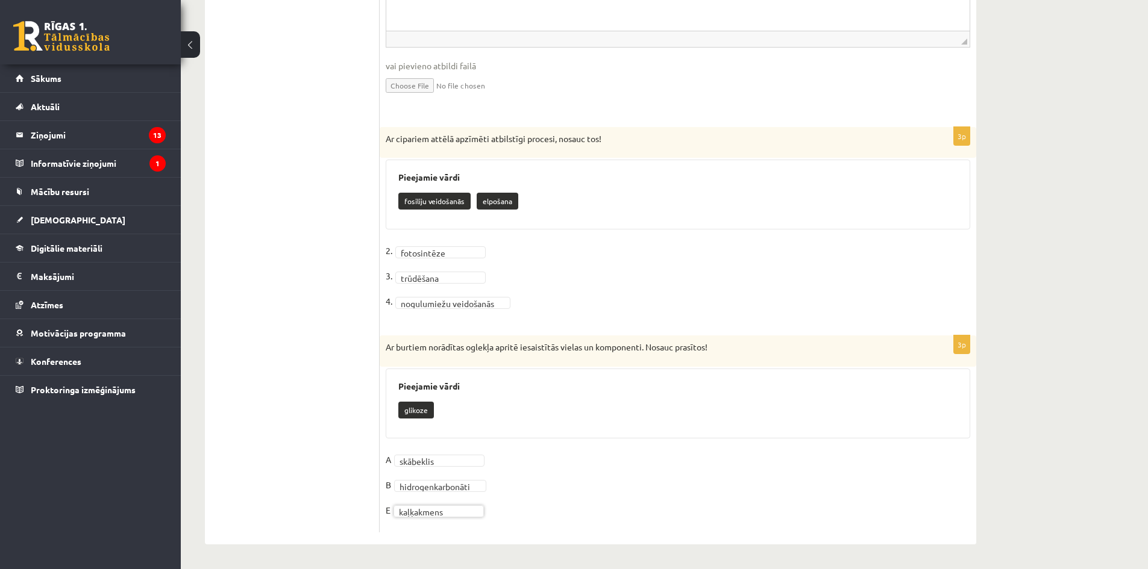
click at [573, 476] on fieldset "**********" at bounding box center [678, 489] width 584 height 76
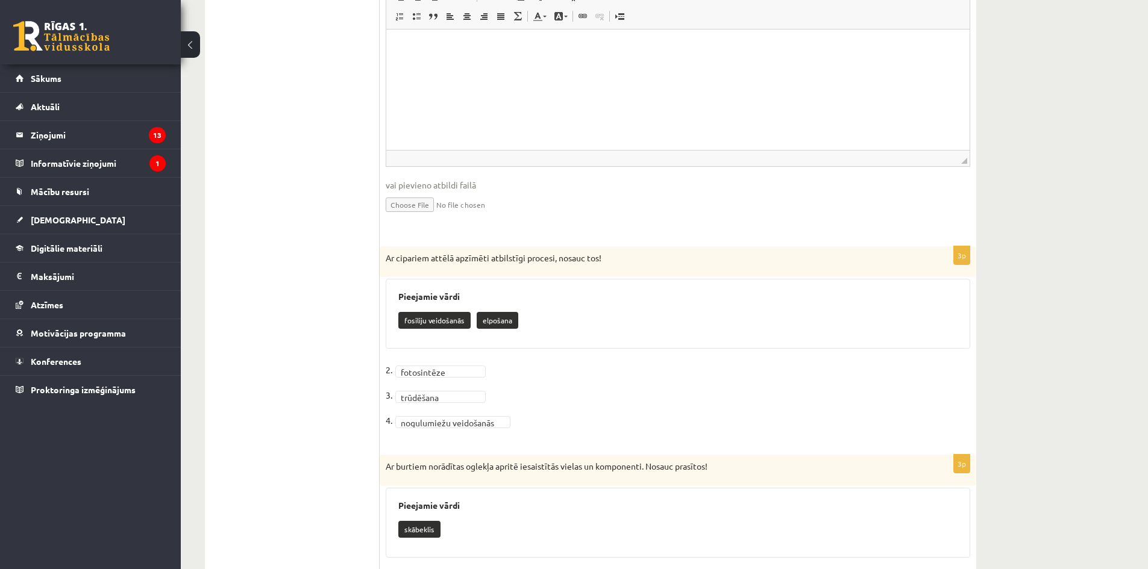
click at [599, 368] on fieldset "**********" at bounding box center [678, 399] width 584 height 76
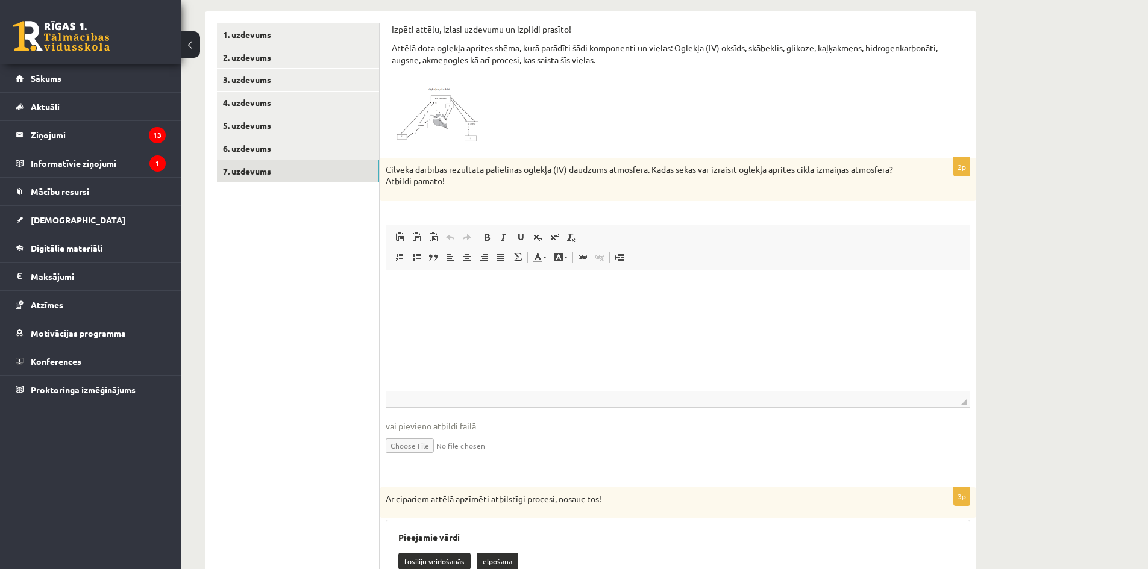
scroll to position [90, 0]
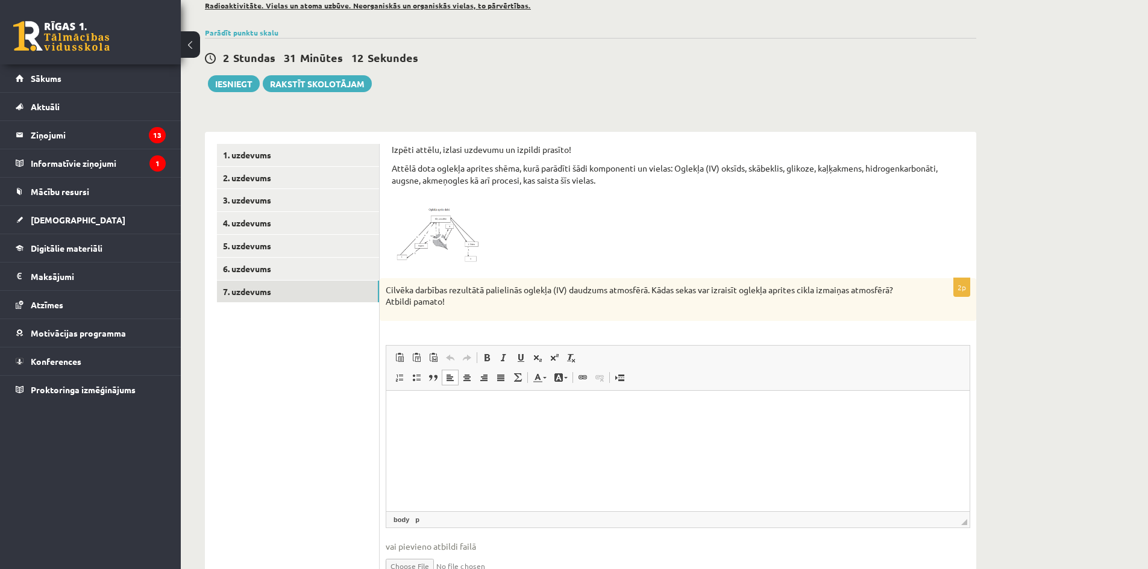
click at [627, 427] on html at bounding box center [677, 408] width 583 height 37
click at [478, 413] on p "Rich Text Editor, wiswyg-editor-user-answer-47433981570020" at bounding box center [677, 408] width 559 height 13
click at [229, 86] on button "Iesniegt" at bounding box center [234, 83] width 52 height 17
click at [305, 201] on link "3. uzdevums" at bounding box center [298, 200] width 162 height 22
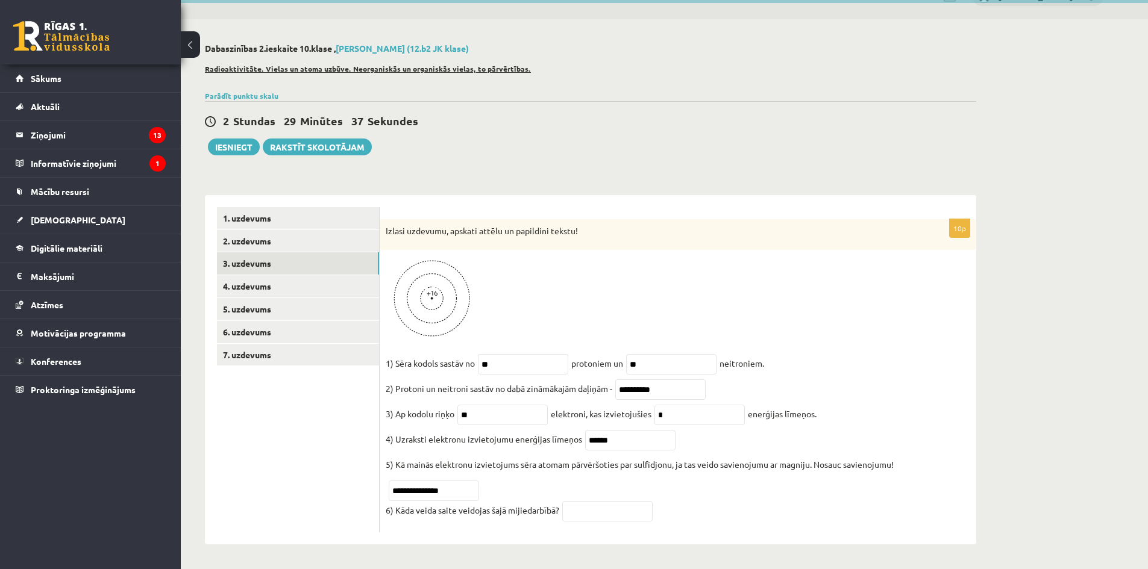
click at [239, 151] on div "**********" at bounding box center [590, 293] width 819 height 549
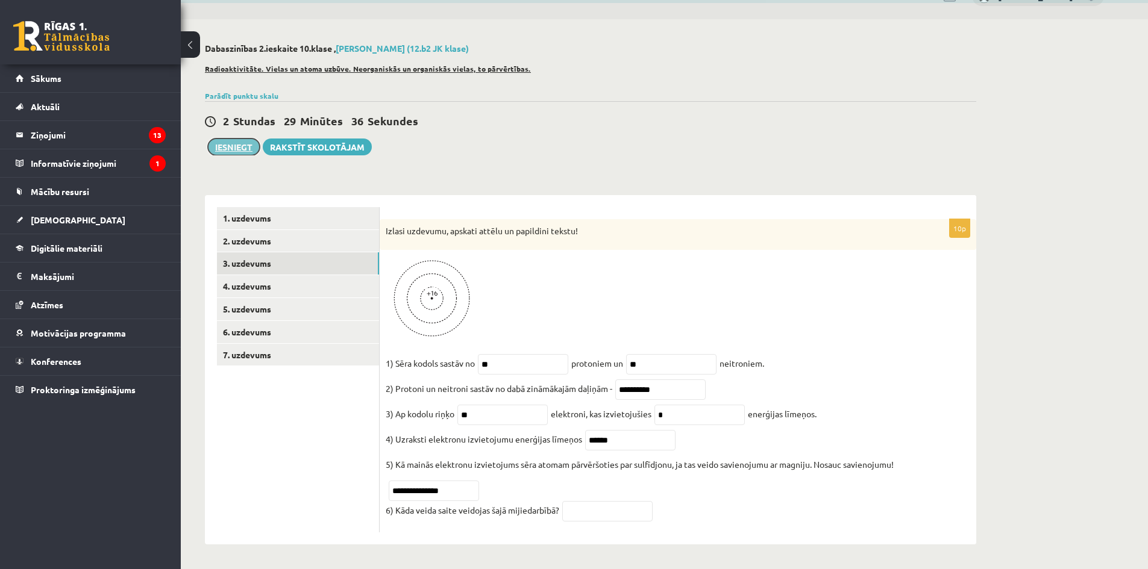
click at [237, 139] on button "Iesniegt" at bounding box center [234, 147] width 52 height 17
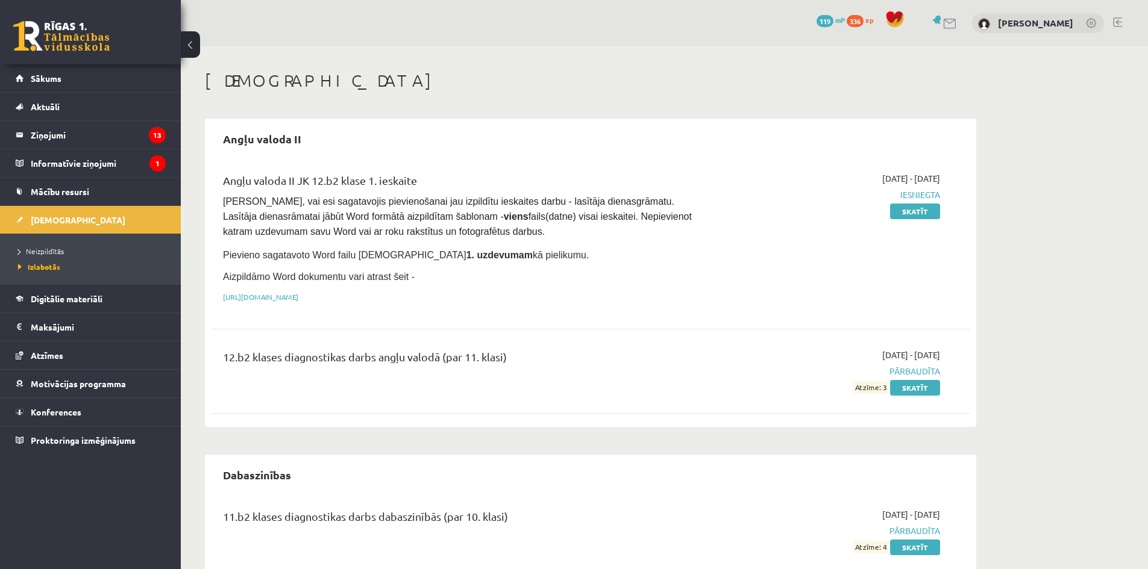
click at [68, 255] on link "Neizpildītās" at bounding box center [93, 251] width 151 height 11
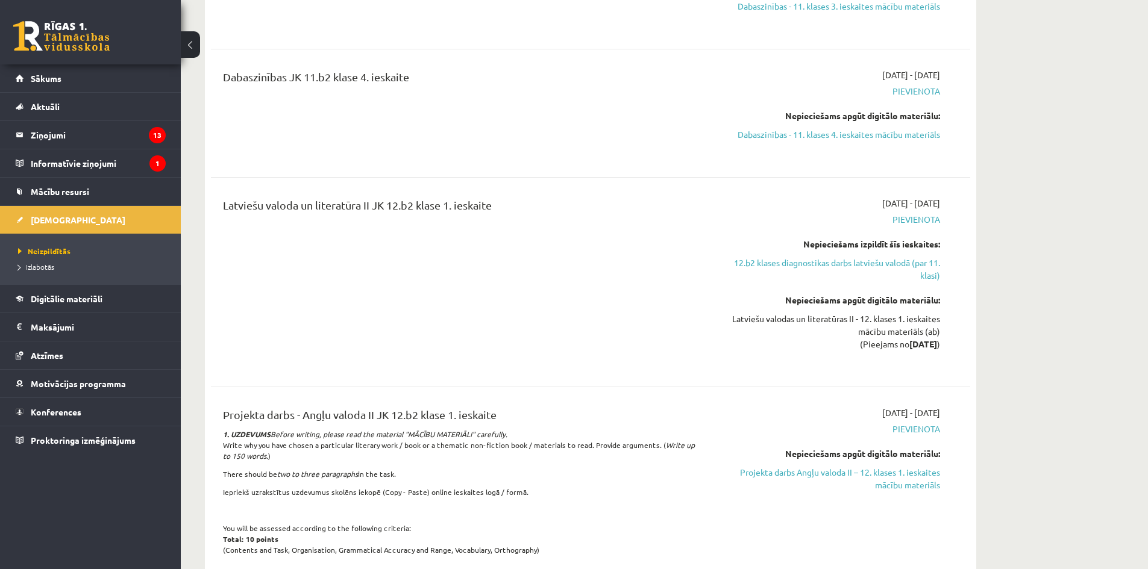
scroll to position [1566, 0]
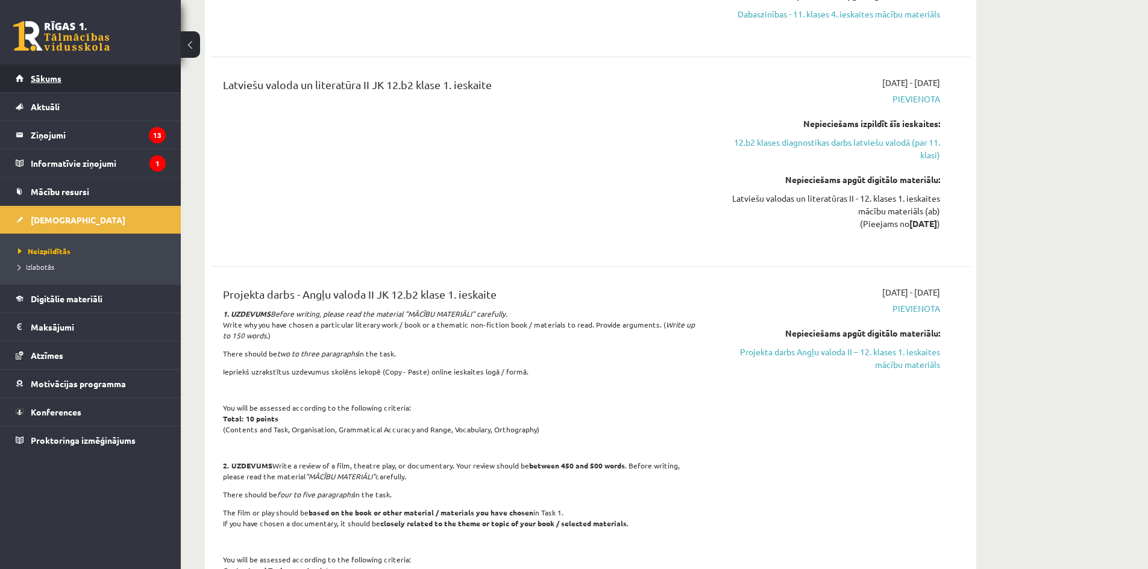
click at [66, 87] on link "Sākums" at bounding box center [91, 78] width 150 height 28
